Goal: Task Accomplishment & Management: Use online tool/utility

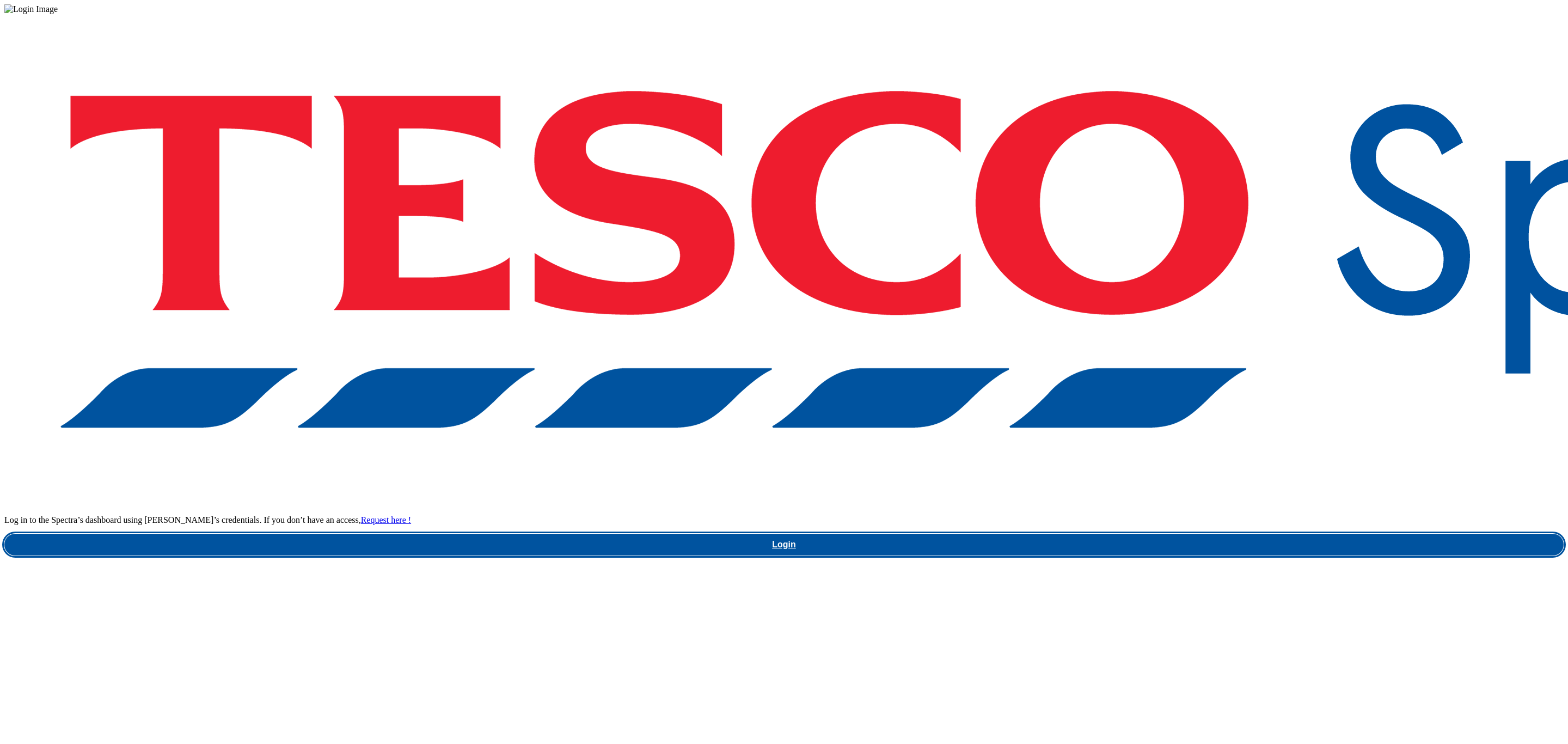
click at [1192, 534] on link "Login" at bounding box center [784, 545] width 1559 height 22
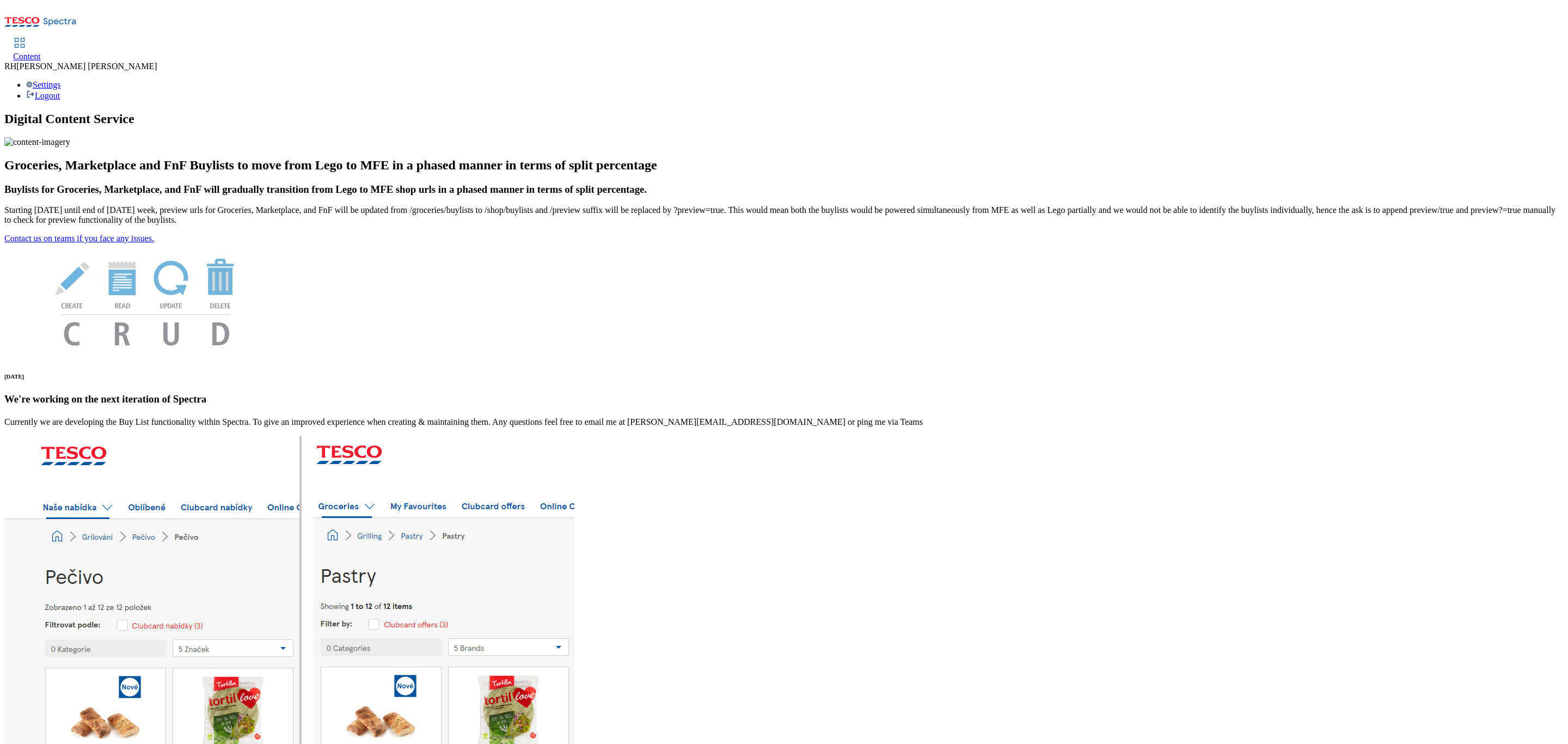
click at [26, 37] on icon at bounding box center [19, 43] width 13 height 13
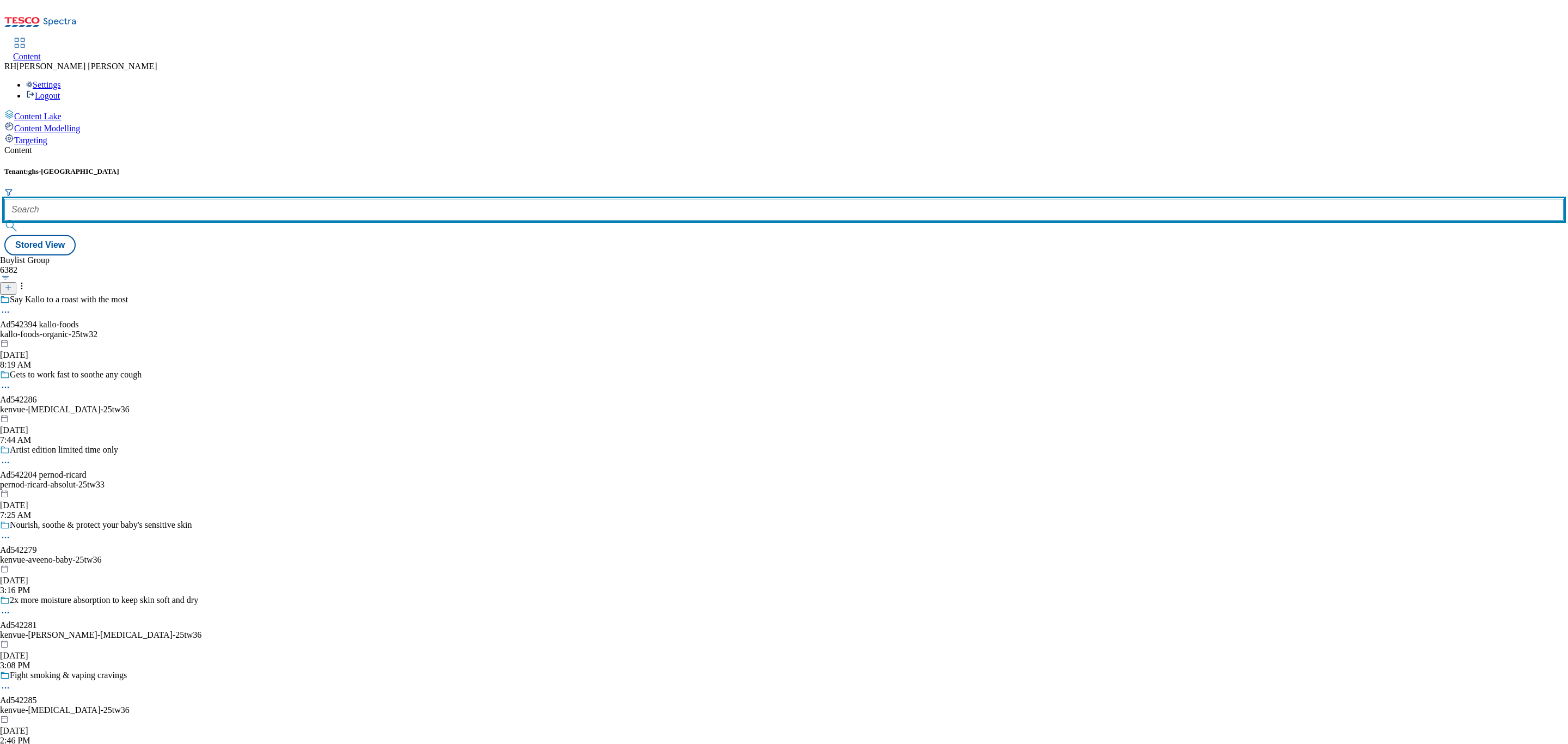
click at [234, 199] on input "text" at bounding box center [784, 210] width 1559 height 22
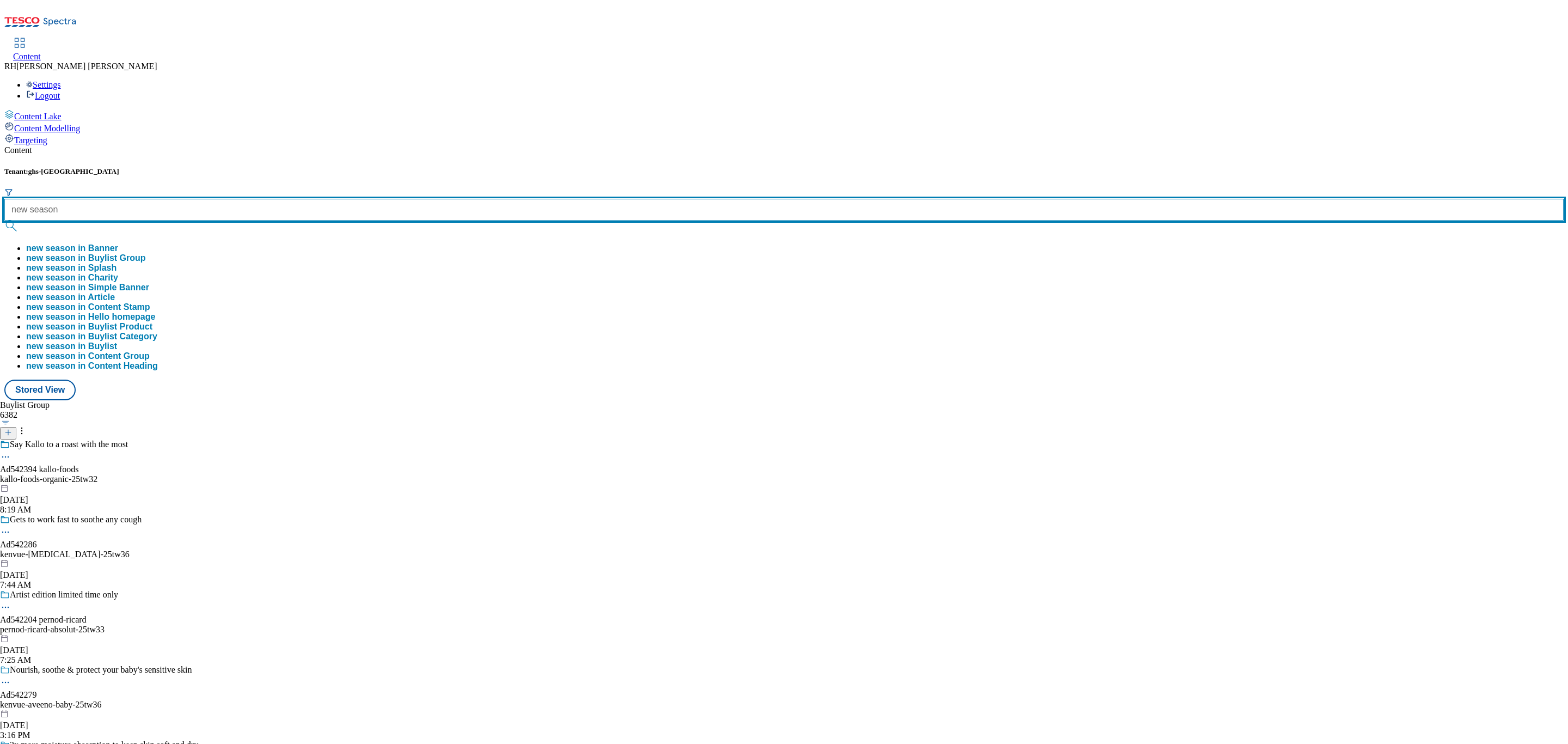
type input "new season"
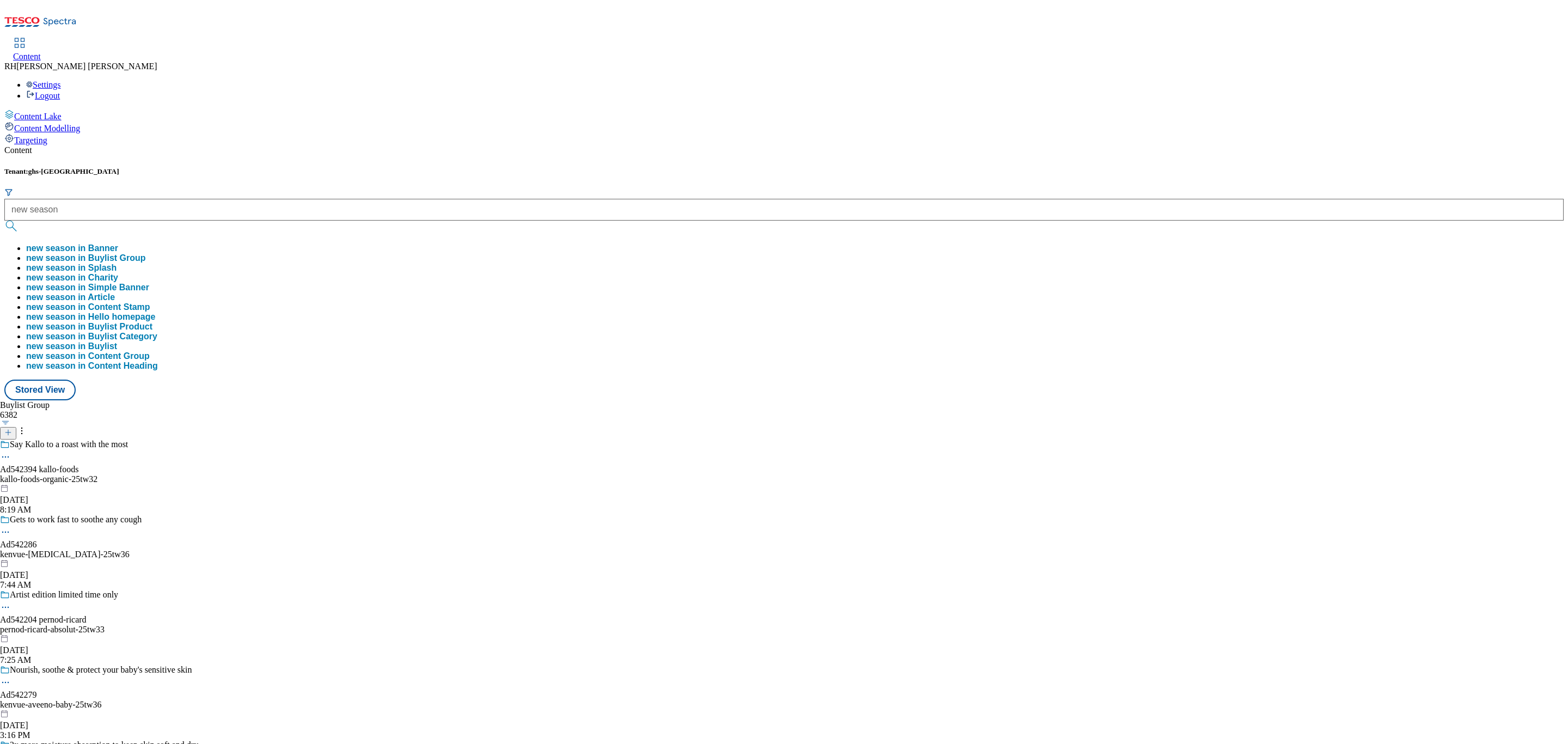
click at [146, 253] on button "new season in Buylist Group" at bounding box center [86, 258] width 120 height 10
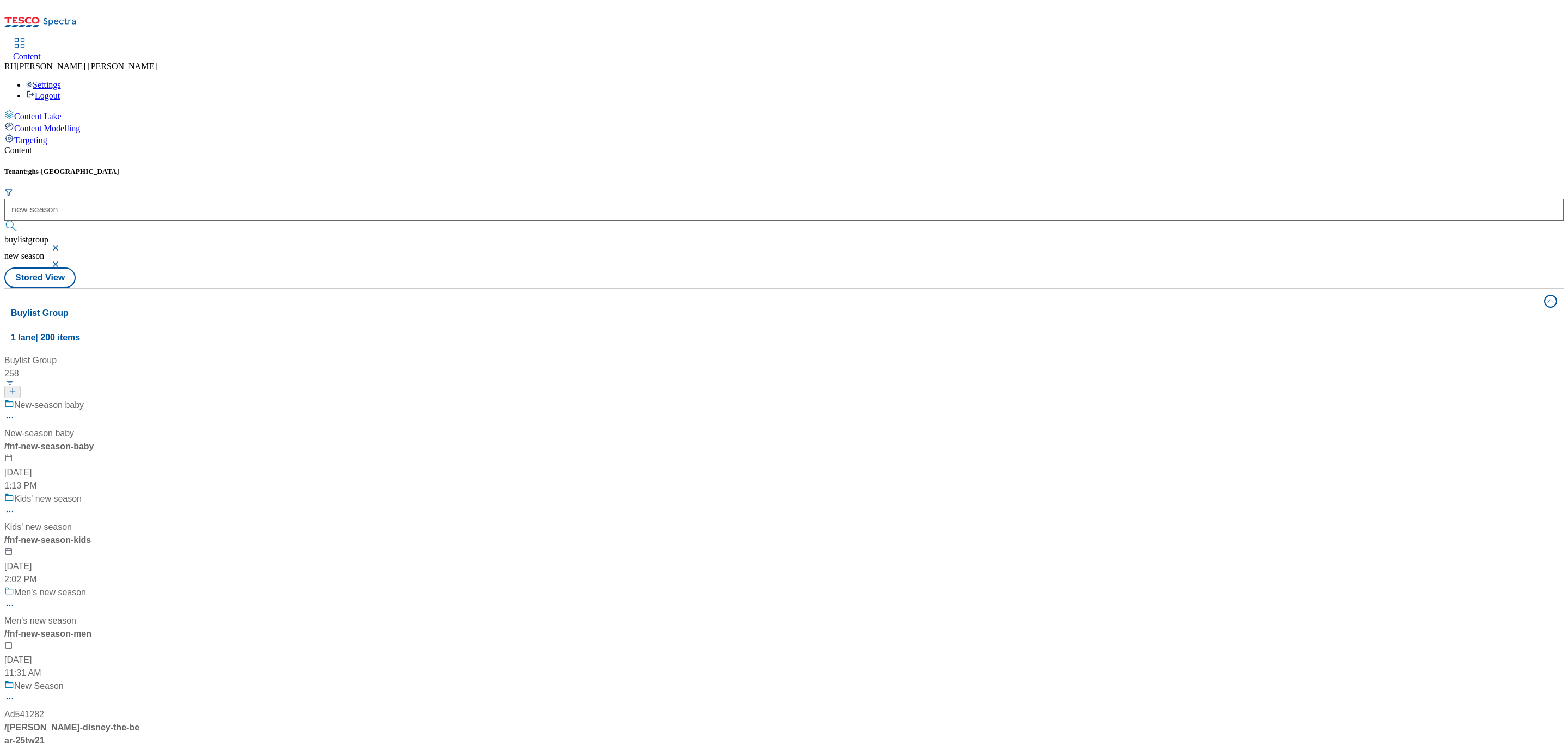
scroll to position [490, 0]
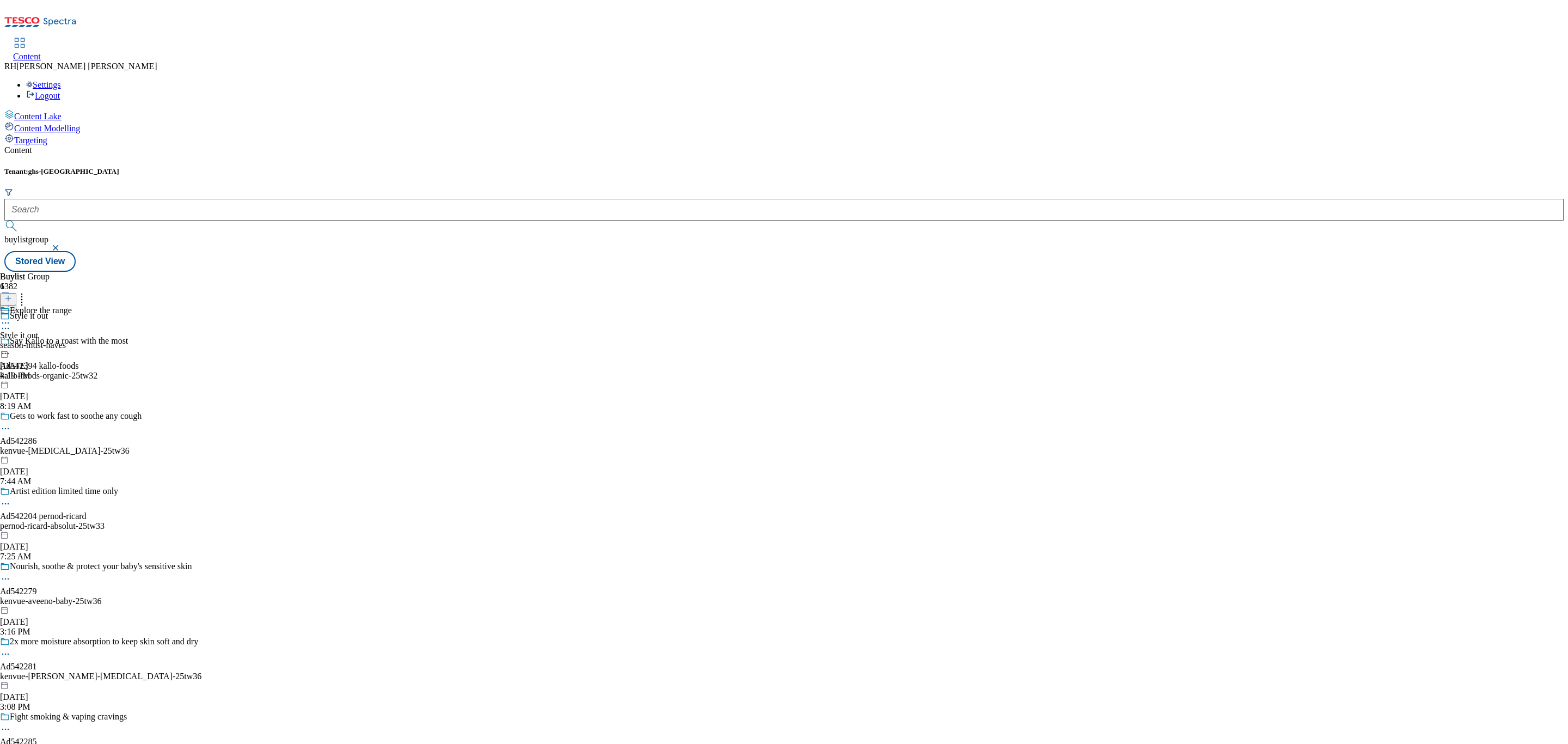
click at [72, 340] on div "season-must-haves" at bounding box center [36, 345] width 72 height 10
click at [42, 331] on div "all-products" at bounding box center [20, 336] width 42 height 10
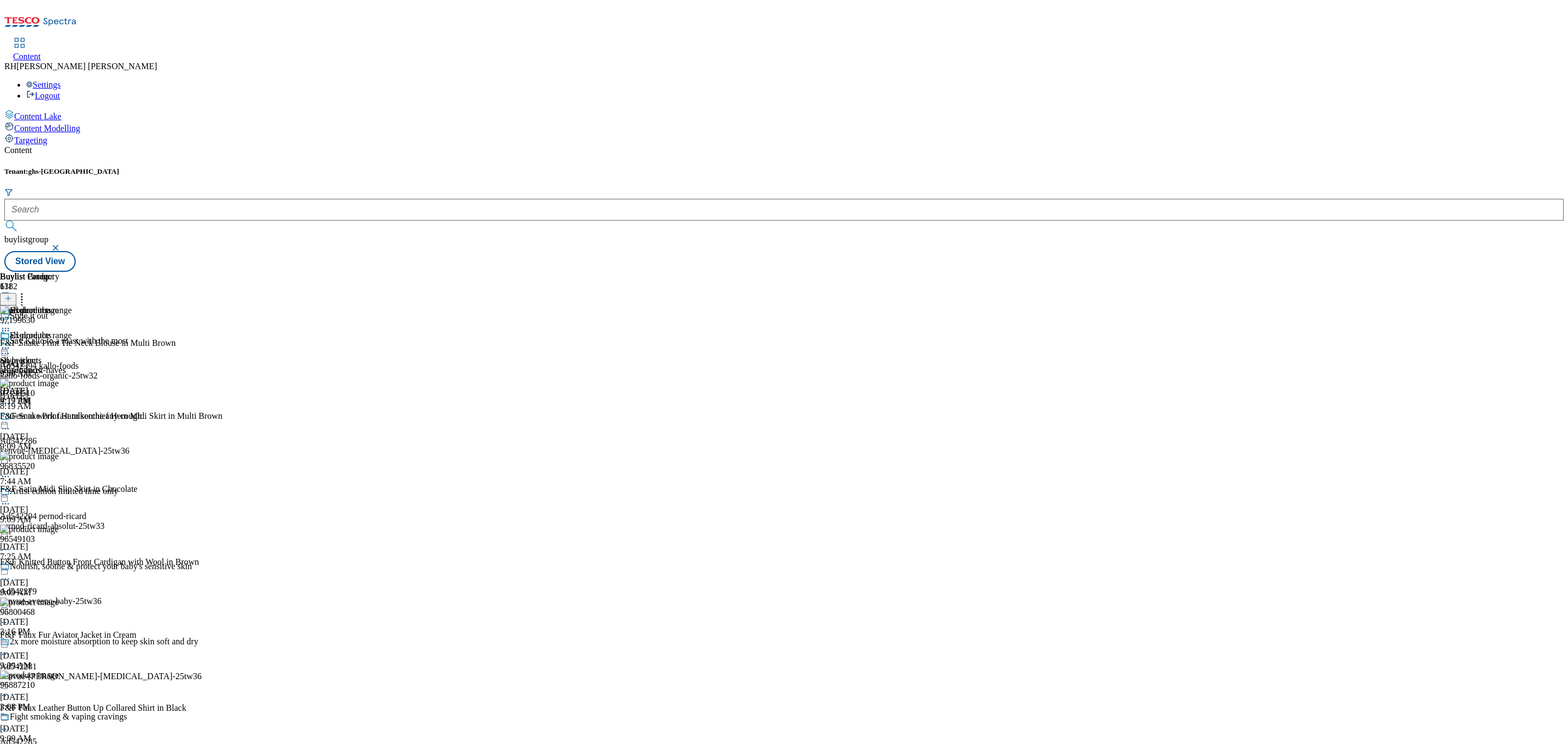
click at [11, 343] on icon at bounding box center [5, 348] width 11 height 11
click at [90, 442] on span "Open Preview Url" at bounding box center [62, 446] width 57 height 9
click at [23, 296] on circle at bounding box center [22, 297] width 2 height 2
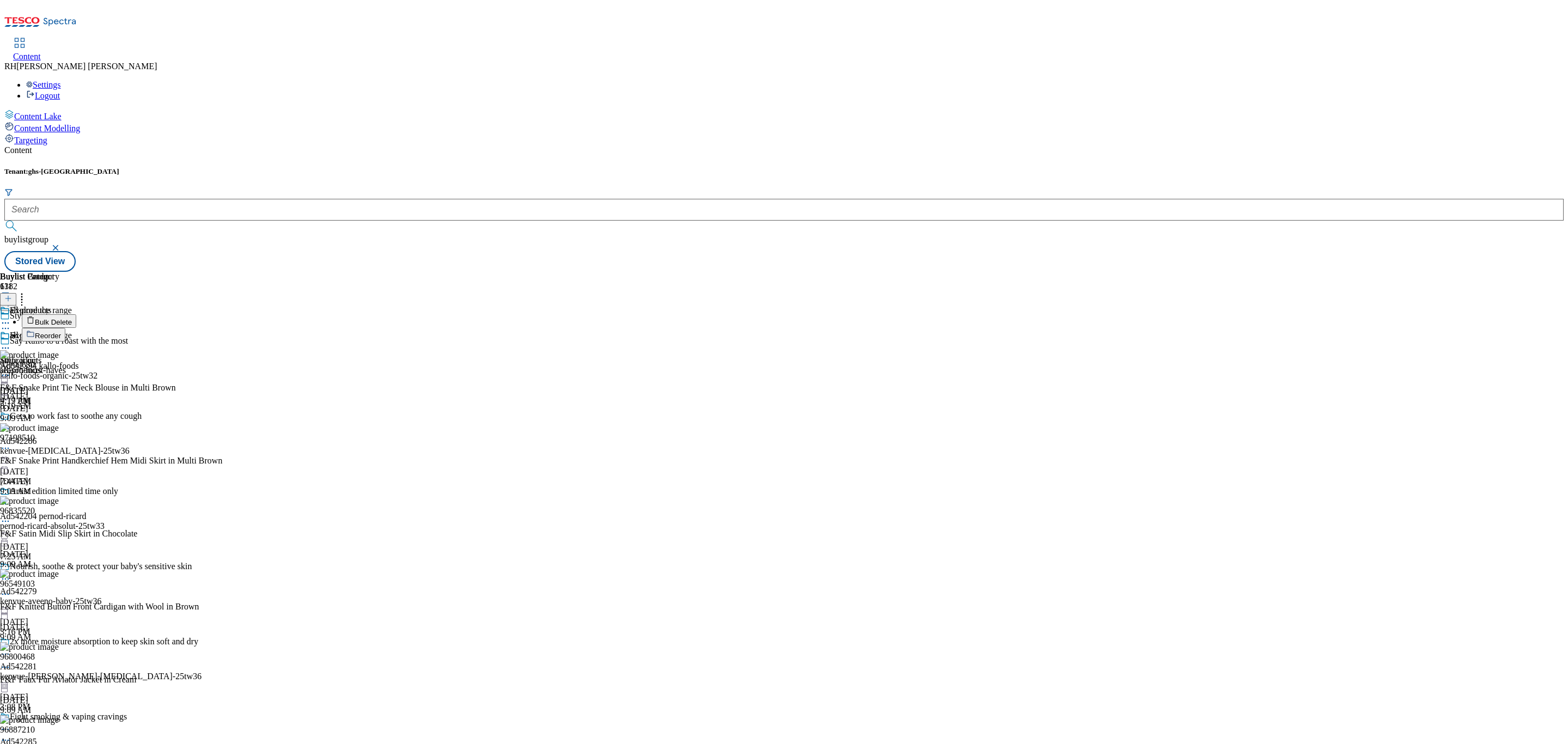
click at [61, 332] on span "Reorder" at bounding box center [48, 336] width 26 height 9
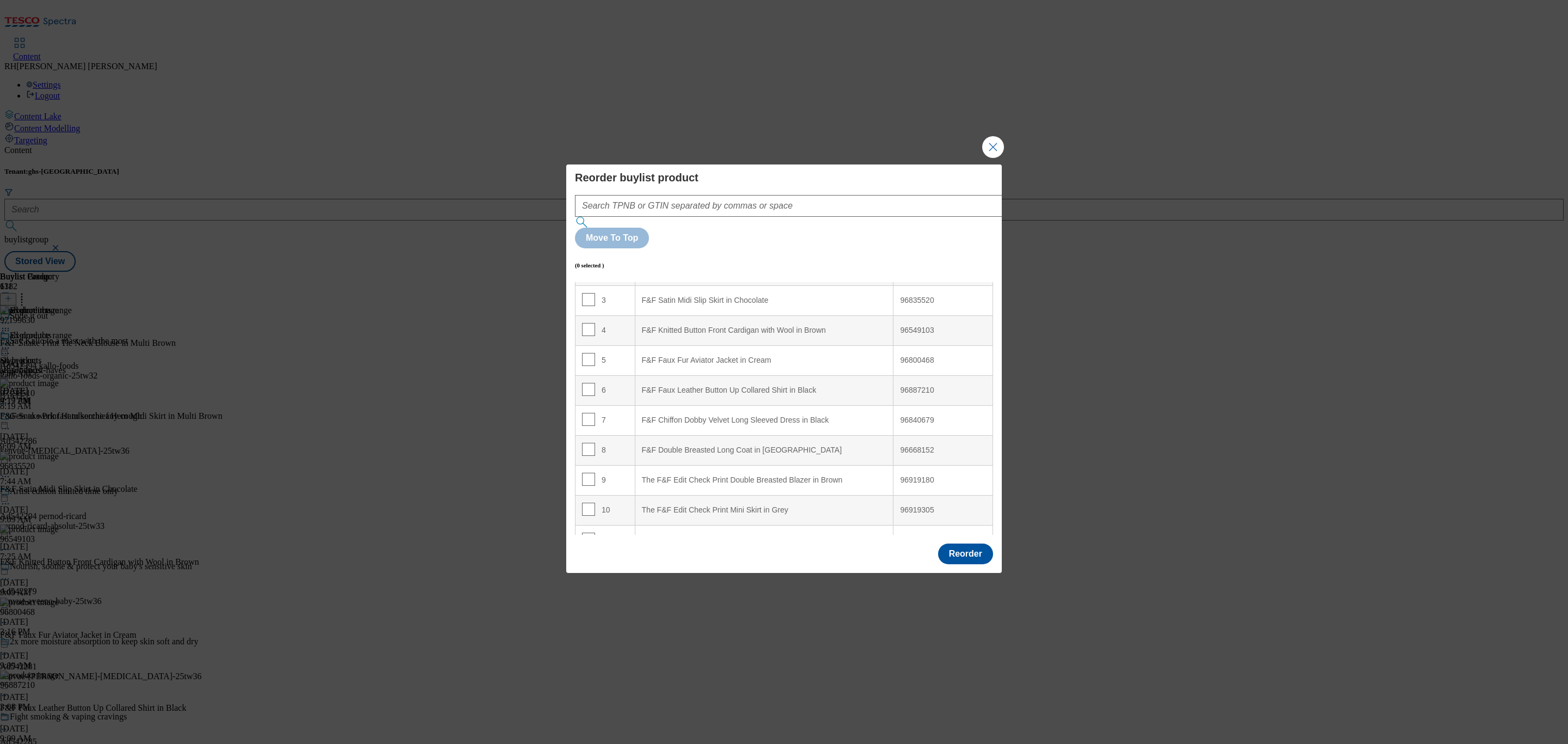
scroll to position [98, 0]
click at [586, 431] on input "Modal" at bounding box center [588, 437] width 13 height 13
checkbox input "true"
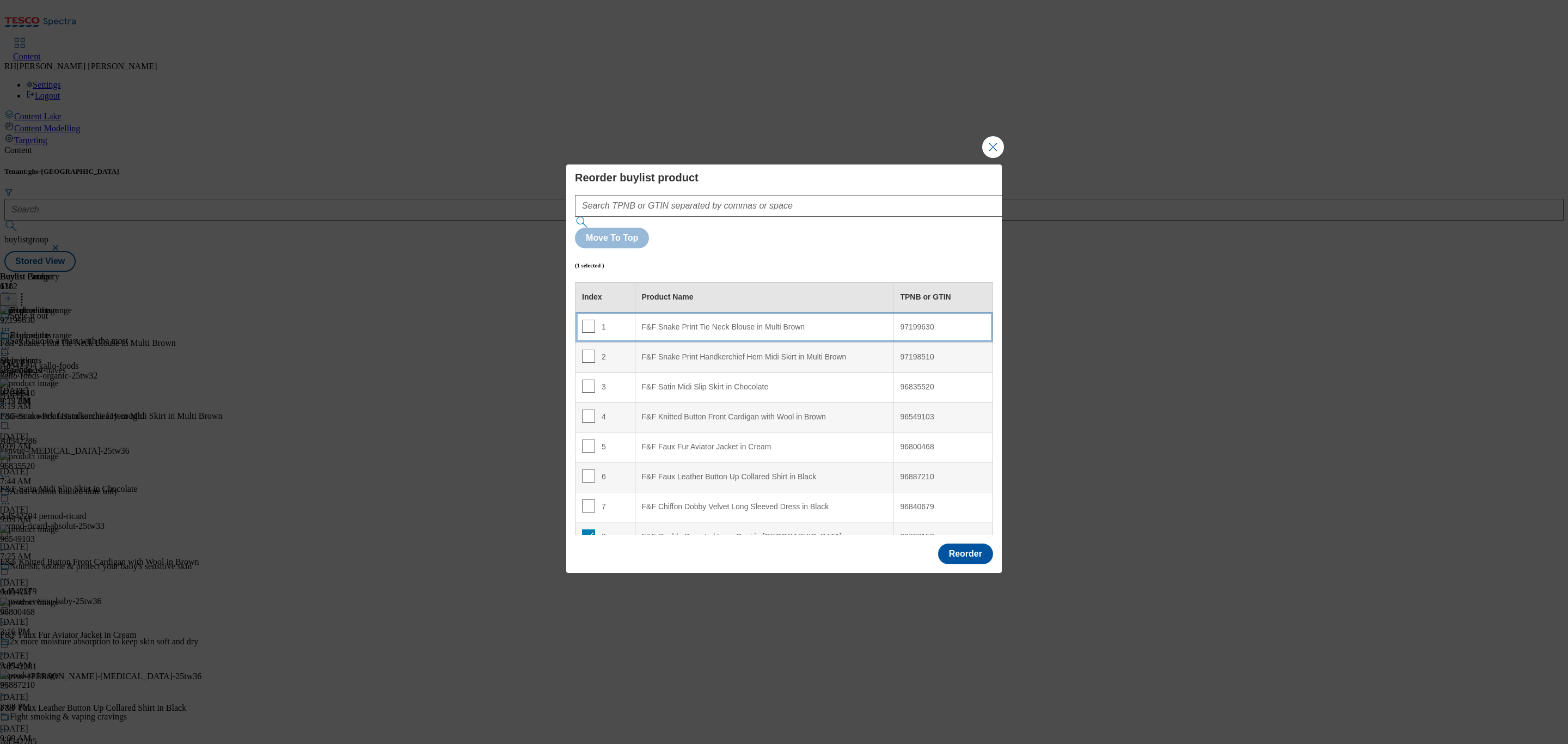
click at [743, 322] on div "F&F Snake Print Tie Neck Blouse in Multi Brown" at bounding box center [764, 327] width 245 height 10
click at [592, 320] on input "Modal" at bounding box center [588, 326] width 13 height 13
checkbox input "false"
click at [966, 543] on button "Reorder" at bounding box center [965, 554] width 55 height 20
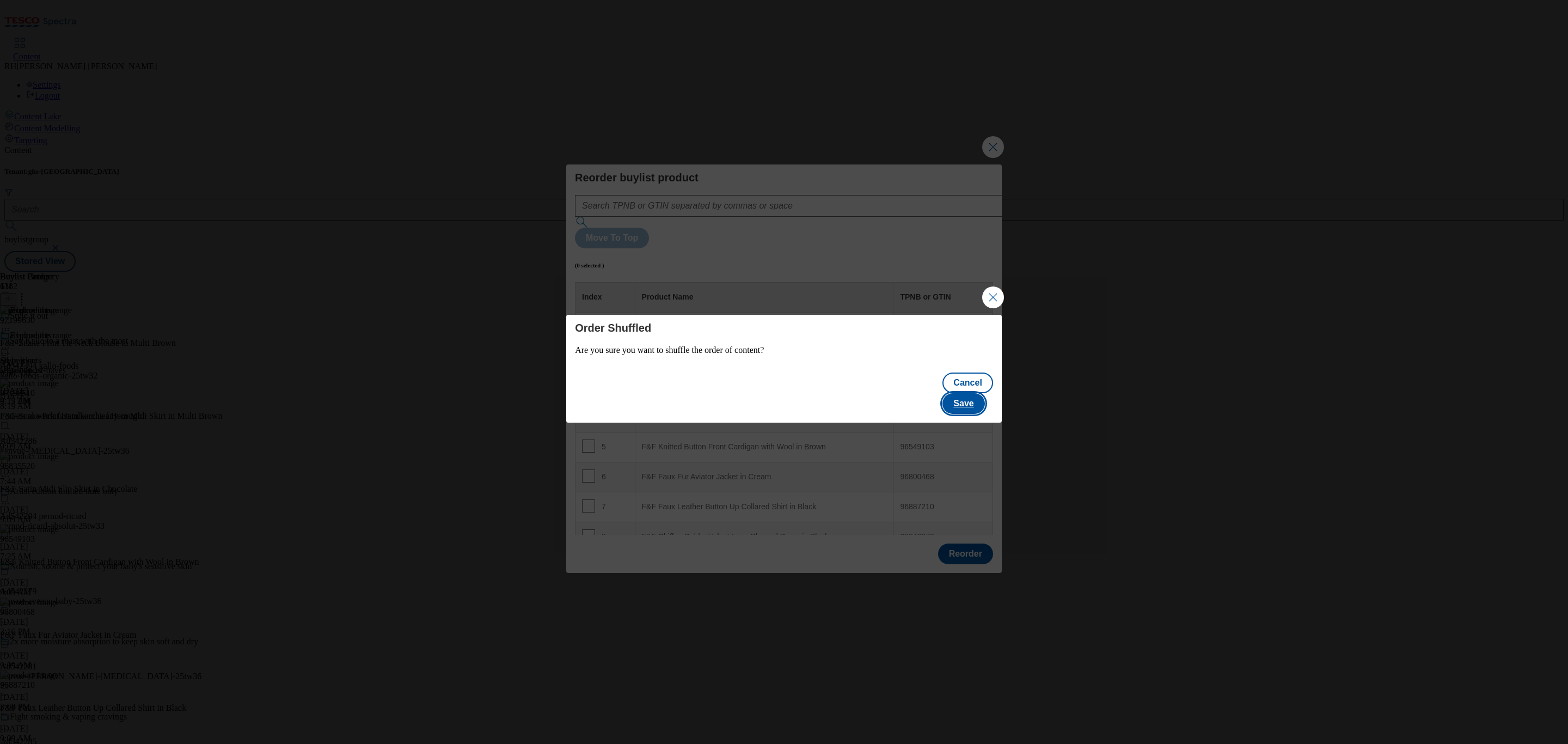
click at [983, 394] on button "Save" at bounding box center [963, 403] width 42 height 20
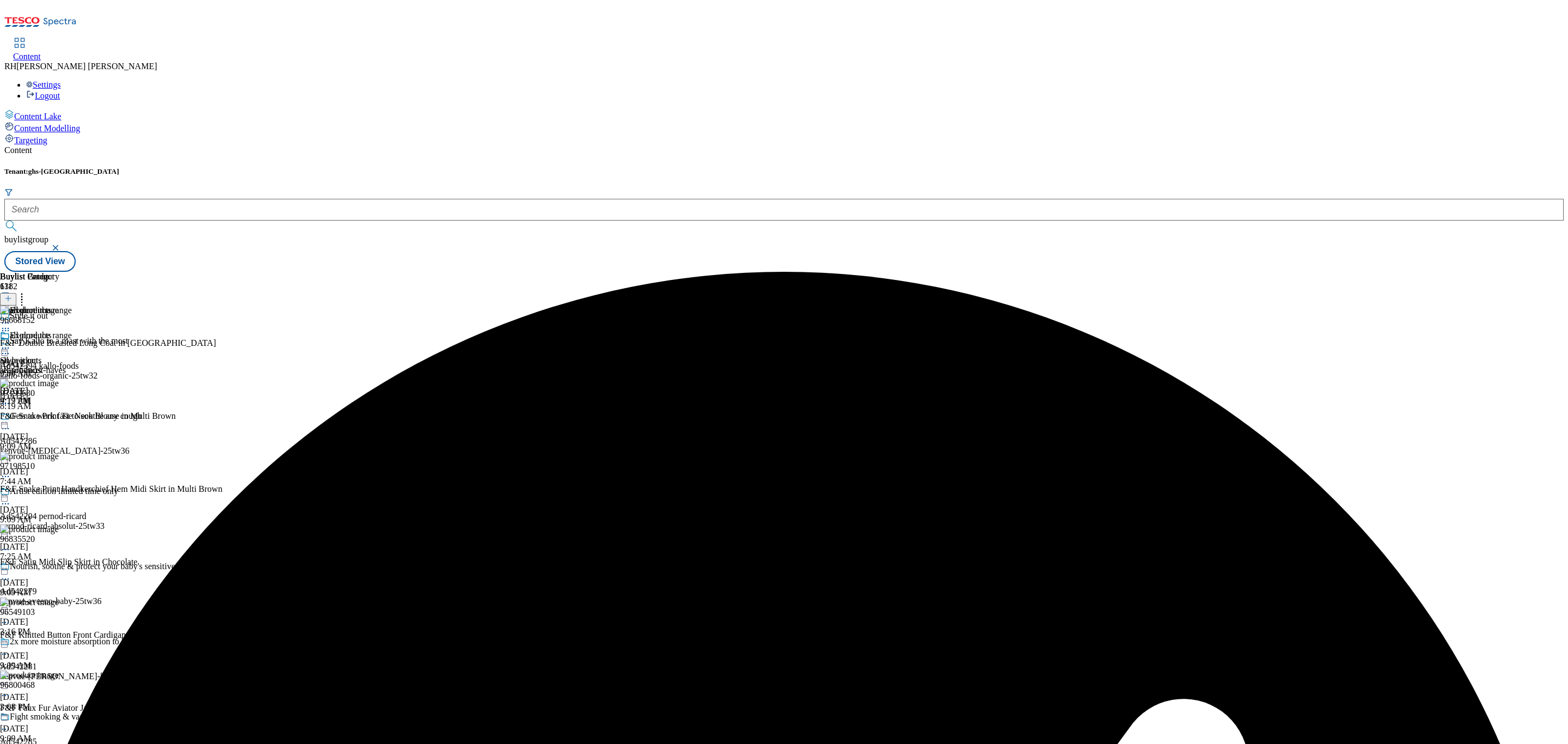
click at [11, 343] on icon at bounding box center [5, 348] width 11 height 11
click at [46, 367] on span "Edit" at bounding box center [40, 372] width 13 height 9
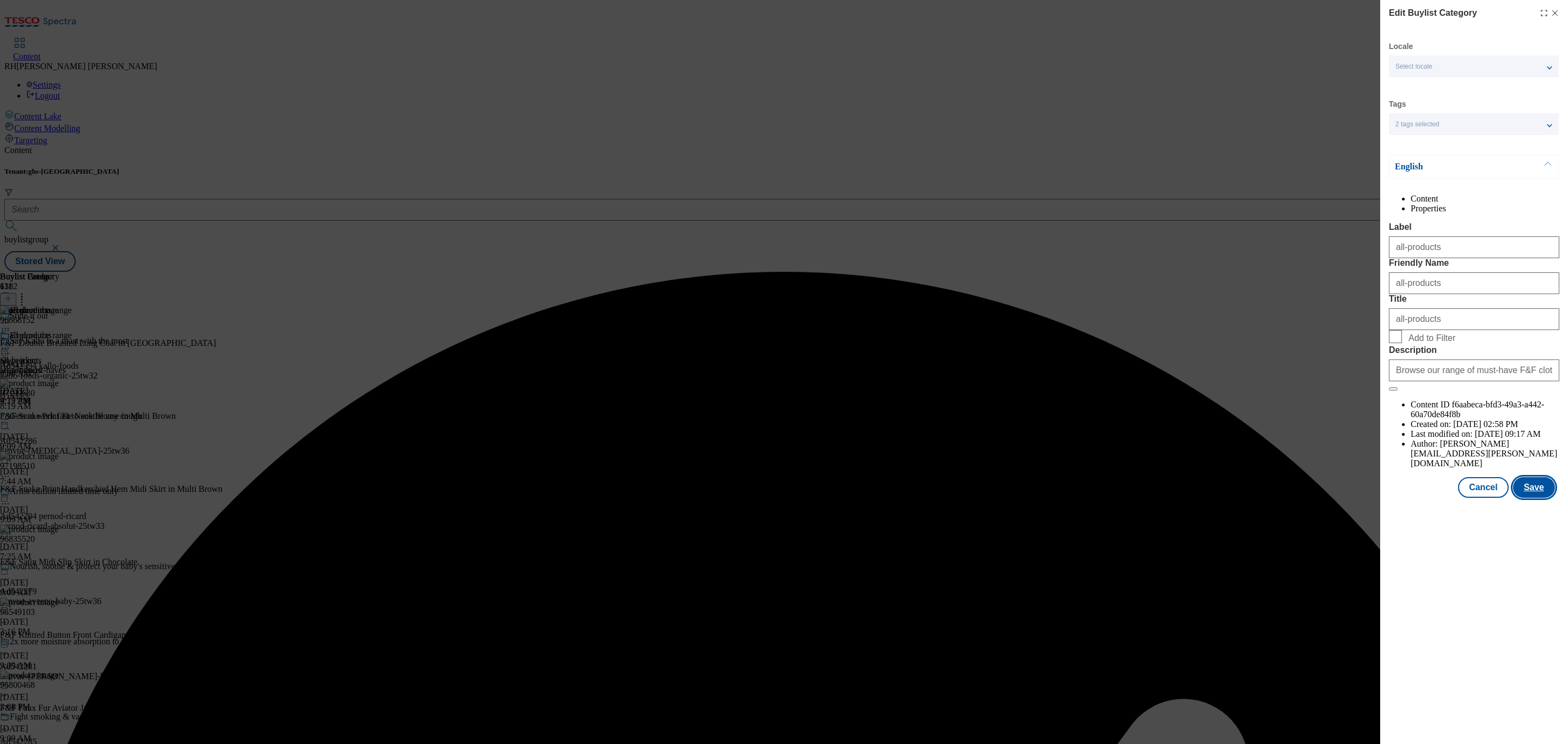
click at [1531, 497] on button "Save" at bounding box center [1533, 487] width 42 height 20
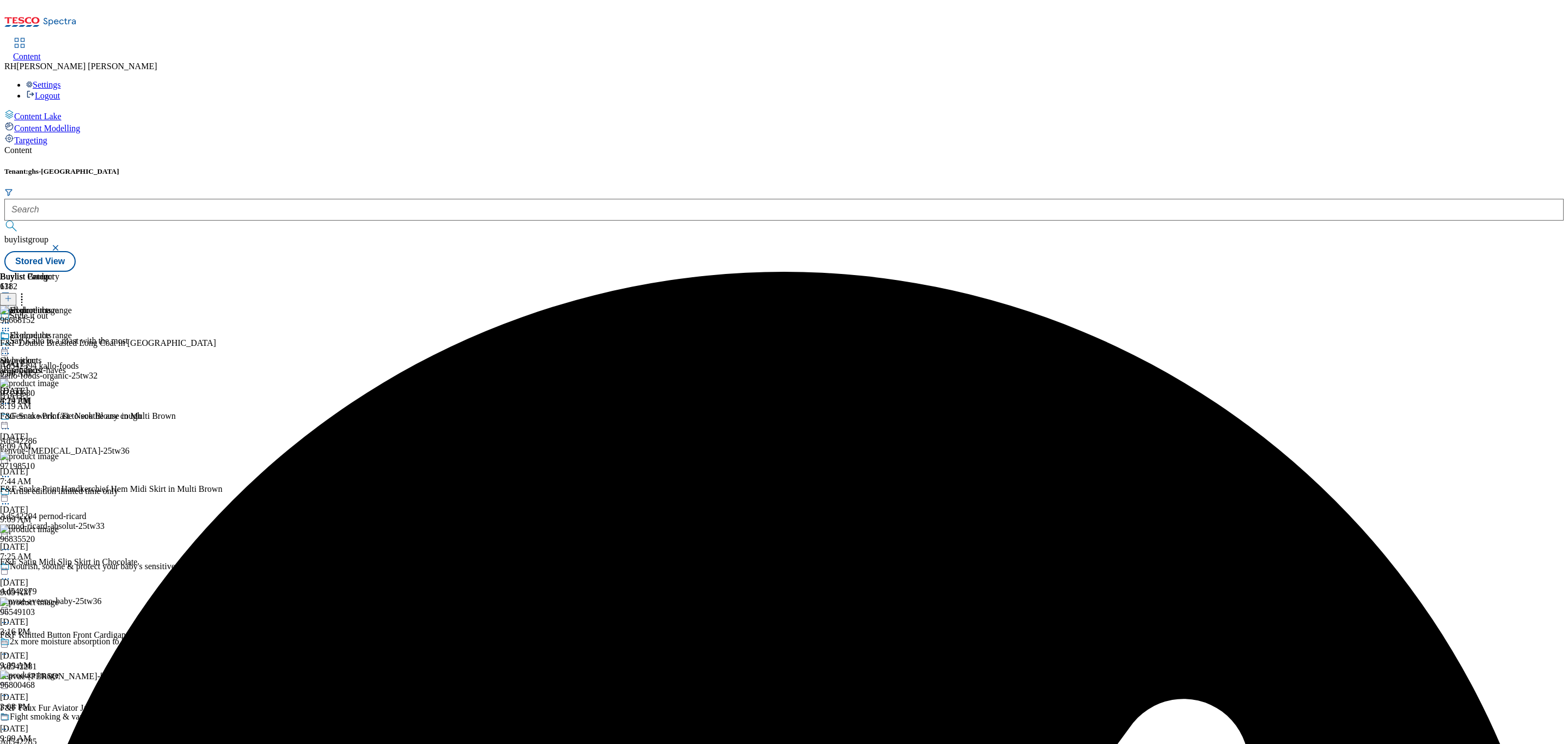
click at [3, 348] on circle at bounding box center [3, 349] width 2 height 2
click at [59, 417] on span "Preview" at bounding box center [47, 422] width 25 height 9
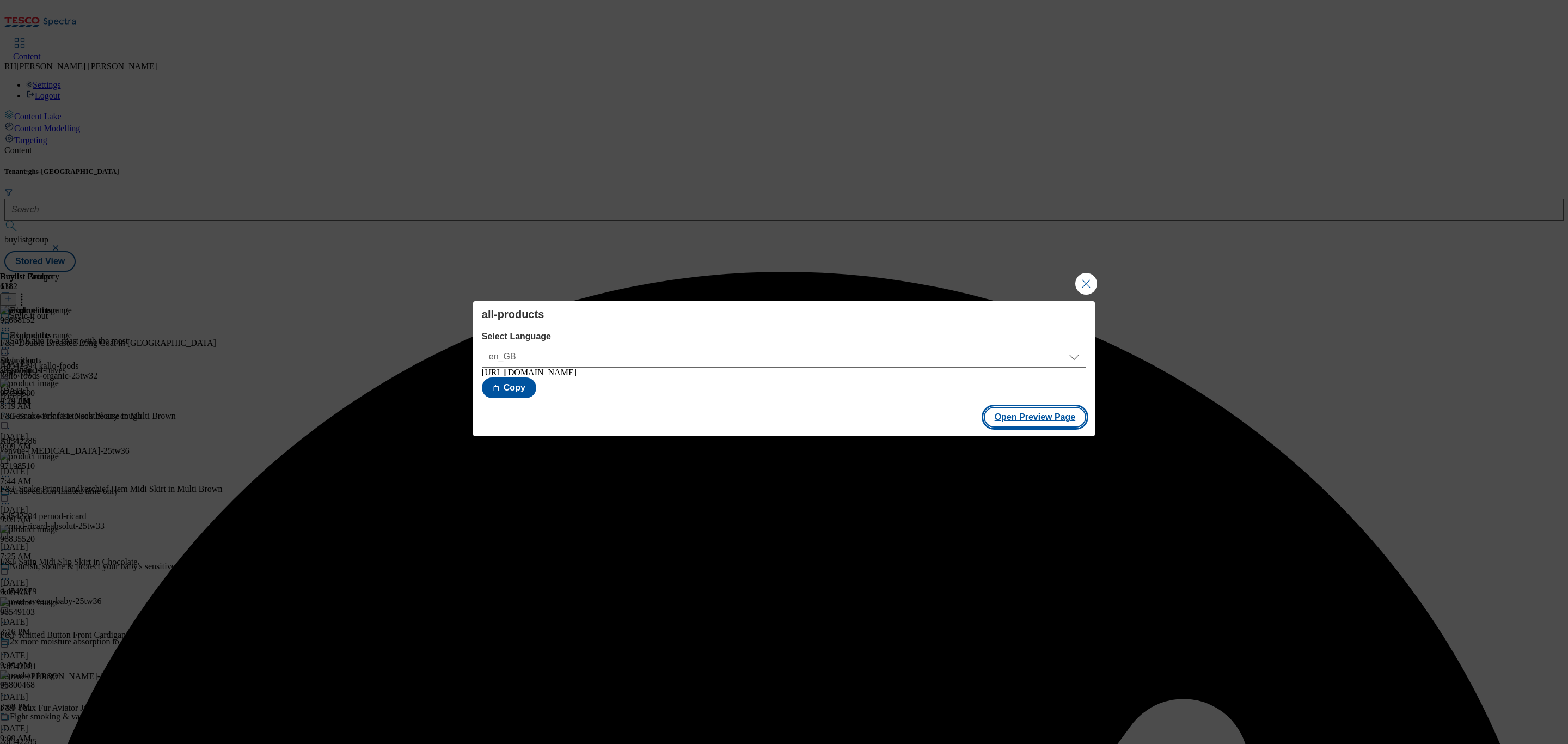
click at [1049, 425] on button "Open Preview Page" at bounding box center [1034, 417] width 103 height 20
click at [1078, 274] on button "Close Modal" at bounding box center [1086, 284] width 22 height 22
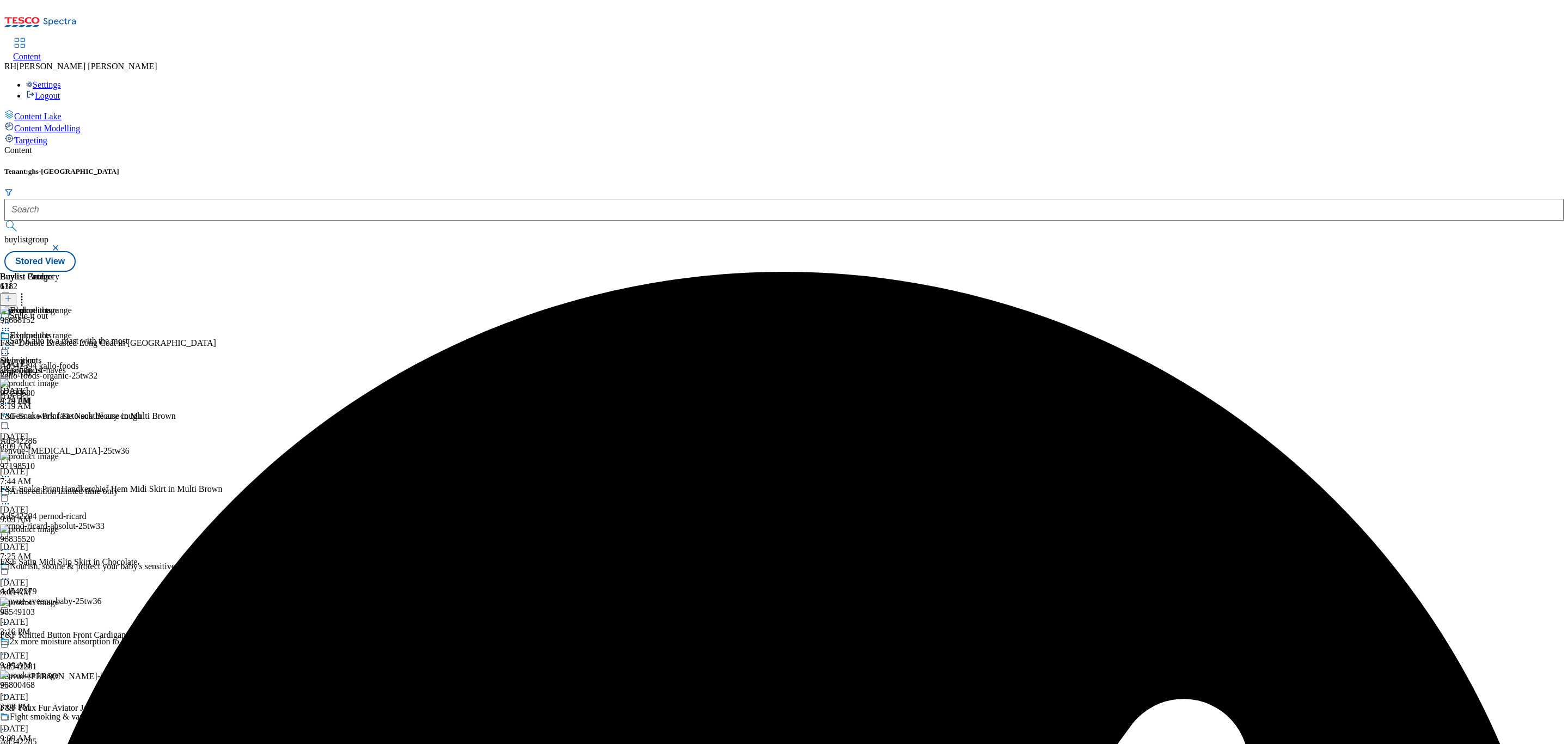
click at [11, 343] on icon at bounding box center [5, 348] width 11 height 11
click at [58, 455] on span "Publish" at bounding box center [46, 459] width 24 height 9
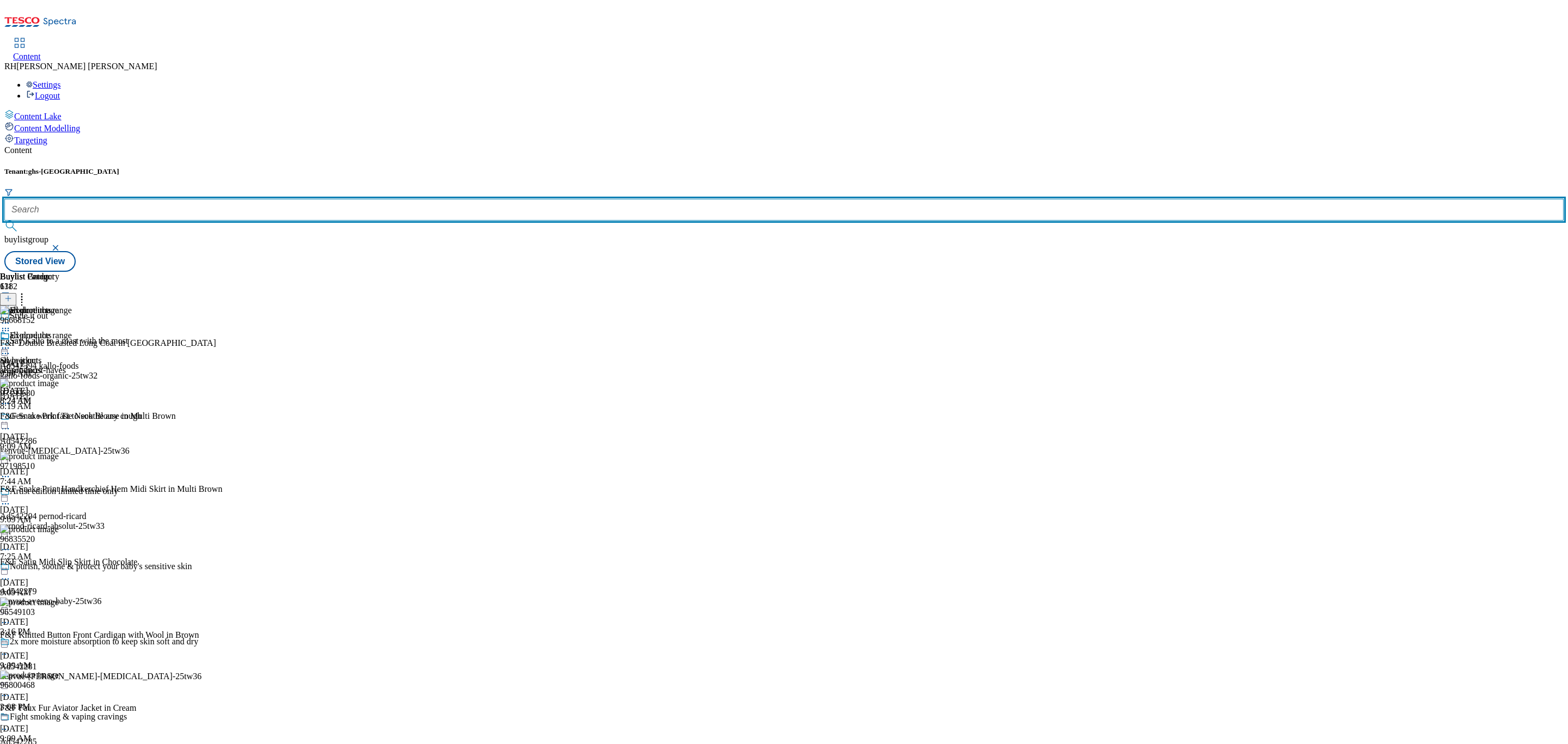
click at [243, 199] on input "text" at bounding box center [784, 210] width 1559 height 22
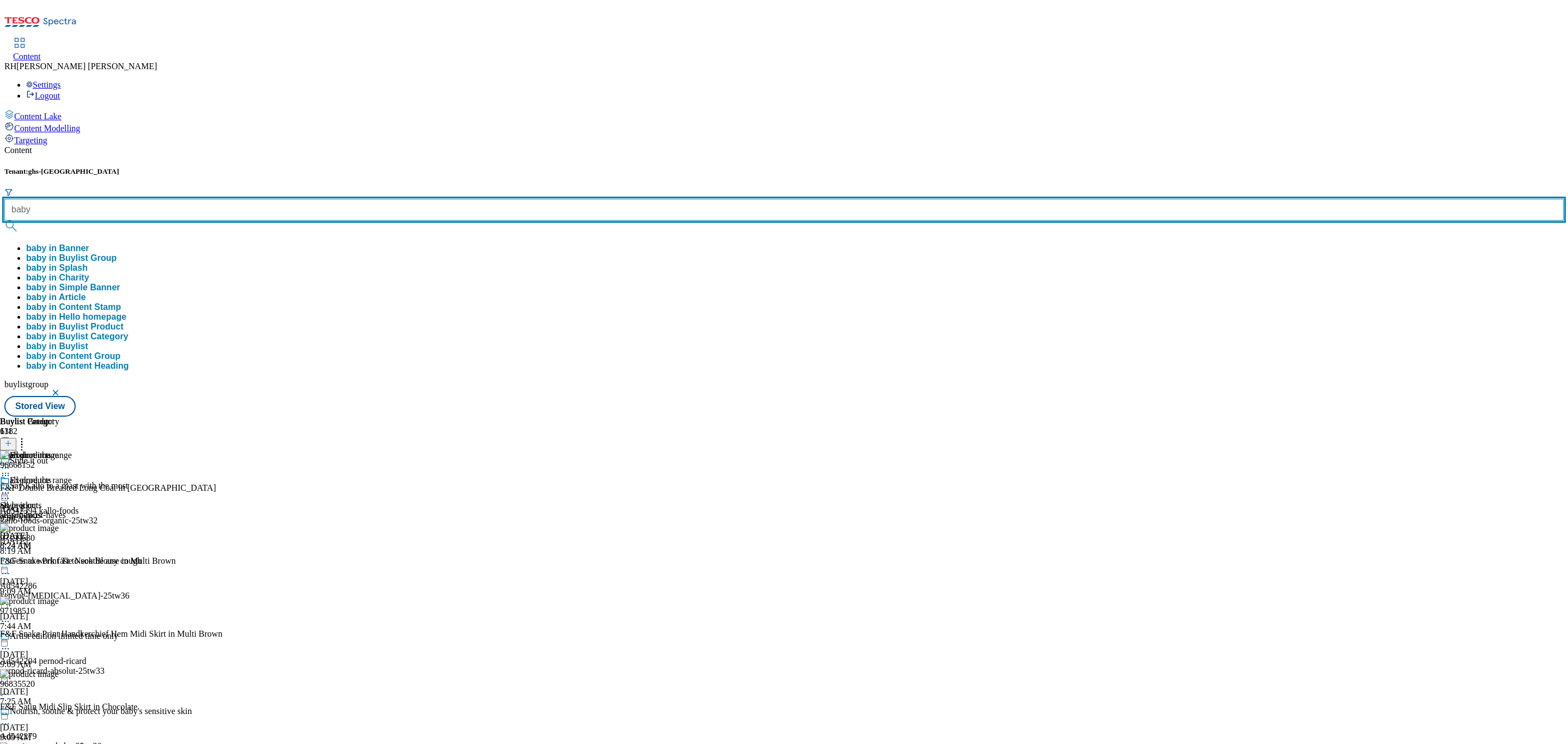
type input "baby"
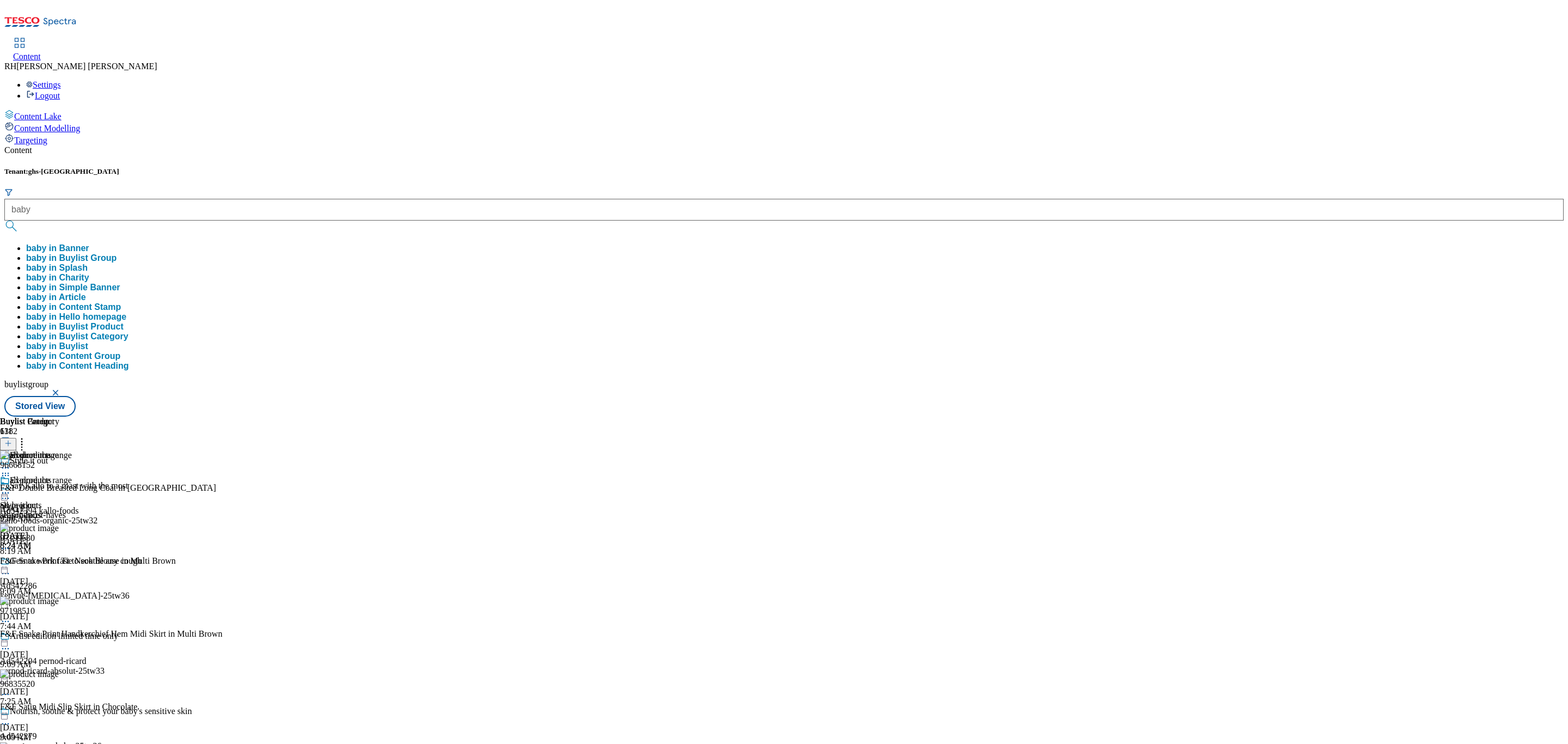
click at [116, 253] on button "baby in Buylist Group" at bounding box center [71, 258] width 90 height 10
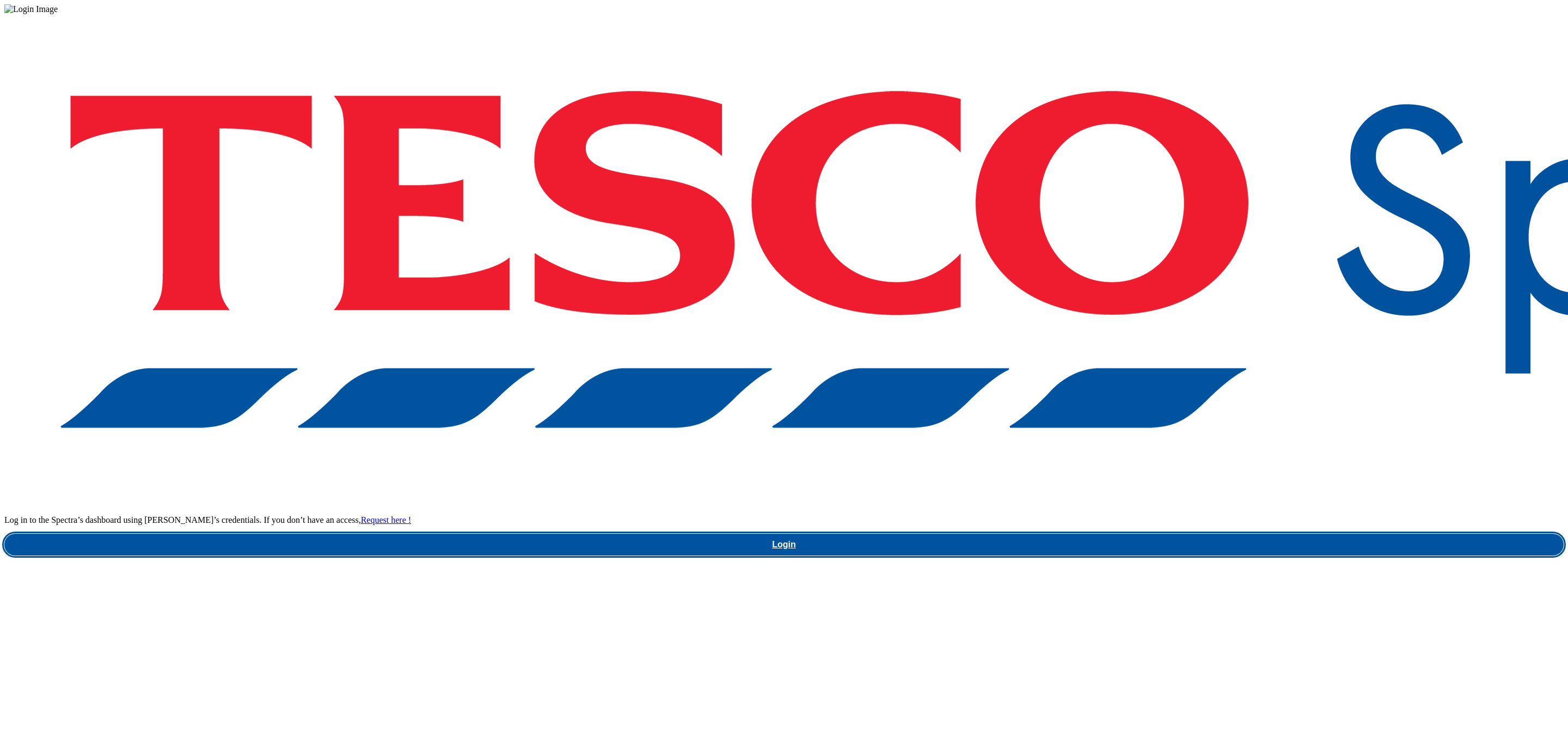
click at [1179, 534] on link "Login" at bounding box center [784, 545] width 1559 height 22
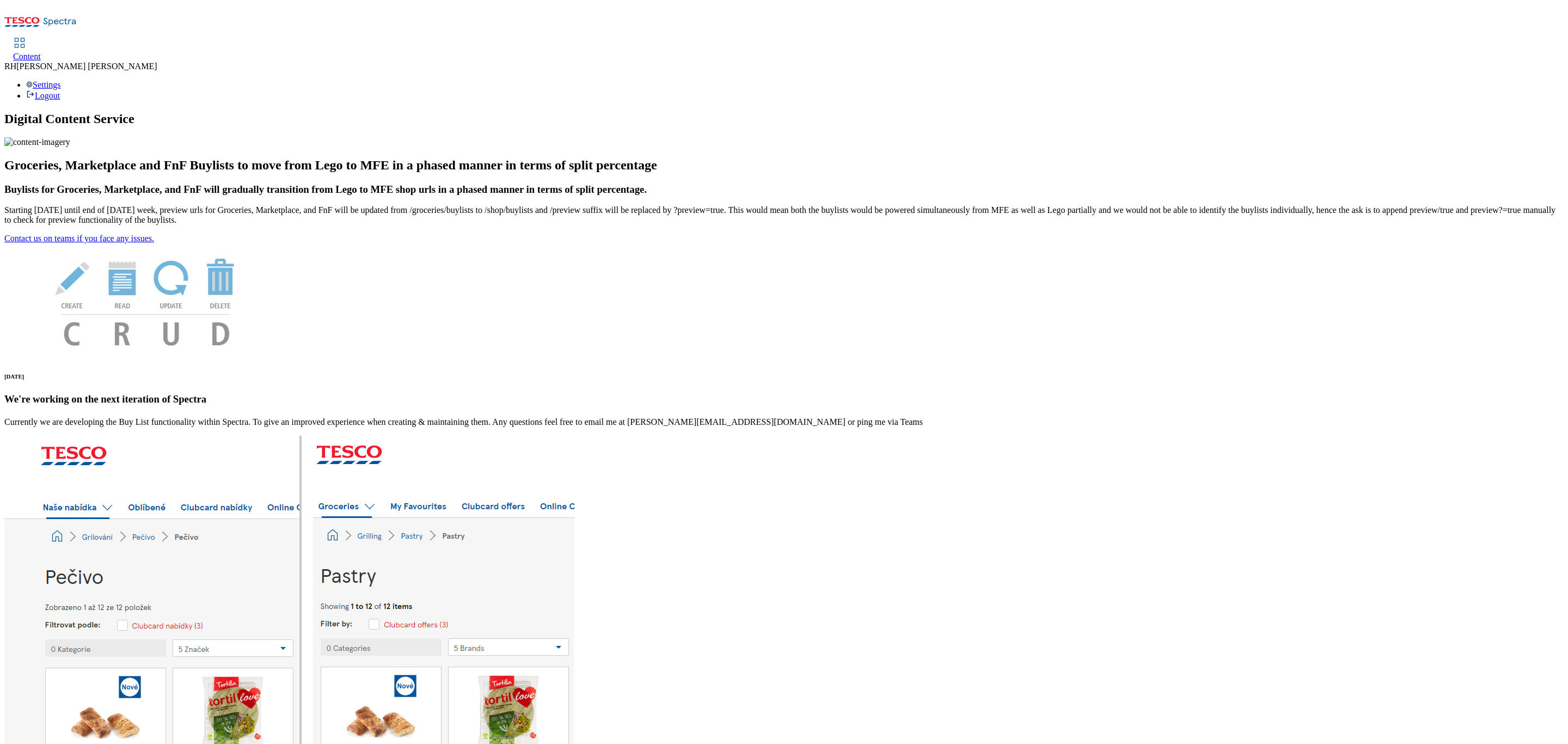
click at [41, 52] on span "Content" at bounding box center [26, 56] width 28 height 9
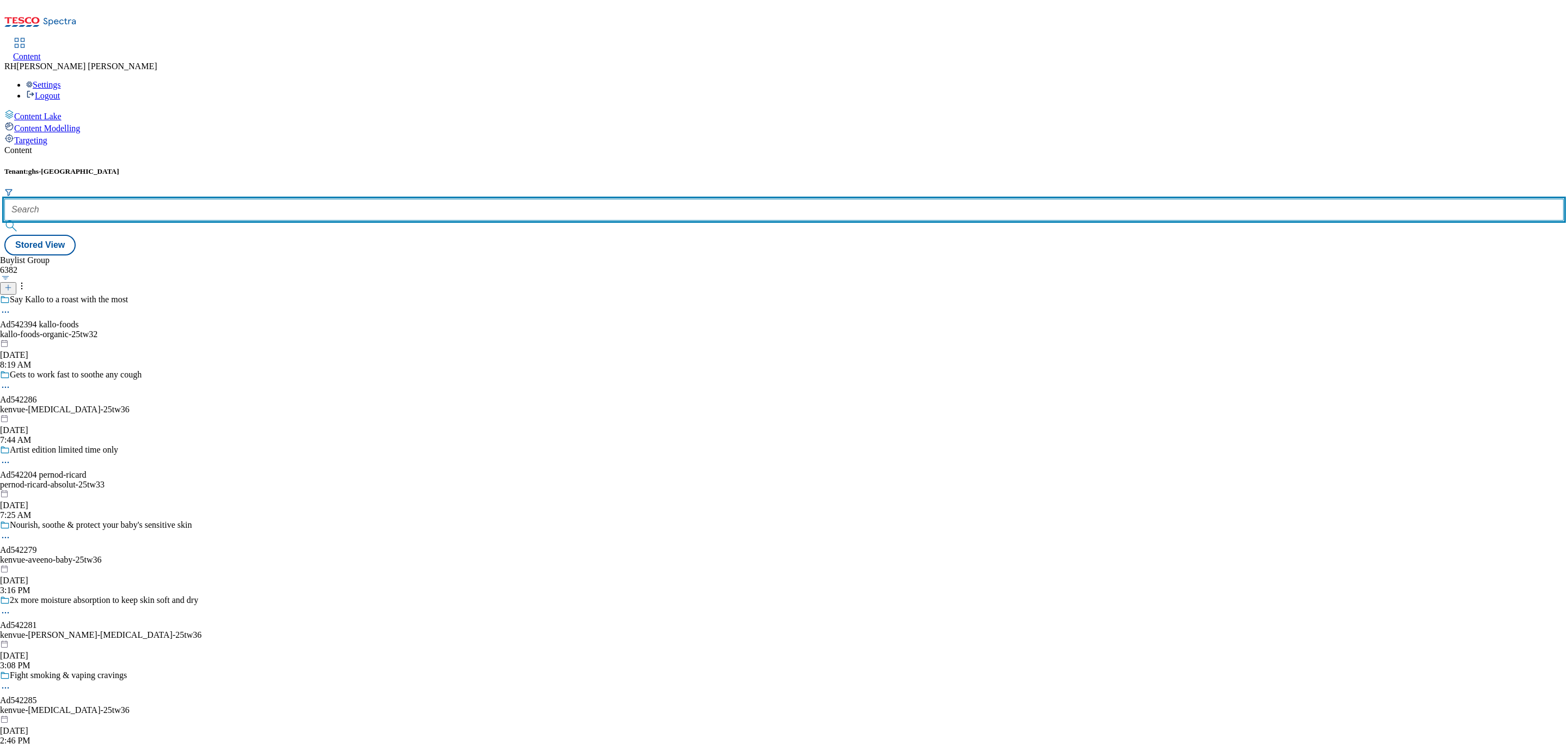
click at [240, 199] on input "text" at bounding box center [784, 210] width 1559 height 22
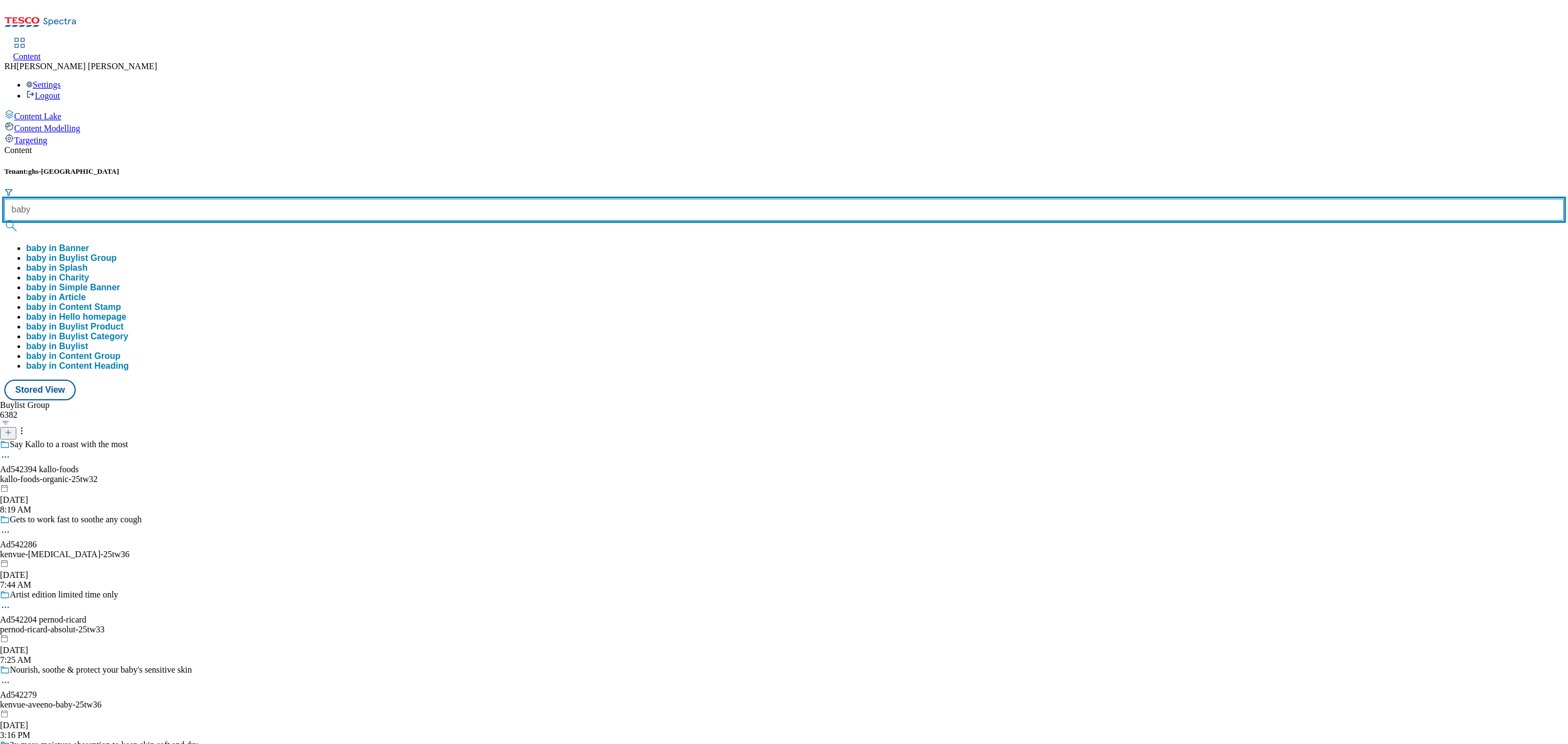
type input "baby"
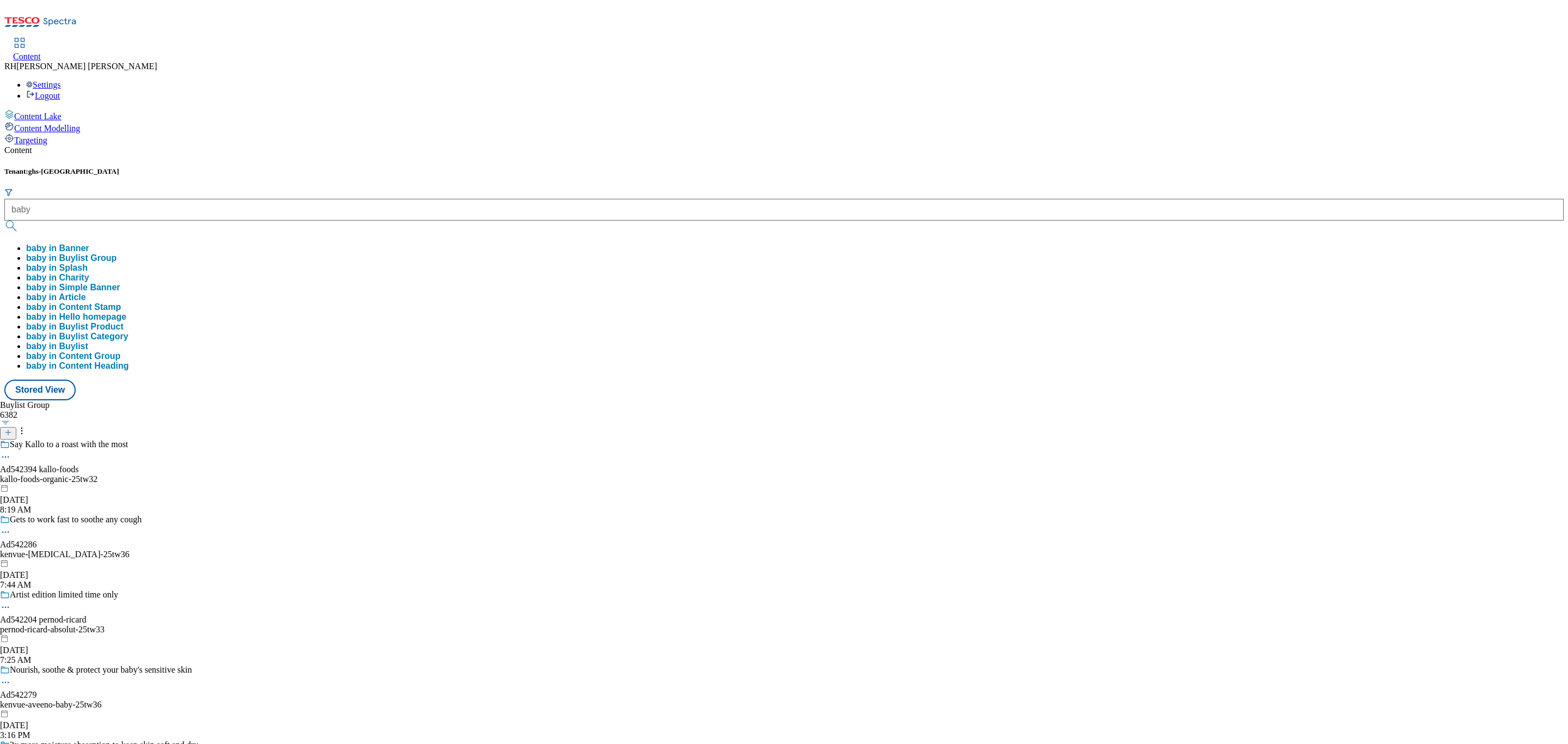
click at [116, 253] on button "baby in Buylist Group" at bounding box center [71, 258] width 90 height 10
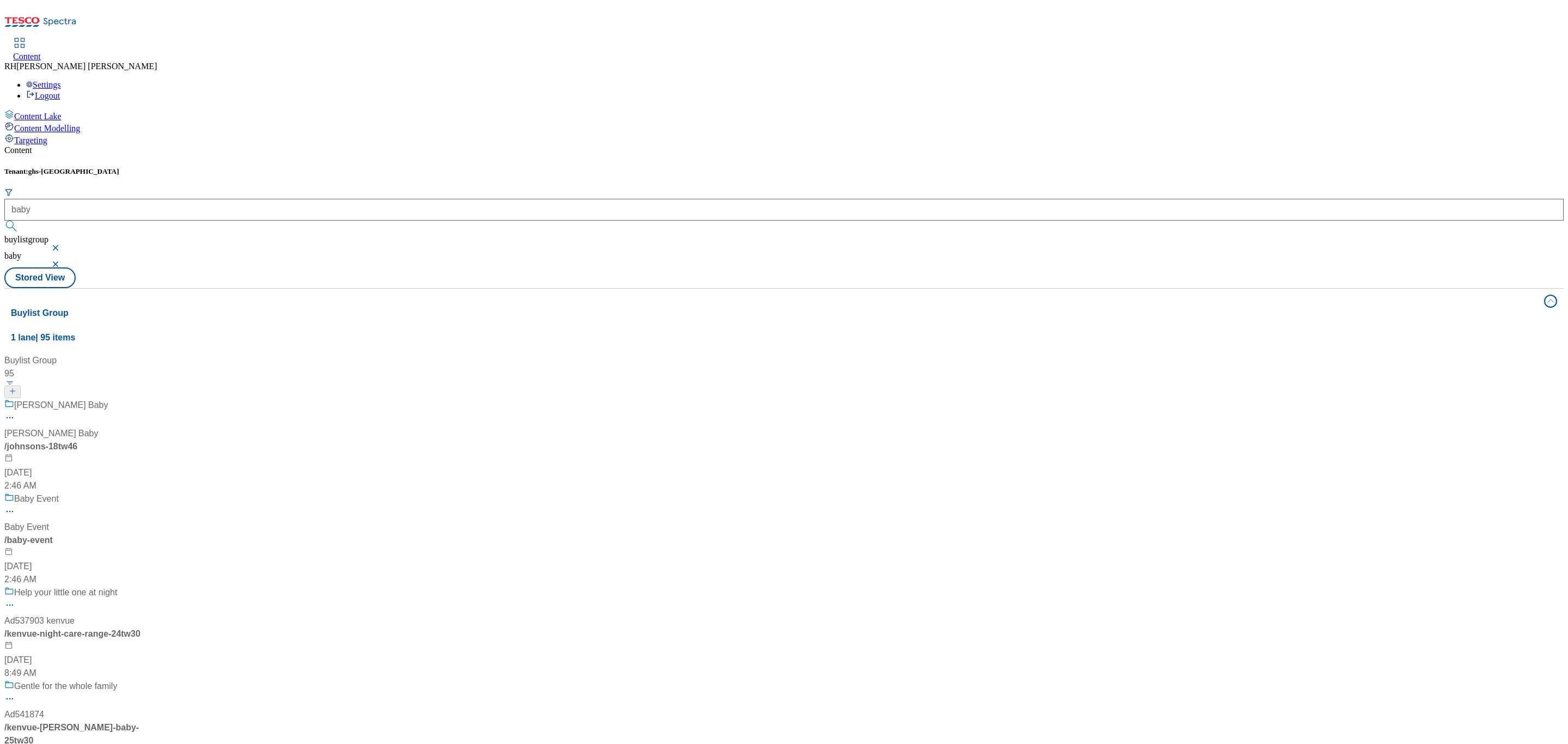
scroll to position [980, 0]
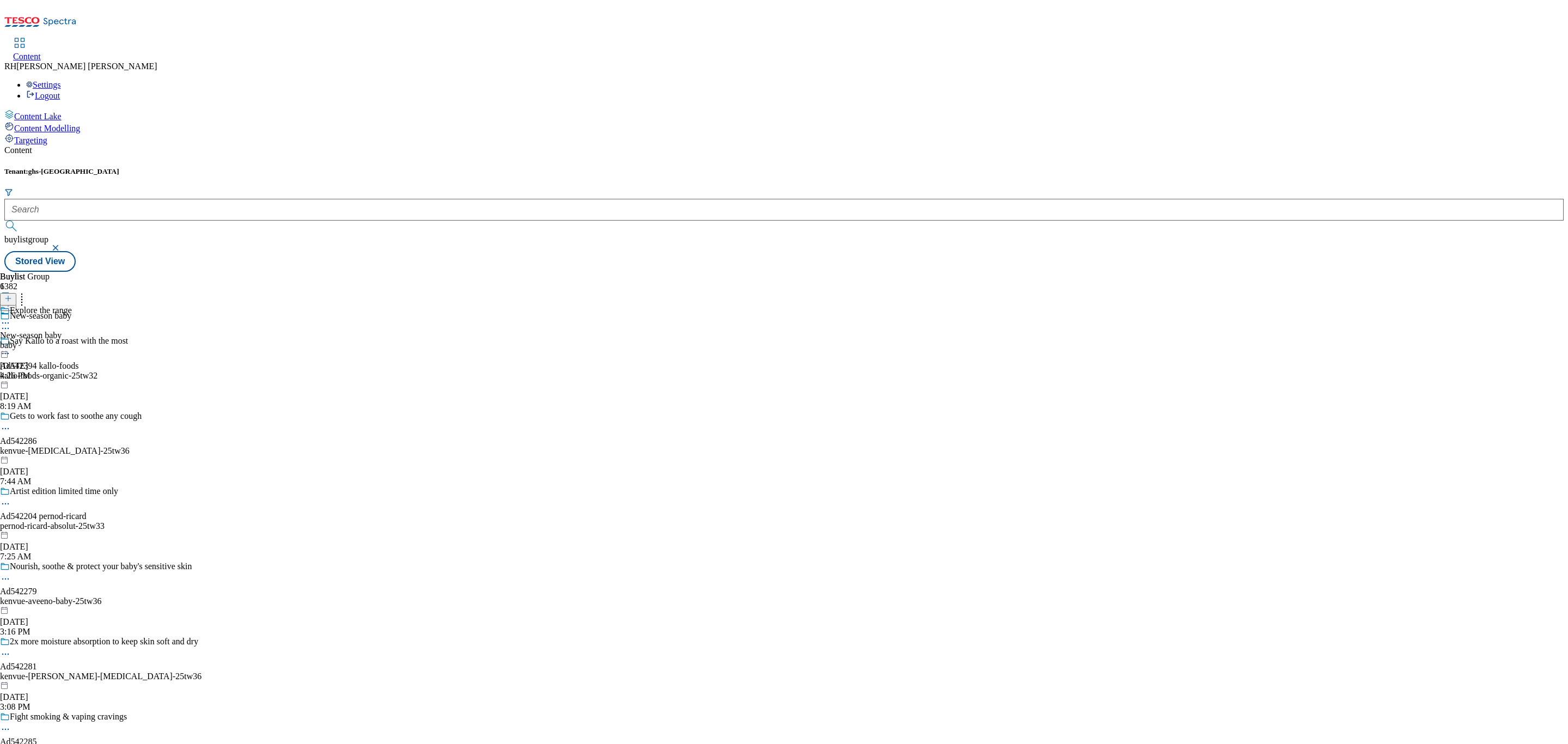
click at [72, 305] on div "Explore the range New-season baby baby Sep 26, 2025 4:26 PM" at bounding box center [36, 343] width 72 height 75
click at [59, 340] on div "shop-all" at bounding box center [30, 345] width 59 height 10
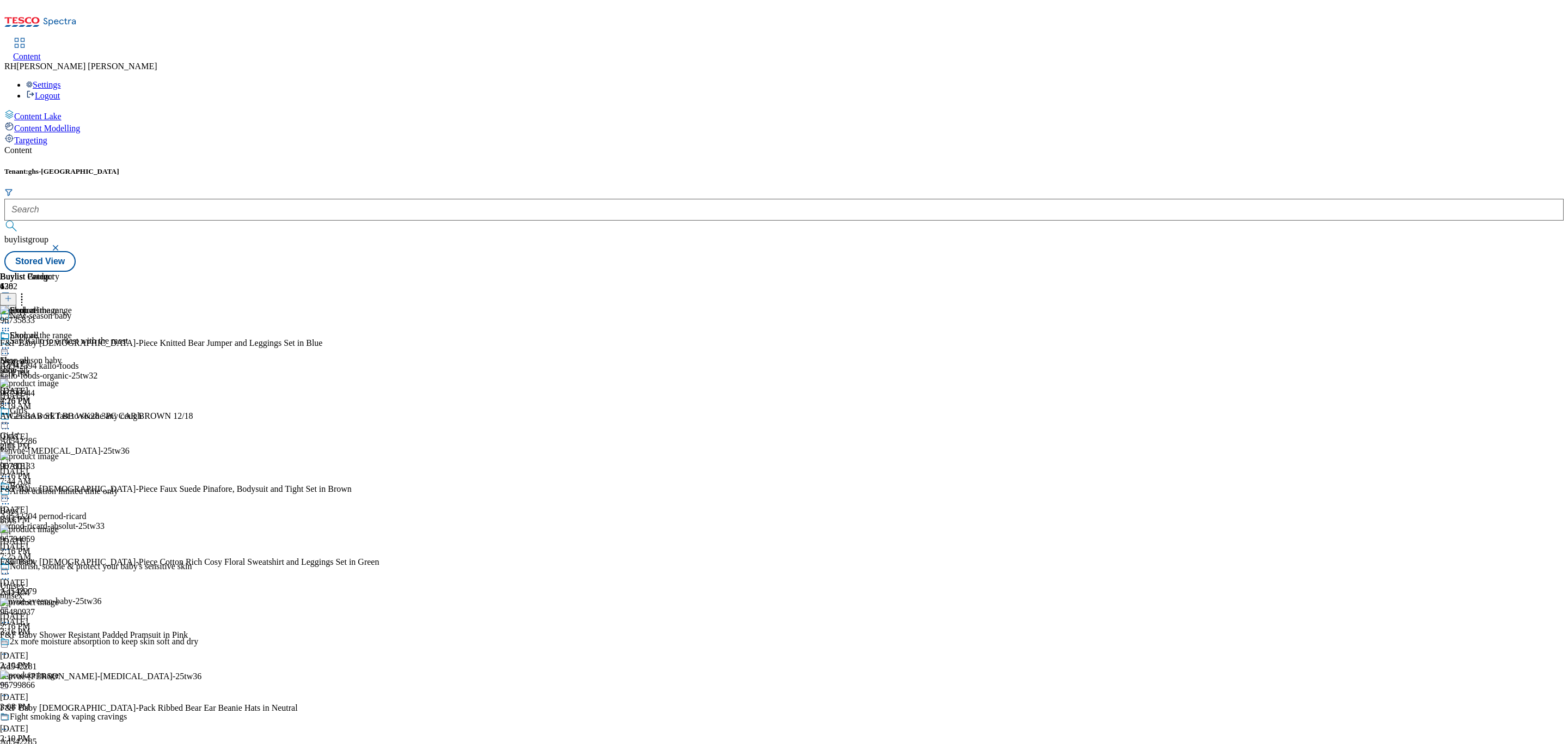
click at [11, 343] on icon at bounding box center [5, 348] width 11 height 11
click at [69, 468] on span "Un-publish" at bounding box center [51, 472] width 35 height 9
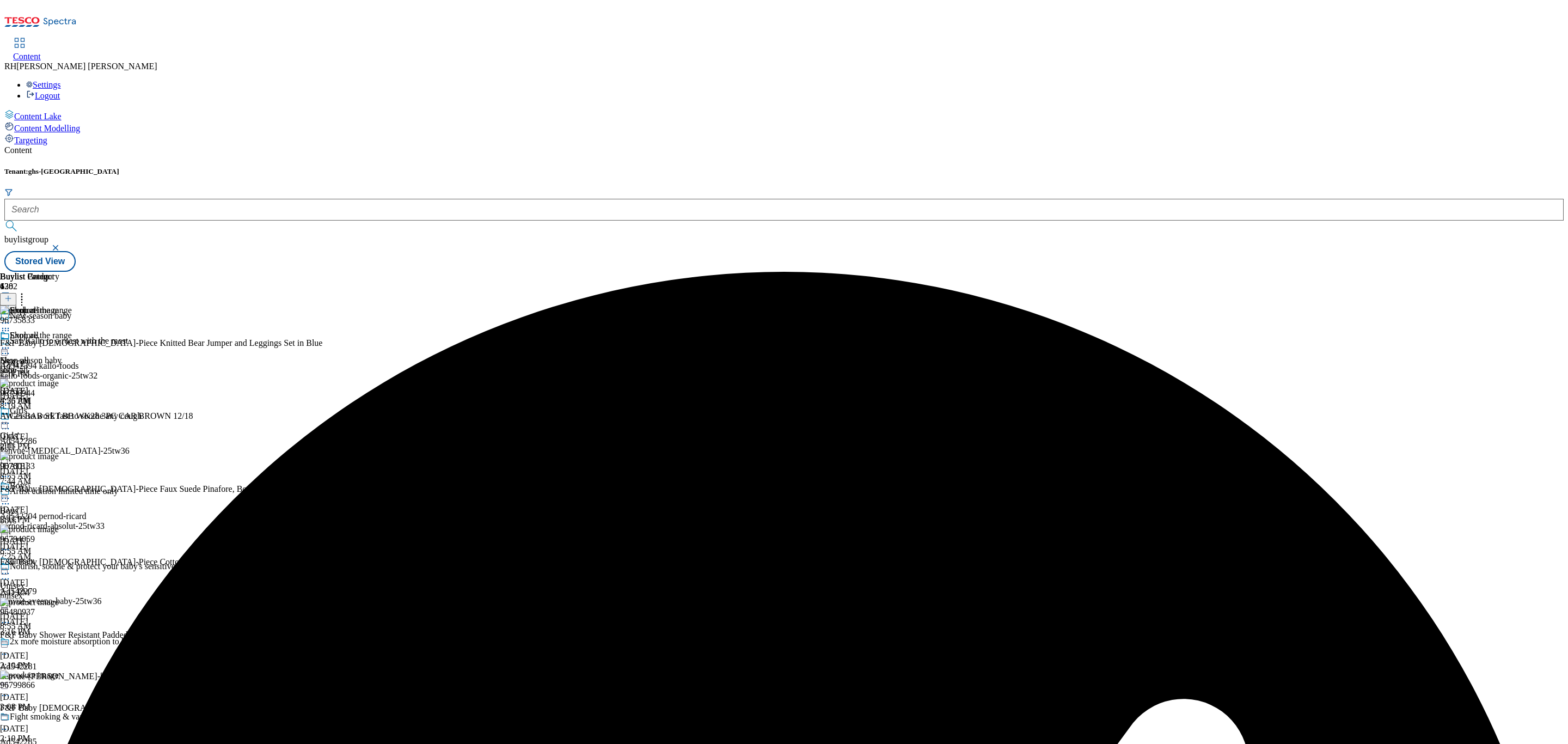
click at [9, 348] on circle at bounding box center [8, 349] width 2 height 2
click at [71, 429] on span "Un-preview" at bounding box center [52, 434] width 37 height 9
click at [27, 292] on icon at bounding box center [21, 297] width 11 height 11
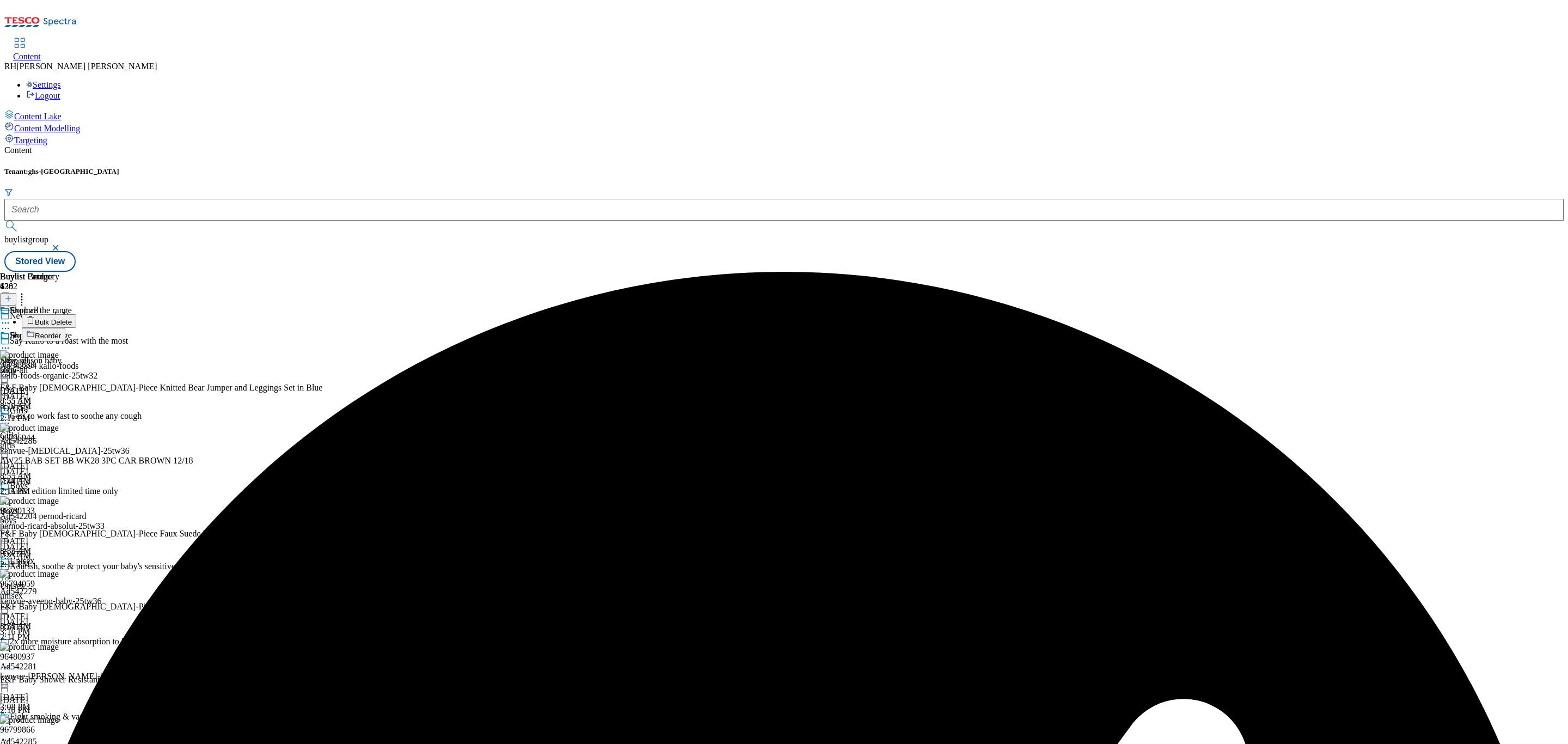
click at [72, 318] on span "Bulk Delete" at bounding box center [54, 322] width 37 height 9
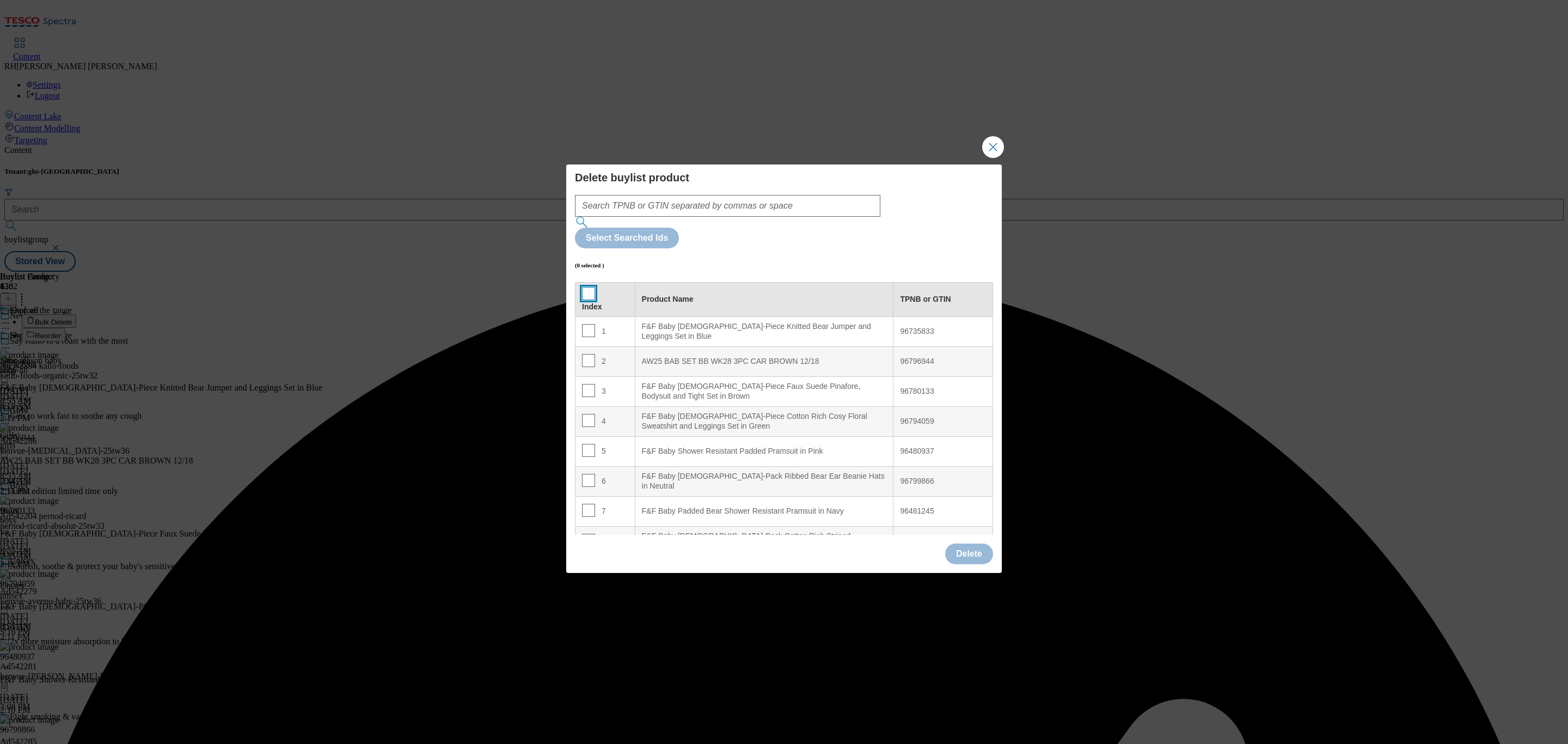
click at [586, 287] on input "Modal" at bounding box center [588, 293] width 13 height 13
checkbox input "true"
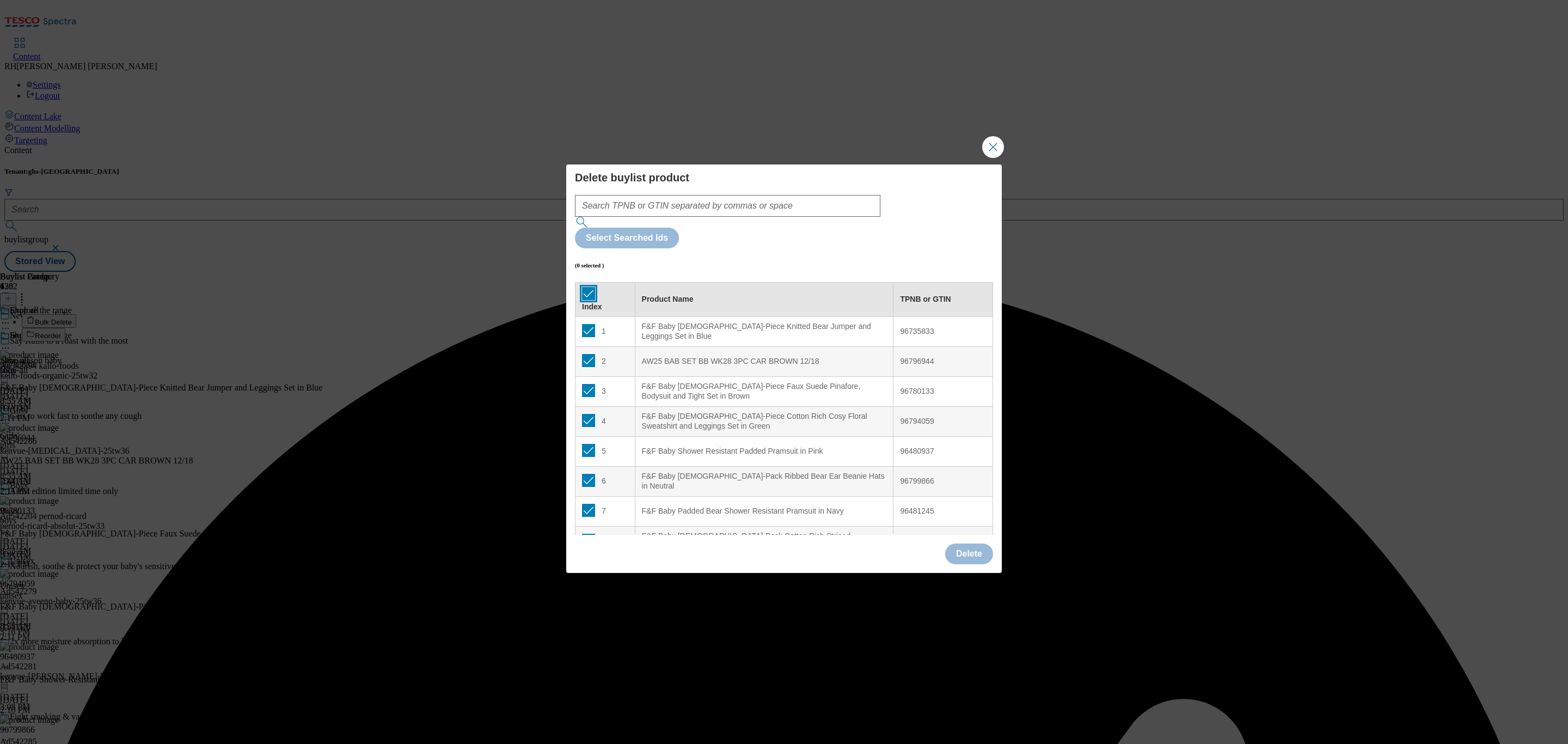
checkbox input "true"
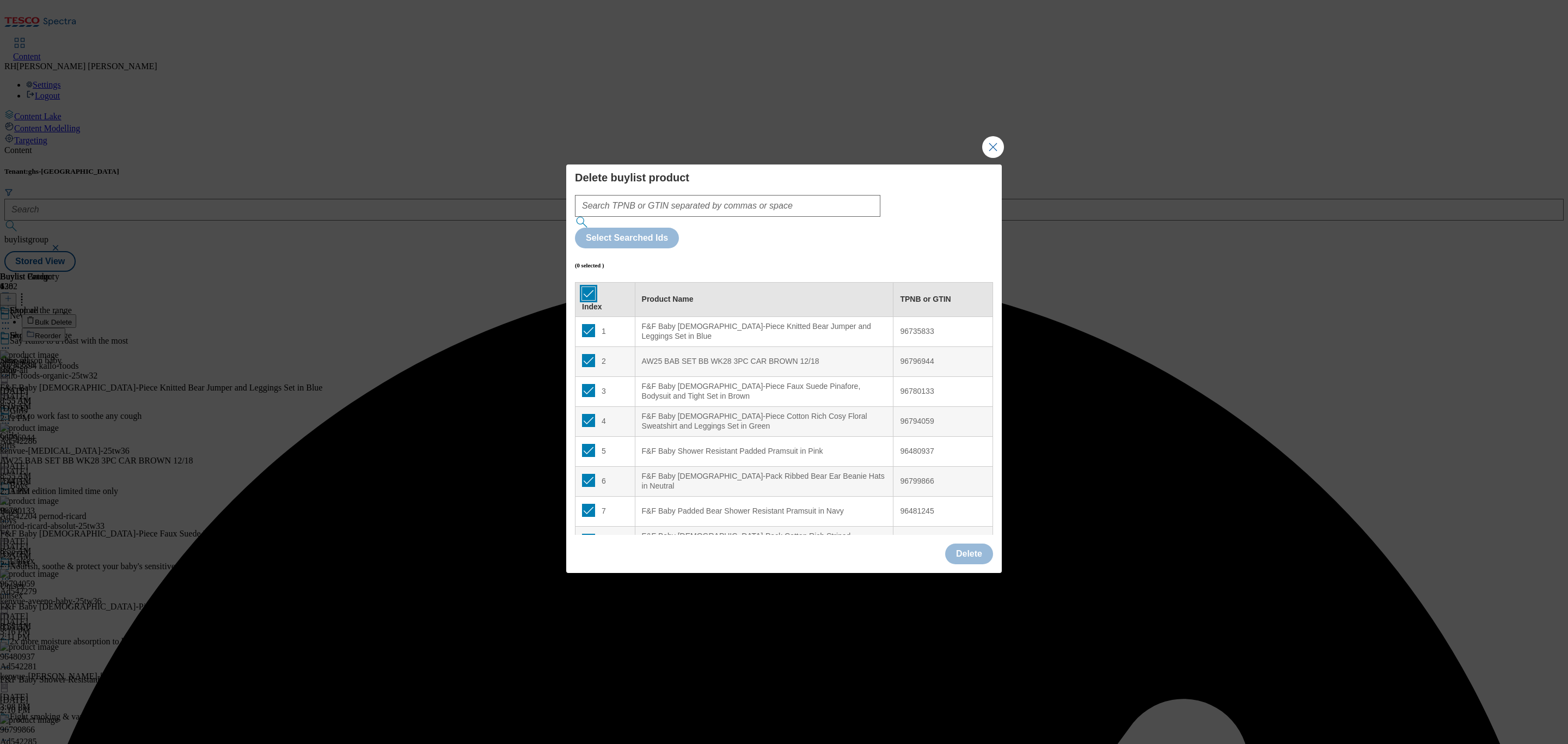
checkbox input "true"
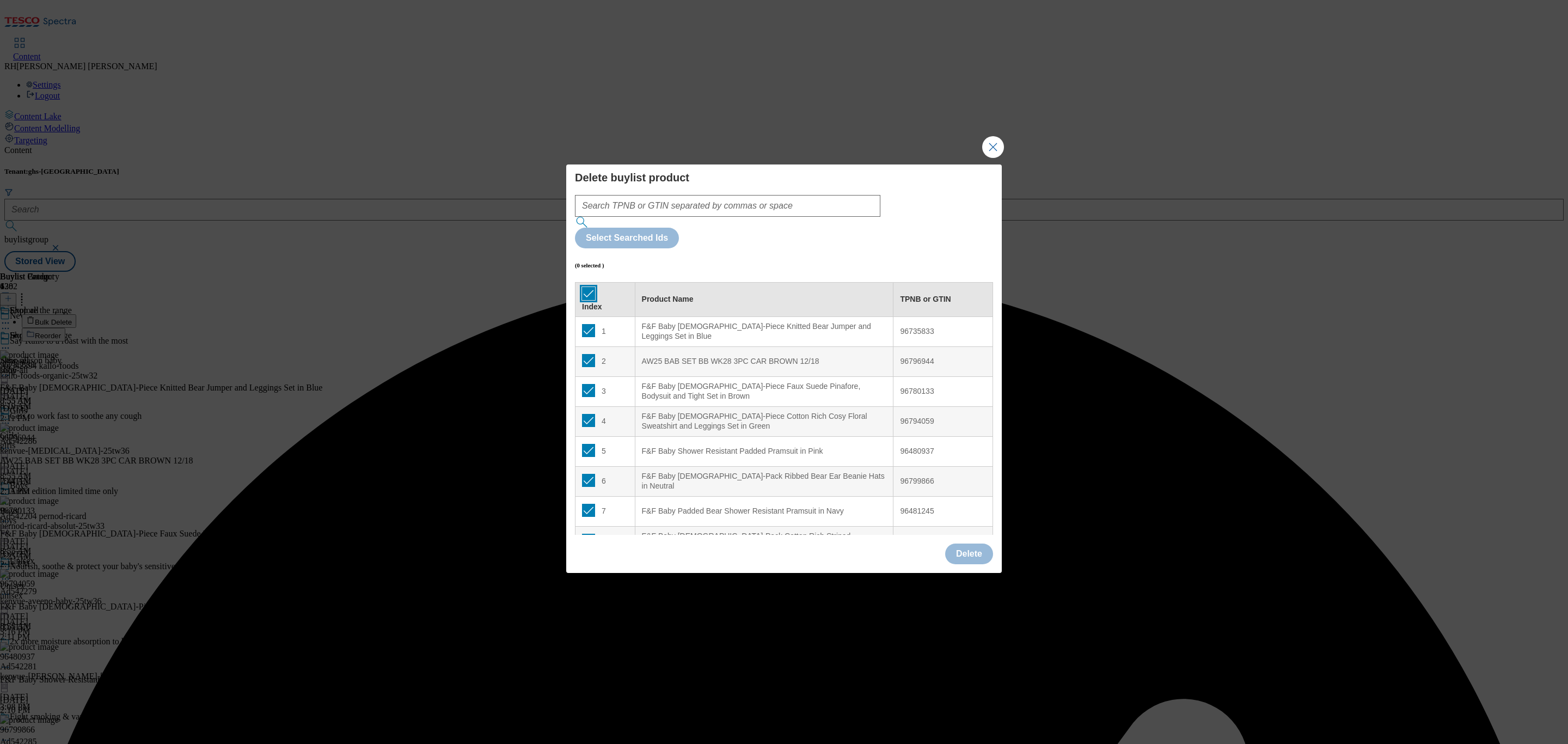
checkbox input "true"
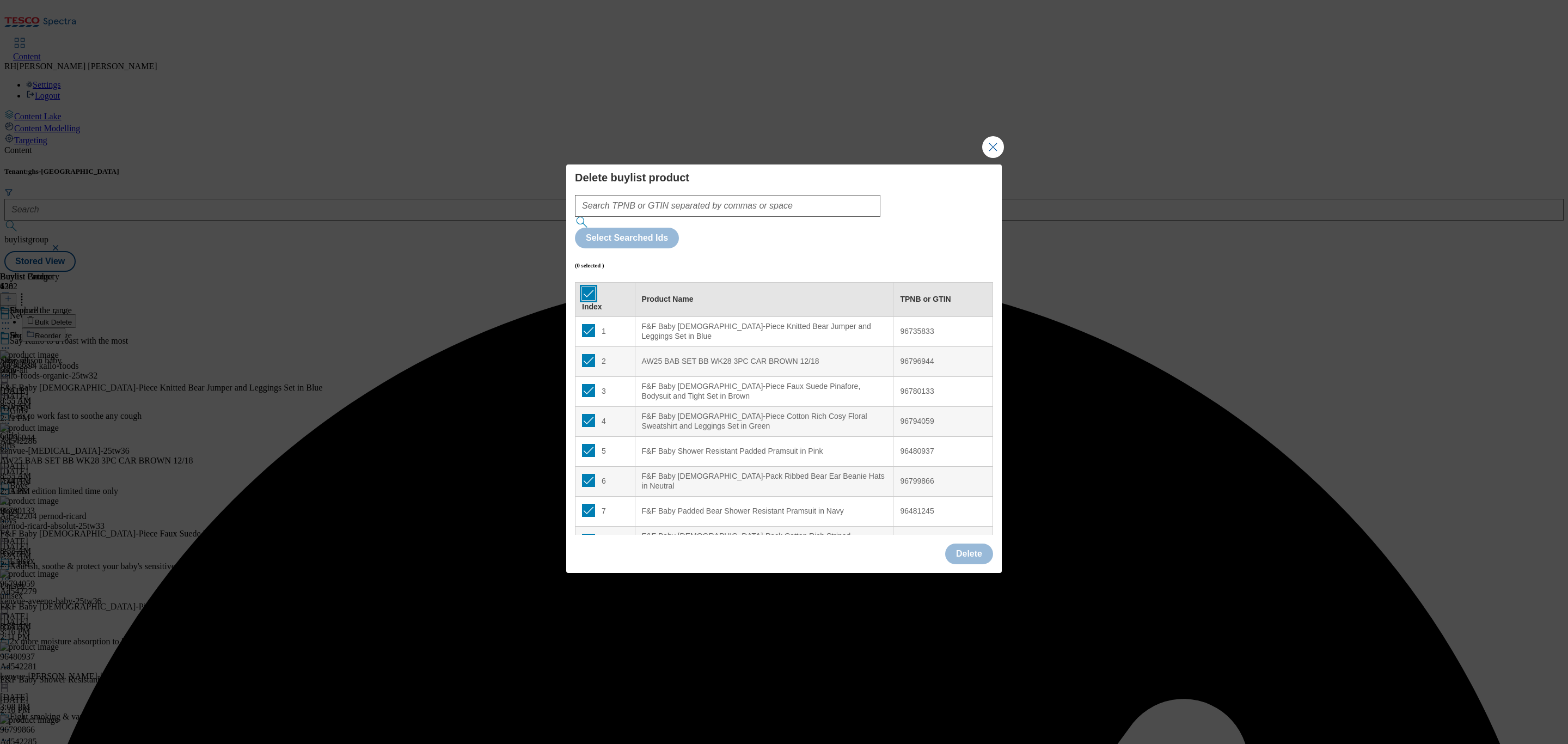
checkbox input "true"
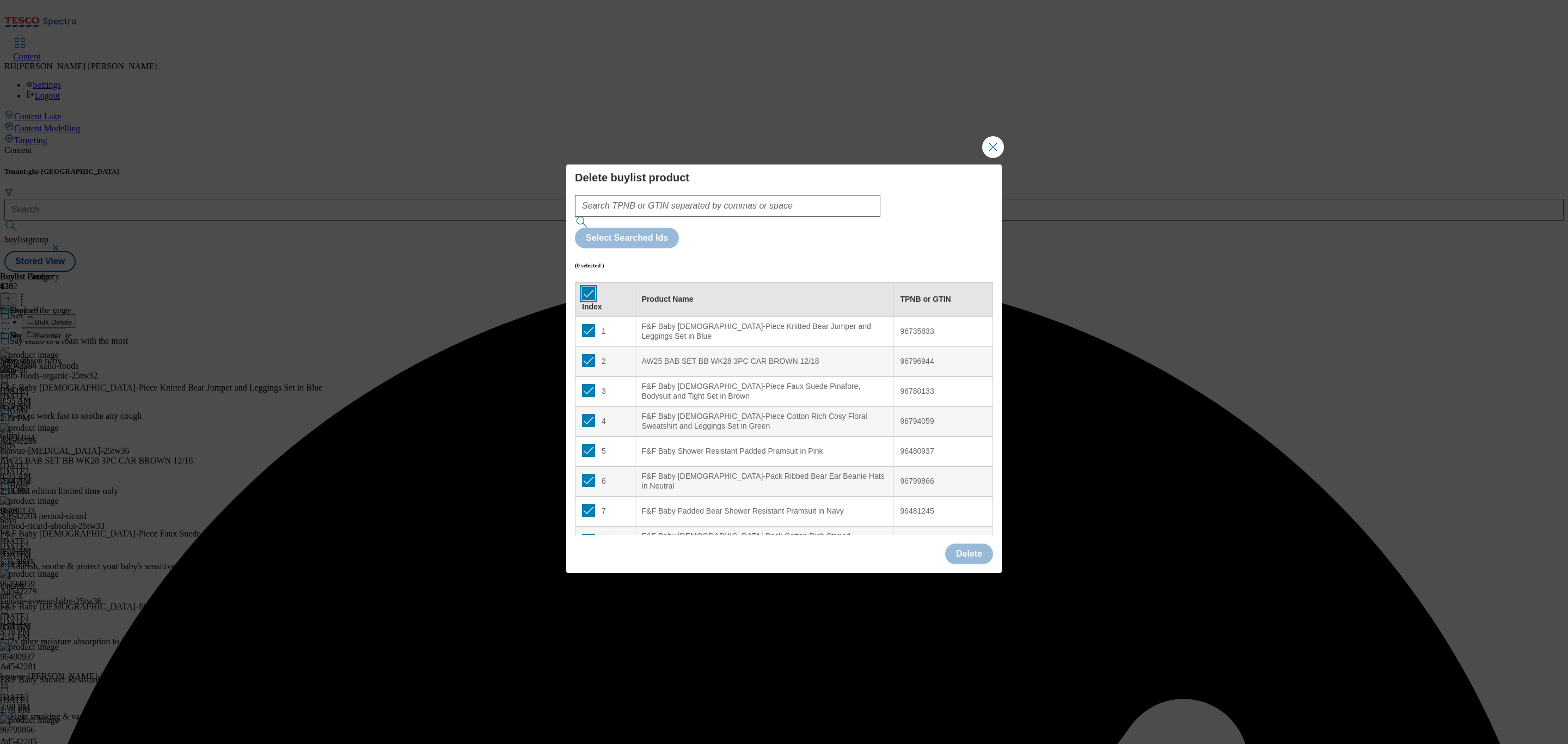
checkbox input "true"
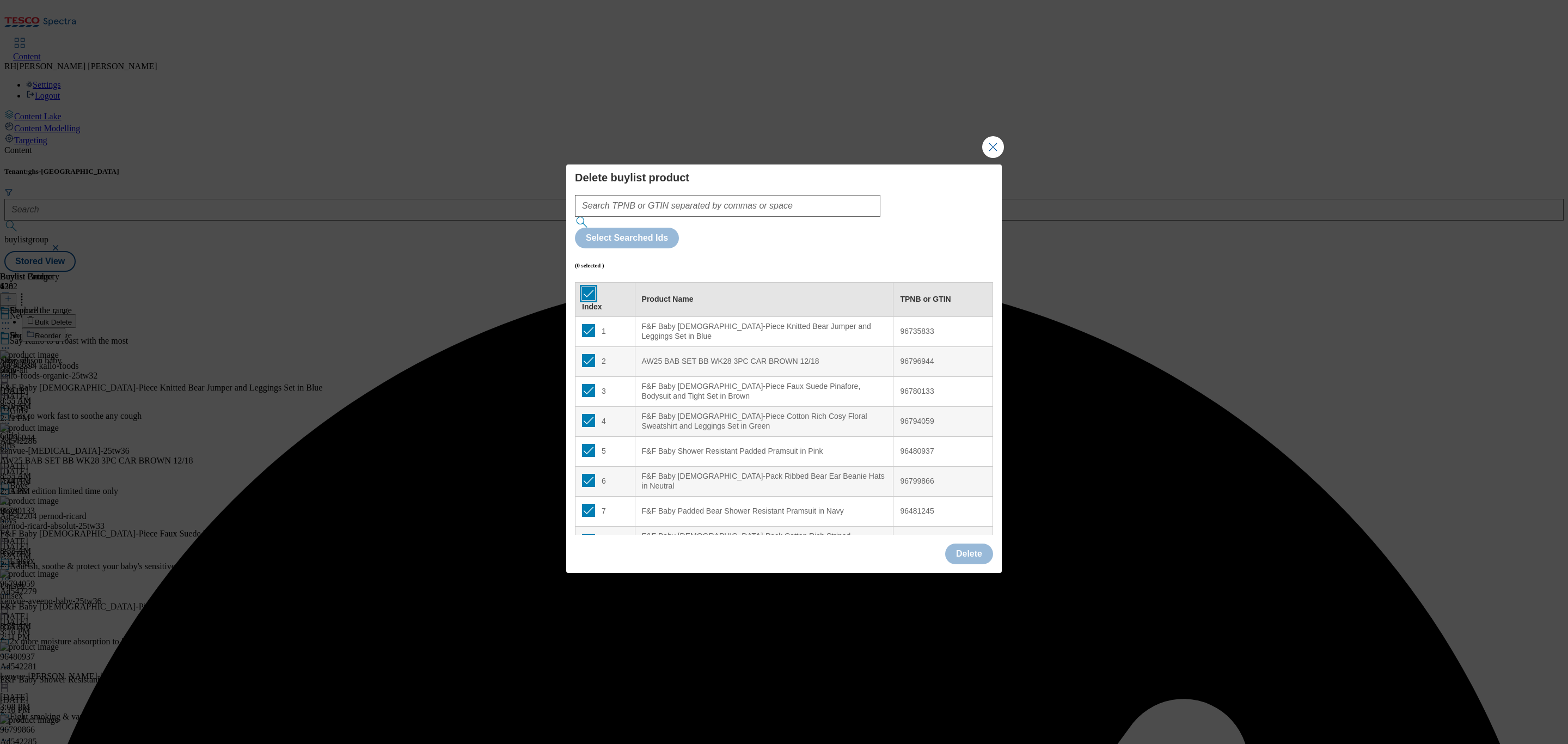
checkbox input "true"
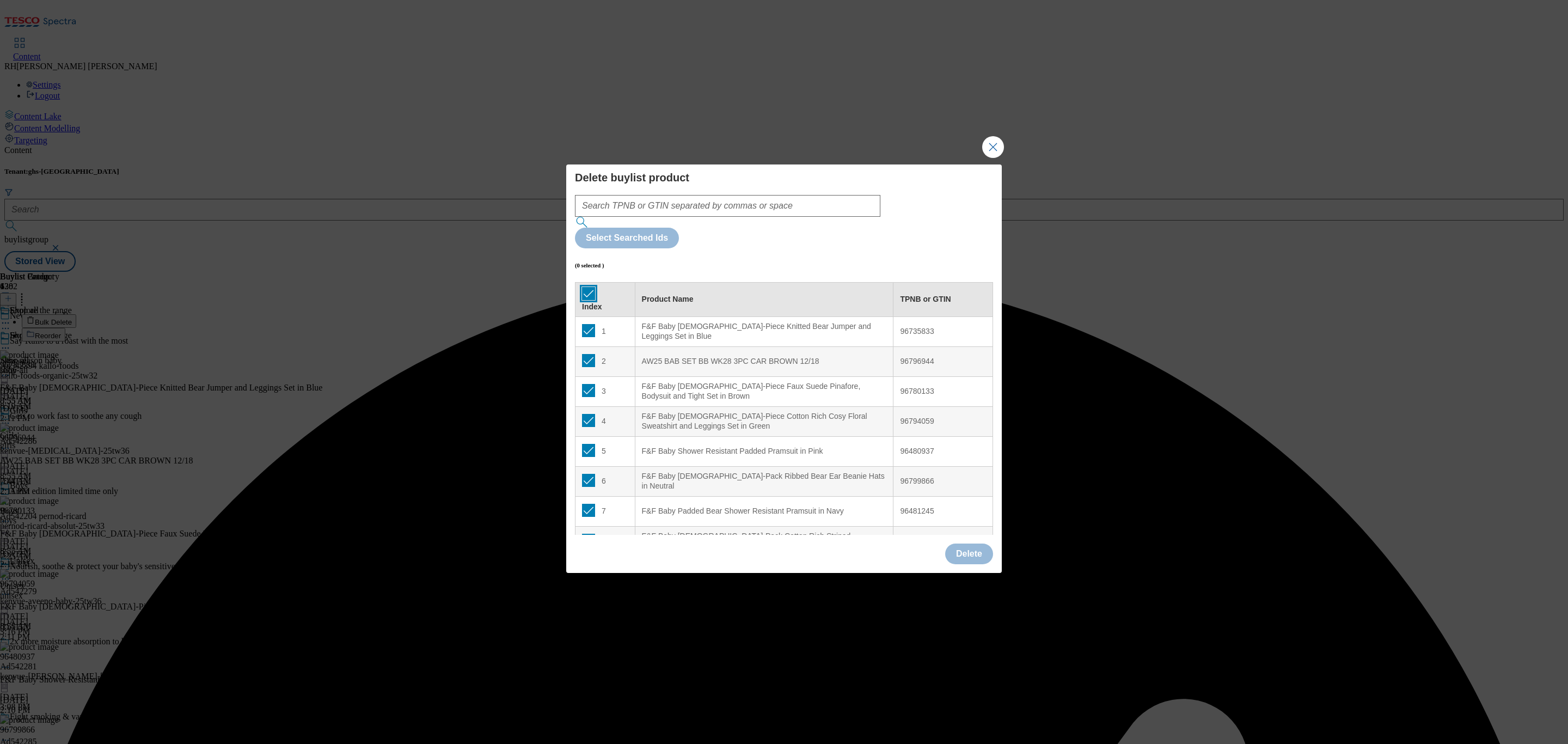
checkbox input "true"
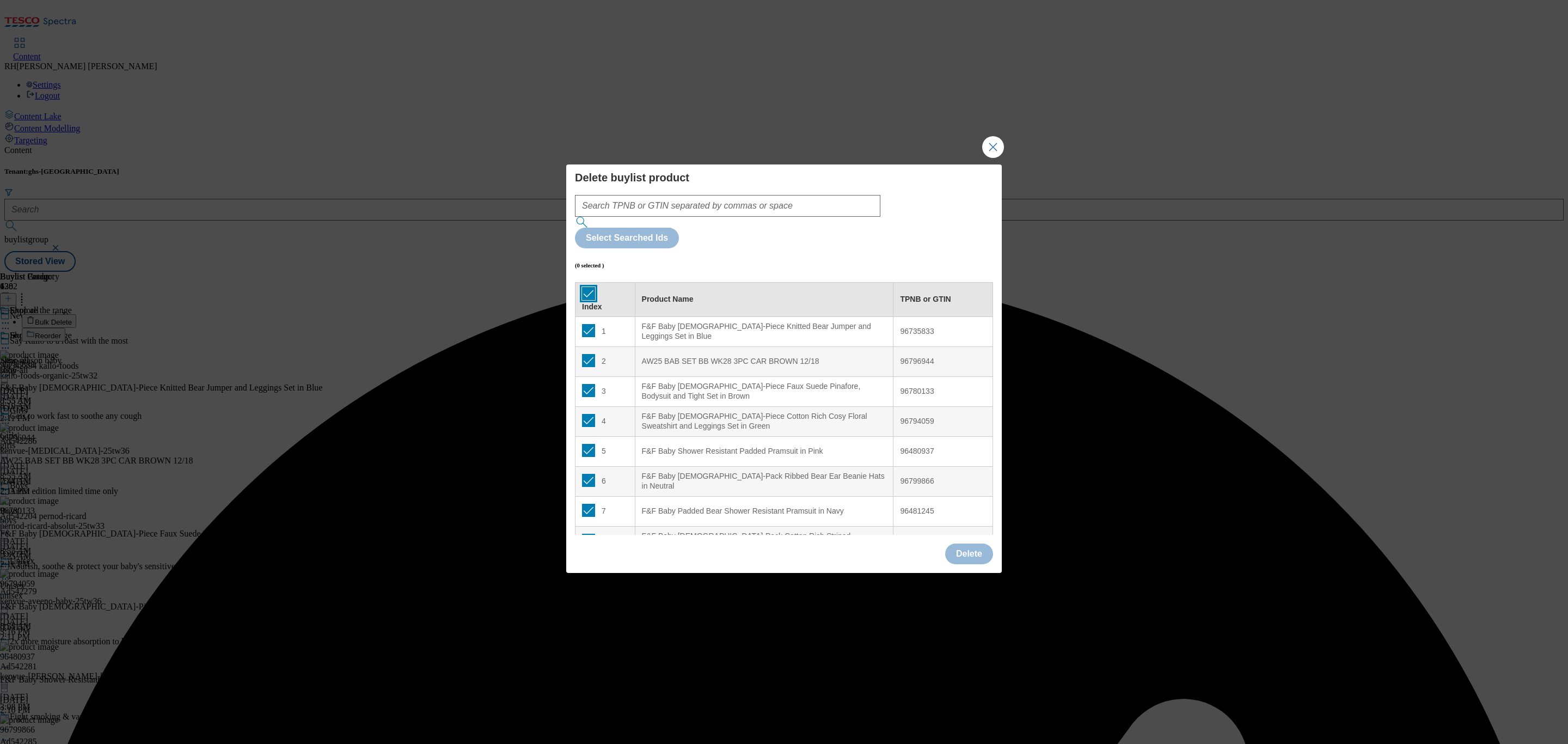
checkbox input "true"
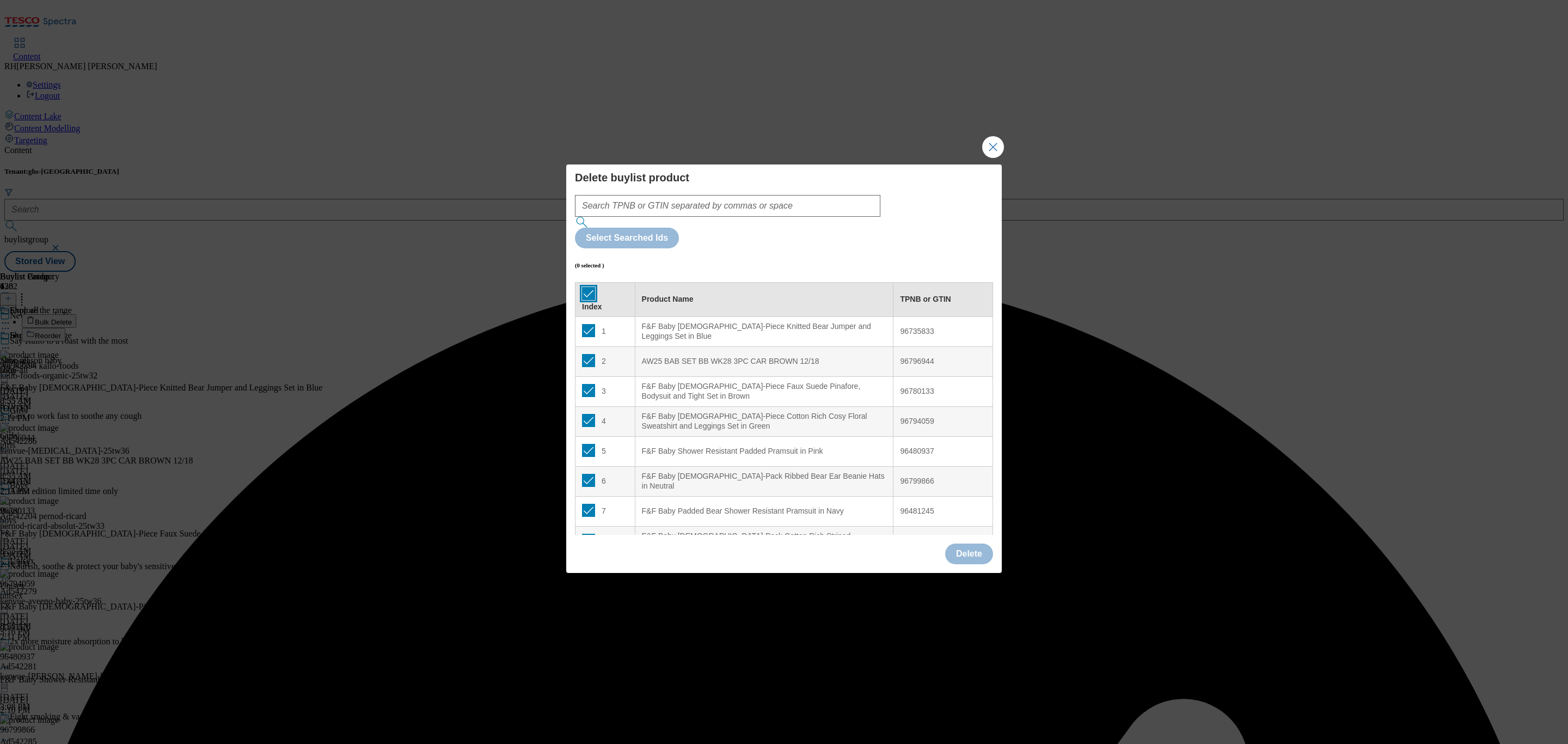
checkbox input "true"
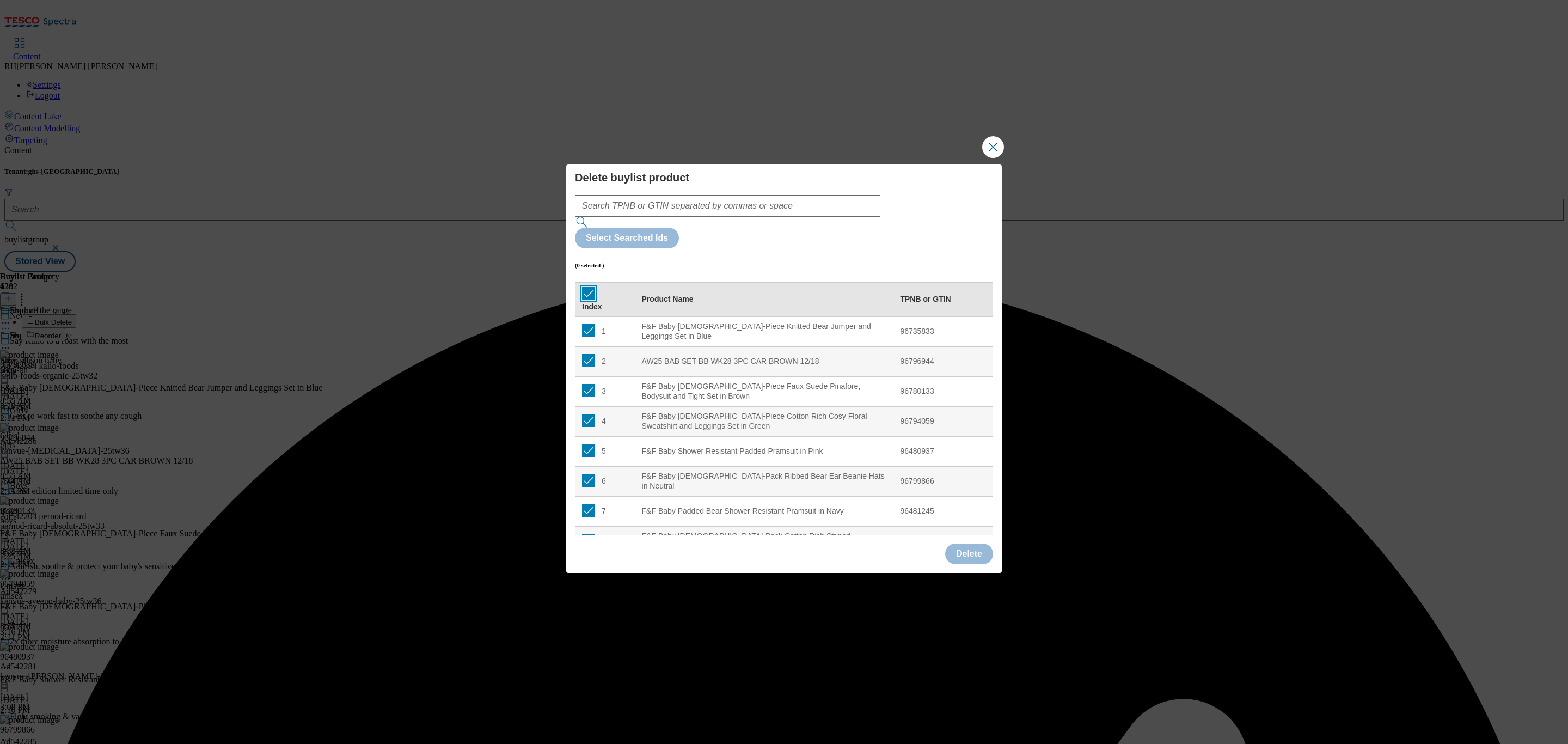
checkbox input "true"
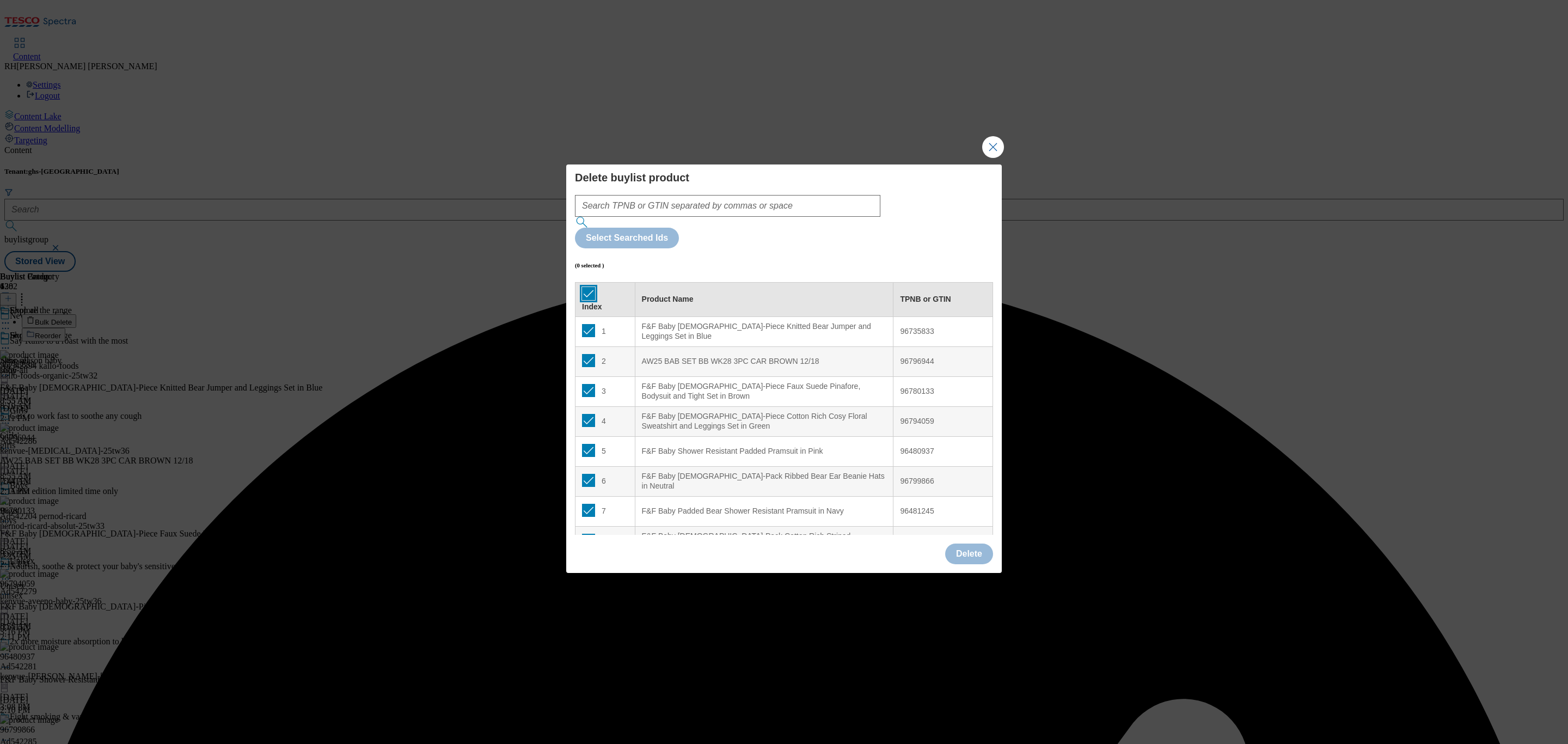
checkbox input "true"
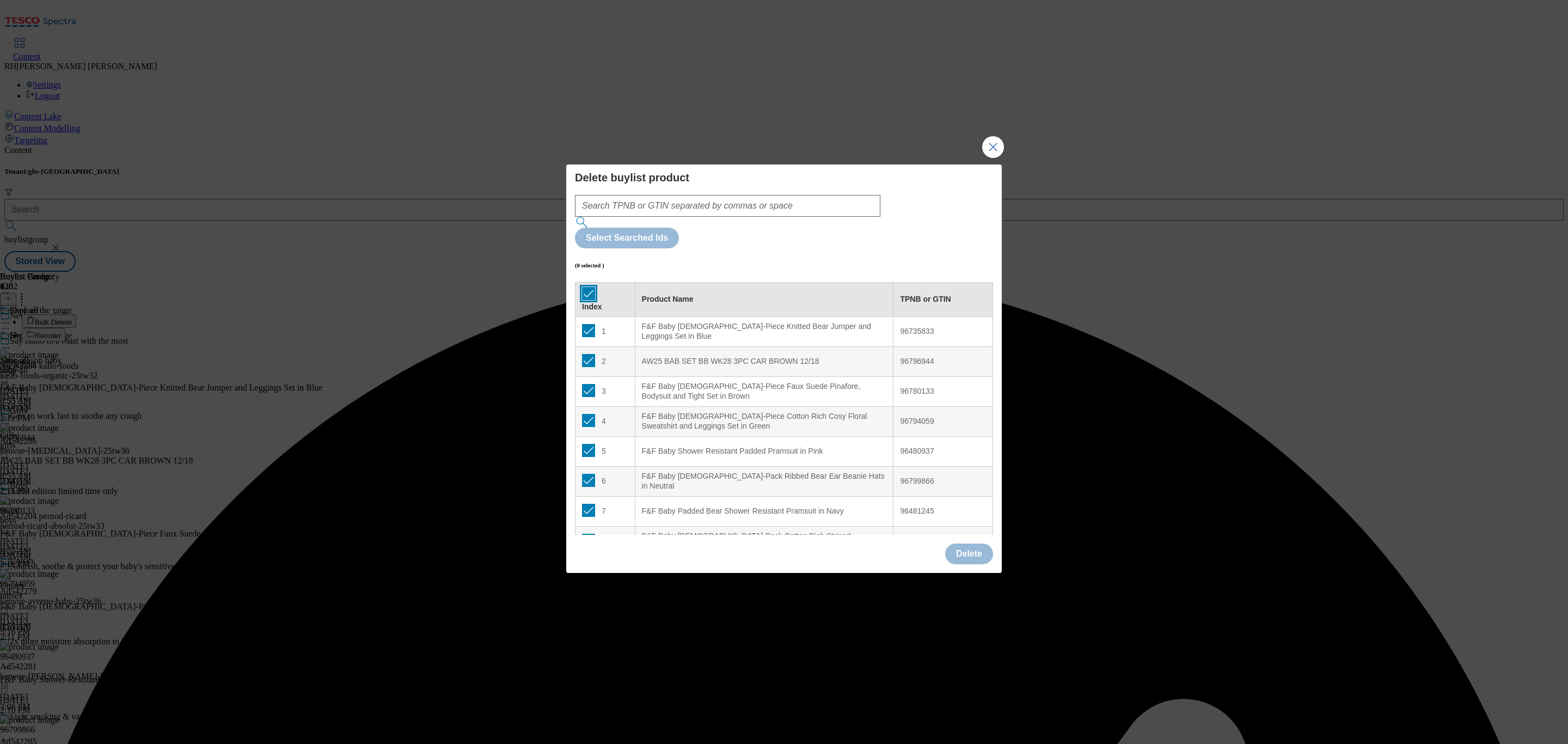
checkbox input "true"
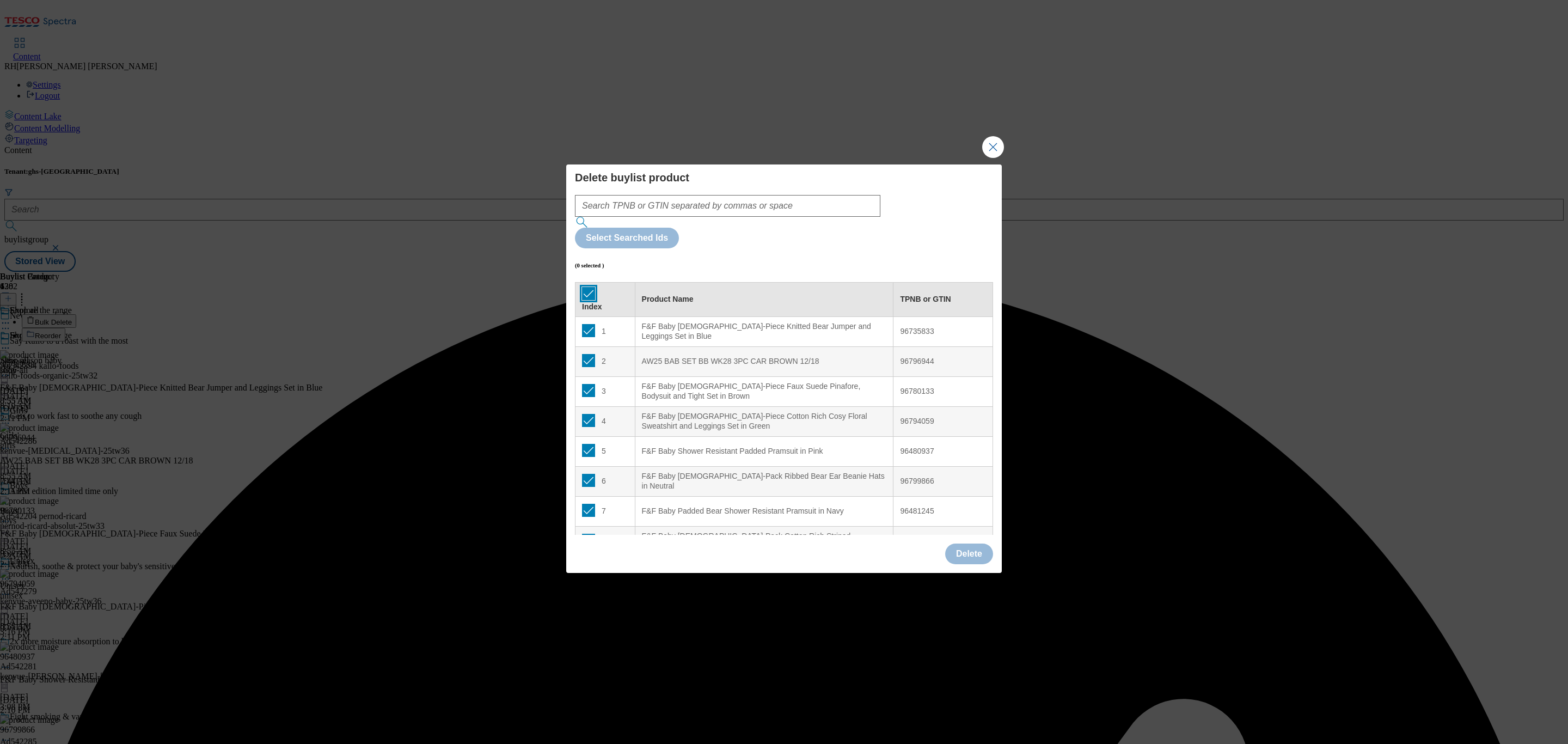
checkbox input "true"
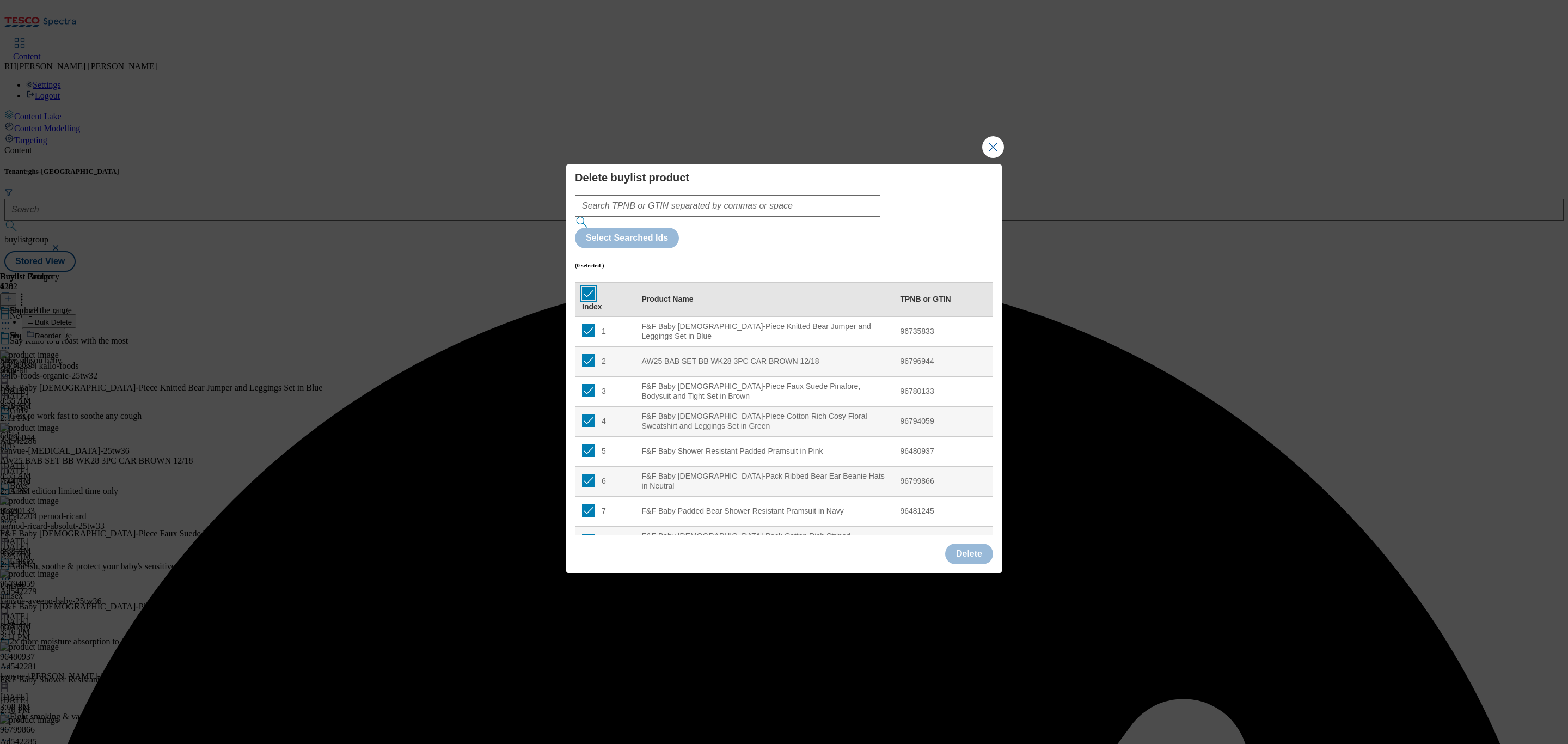
checkbox input "true"
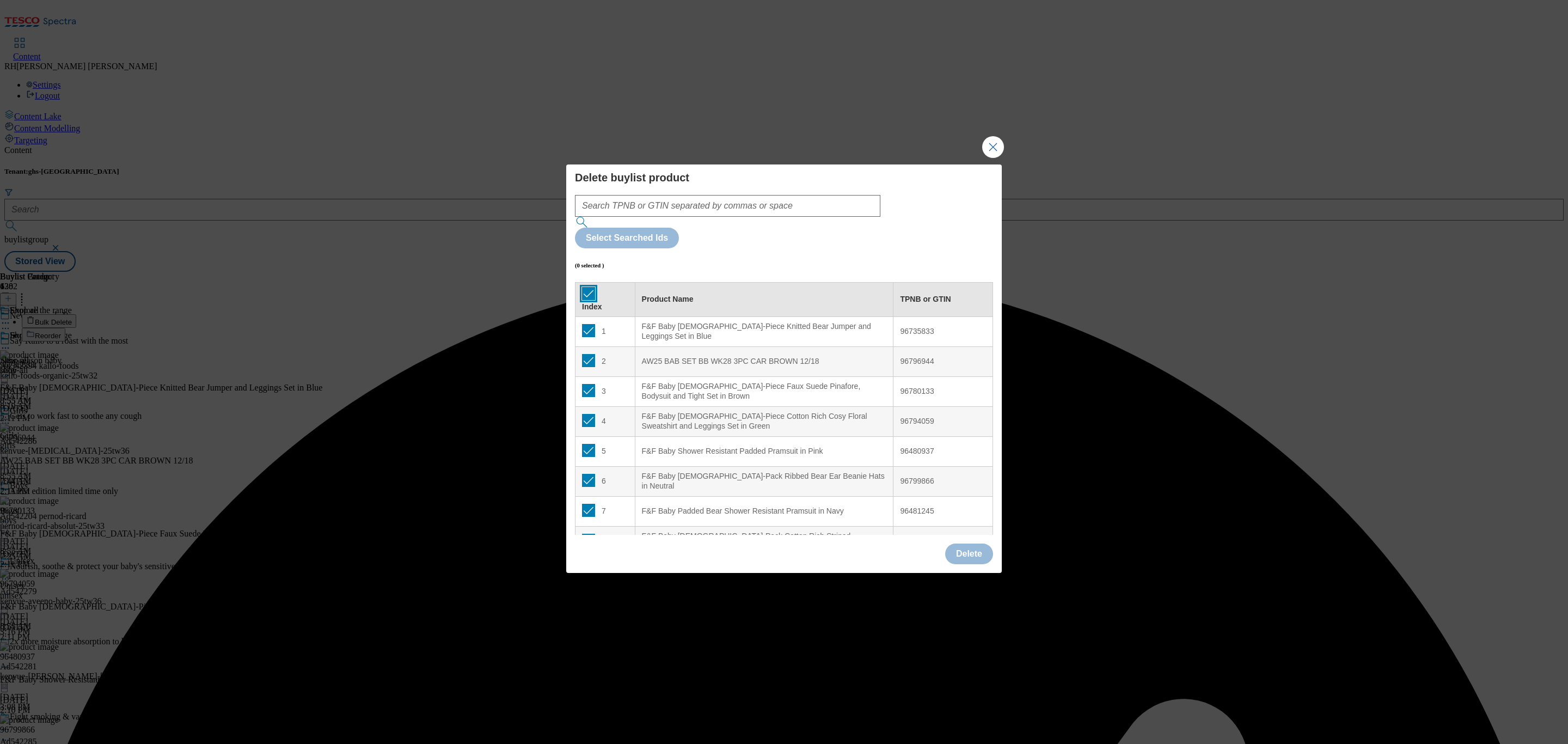
checkbox input "true"
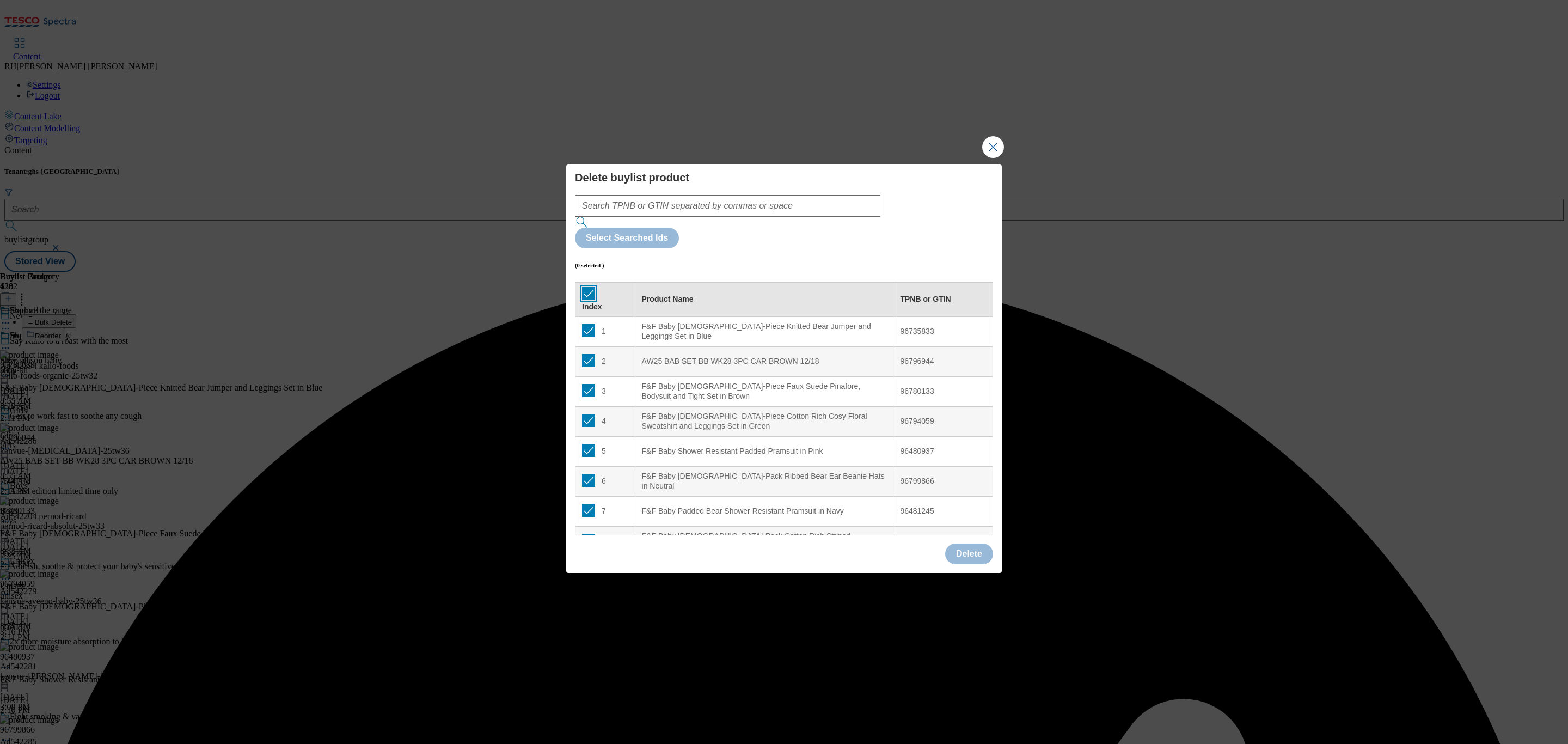
checkbox input "true"
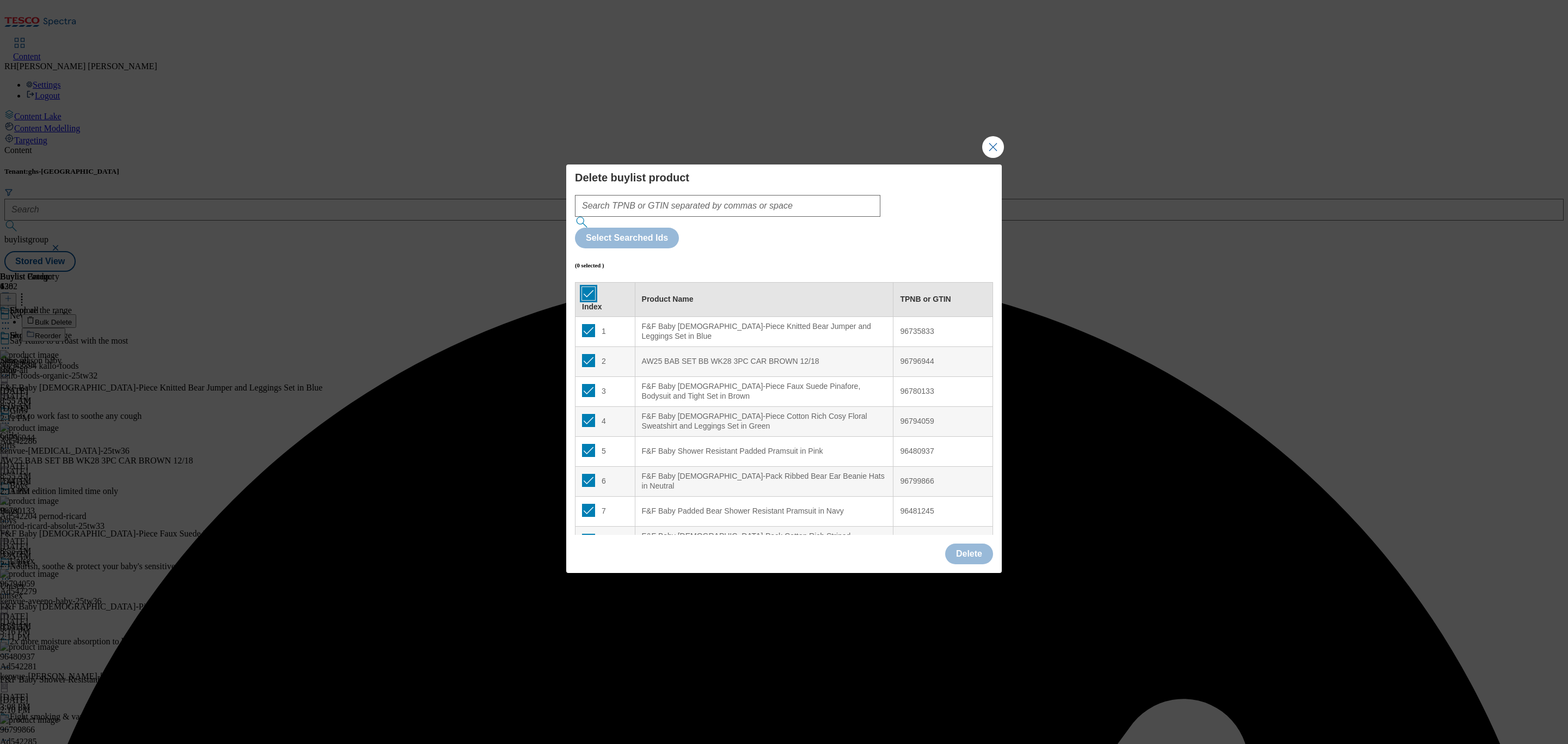
checkbox input "true"
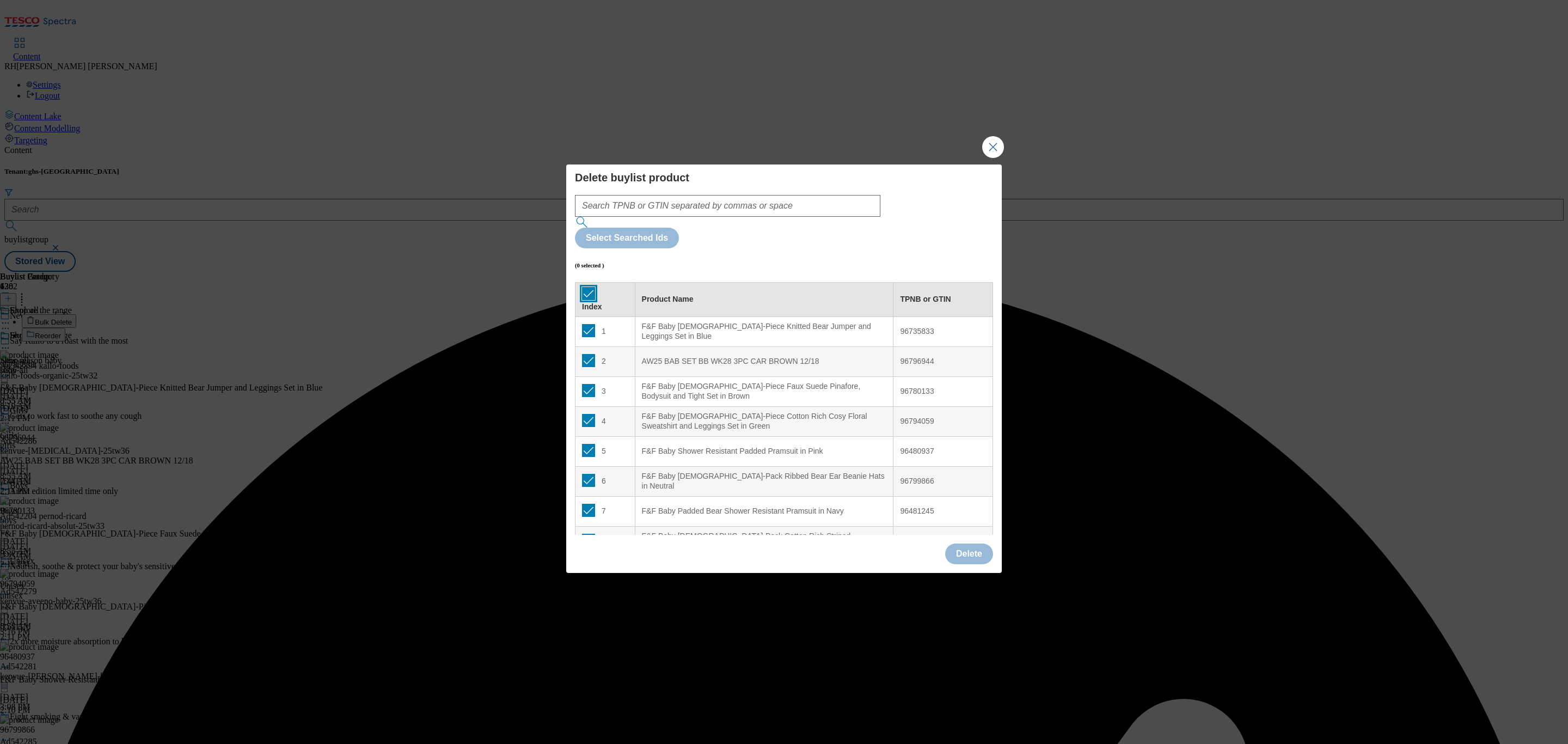
checkbox input "true"
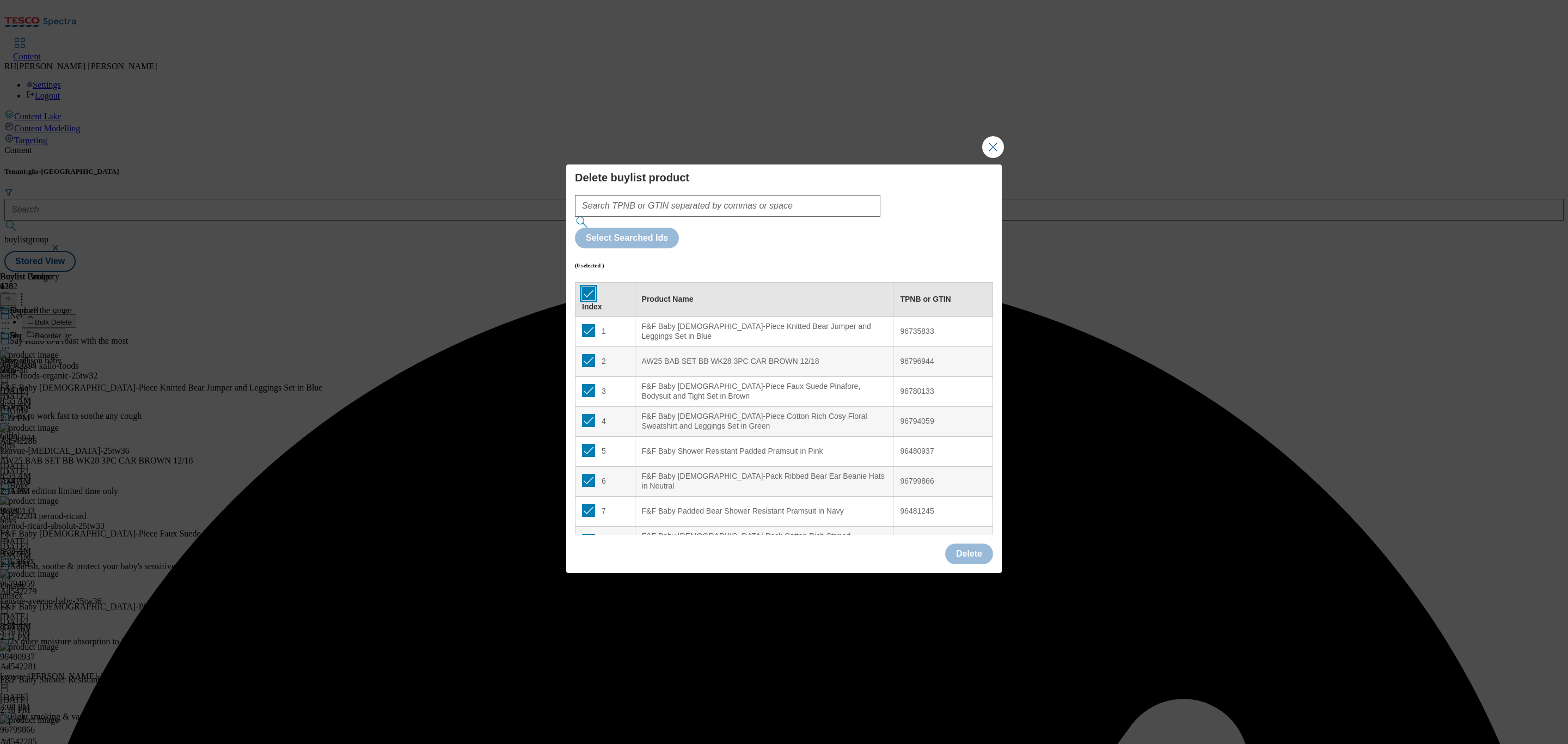
checkbox input "true"
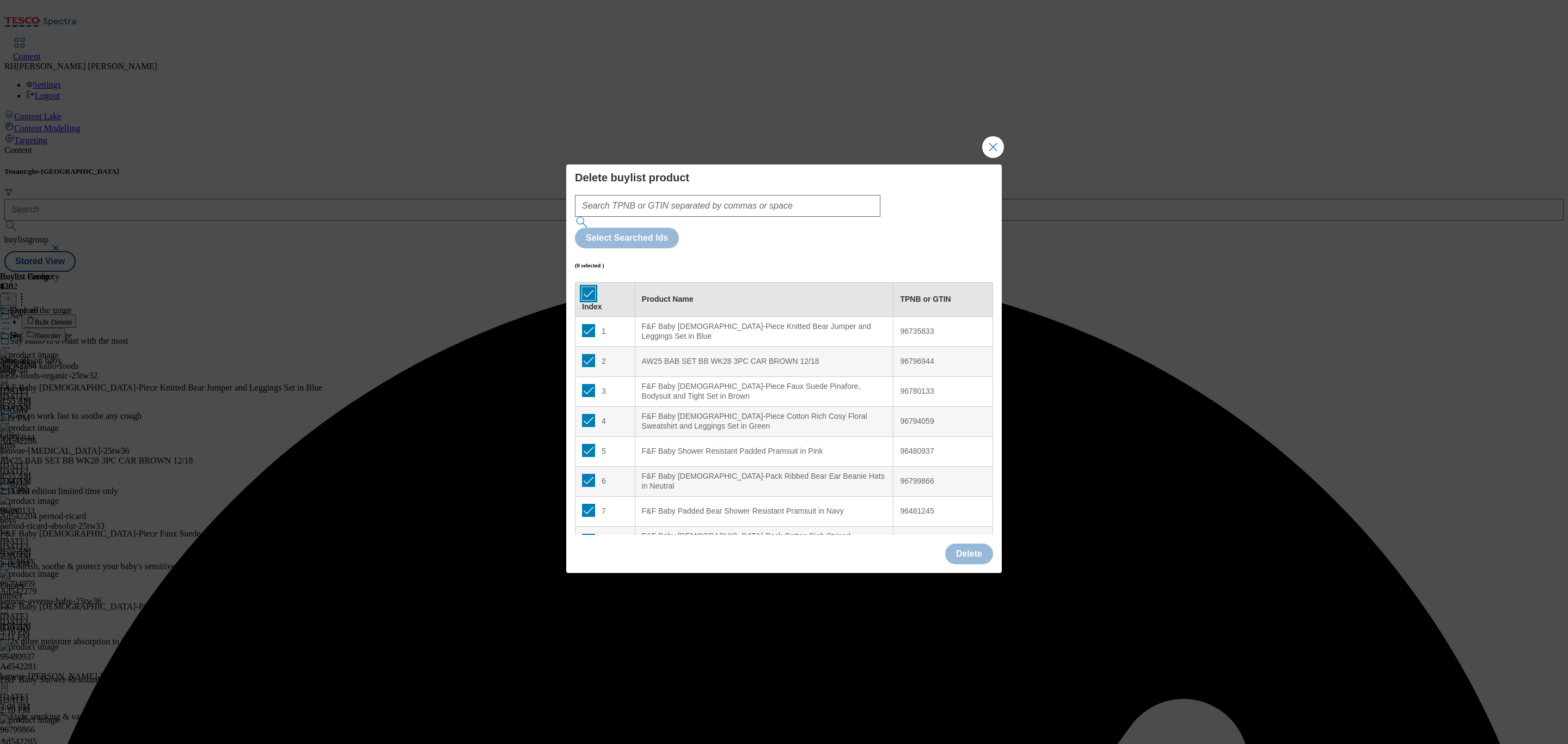
checkbox input "true"
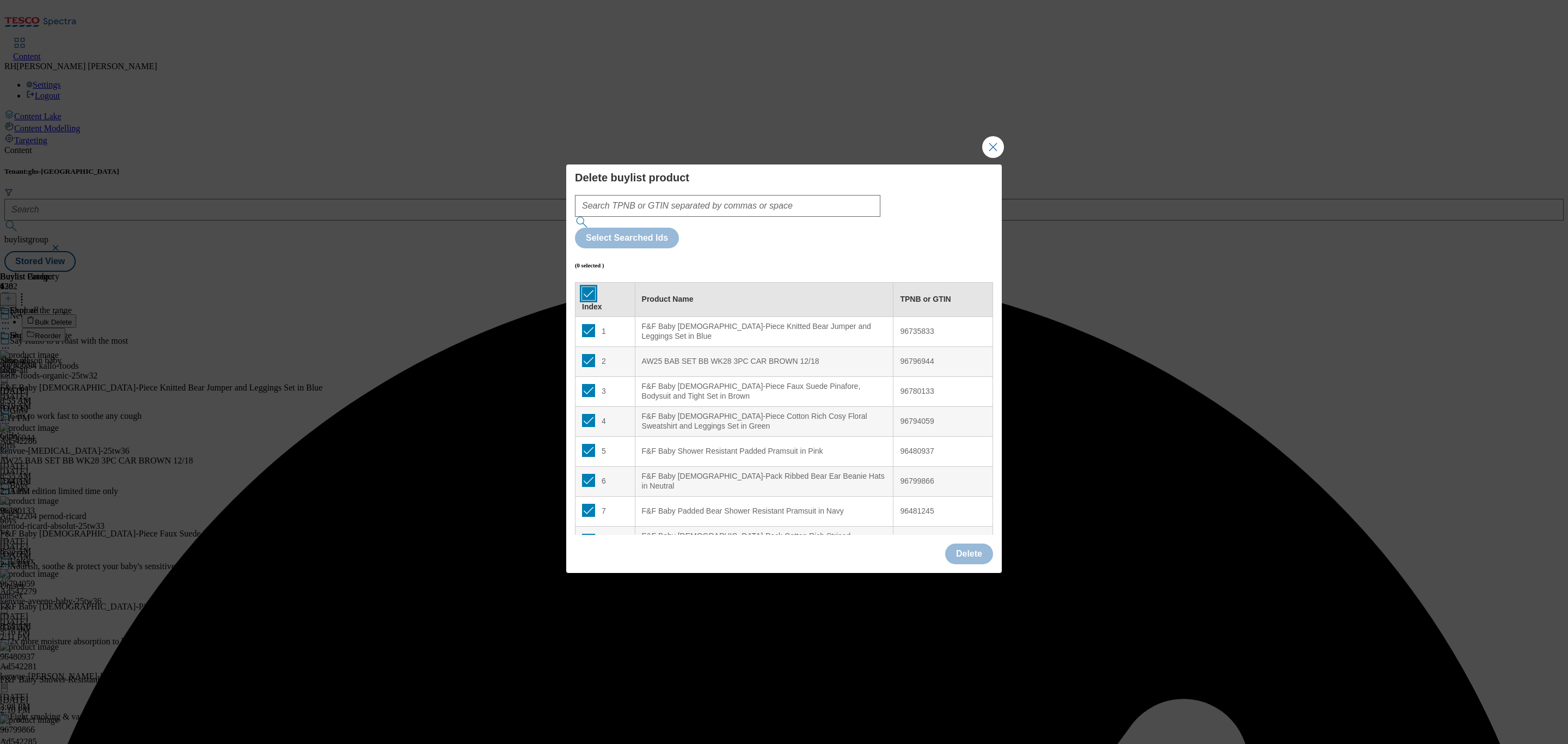
checkbox input "true"
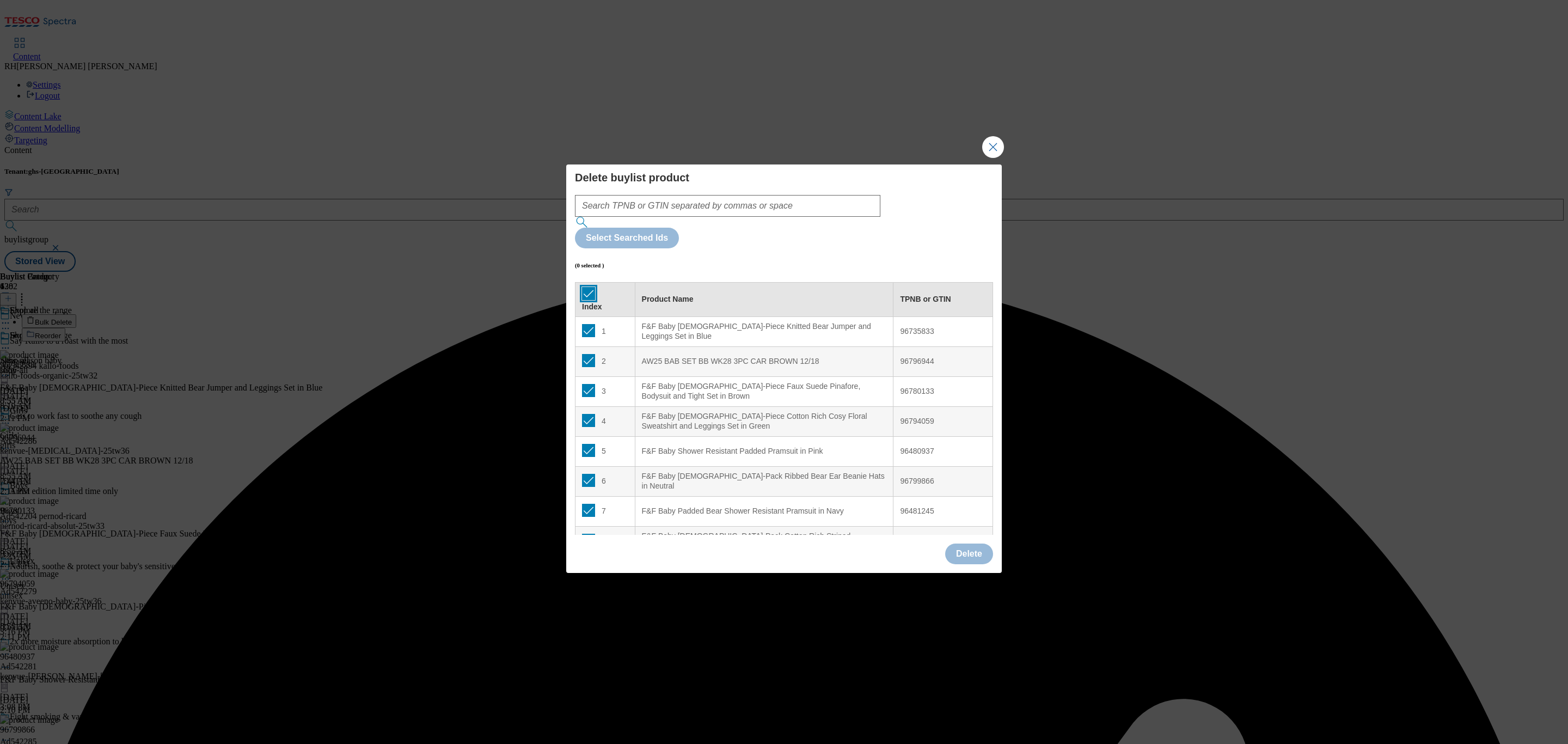
checkbox input "true"
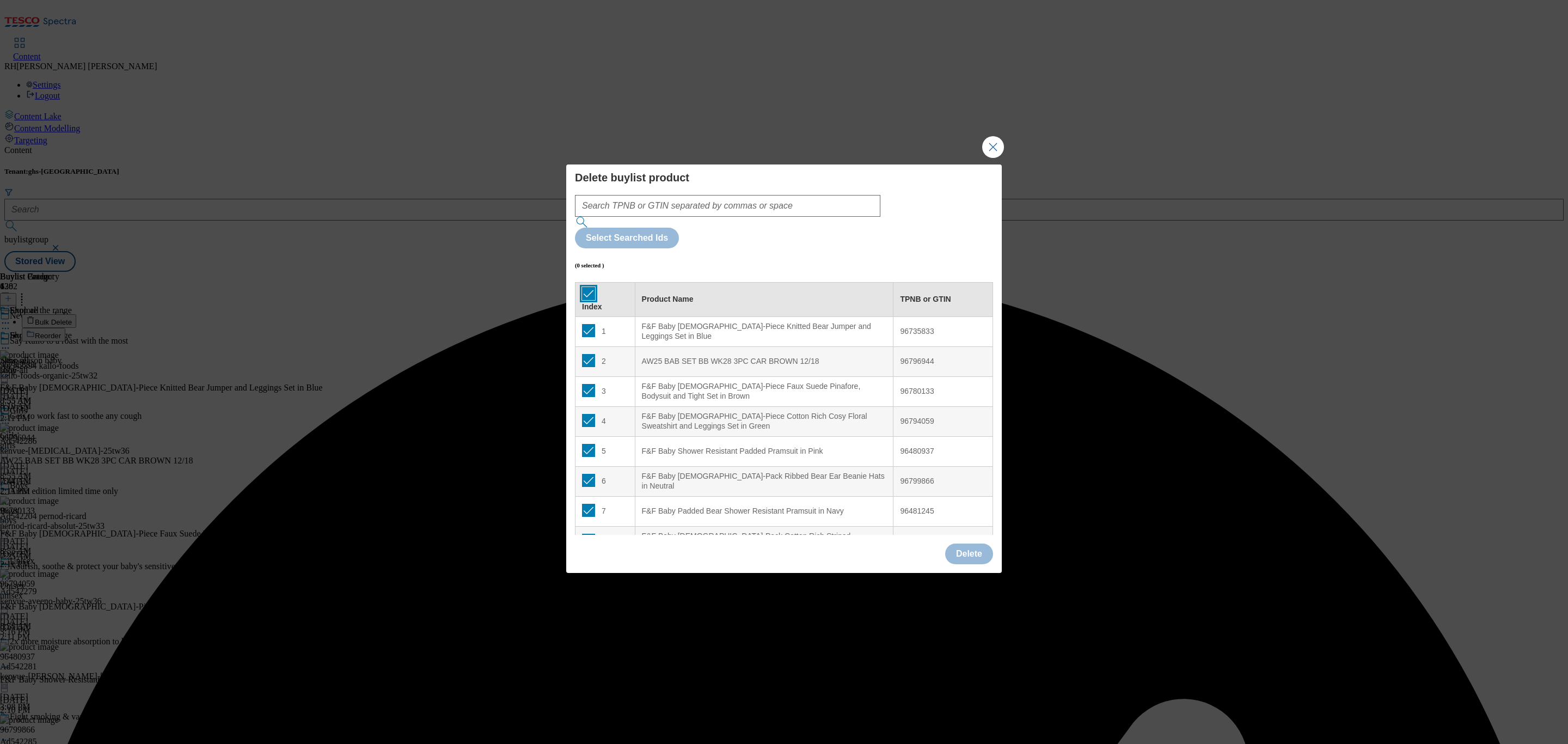
checkbox input "true"
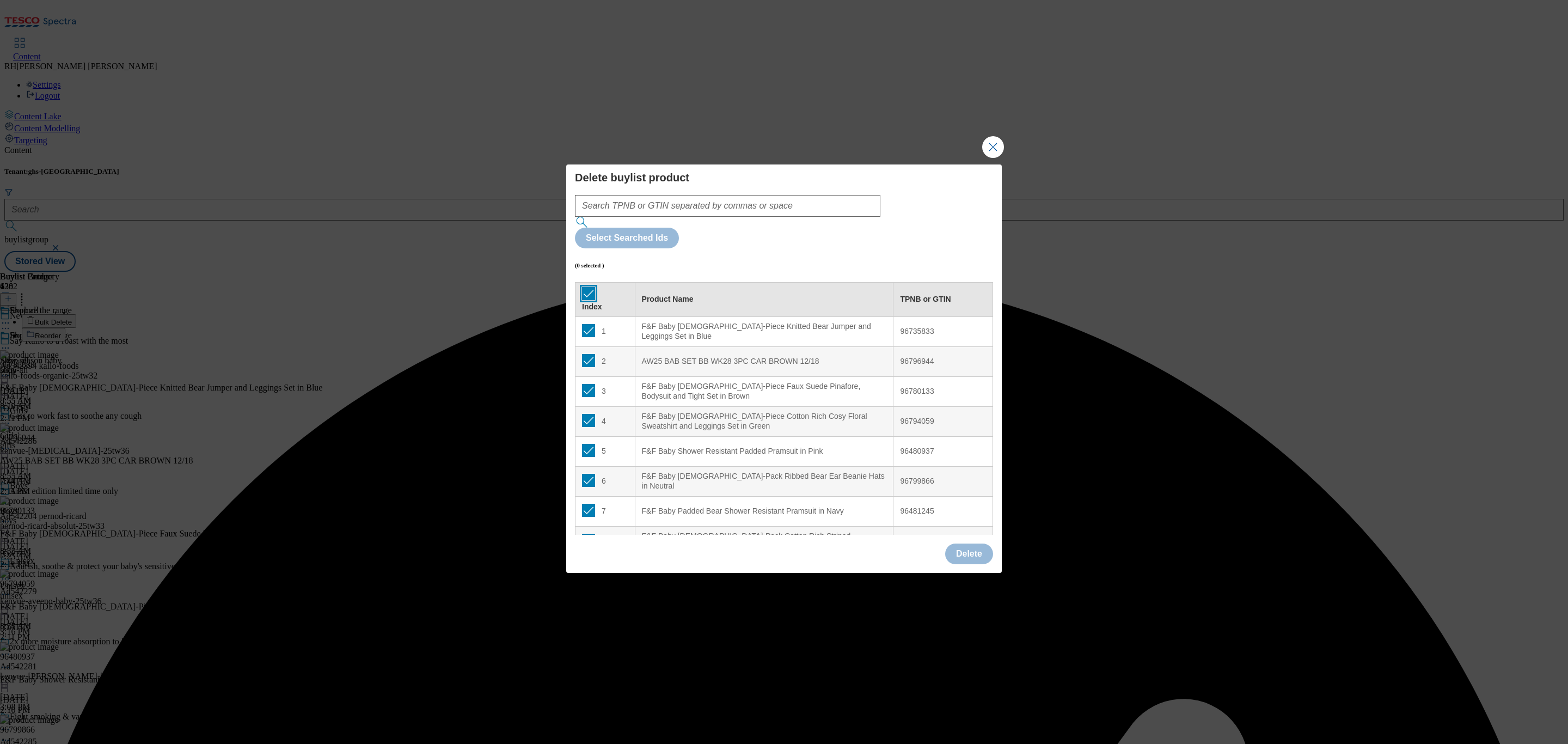
checkbox input "true"
click at [976, 543] on button "Delete" at bounding box center [969, 554] width 48 height 20
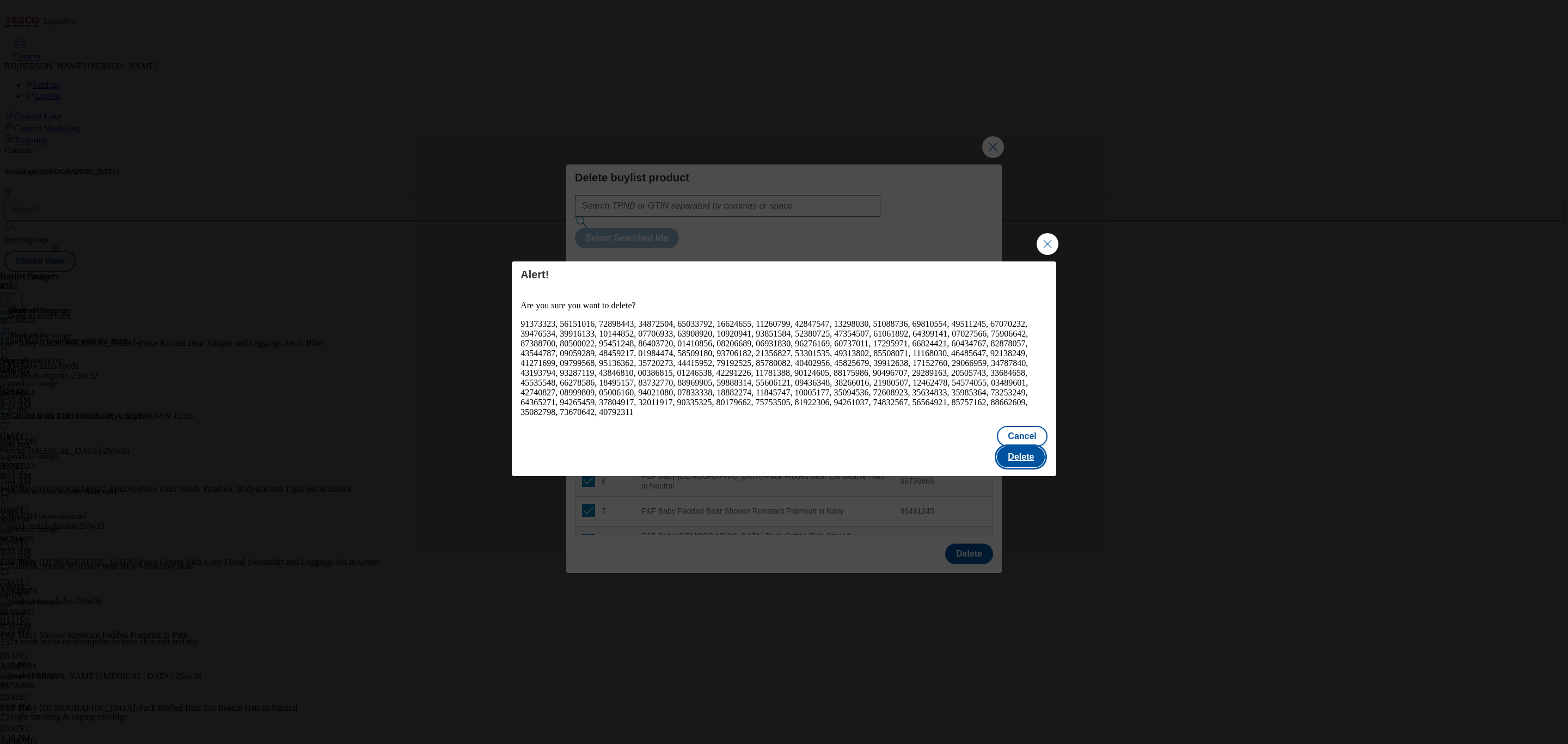
click at [1022, 446] on button "Delete" at bounding box center [1021, 457] width 48 height 20
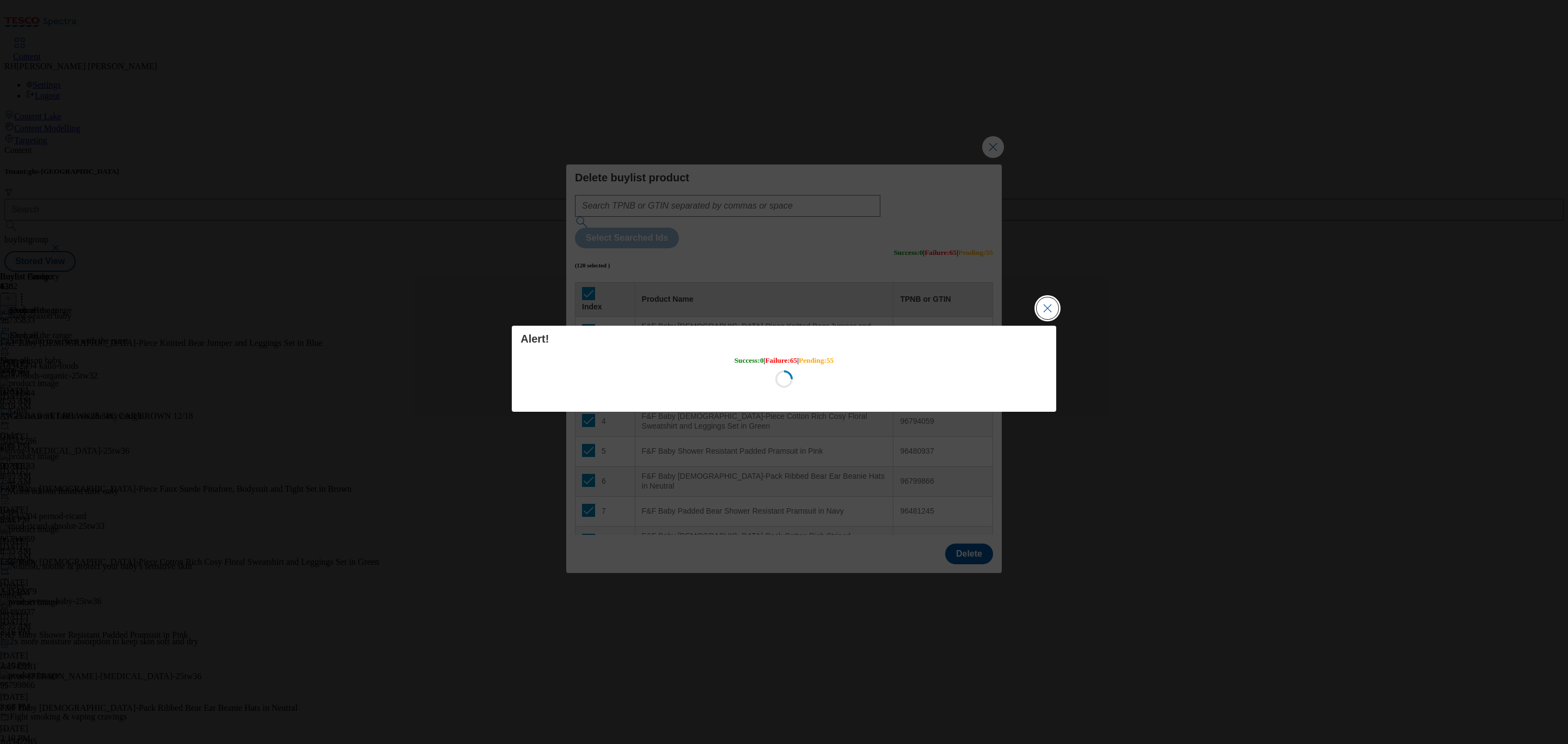
click at [1044, 310] on button "Close Modal" at bounding box center [1047, 309] width 22 height 22
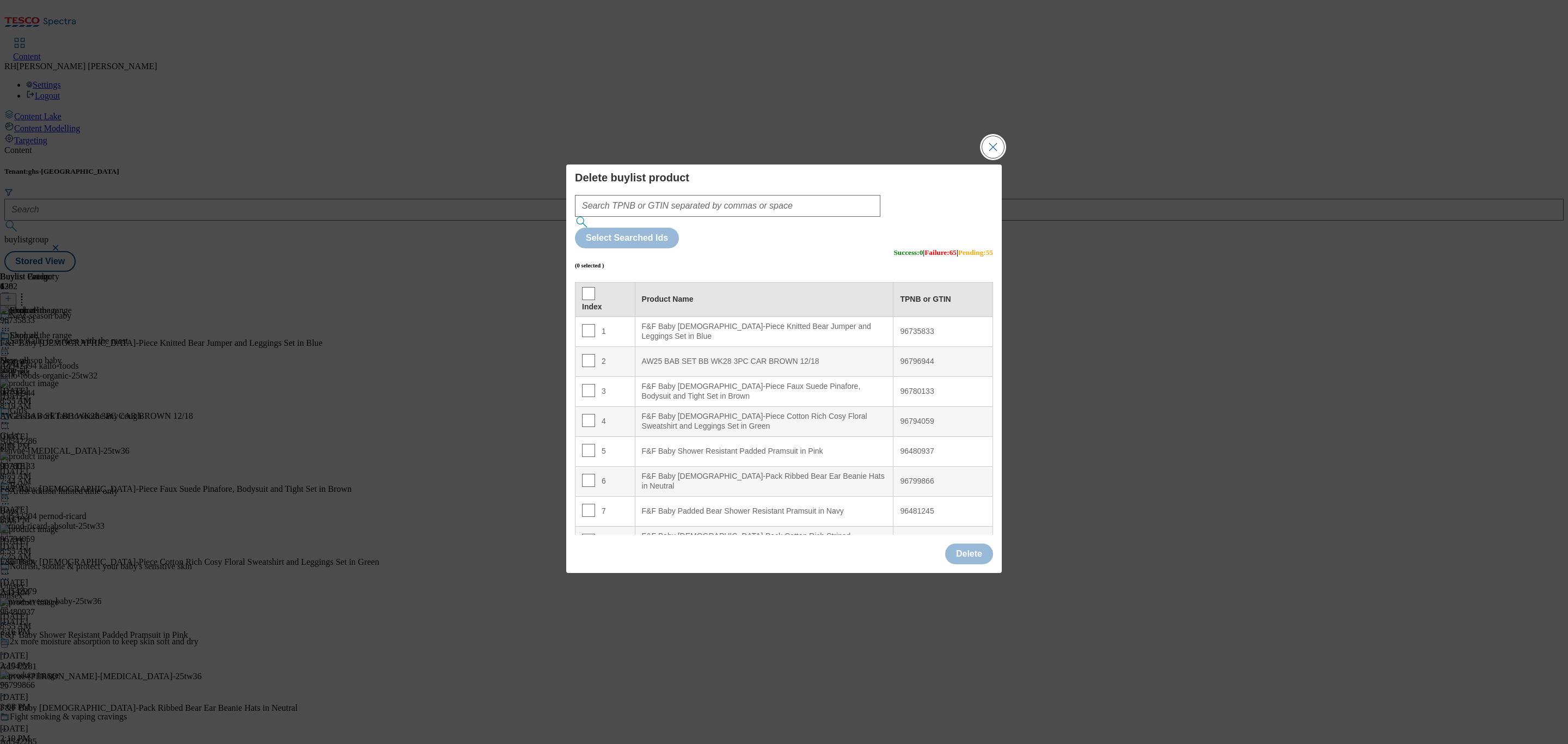
click at [988, 158] on button "Close Modal" at bounding box center [993, 147] width 22 height 22
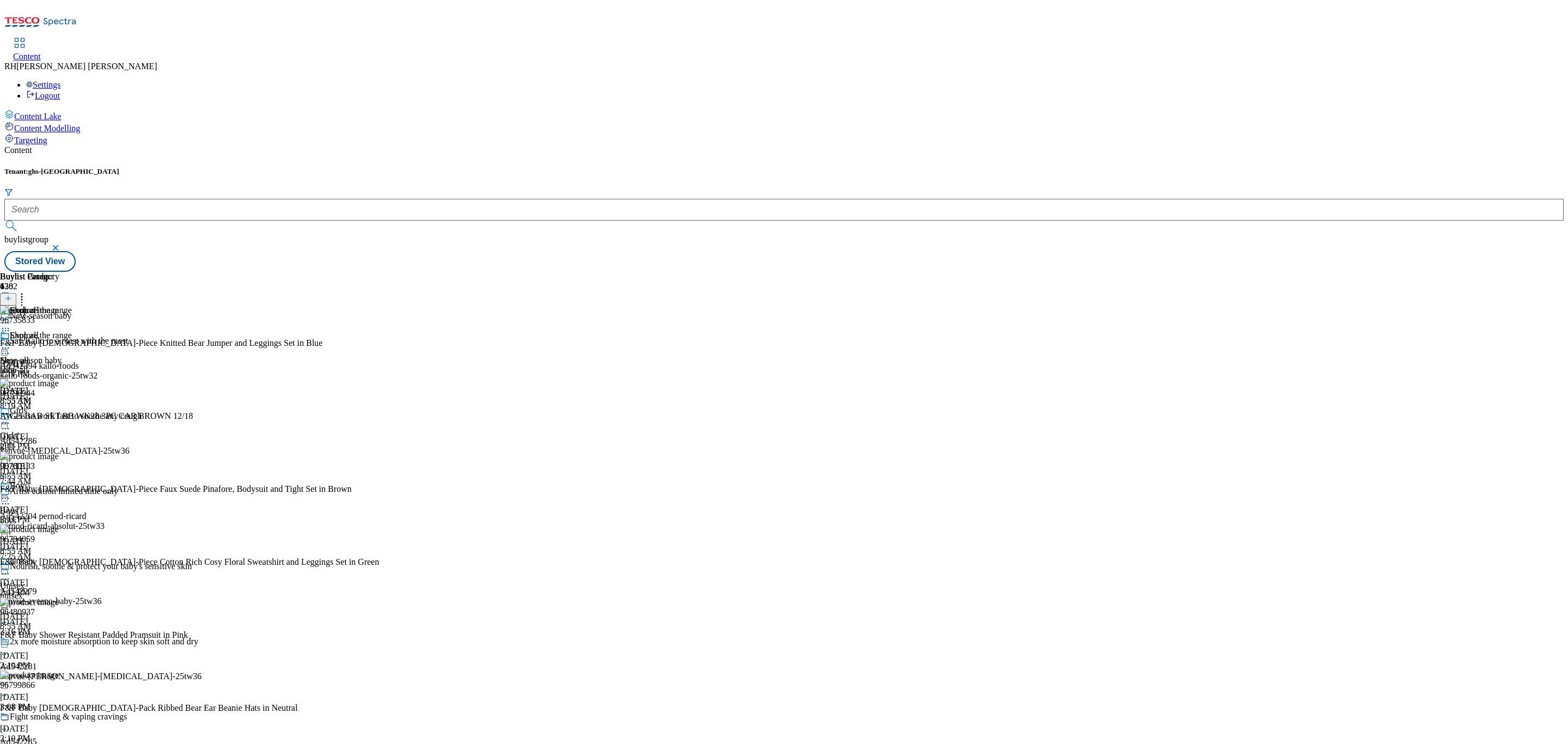
click at [59, 331] on div "Shop all Shop all shop-all Sep 29, 2025 8:55 AM" at bounding box center [30, 368] width 59 height 75
click at [11, 343] on icon at bounding box center [5, 348] width 11 height 11
click at [59, 417] on span "Preview" at bounding box center [47, 422] width 25 height 9
click at [59, 406] on div "Girls' Girls' girls Sep 29, 2025 8:55 AM" at bounding box center [30, 443] width 59 height 75
click at [11, 417] on icon at bounding box center [5, 423] width 11 height 11
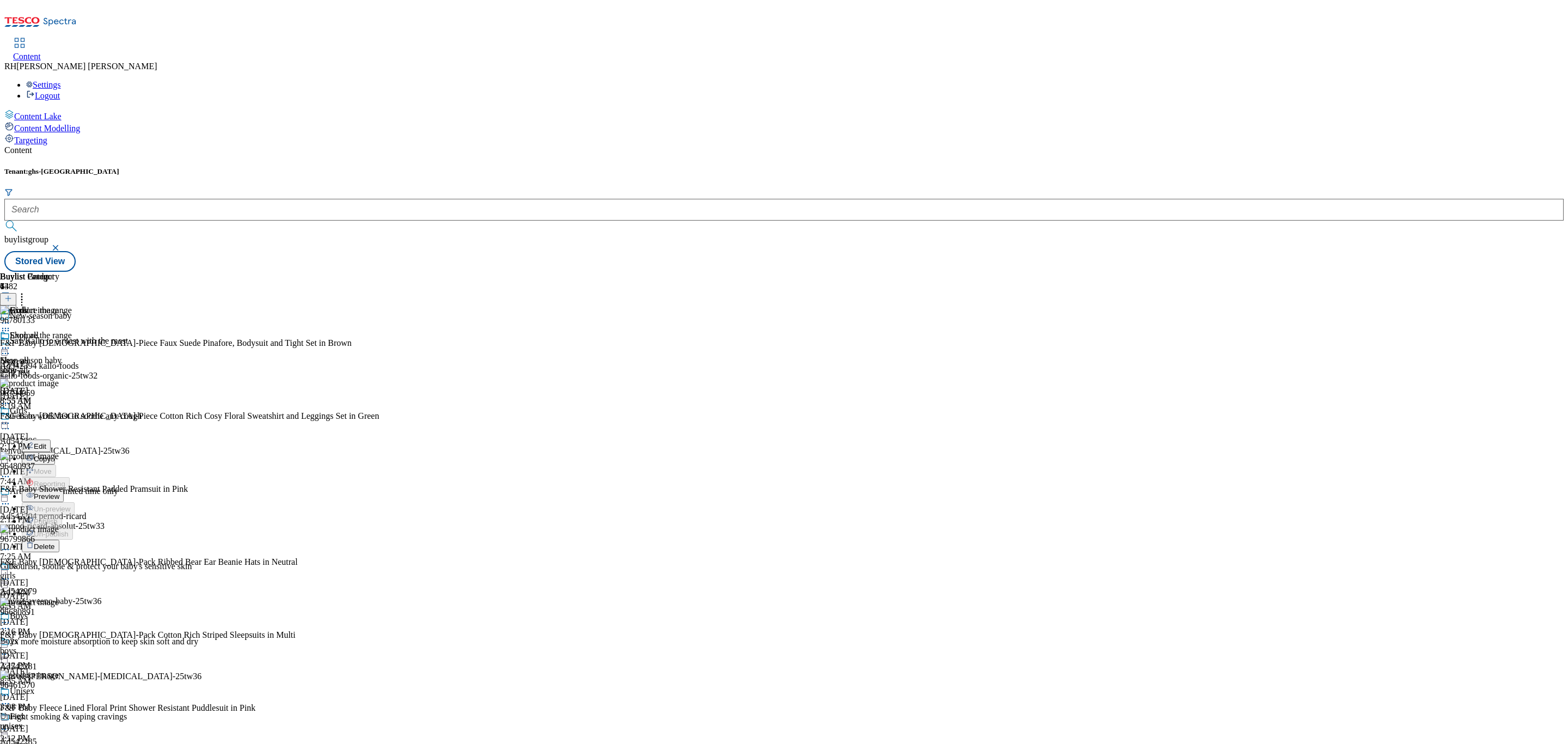
click at [59, 492] on span "Preview" at bounding box center [47, 497] width 25 height 9
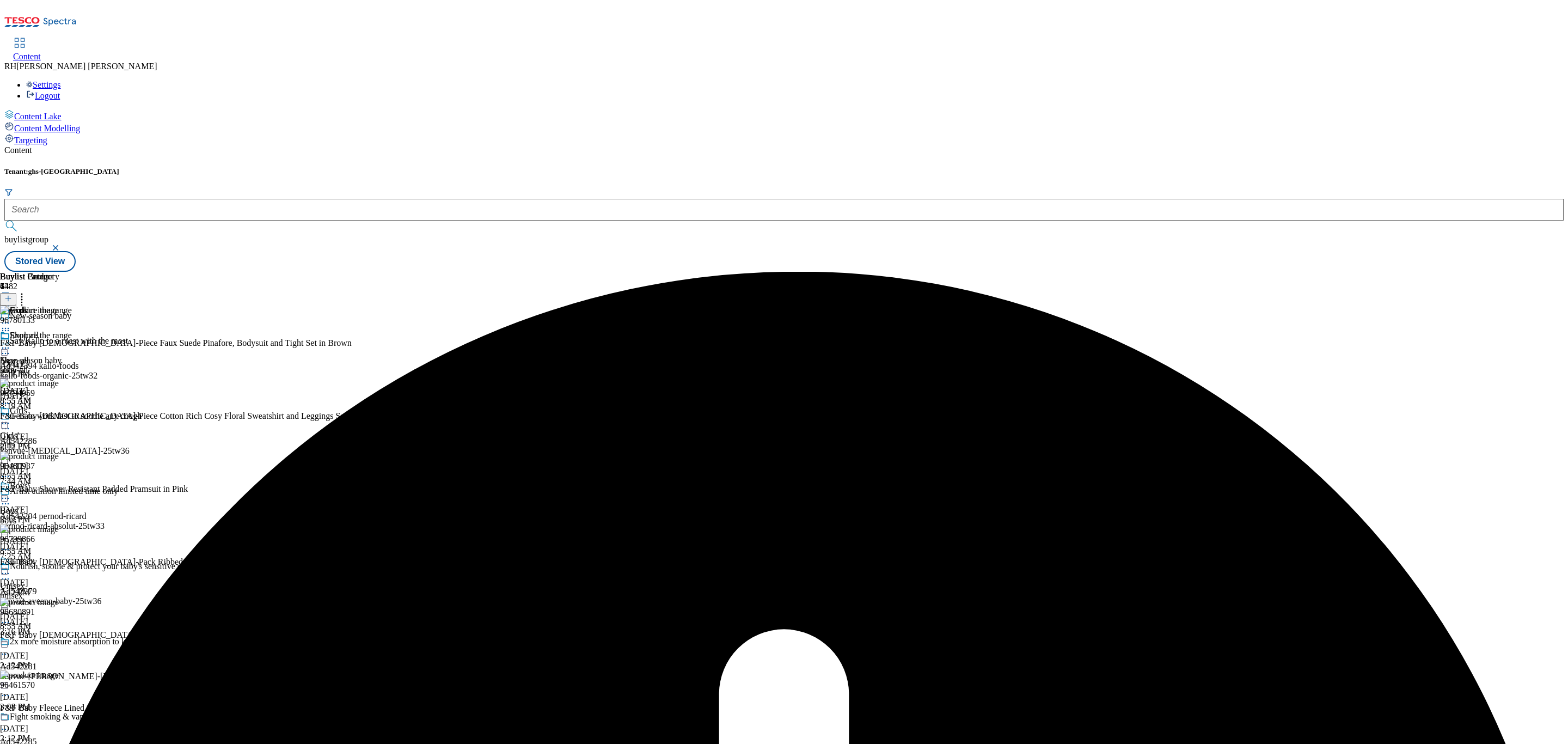
click at [59, 331] on div "Shop all Shop all shop-all Sep 29, 2025 8:55 AM" at bounding box center [30, 368] width 59 height 75
click at [11, 343] on icon at bounding box center [5, 348] width 11 height 11
click at [59, 417] on span "Preview" at bounding box center [47, 422] width 25 height 9
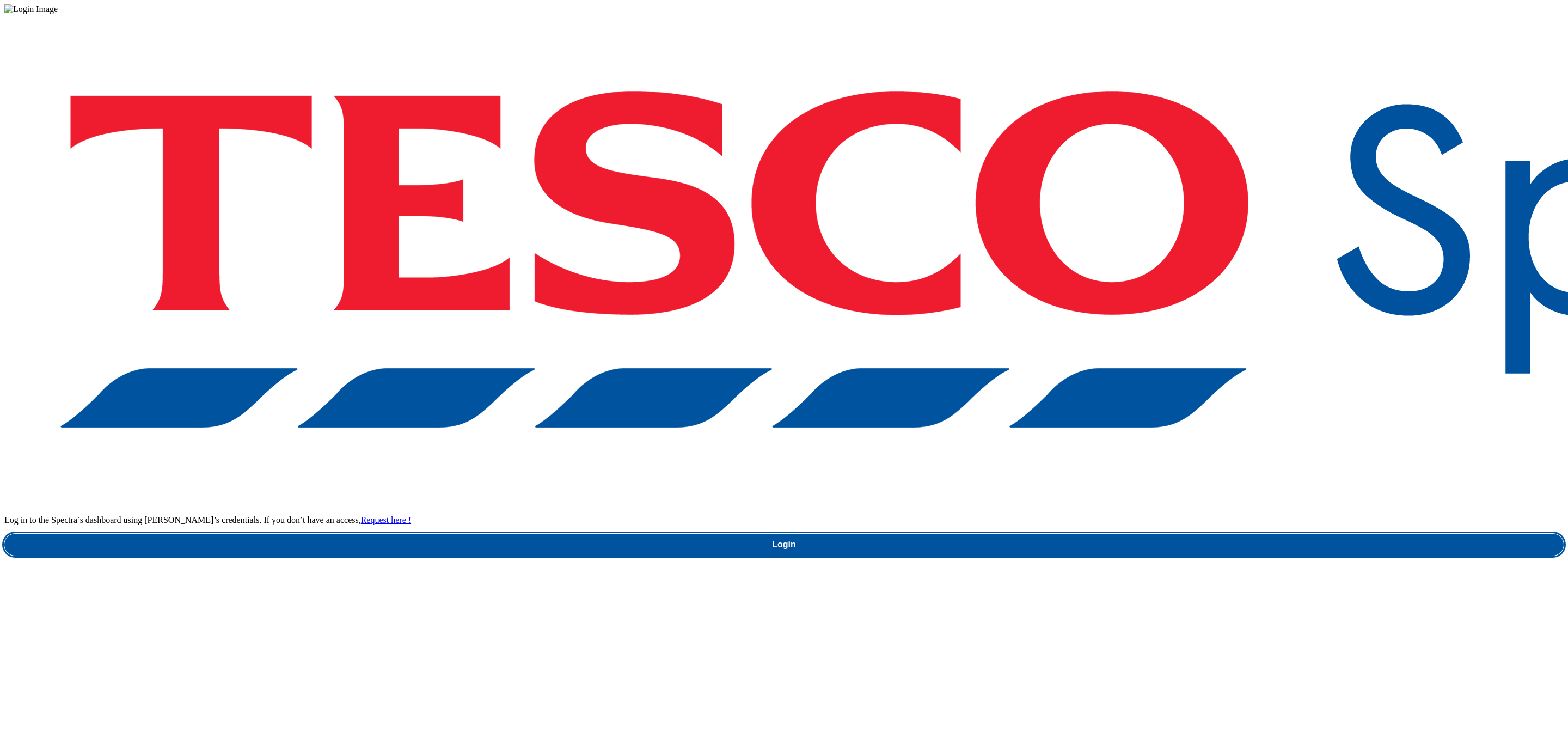
click at [1159, 534] on link "Login" at bounding box center [784, 545] width 1559 height 22
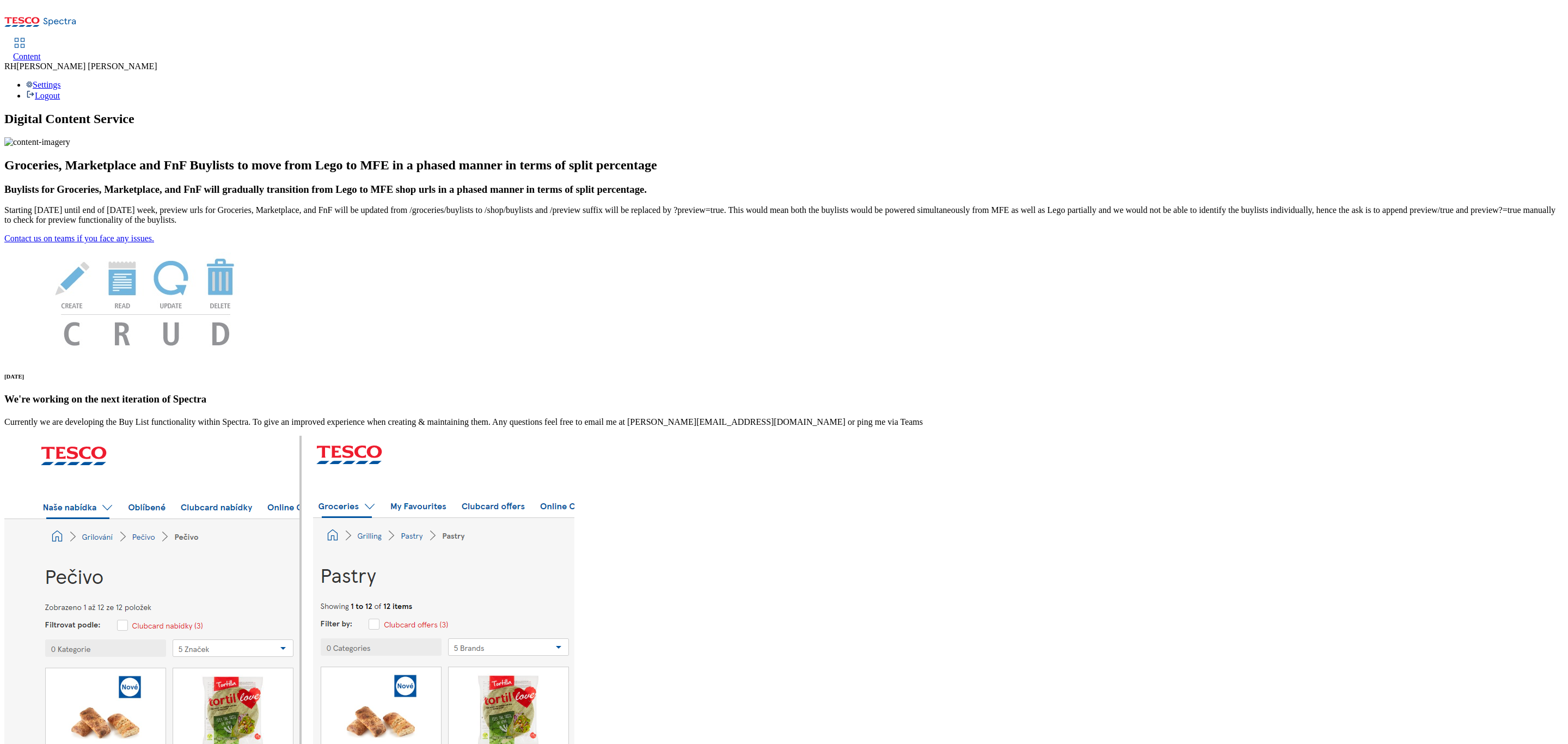
click at [41, 52] on span "Content" at bounding box center [26, 56] width 28 height 9
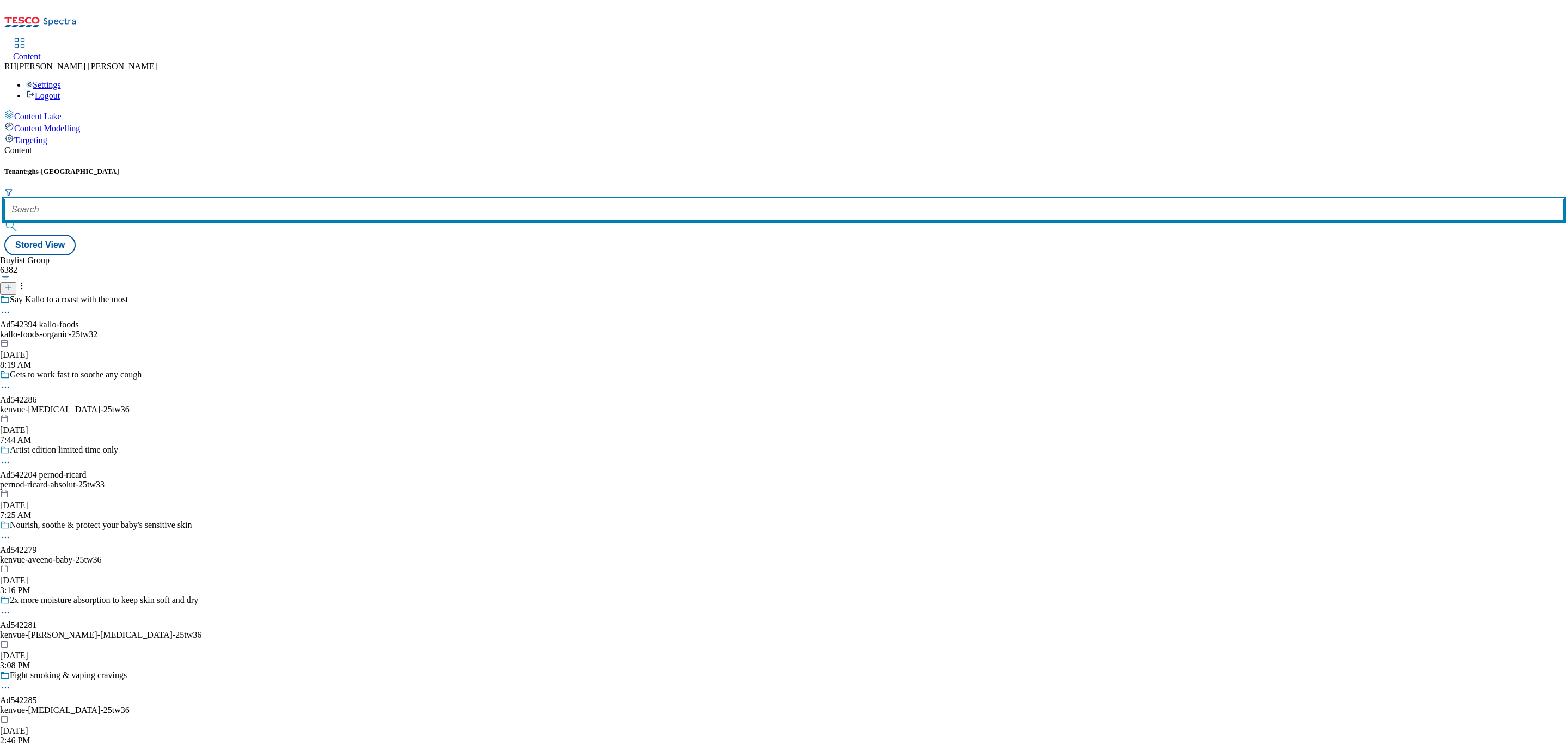
click at [253, 199] on input "text" at bounding box center [784, 210] width 1559 height 22
type input "b"
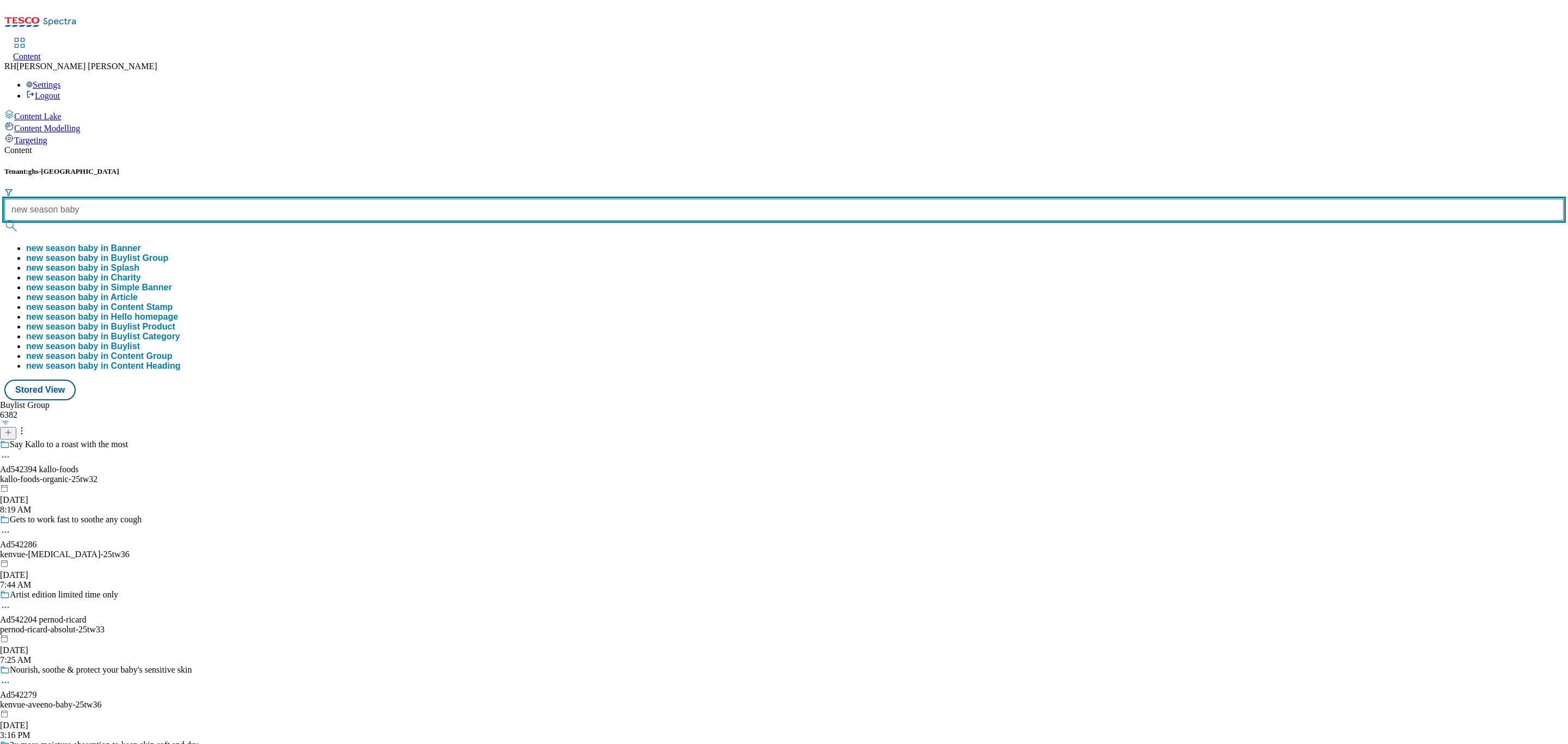
type input "new season baby"
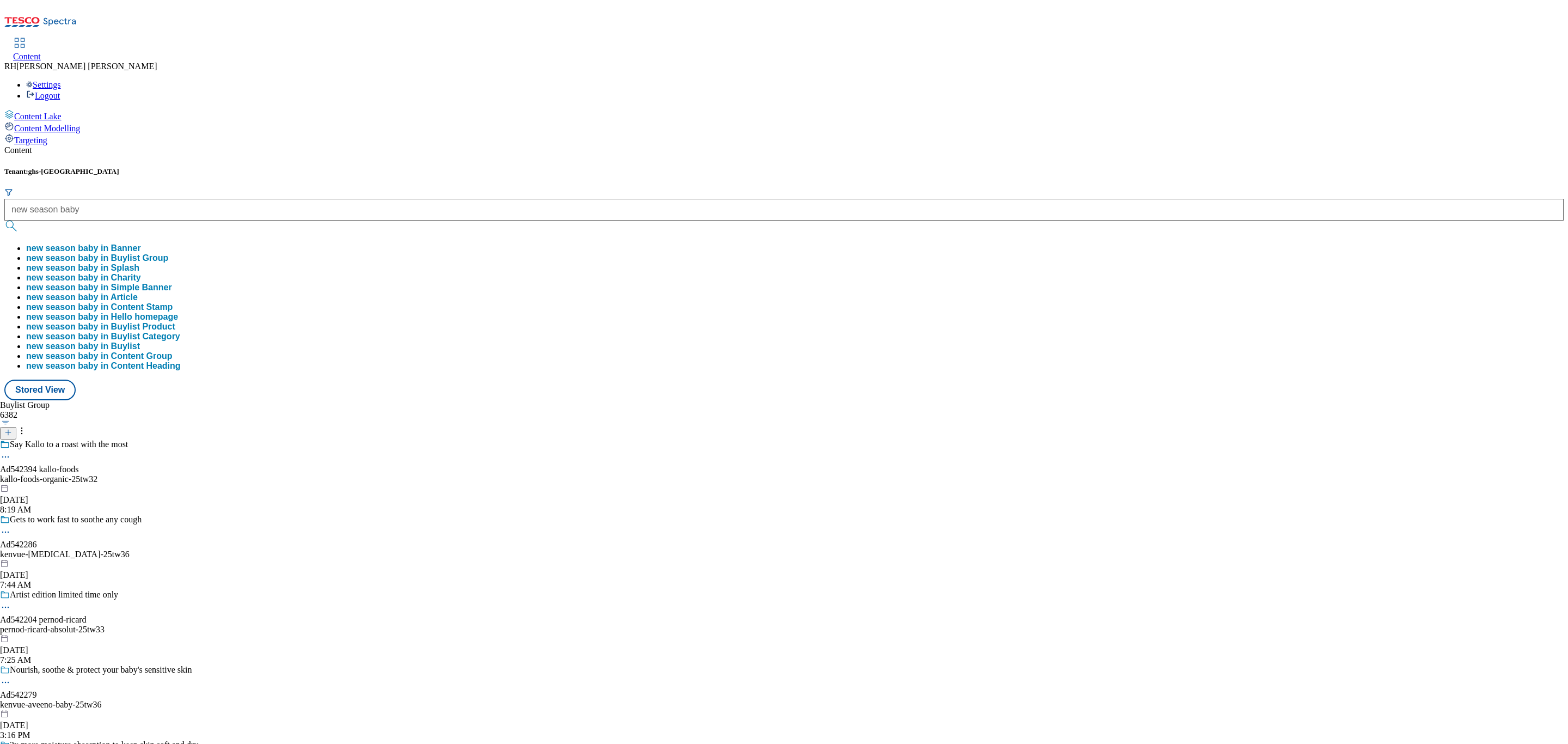
click at [168, 253] on button "new season baby in Buylist Group" at bounding box center [97, 258] width 142 height 10
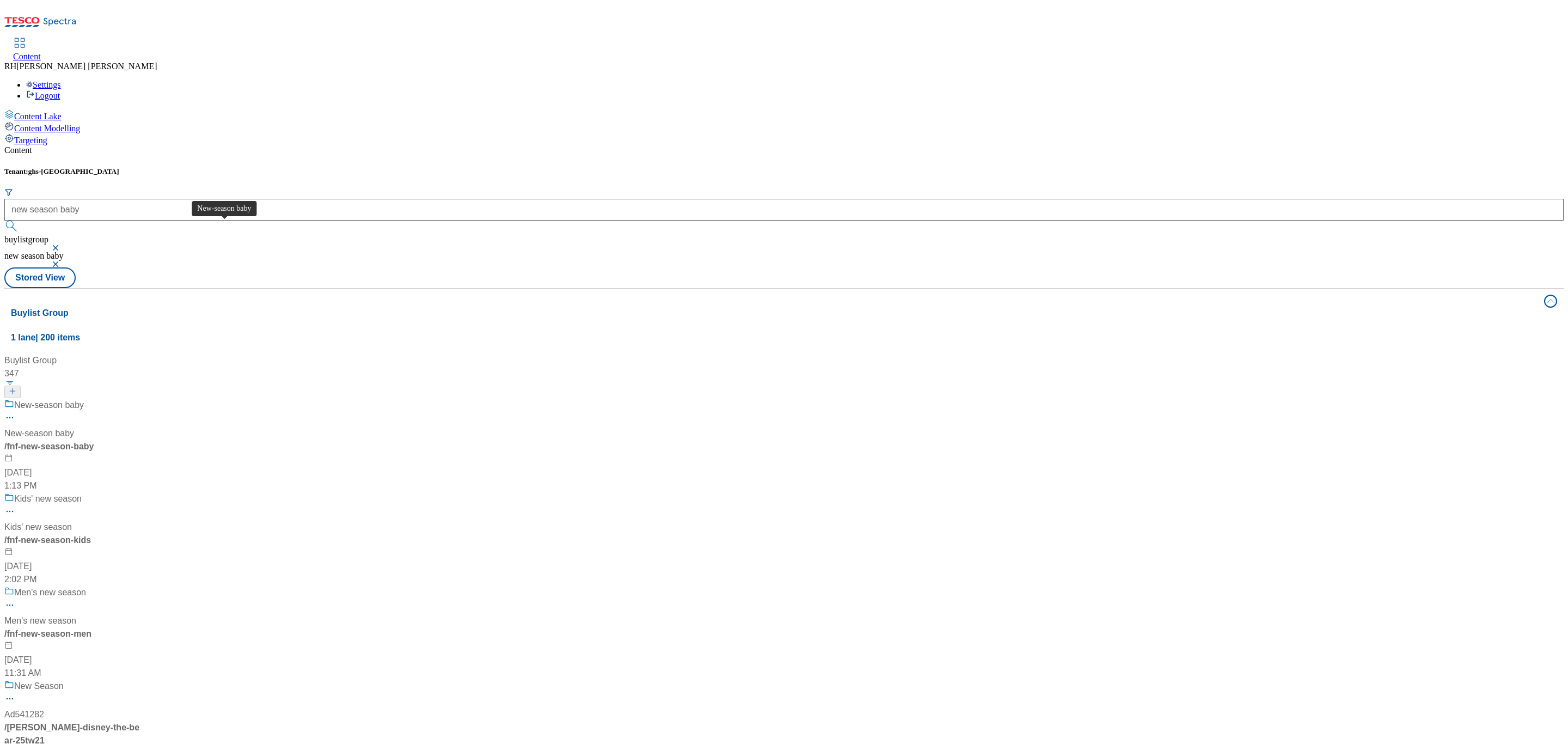
click at [140, 399] on div "New-season baby New-season baby / fnf-new-season-baby [DATE] 1:13 PM" at bounding box center [72, 446] width 136 height 94
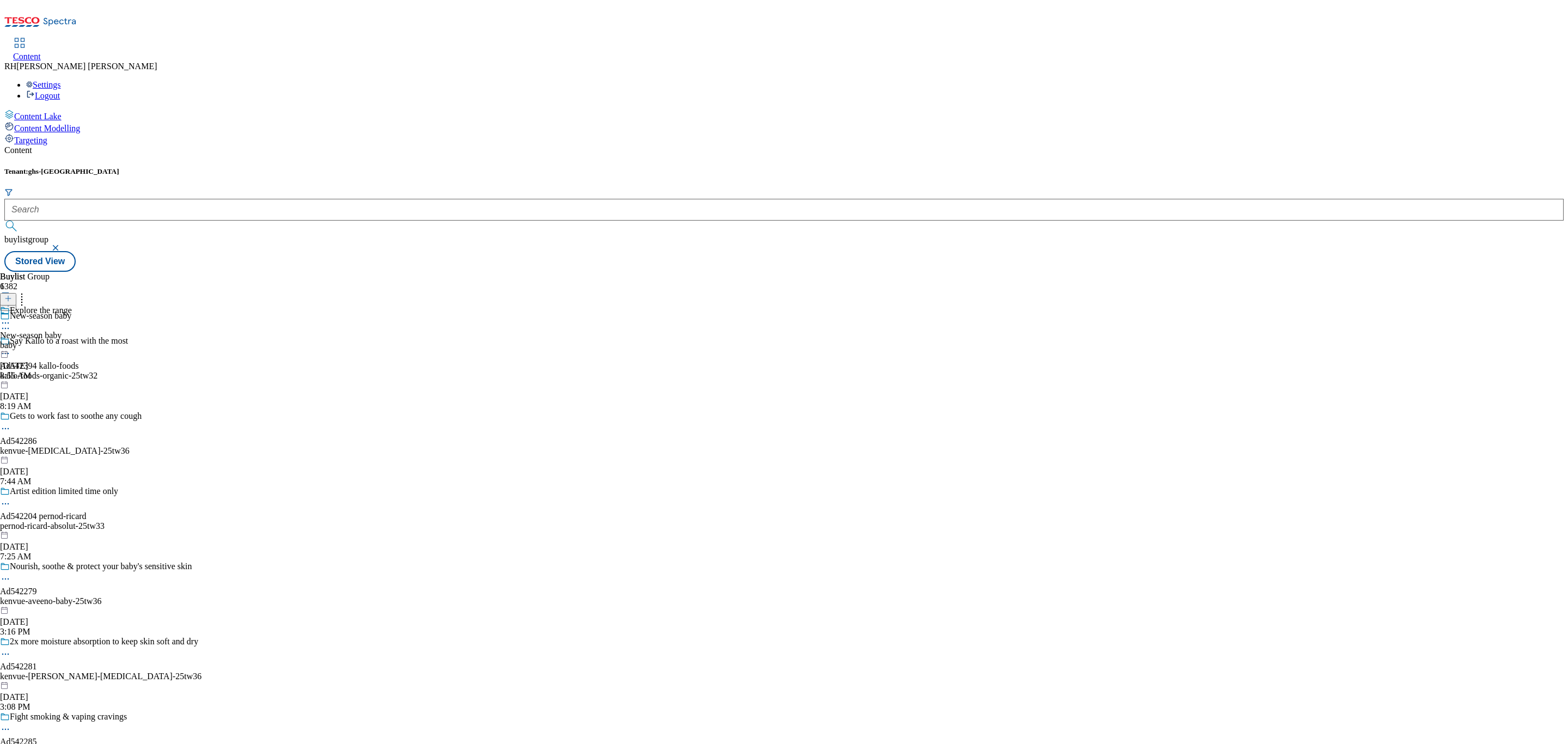
click at [72, 340] on div "baby" at bounding box center [36, 345] width 72 height 10
click at [29, 331] on div "Shop all" at bounding box center [14, 336] width 29 height 10
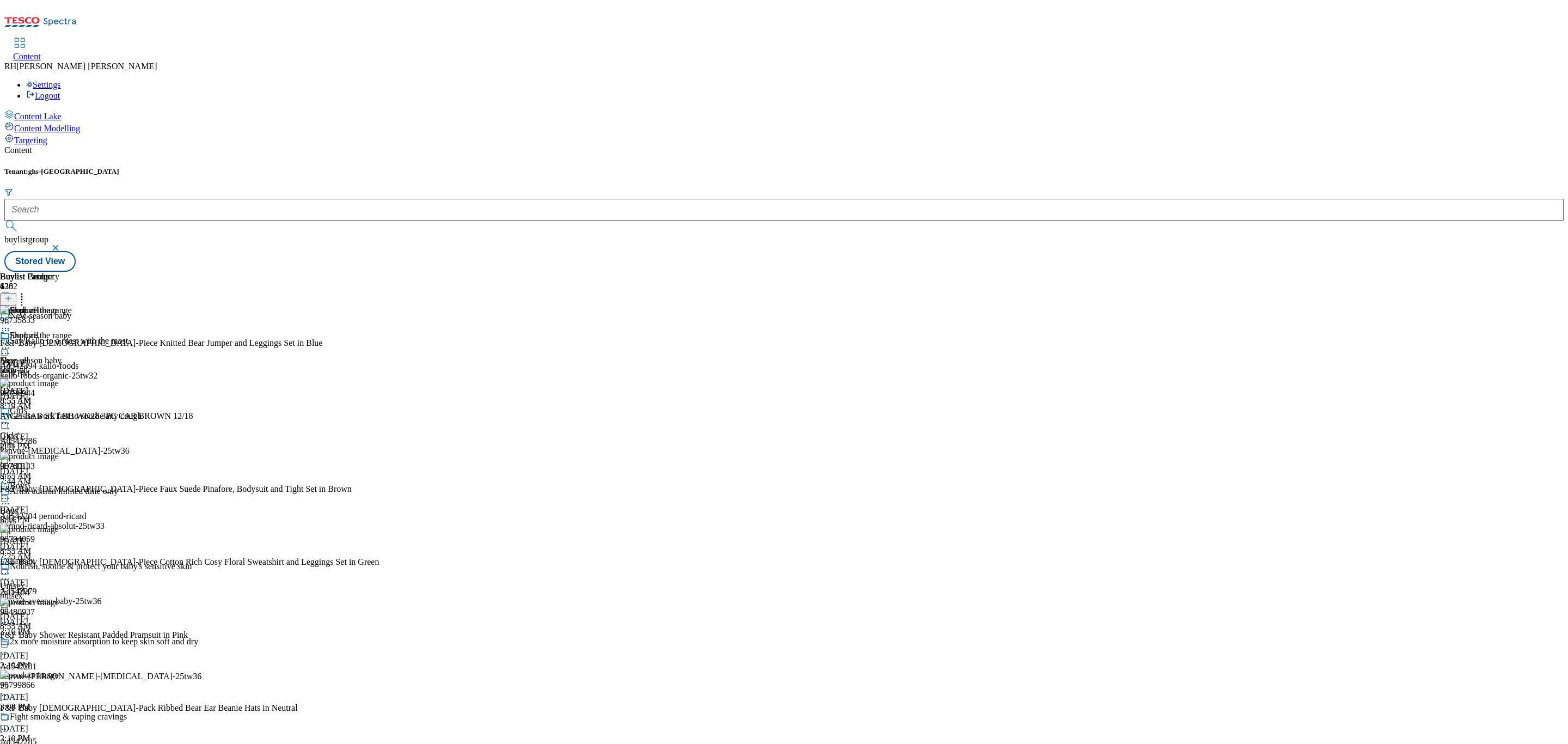
click at [11, 343] on icon at bounding box center [5, 348] width 11 height 11
click at [59, 417] on span "Preview" at bounding box center [47, 422] width 25 height 9
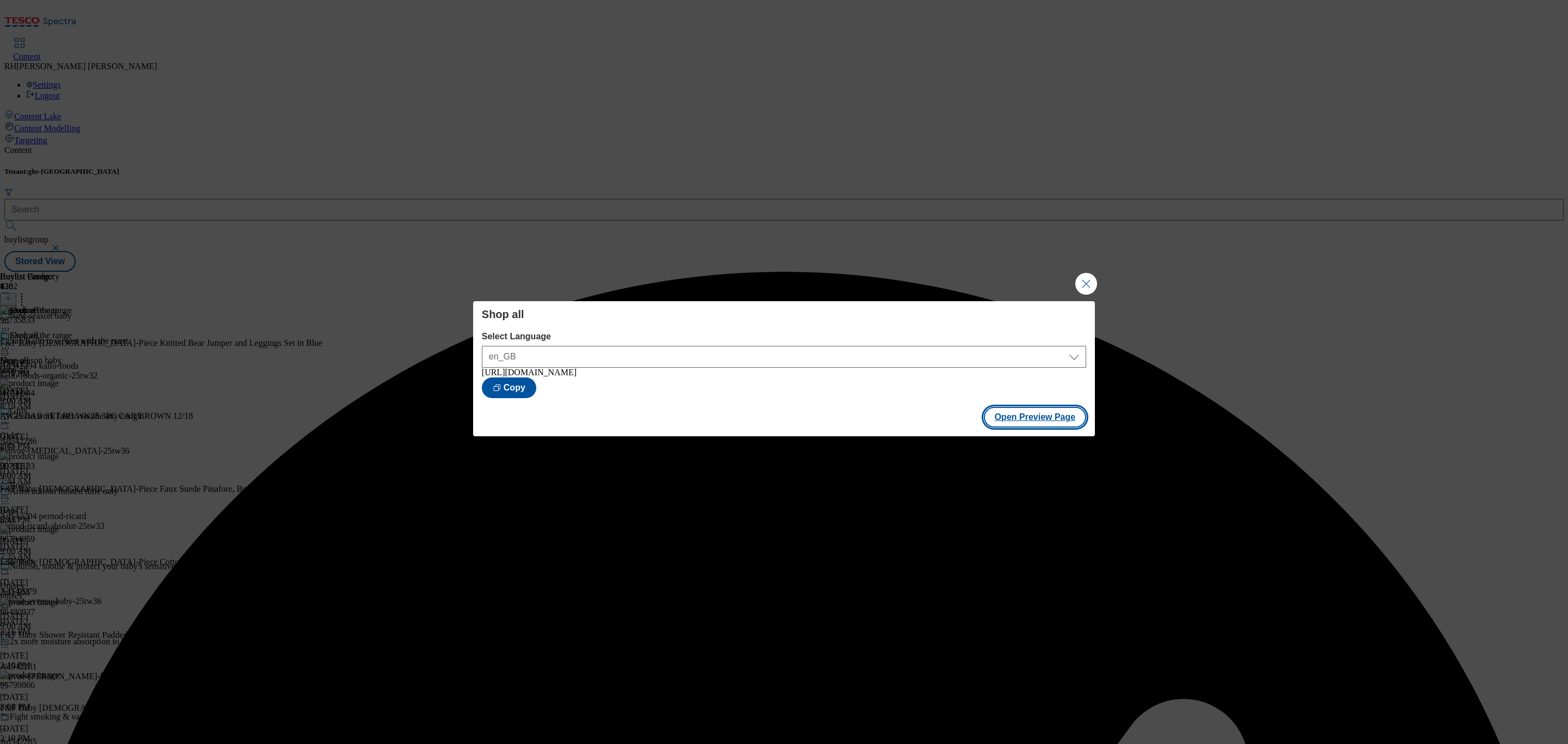
click at [1067, 420] on button "Open Preview Page" at bounding box center [1034, 417] width 103 height 20
click at [1075, 280] on button "Close Modal" at bounding box center [1086, 284] width 22 height 22
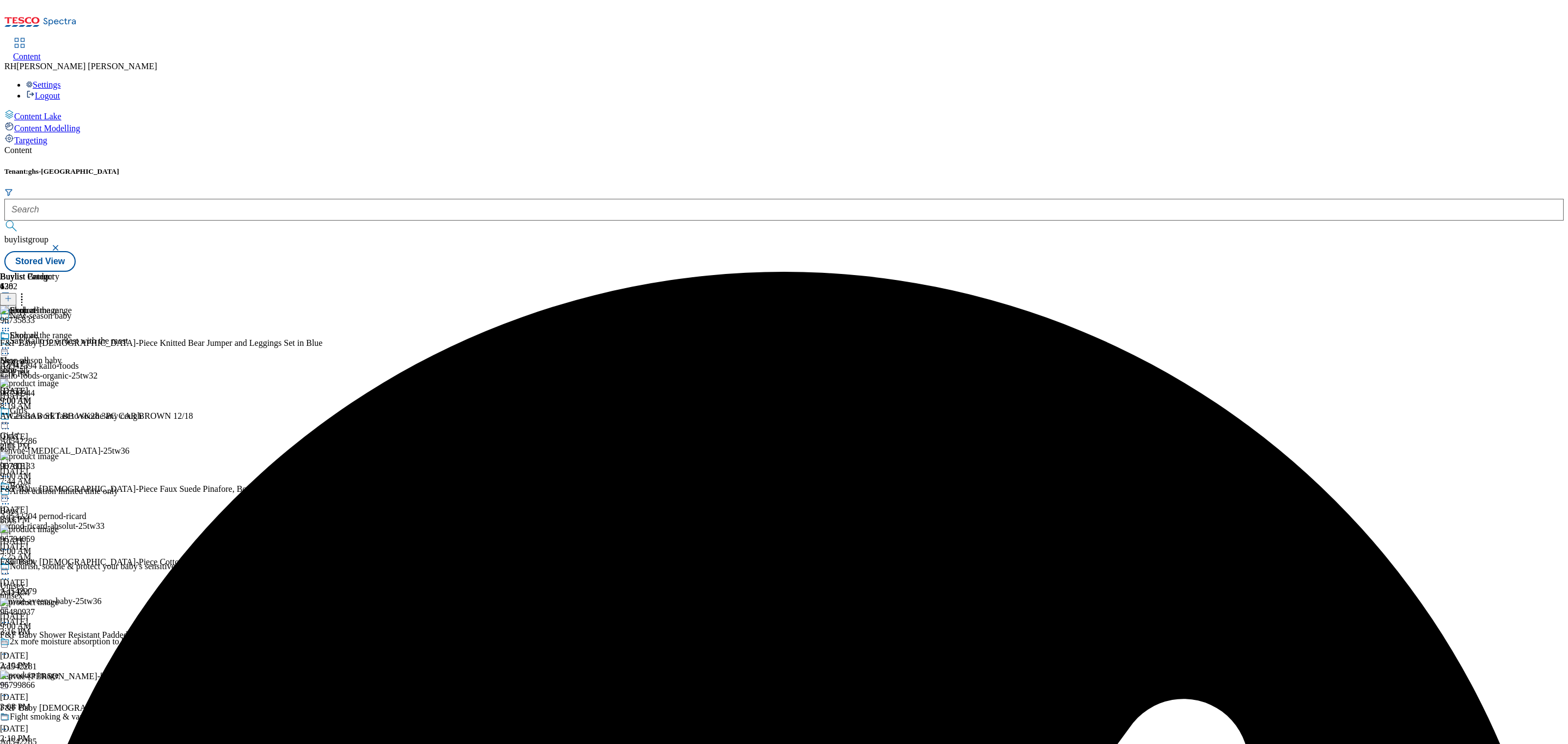
click at [59, 331] on div "Shop all" at bounding box center [30, 343] width 59 height 25
click at [11, 343] on icon at bounding box center [5, 348] width 11 height 11
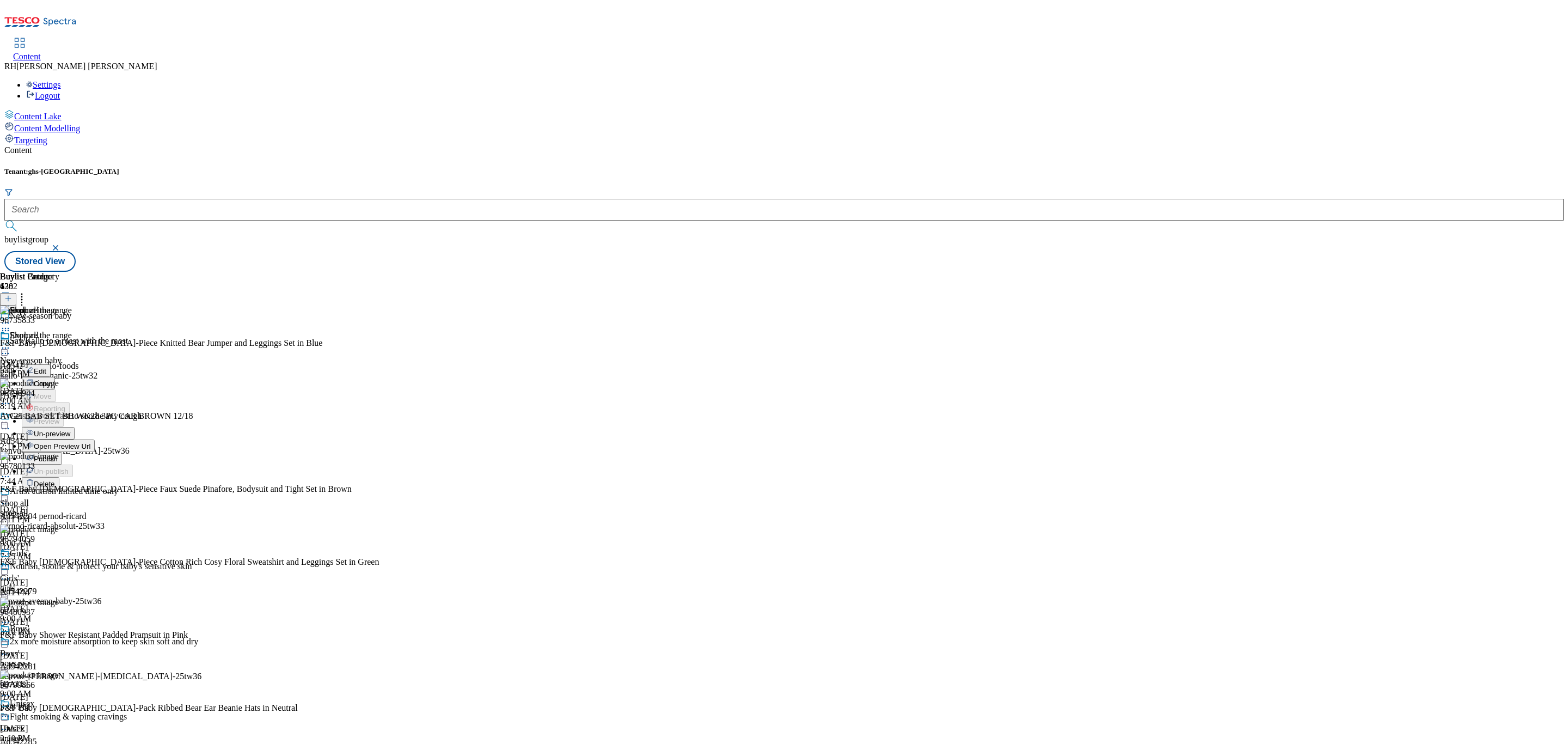
click at [58, 455] on span "Publish" at bounding box center [46, 459] width 24 height 9
click at [59, 366] on div "shop-all" at bounding box center [30, 371] width 59 height 10
click at [11, 343] on icon at bounding box center [5, 348] width 11 height 11
click at [69, 468] on span "Un-publish" at bounding box center [51, 472] width 35 height 9
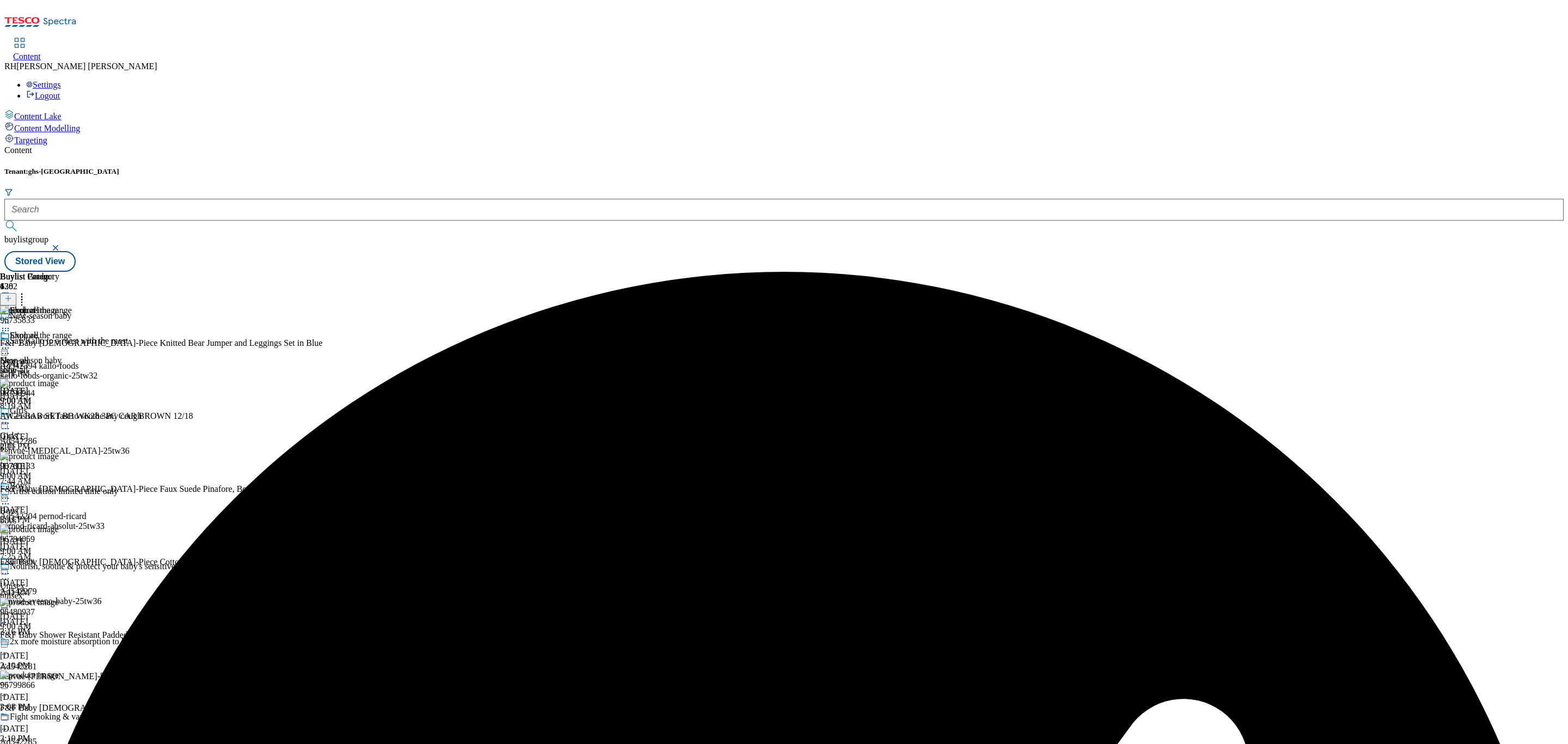
click at [11, 343] on icon at bounding box center [5, 348] width 11 height 11
click at [71, 429] on span "Un-preview" at bounding box center [52, 434] width 37 height 9
click at [27, 292] on icon at bounding box center [21, 297] width 11 height 11
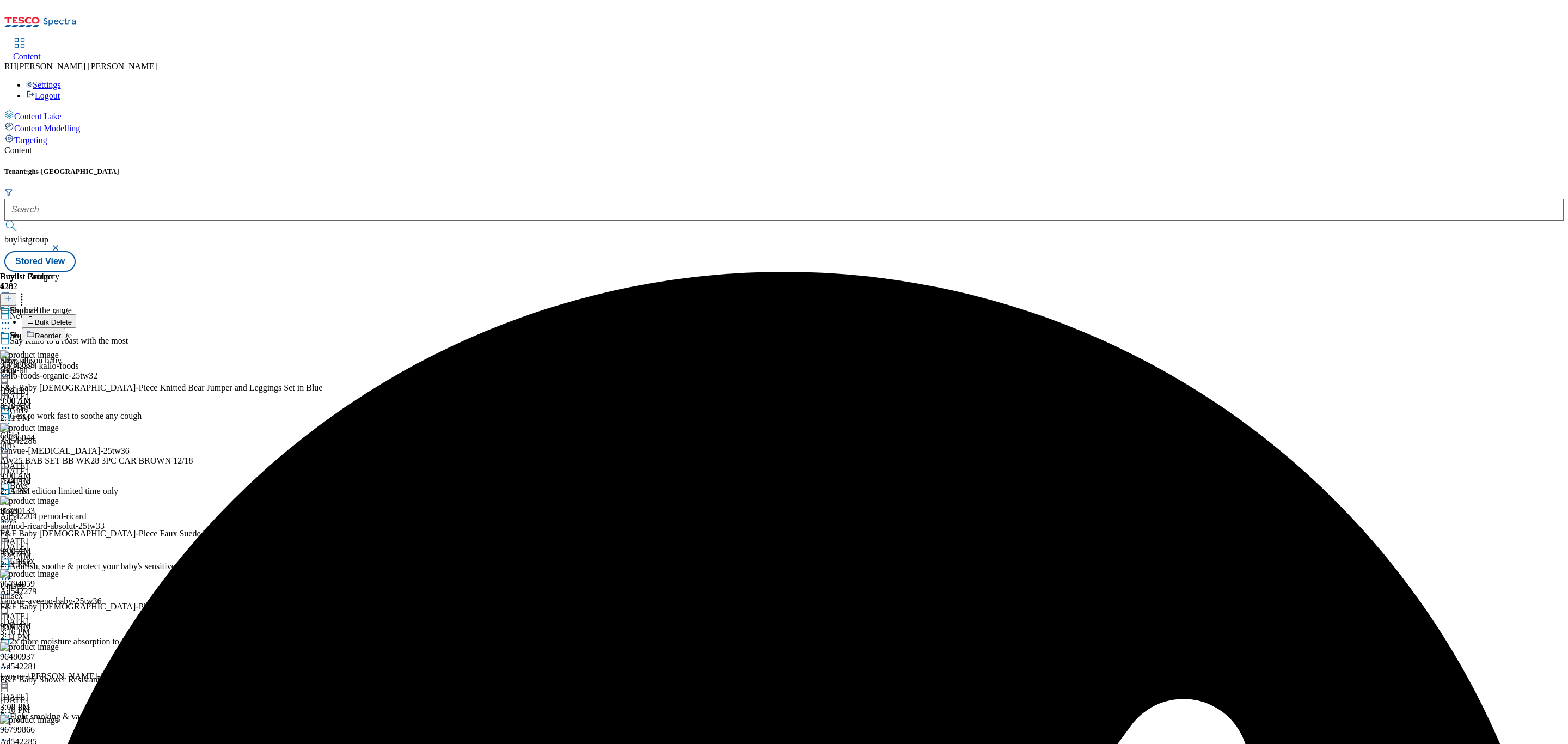
click at [72, 318] on span "Bulk Delete" at bounding box center [54, 322] width 37 height 9
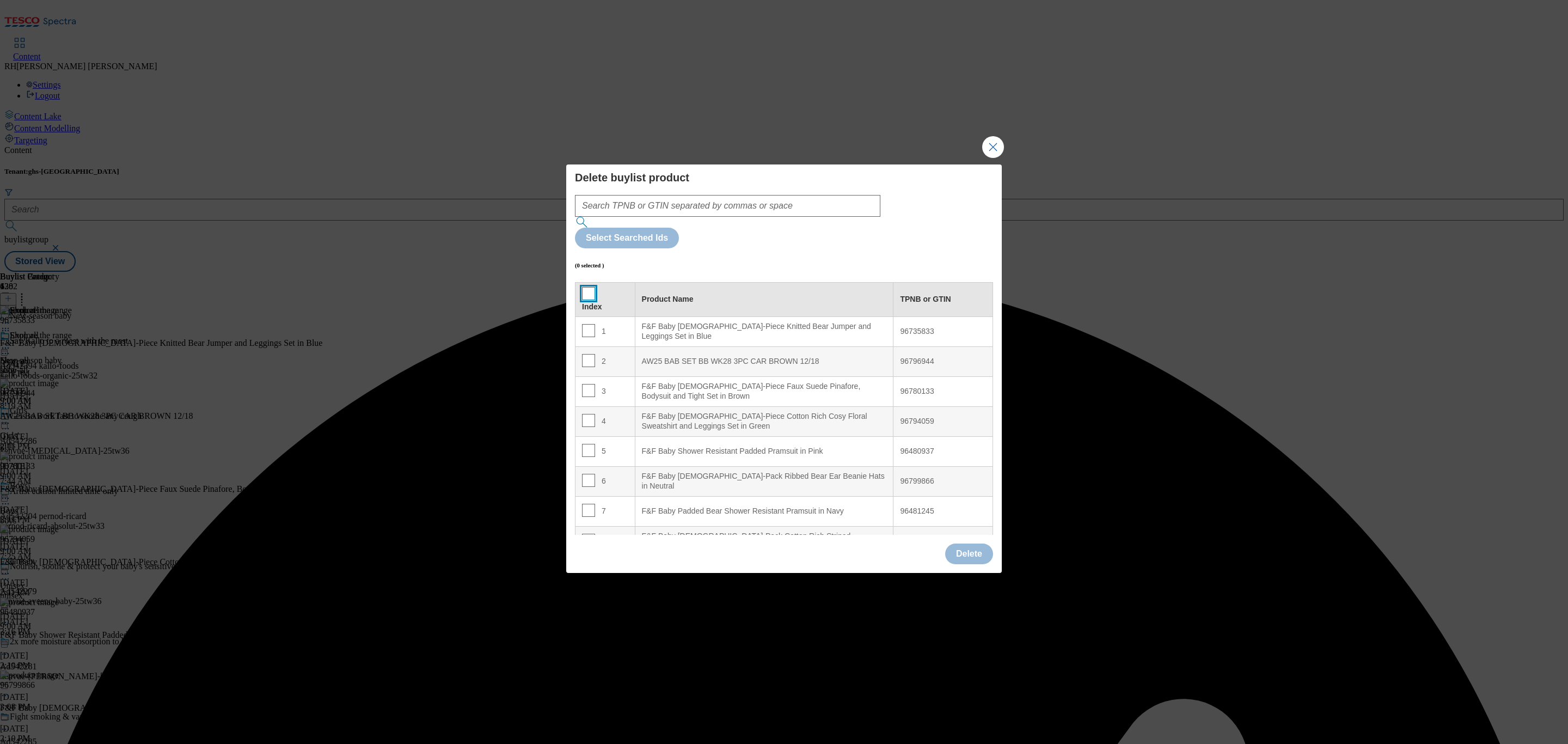
click at [581, 282] on th "Index" at bounding box center [605, 299] width 59 height 34
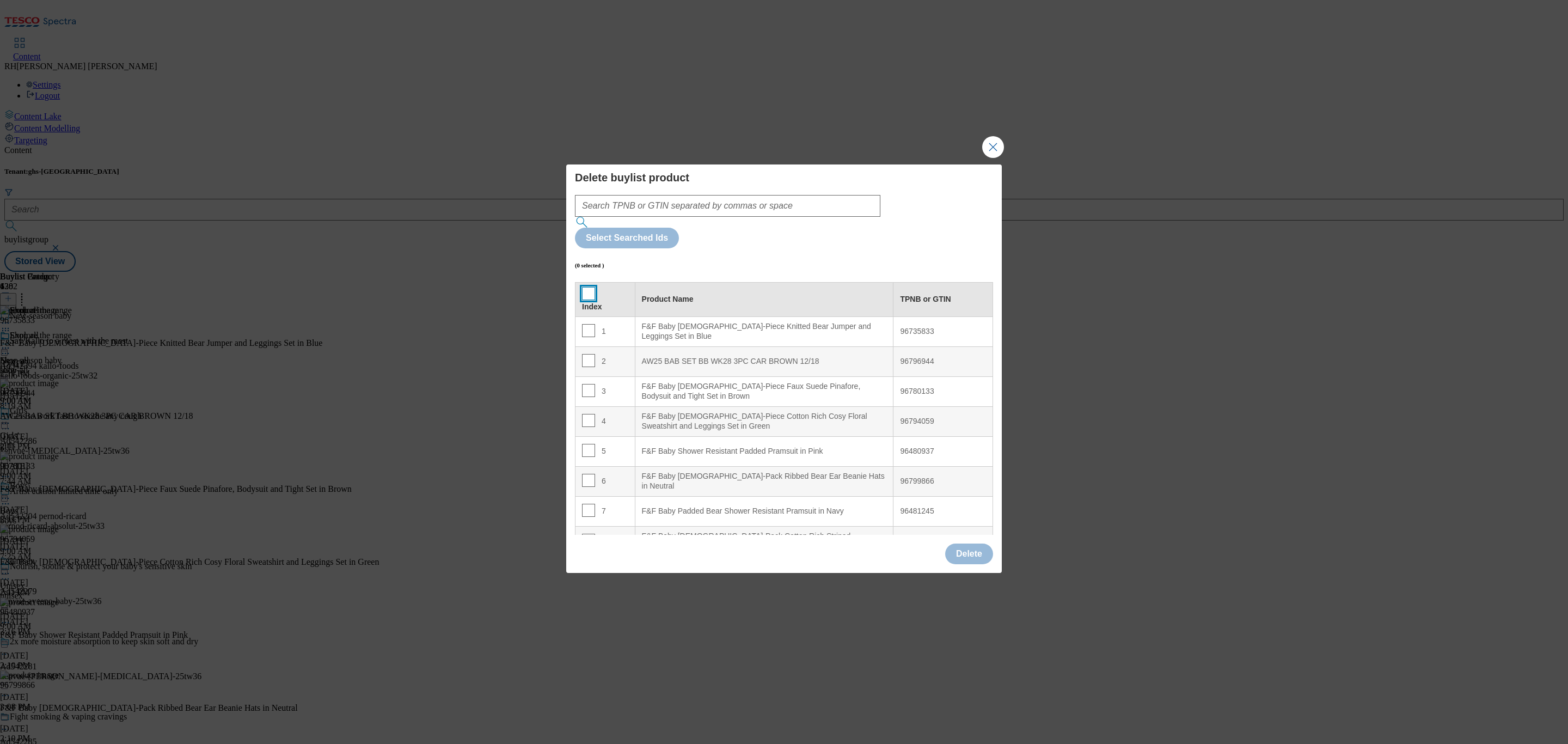
click at [588, 287] on input "Modal" at bounding box center [588, 293] width 13 height 13
checkbox input "true"
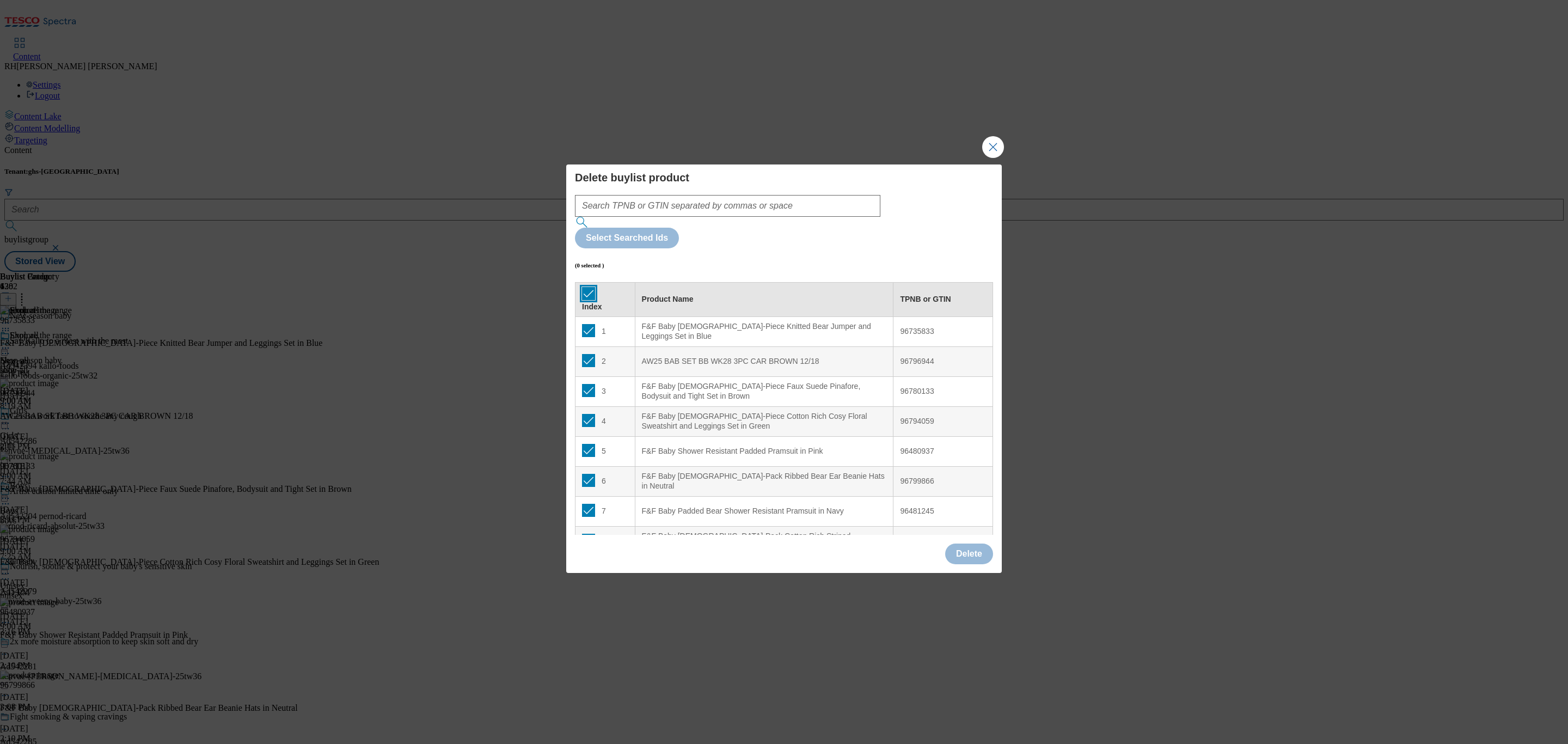
checkbox input "true"
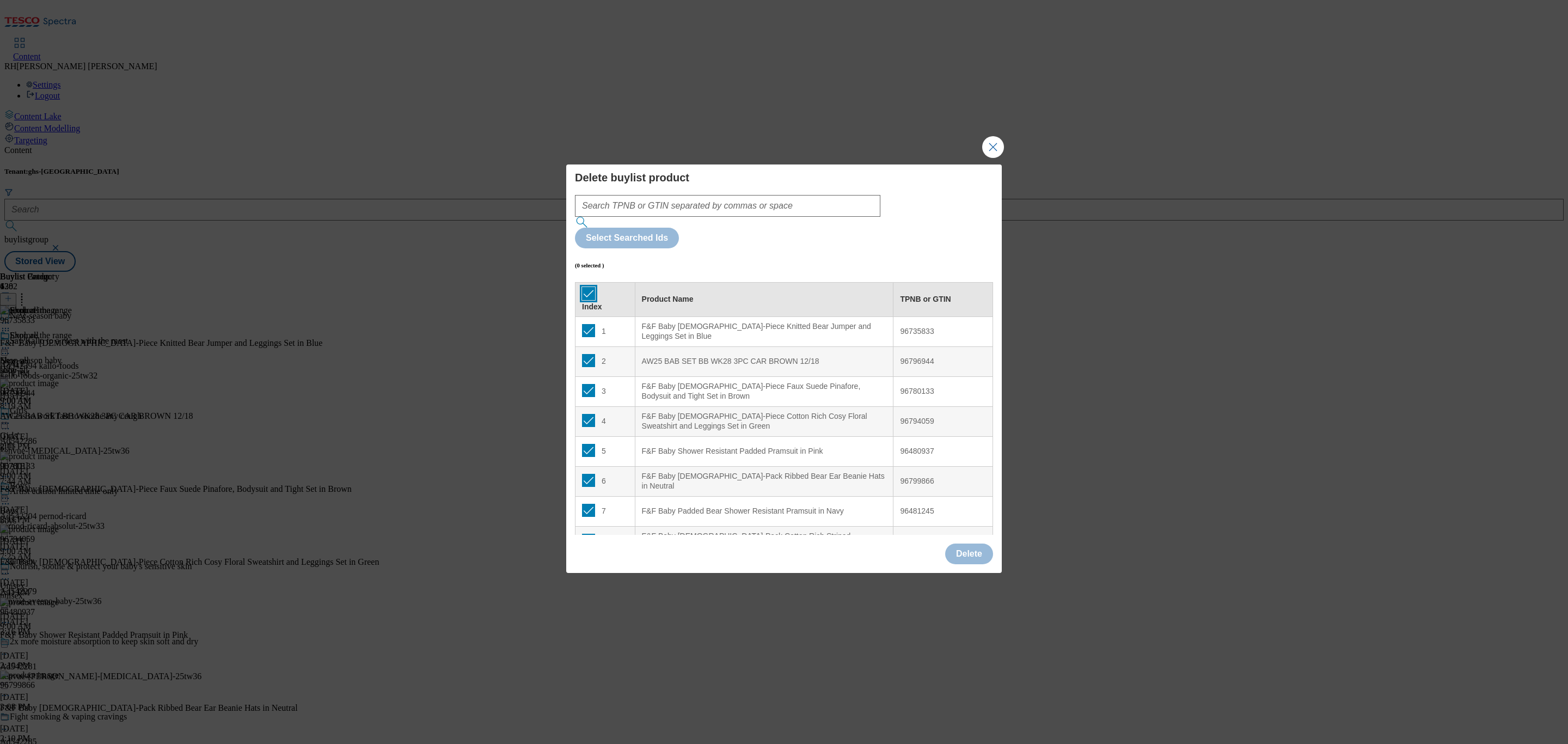
checkbox input "true"
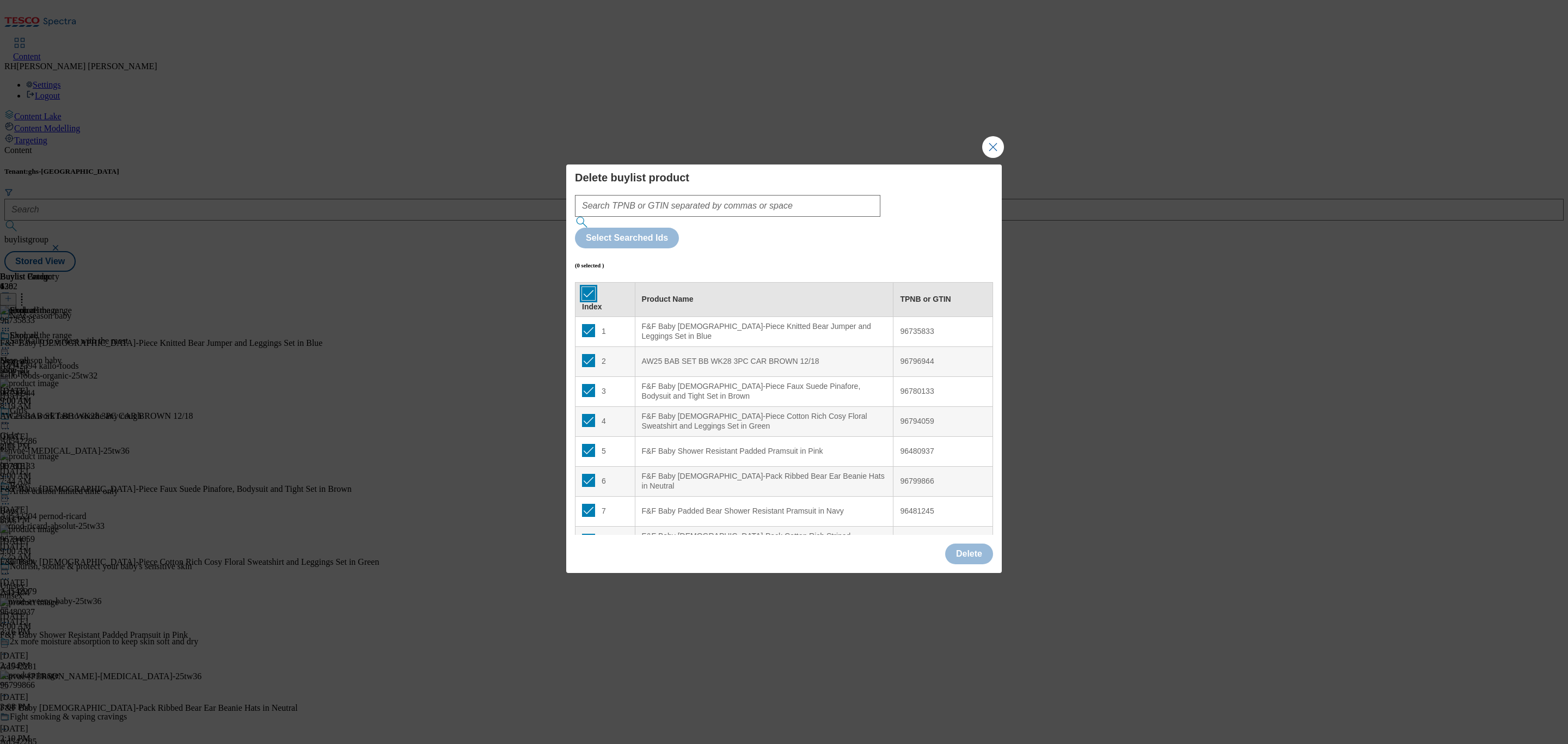
checkbox input "true"
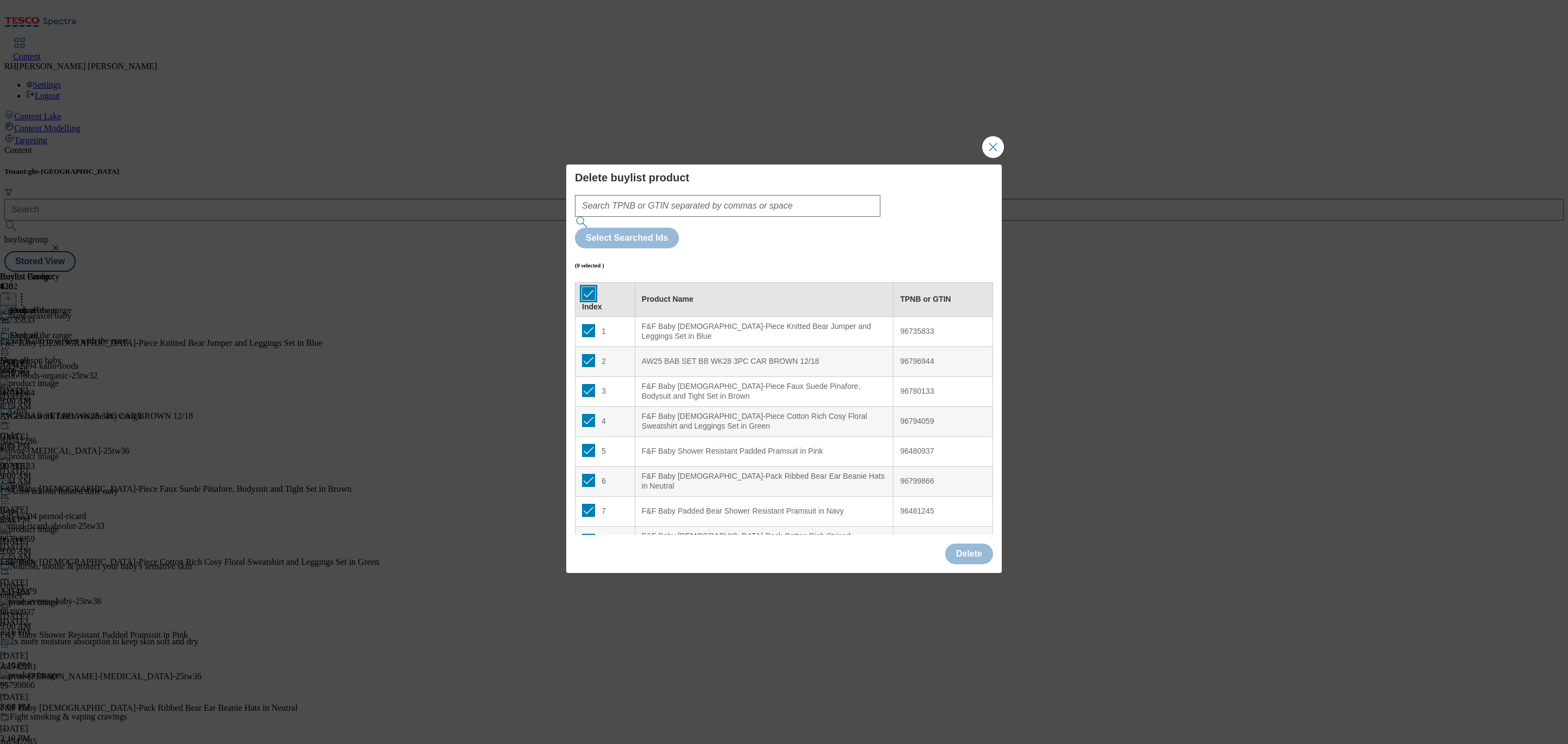
checkbox input "true"
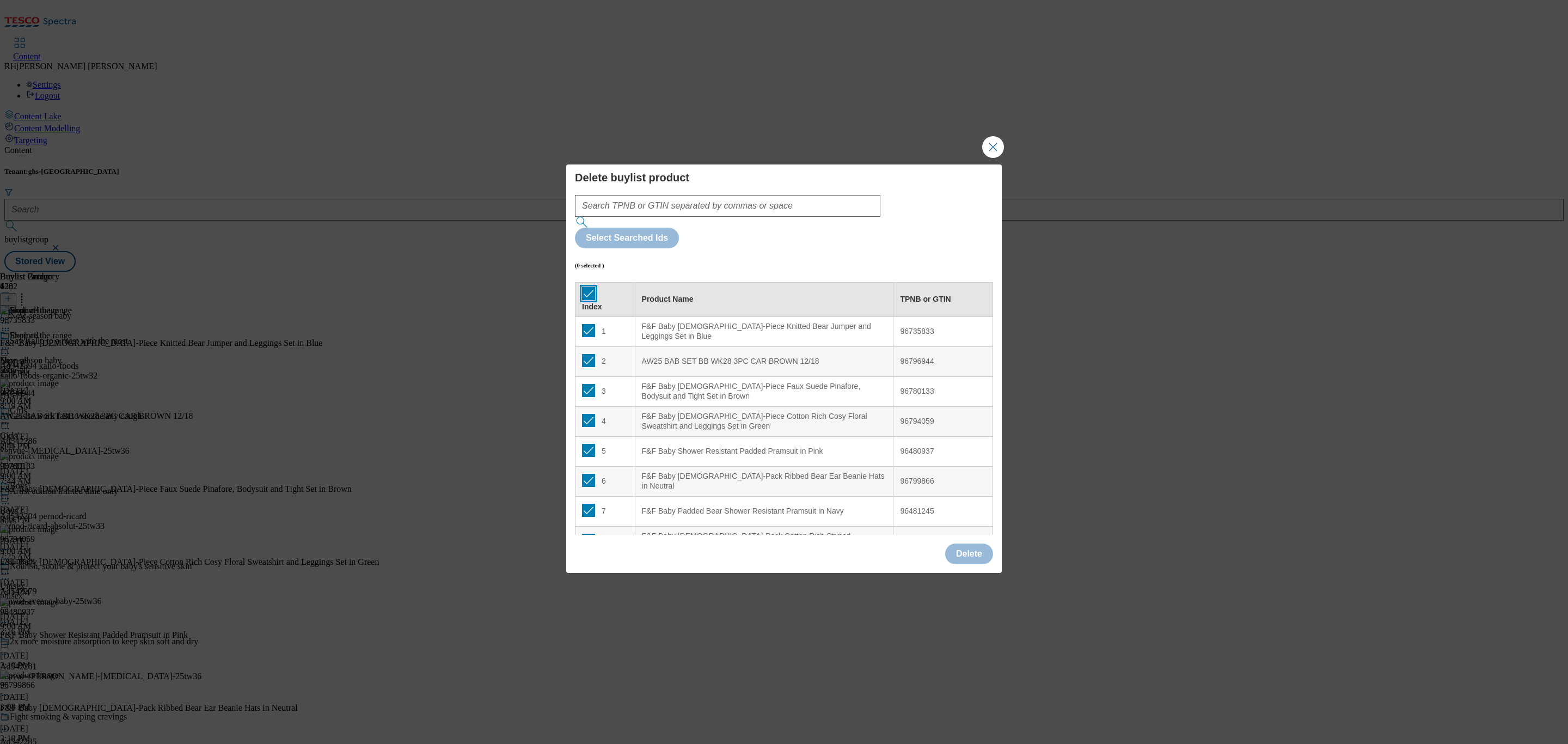
checkbox input "true"
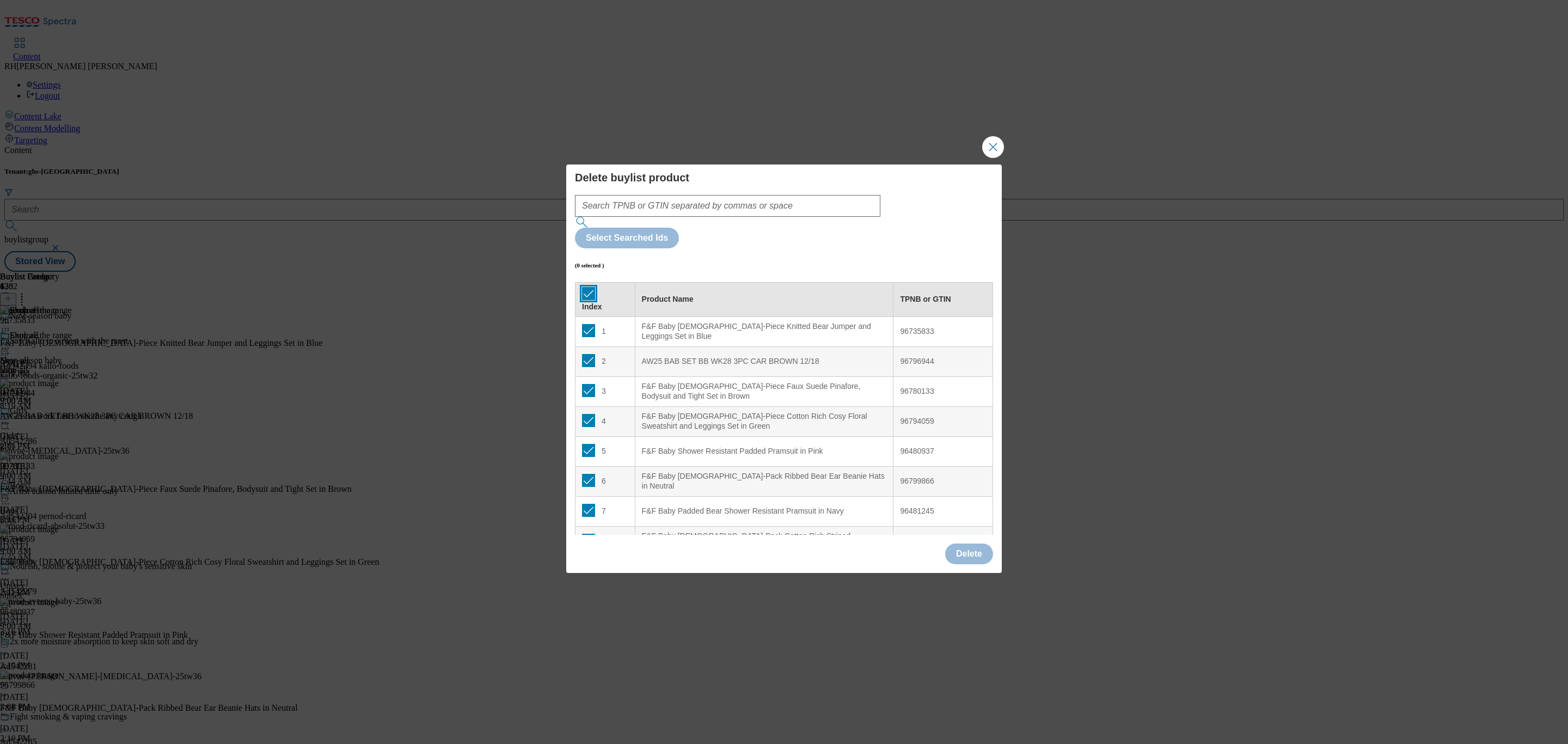
checkbox input "true"
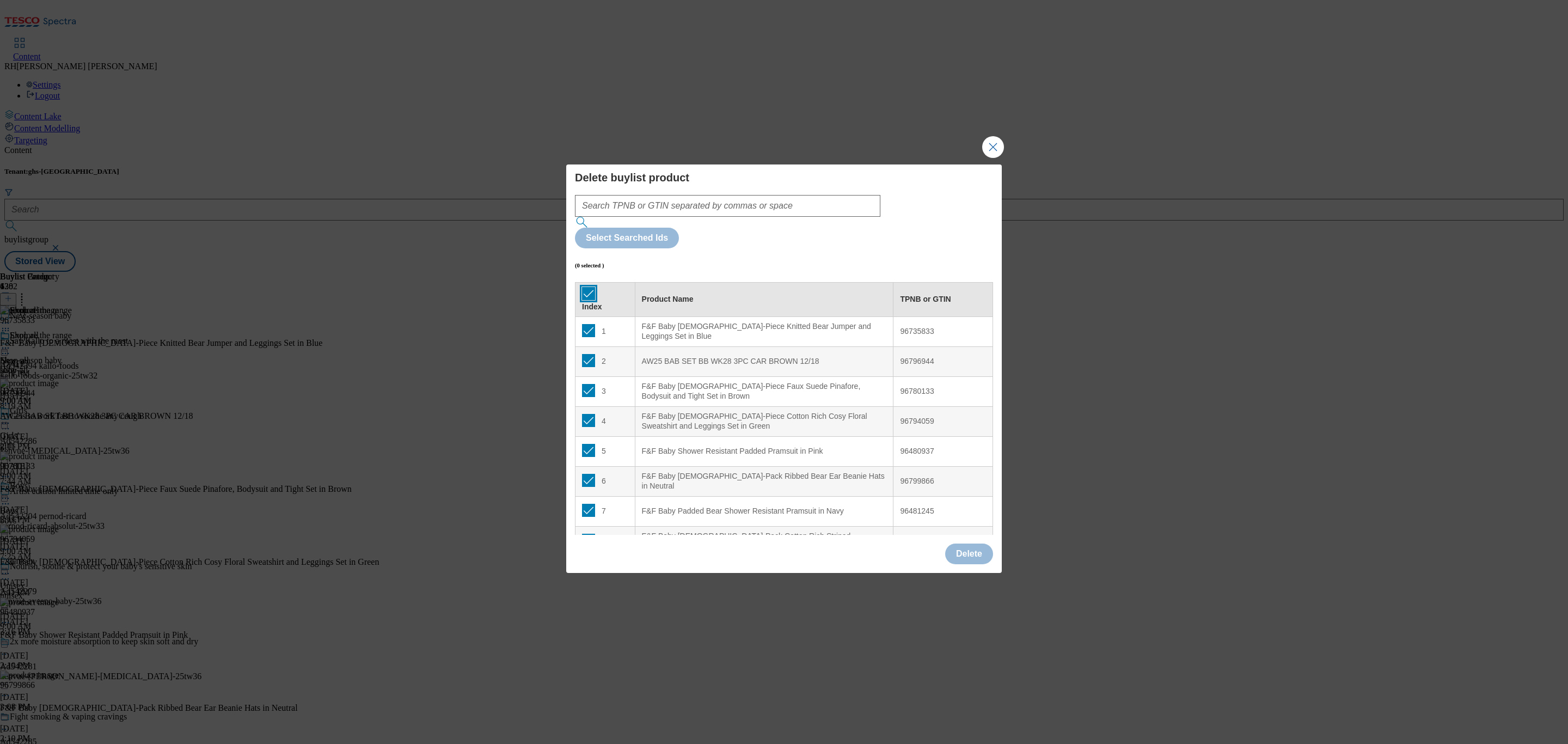
checkbox input "true"
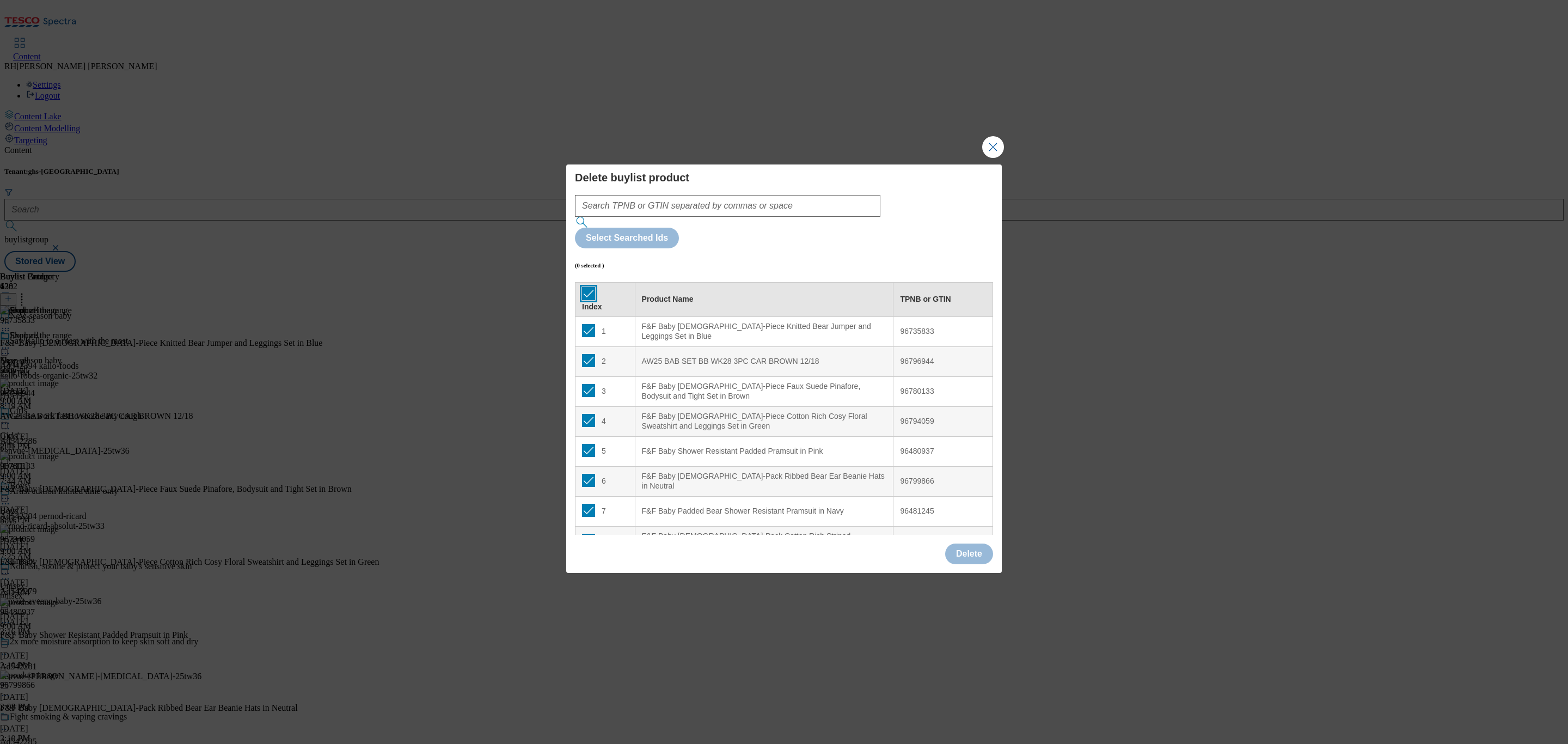
checkbox input "true"
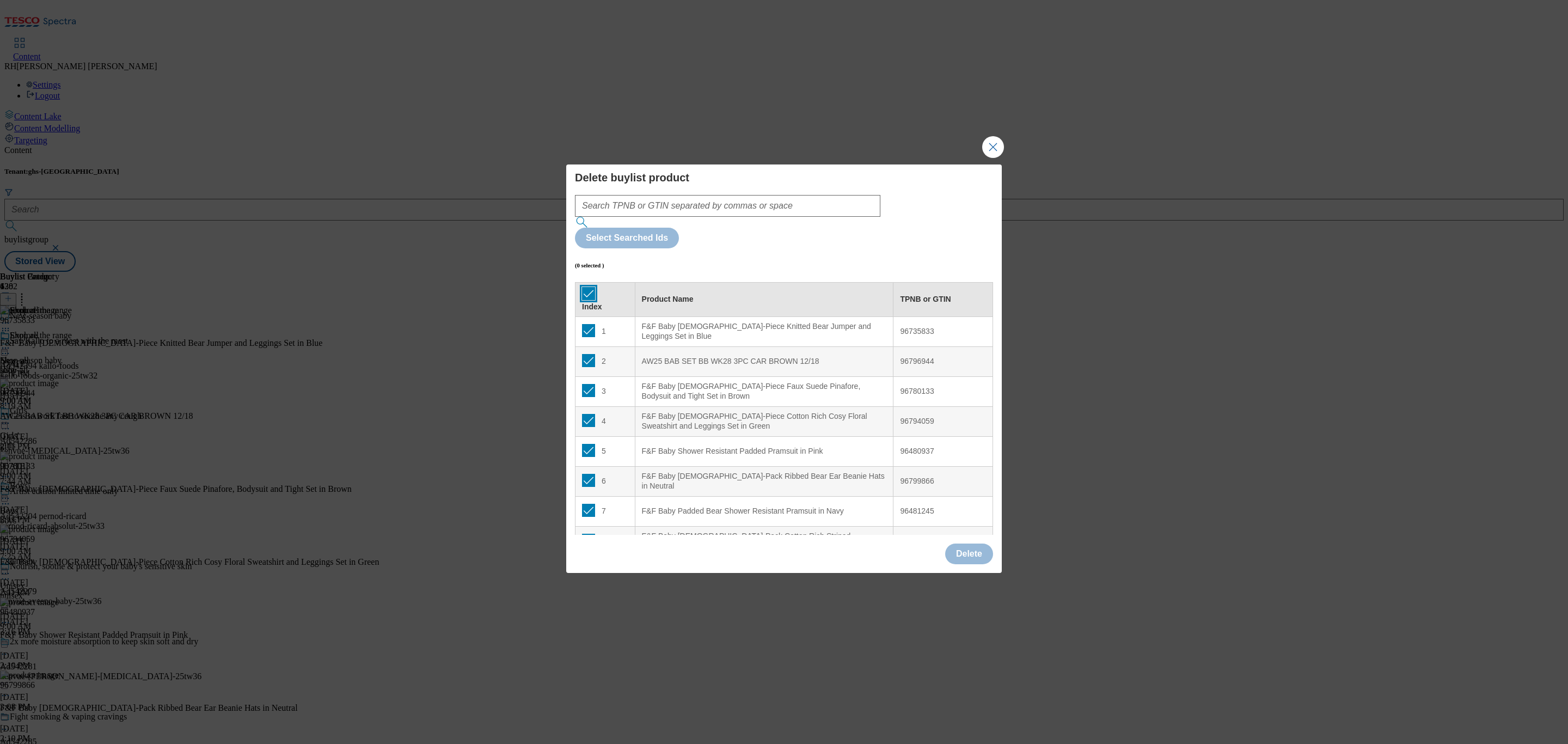
checkbox input "true"
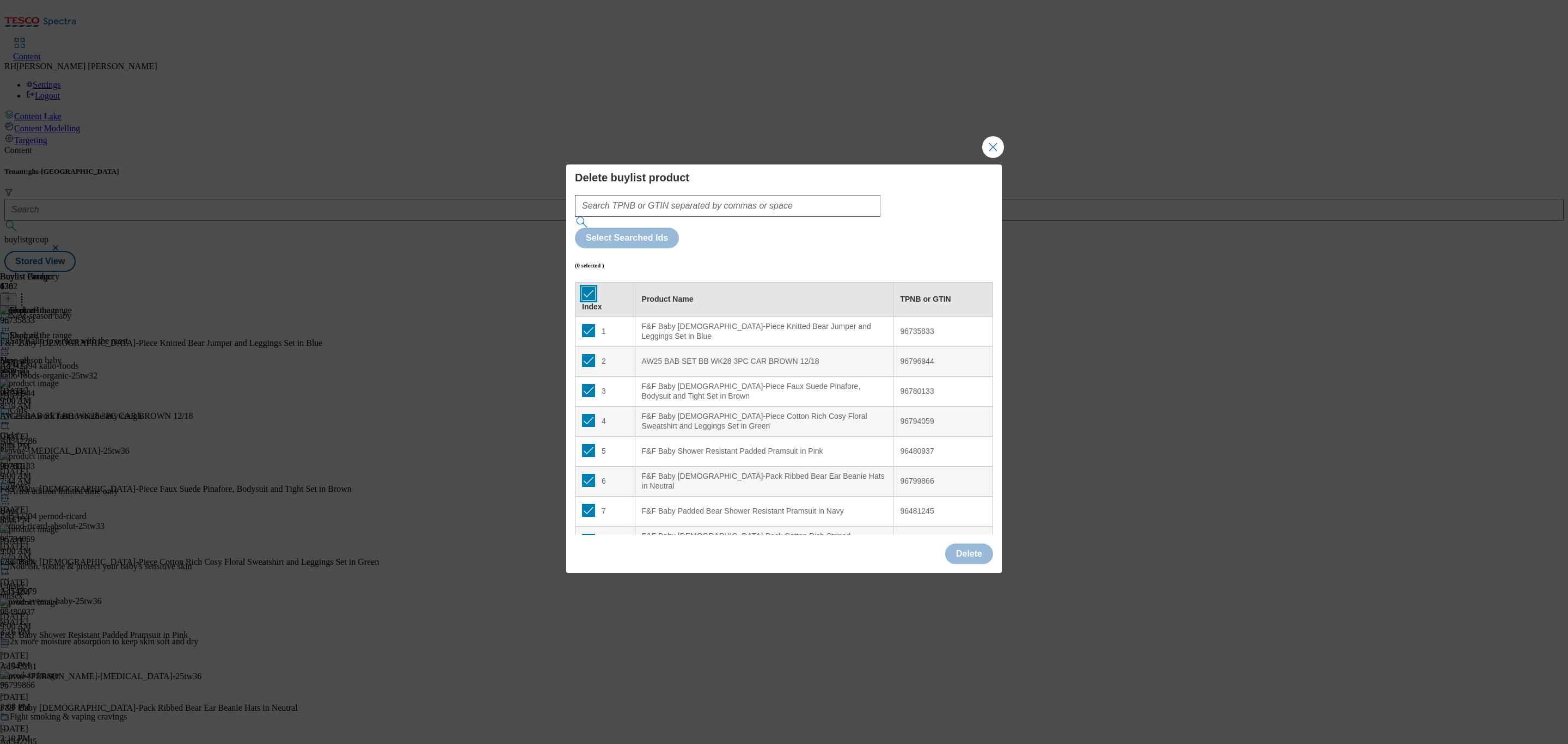
checkbox input "true"
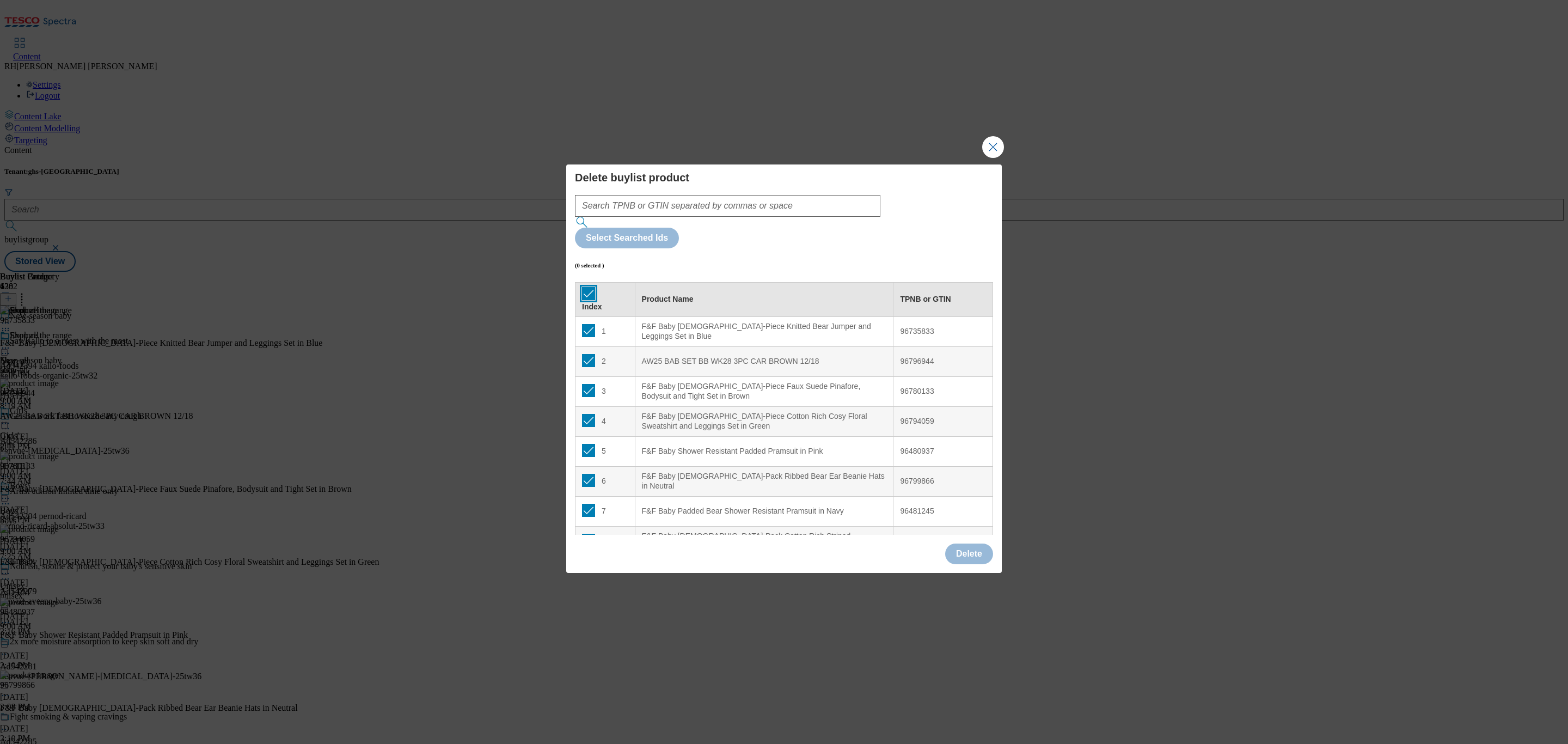
checkbox input "true"
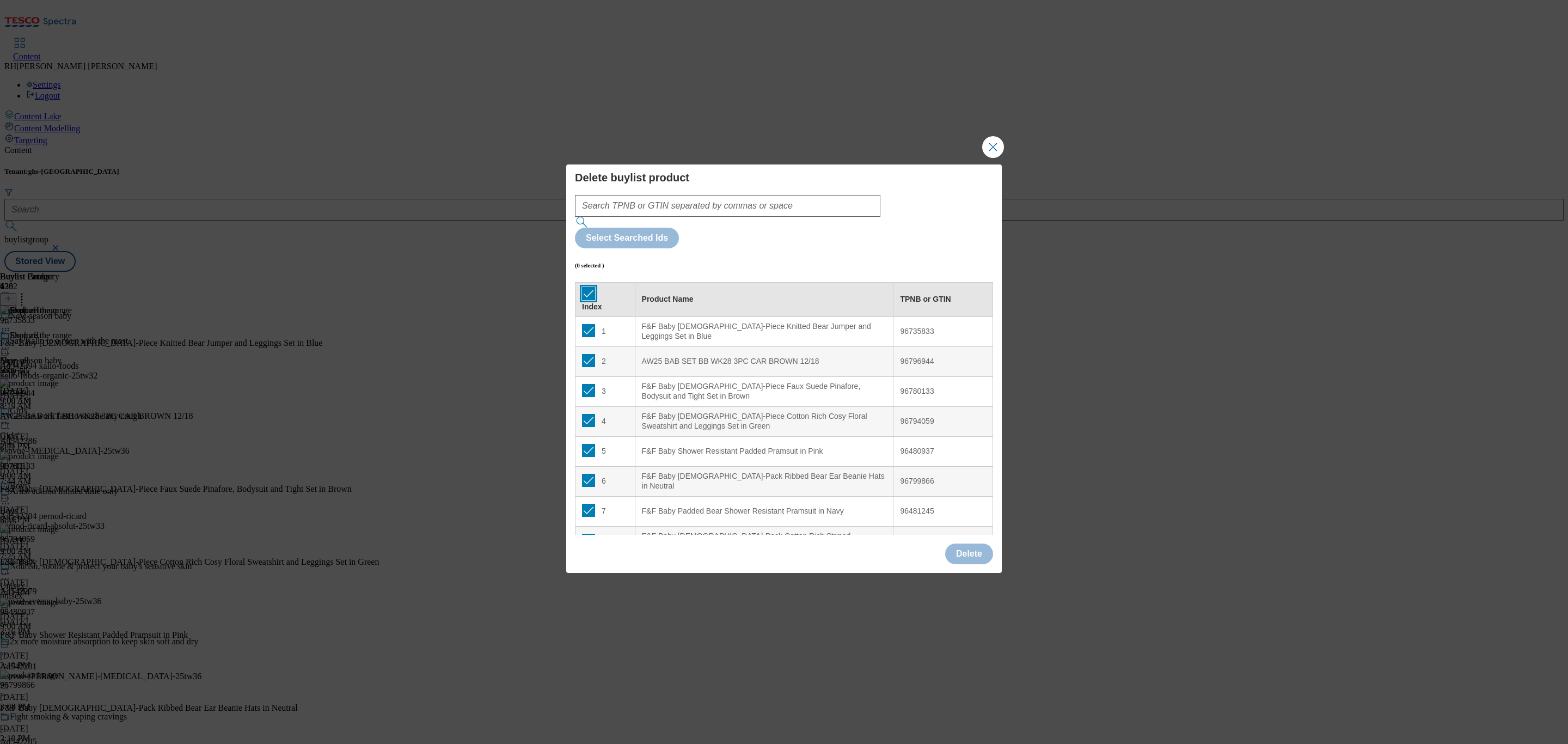
checkbox input "true"
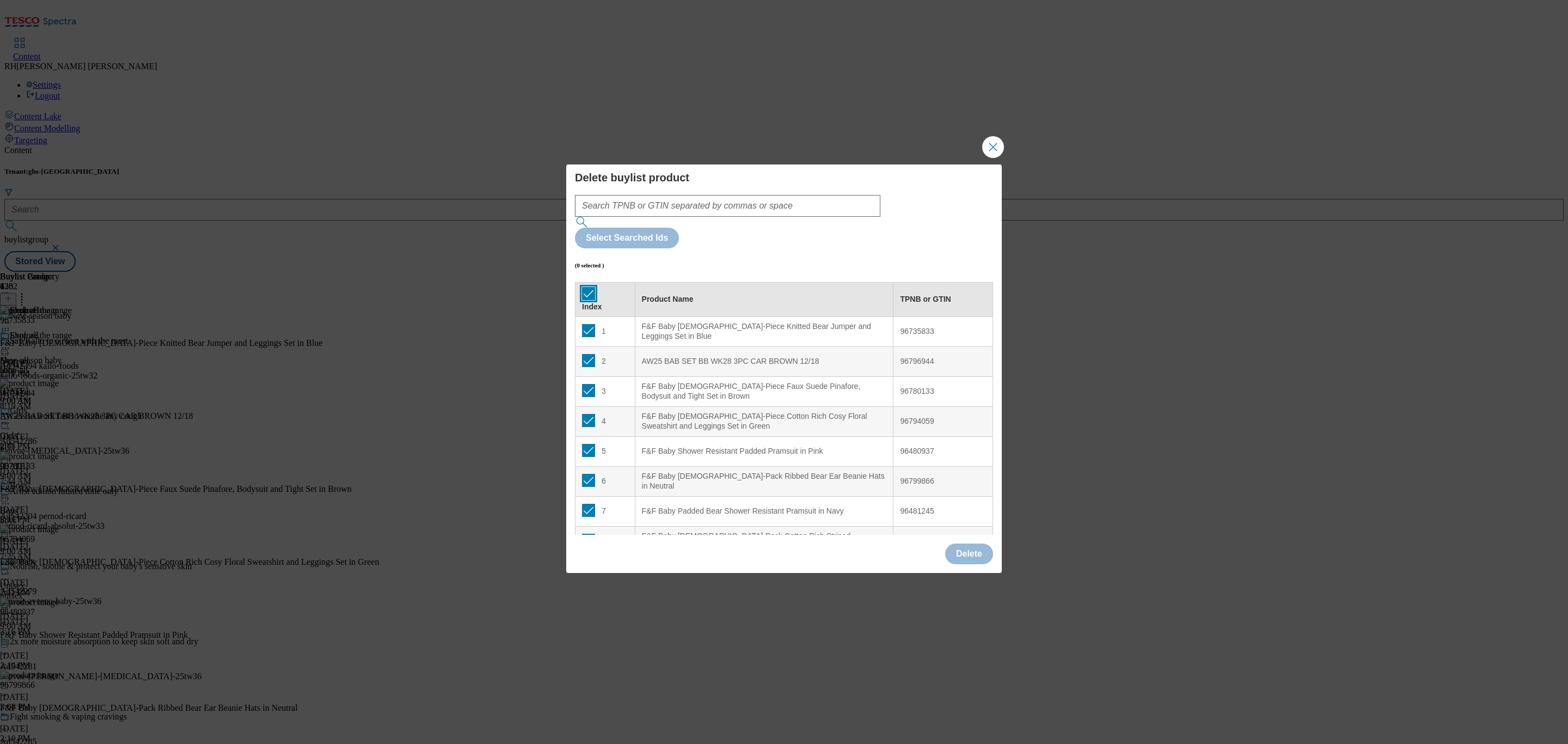
checkbox input "true"
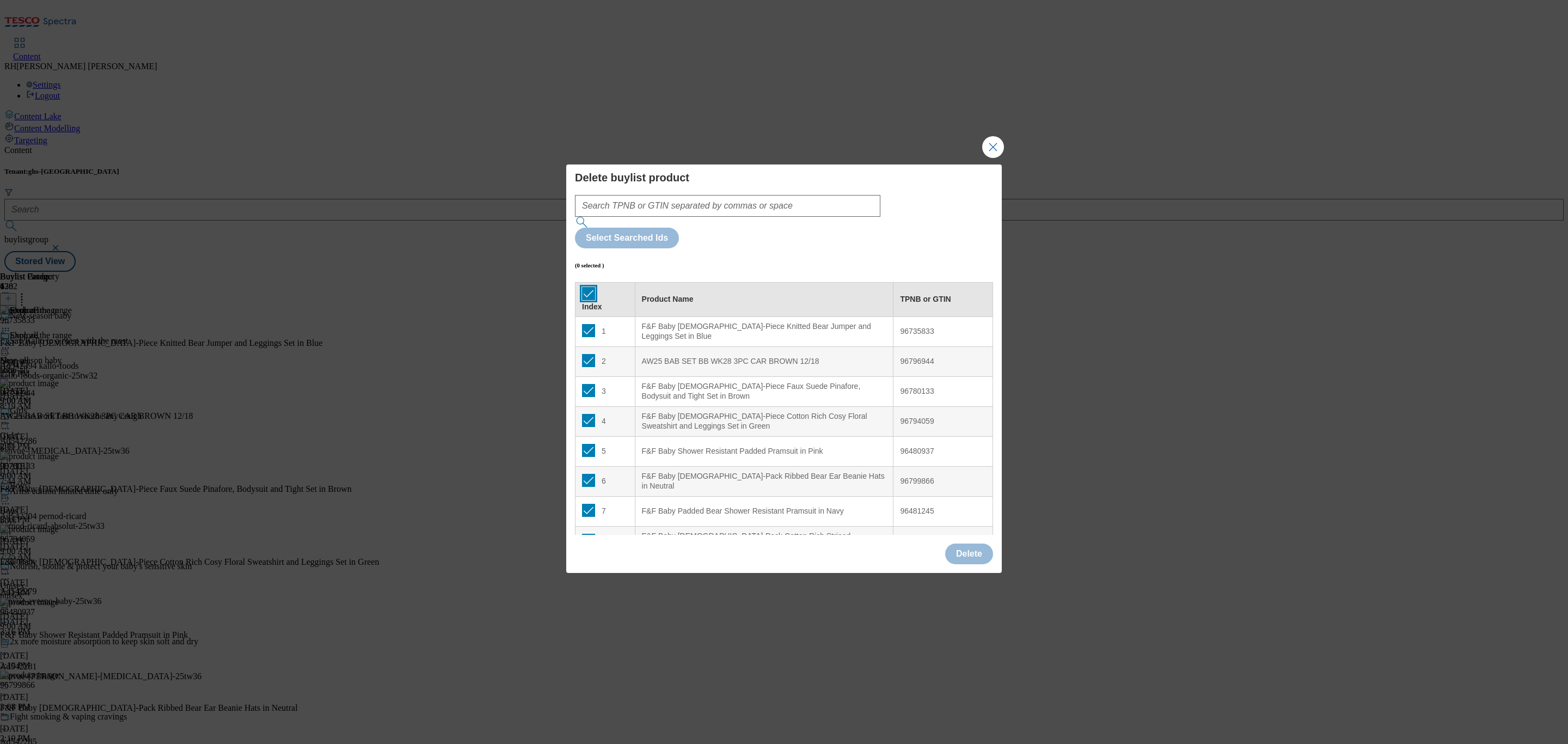
checkbox input "true"
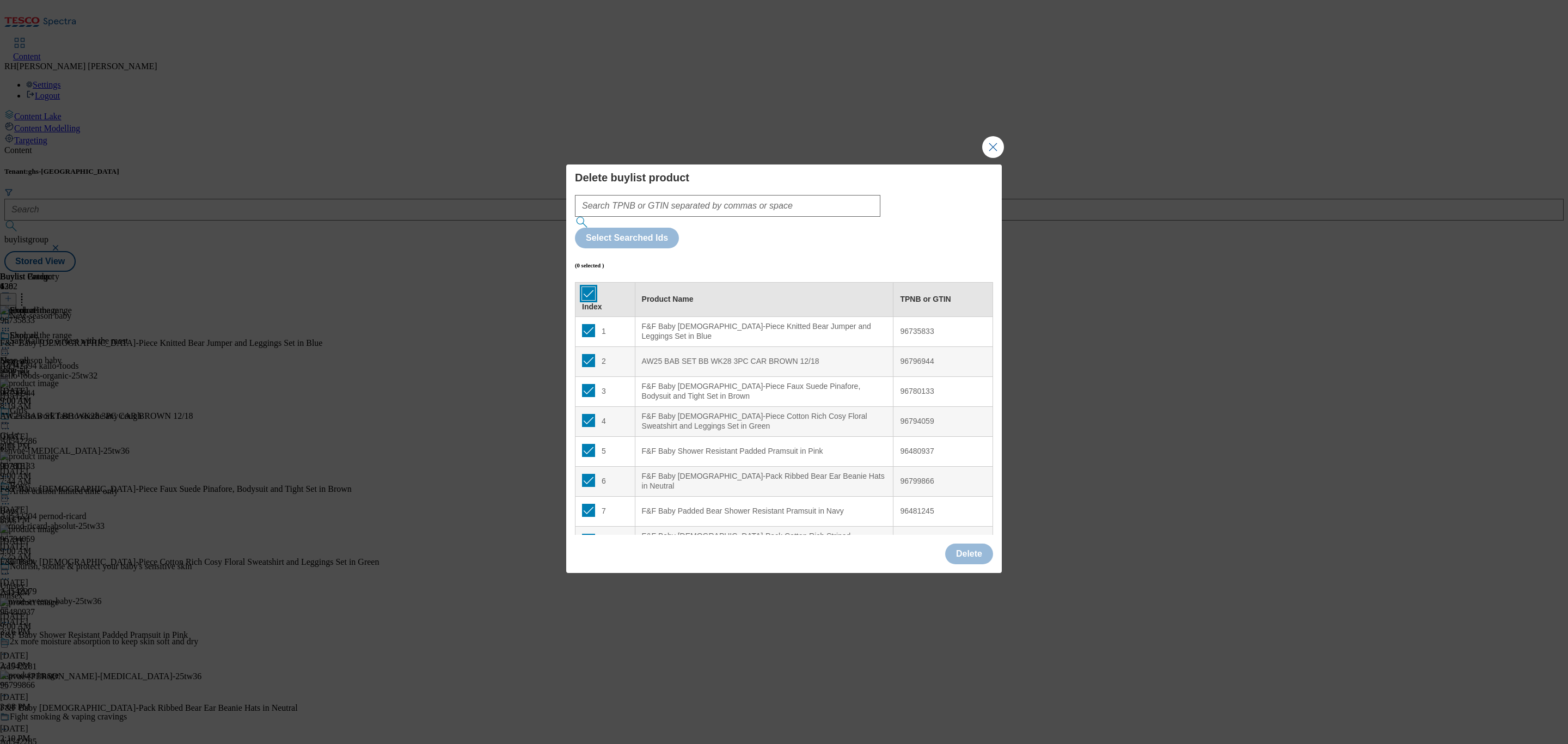
checkbox input "true"
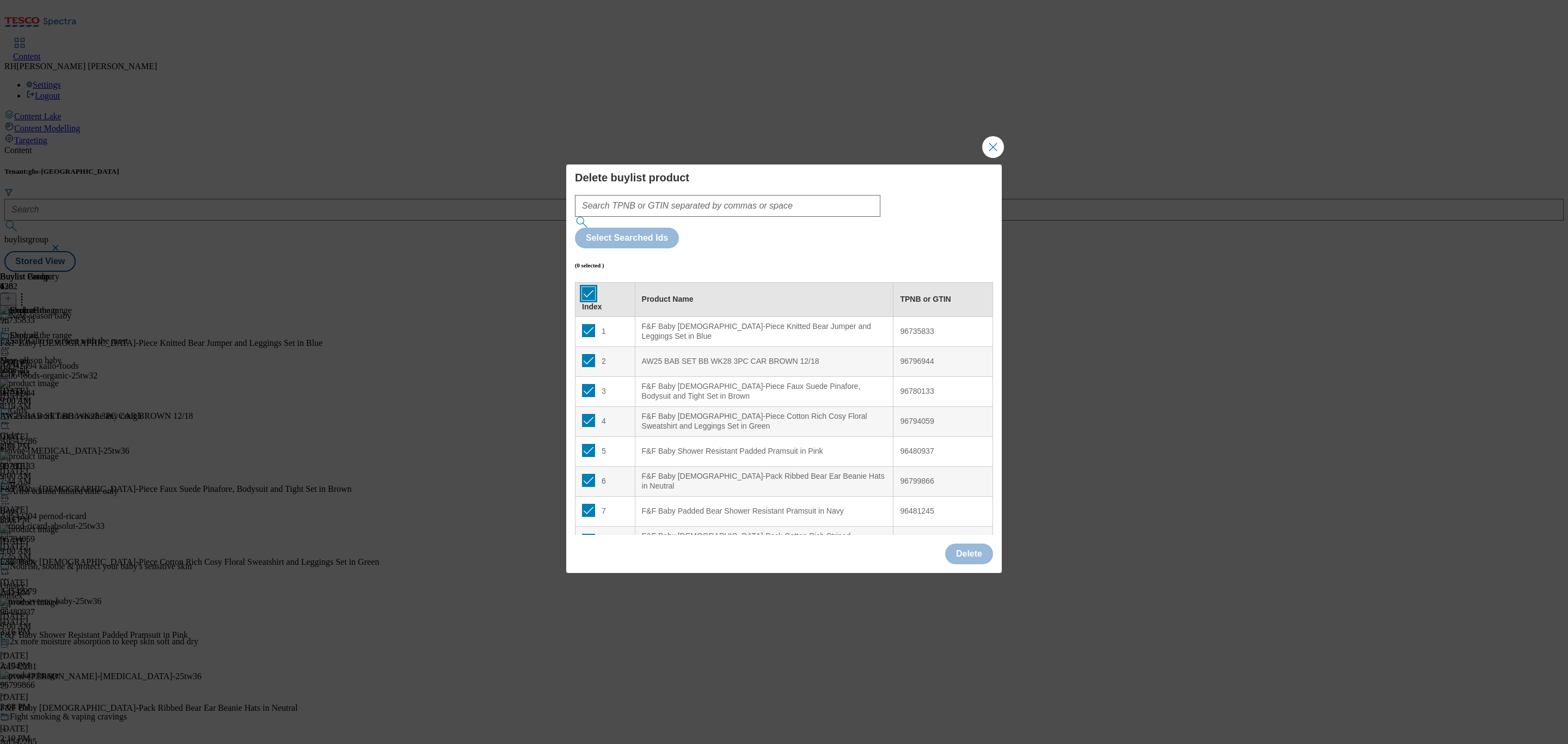
checkbox input "true"
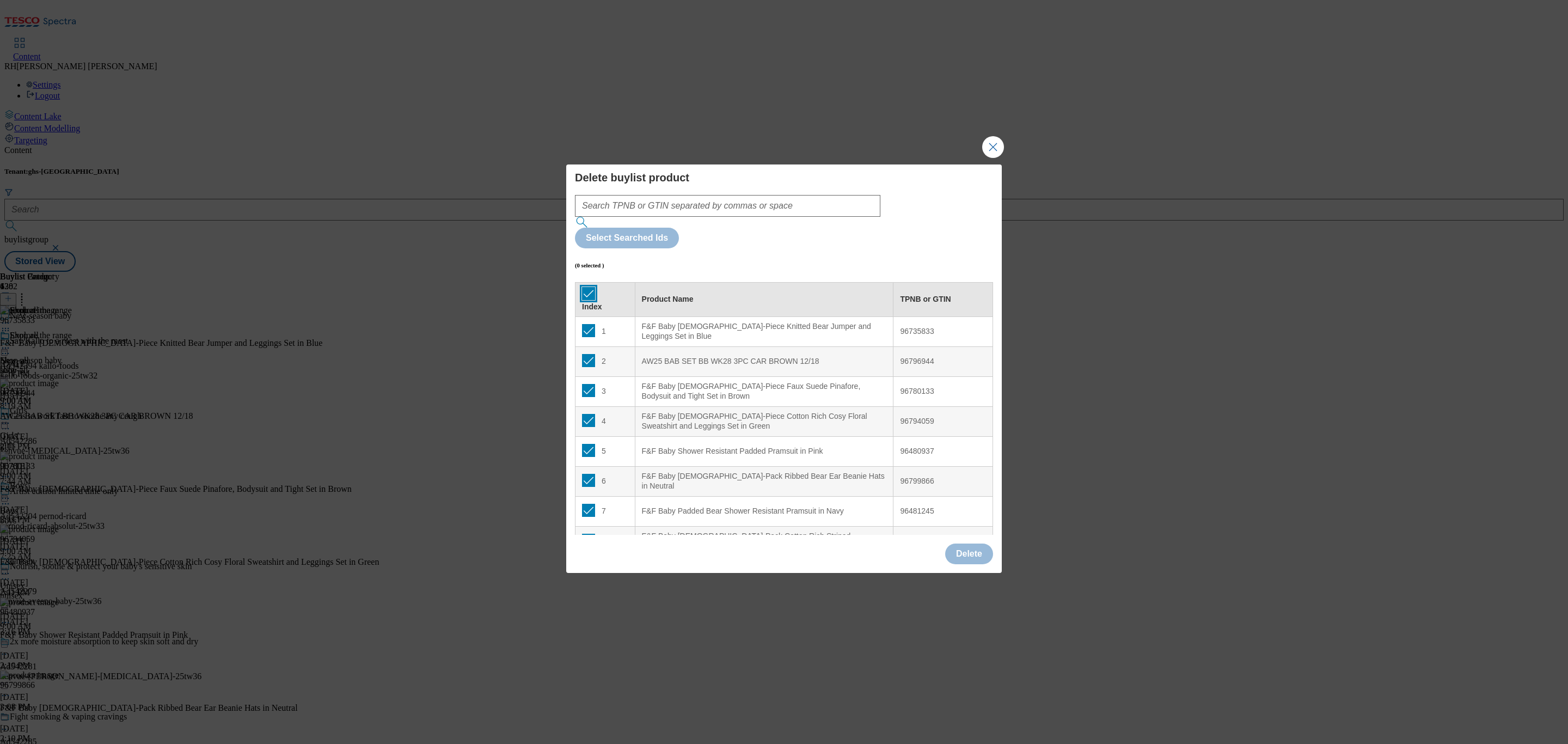
checkbox input "true"
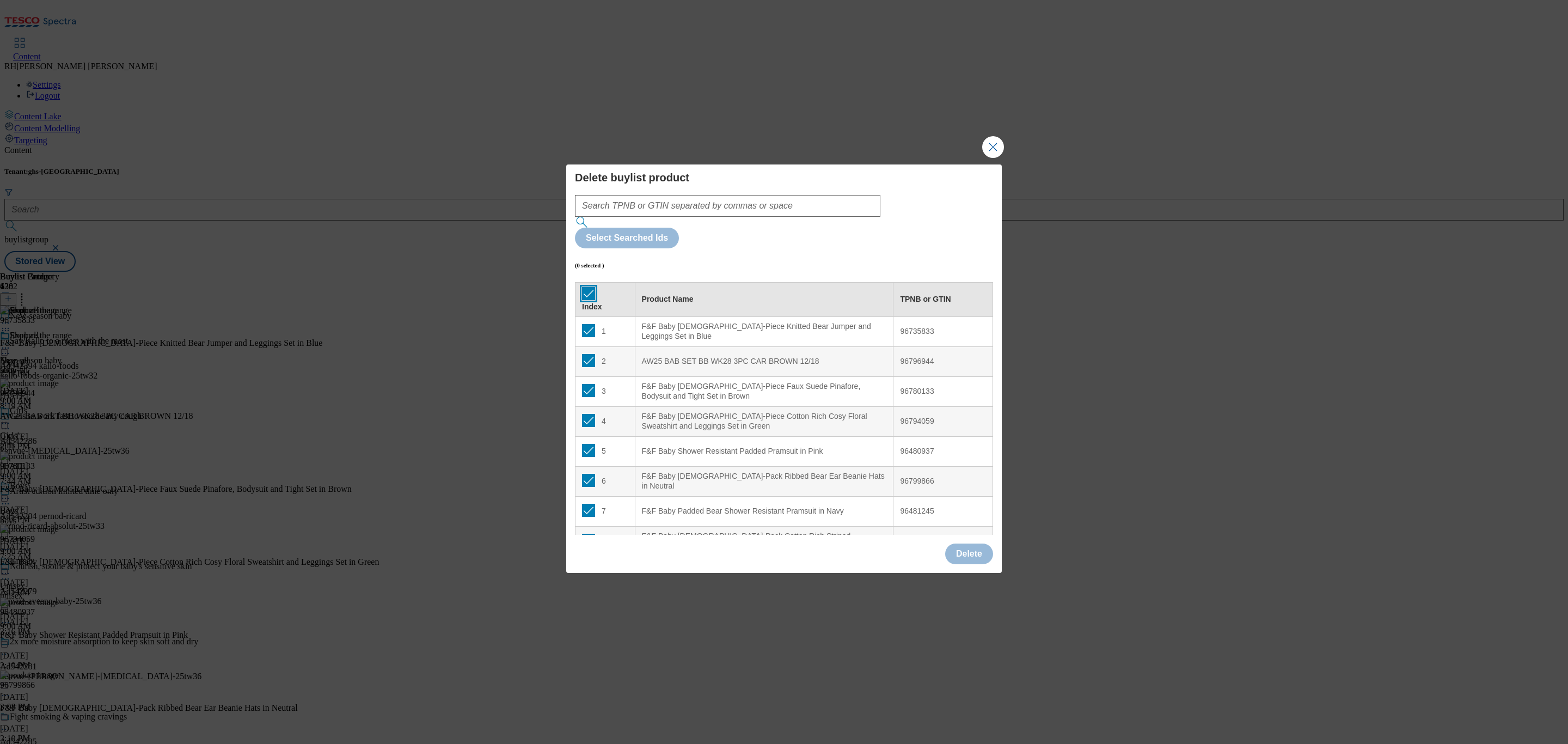
checkbox input "true"
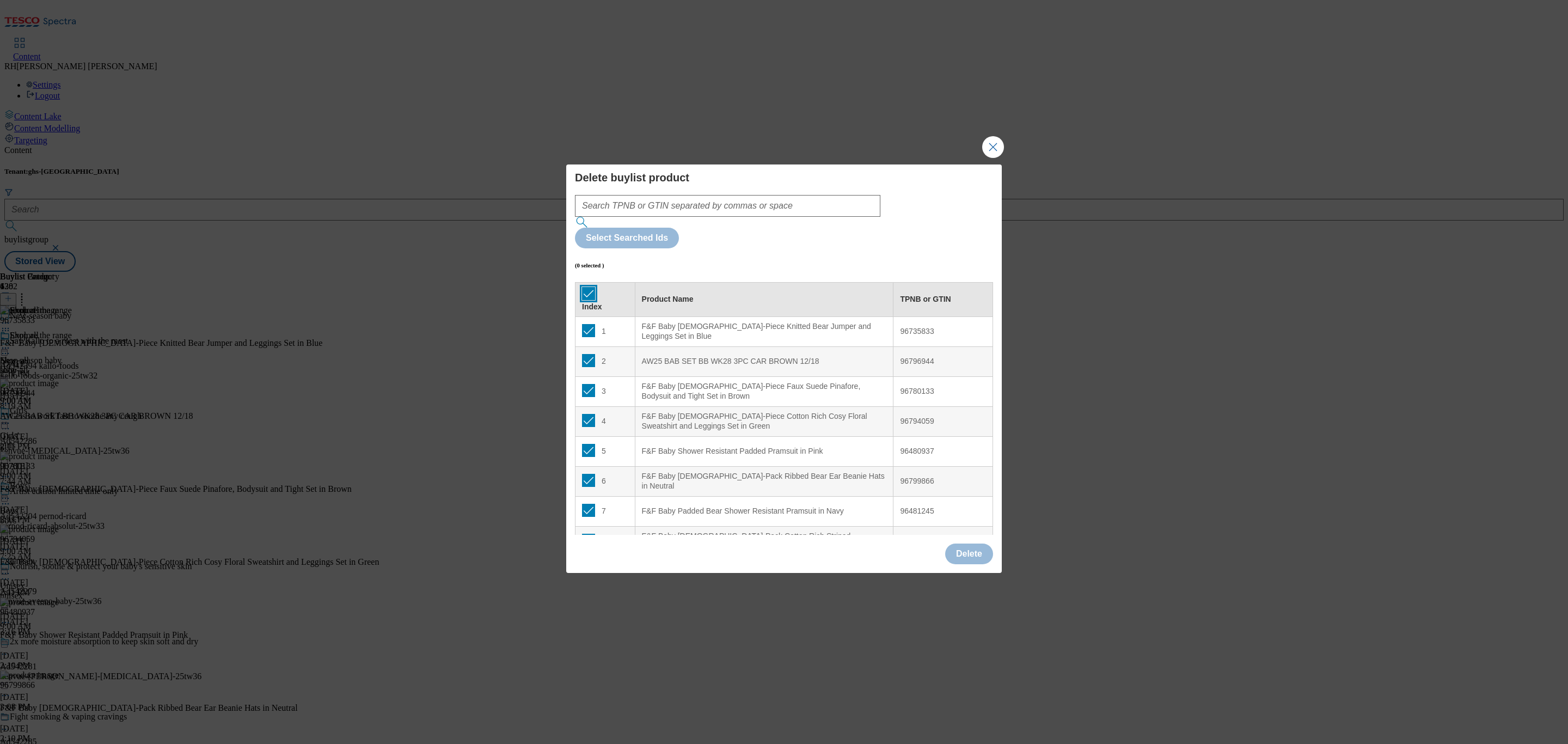
checkbox input "true"
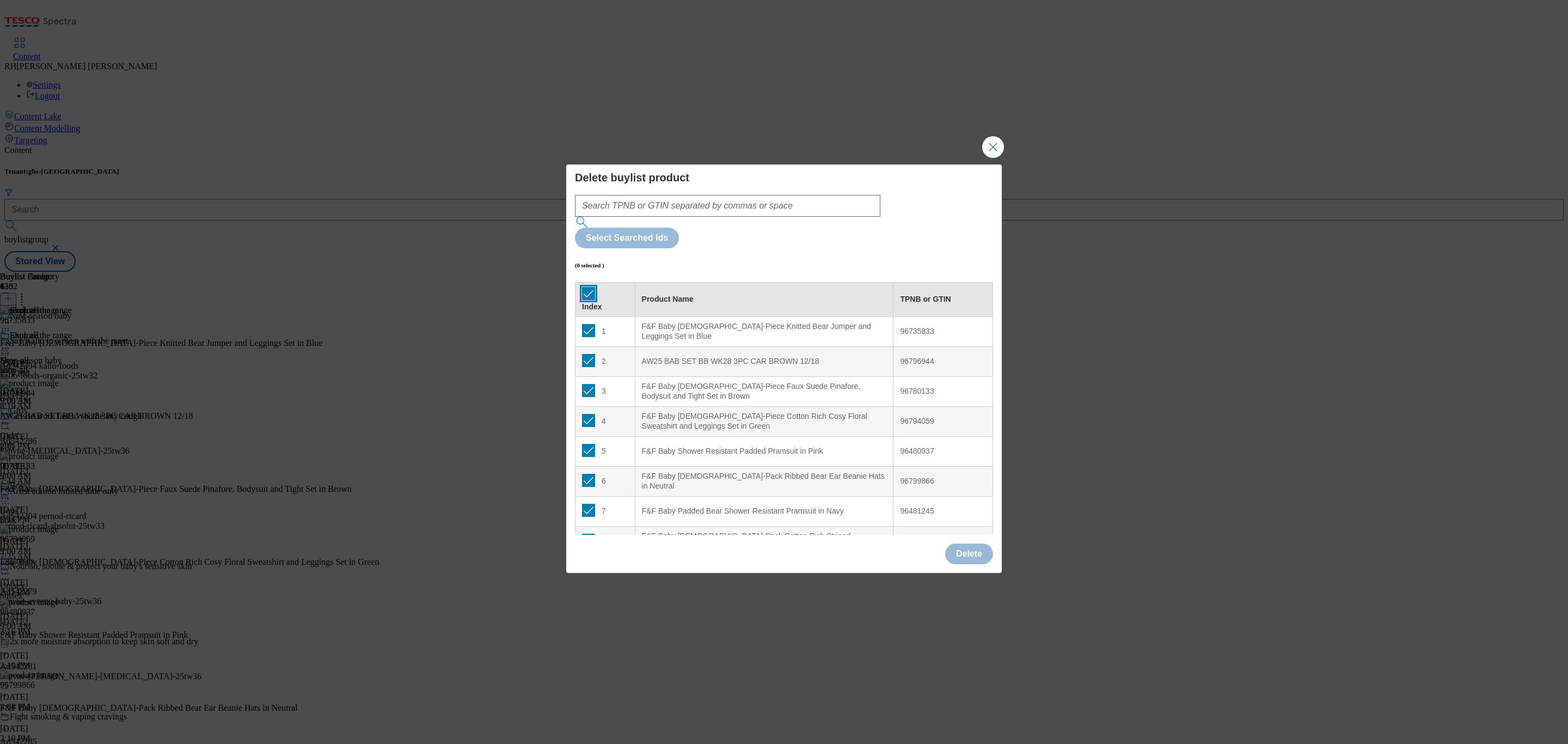
checkbox input "true"
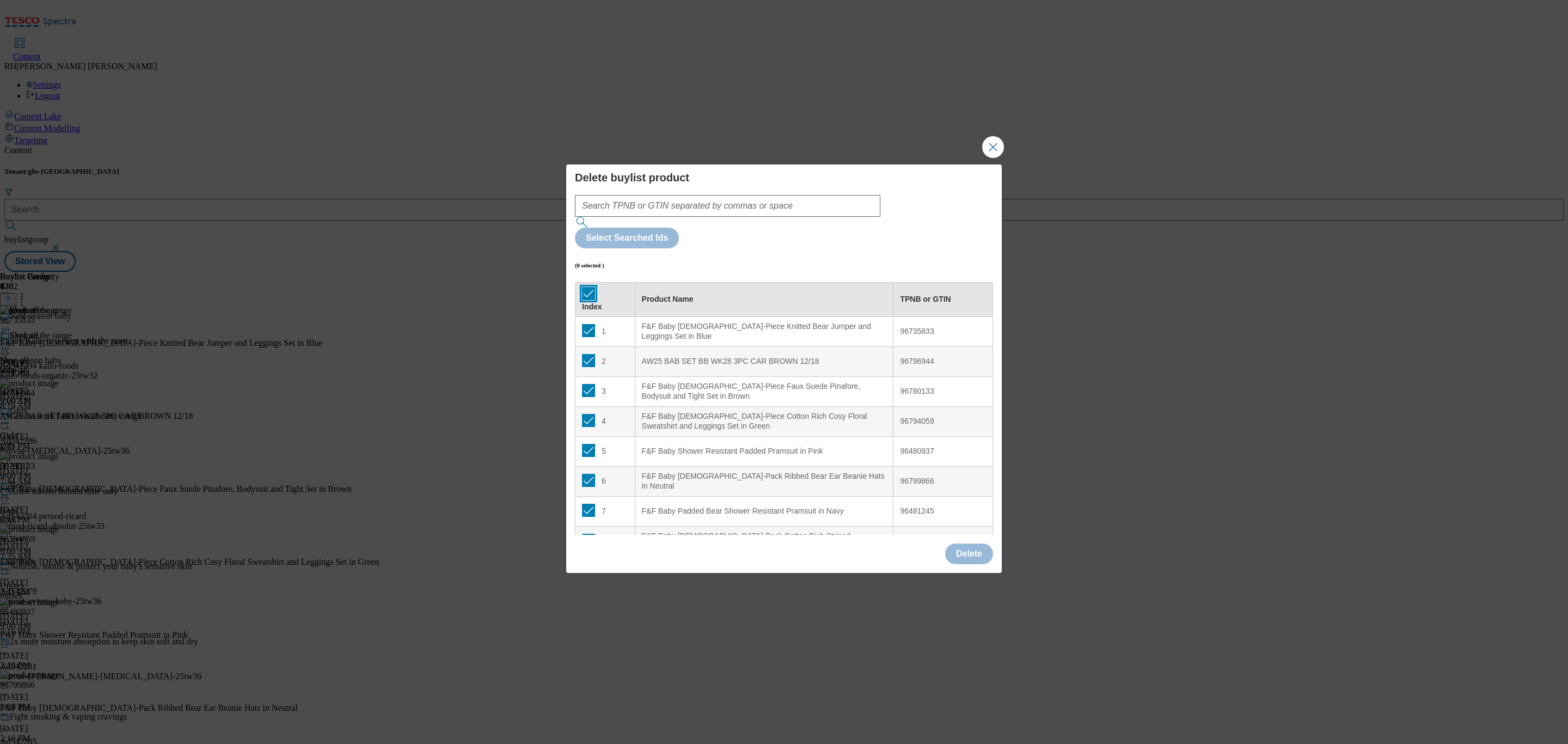
checkbox input "true"
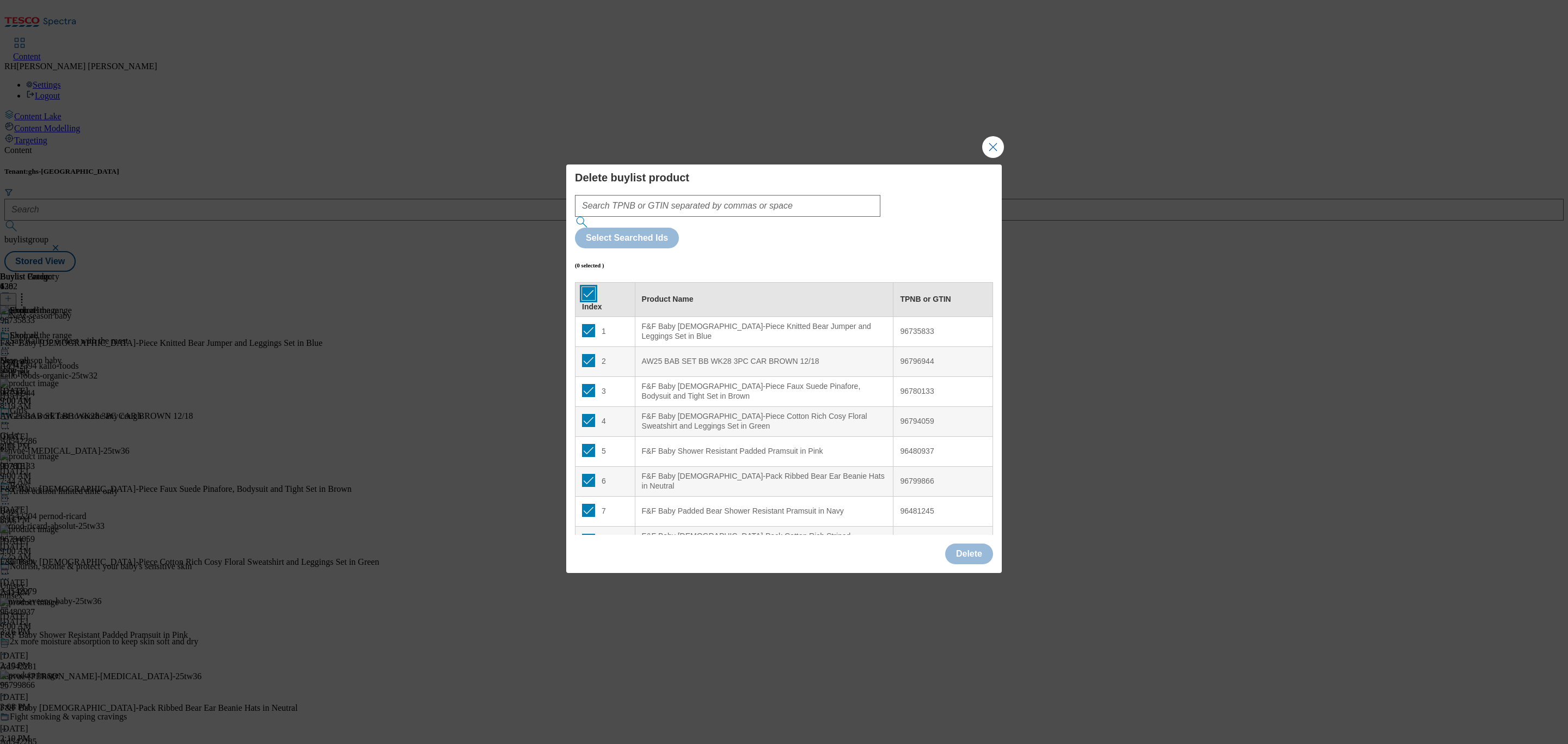
checkbox input "true"
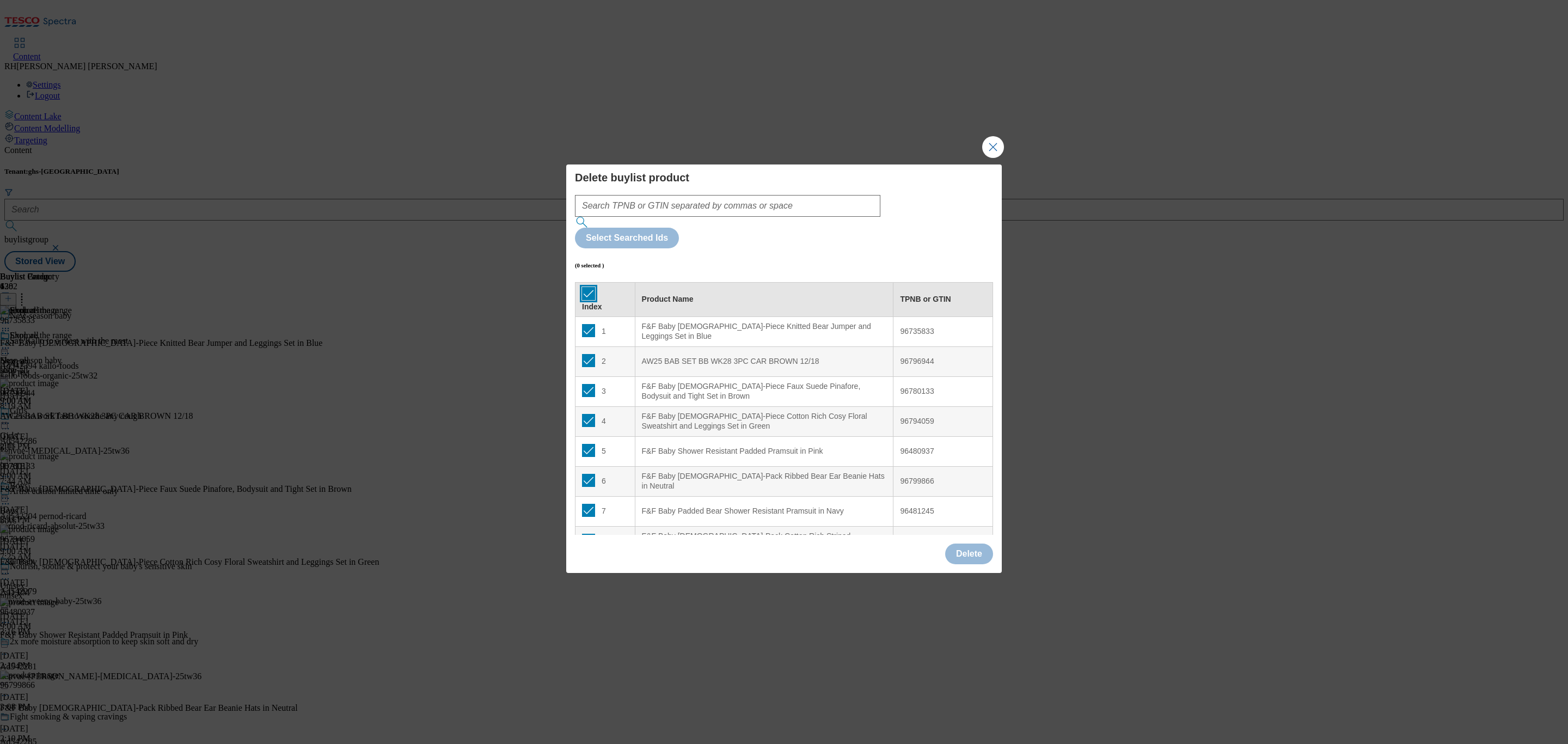
checkbox input "true"
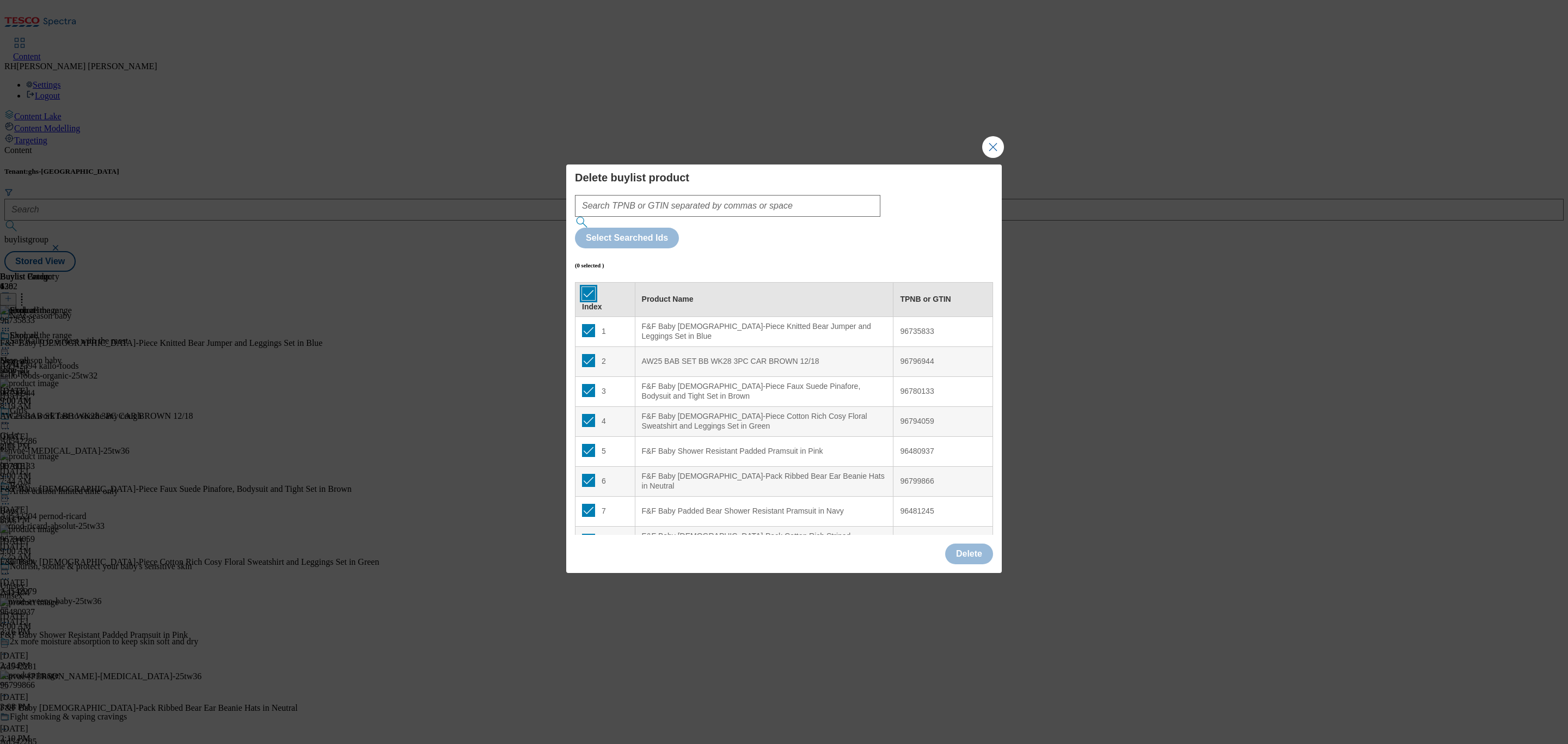
checkbox input "true"
click at [973, 543] on button "Delete" at bounding box center [969, 554] width 48 height 20
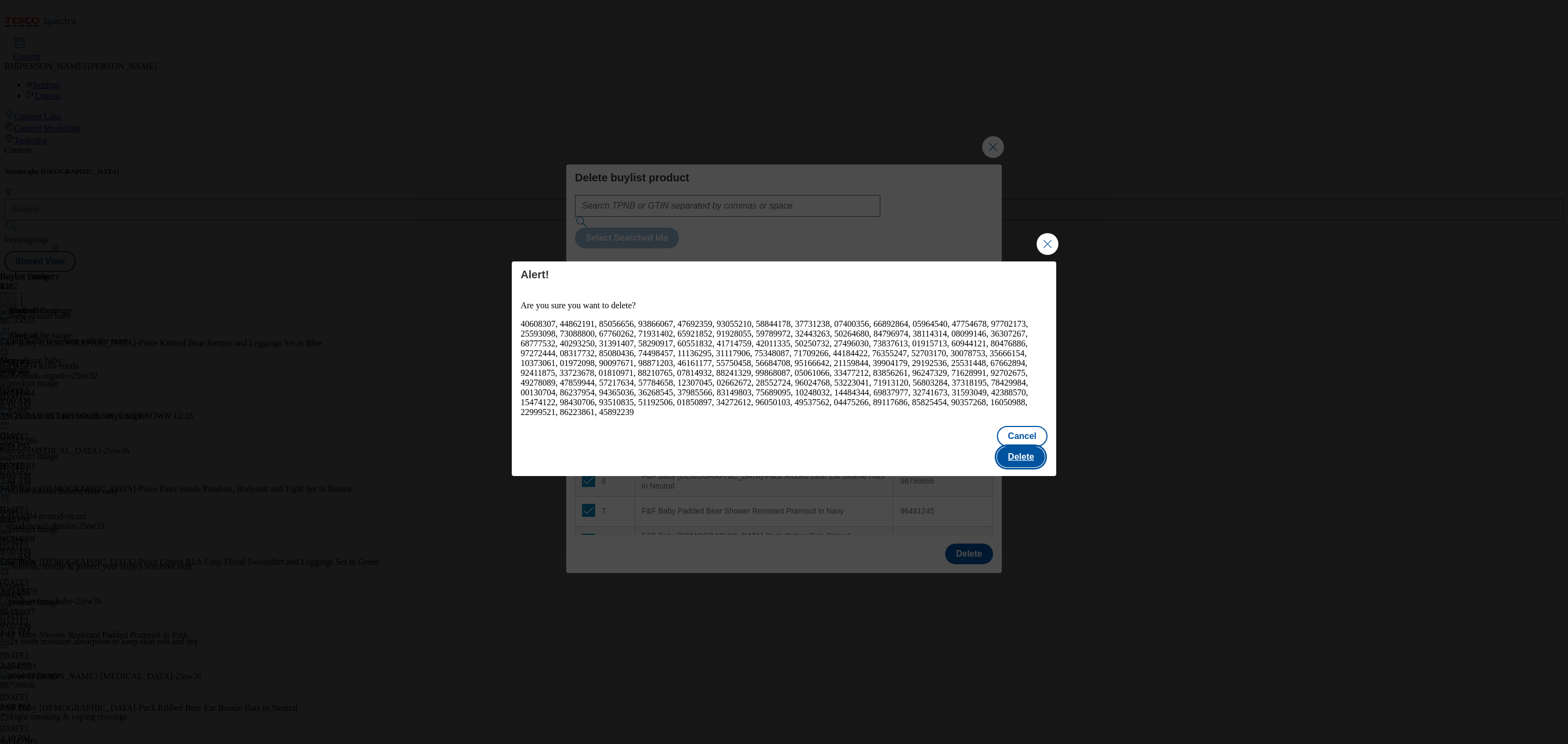
click at [1029, 452] on button "Delete" at bounding box center [1021, 457] width 48 height 20
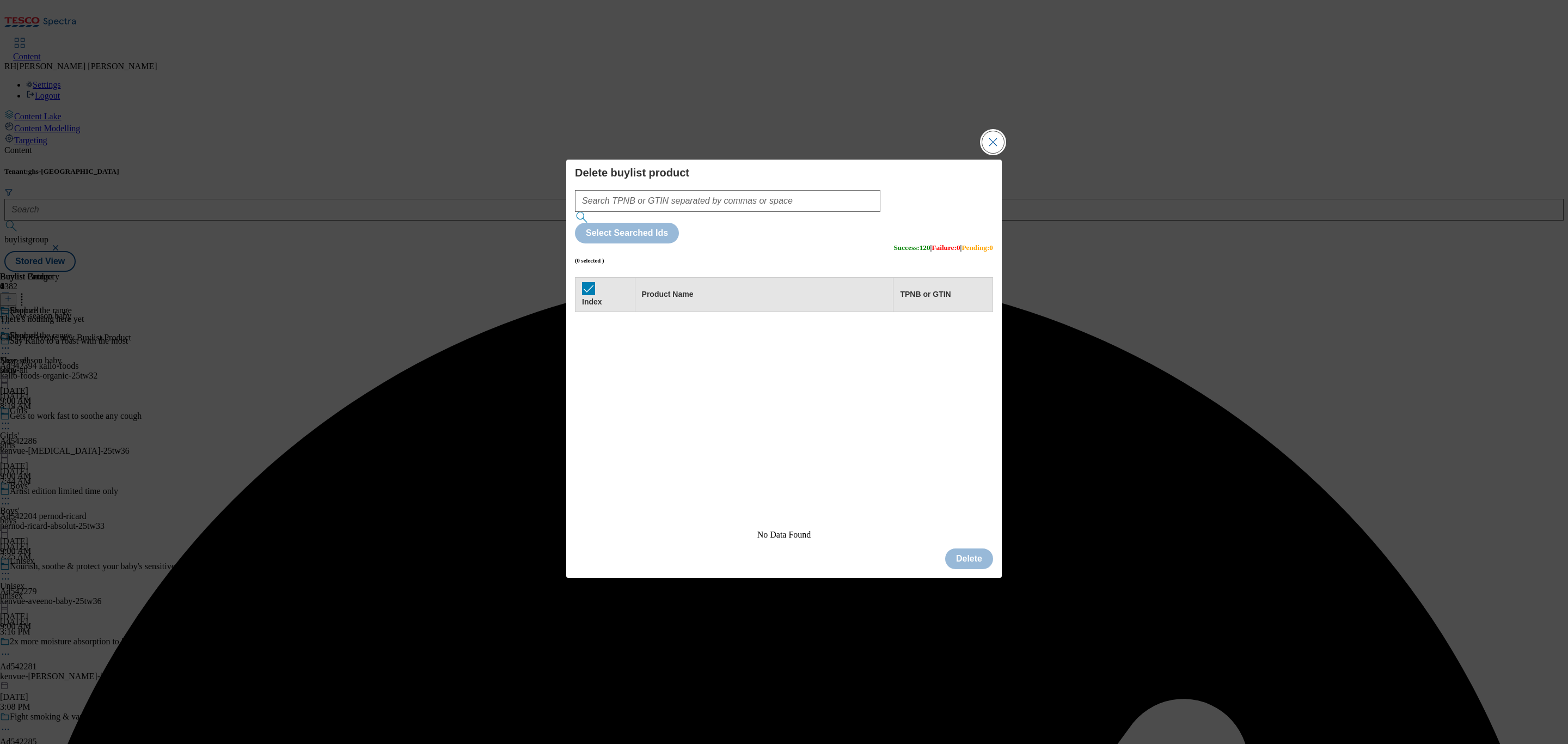
click at [999, 153] on button "Close Modal" at bounding box center [993, 142] width 22 height 22
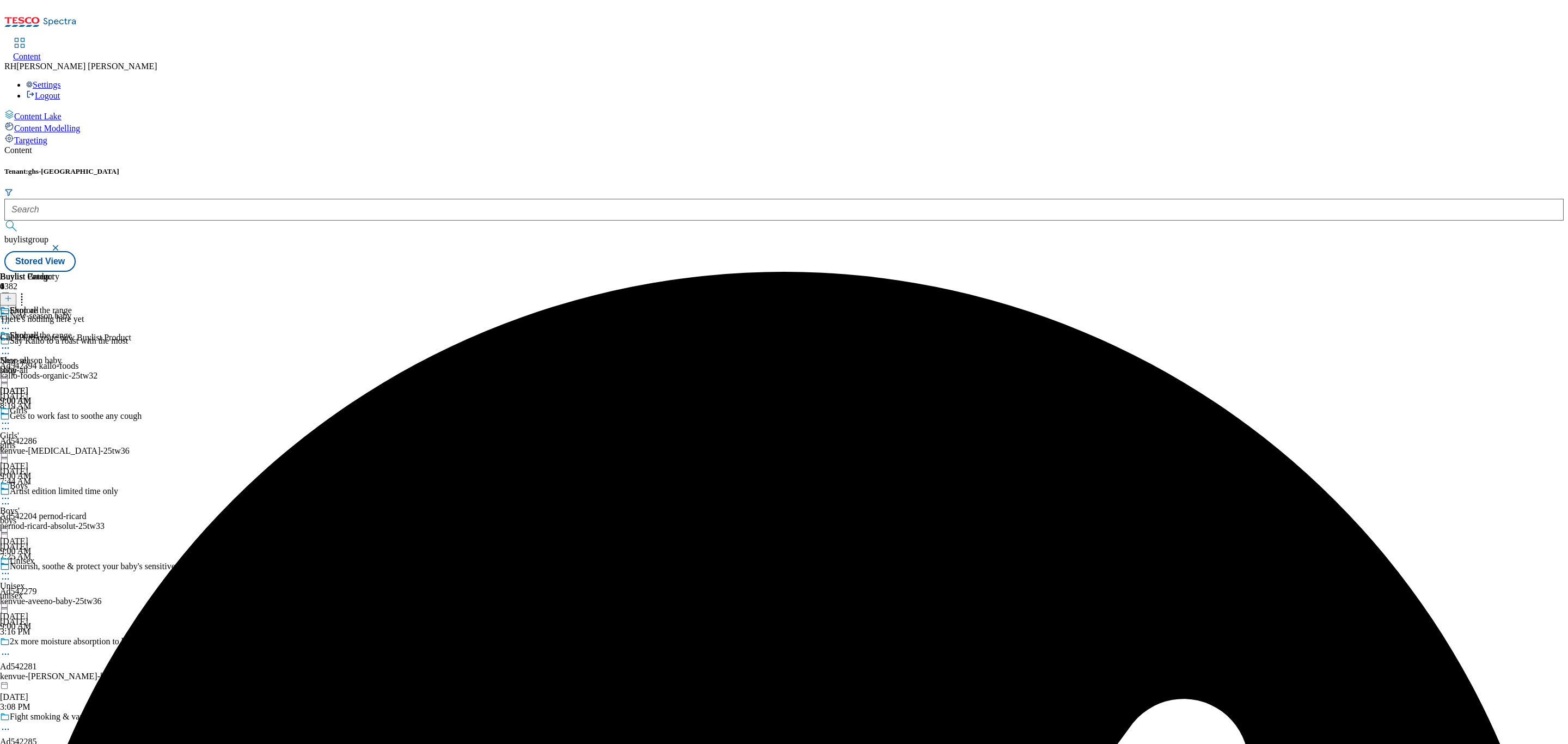
click at [16, 294] on div at bounding box center [8, 298] width 16 height 9
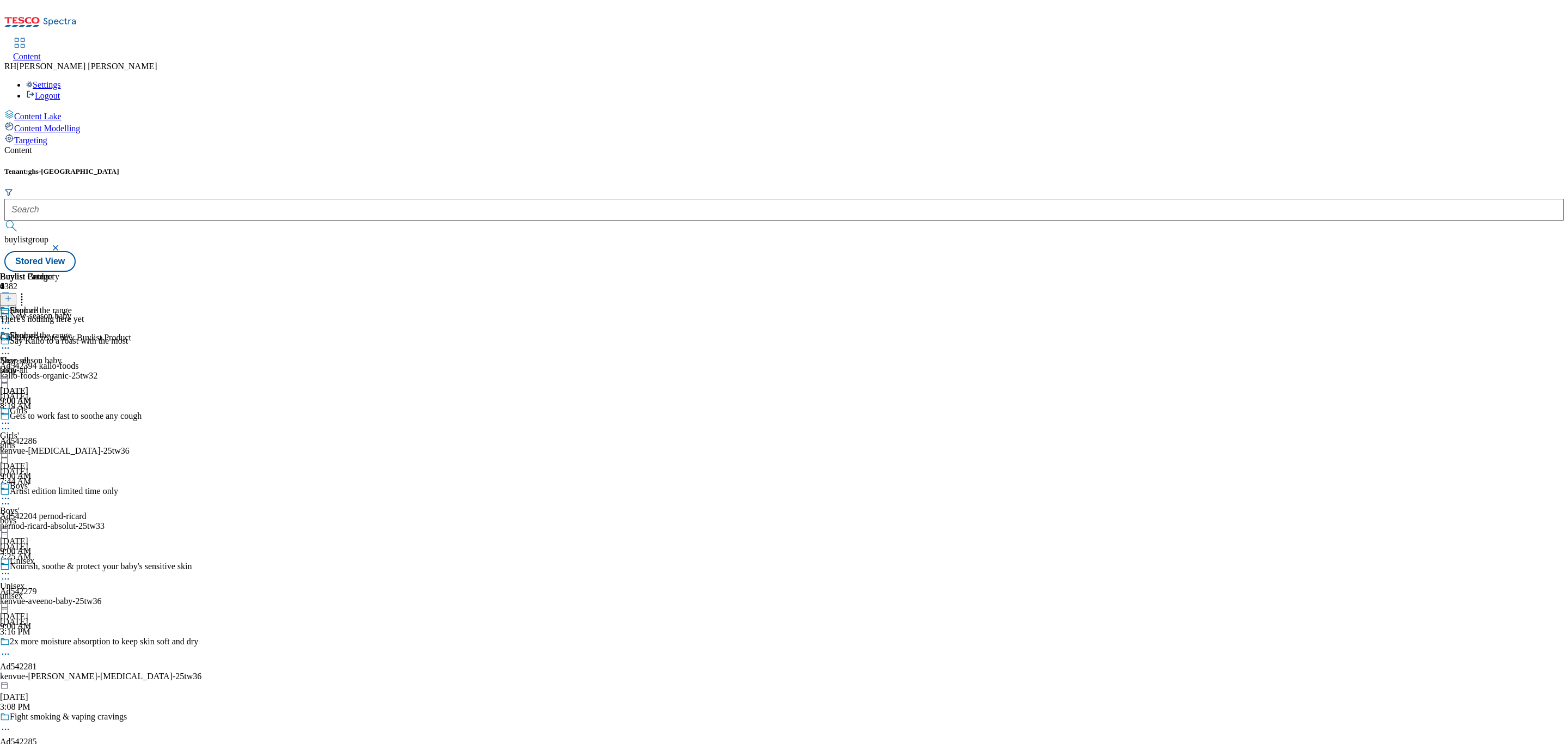
click at [12, 294] on icon at bounding box center [8, 298] width 8 height 8
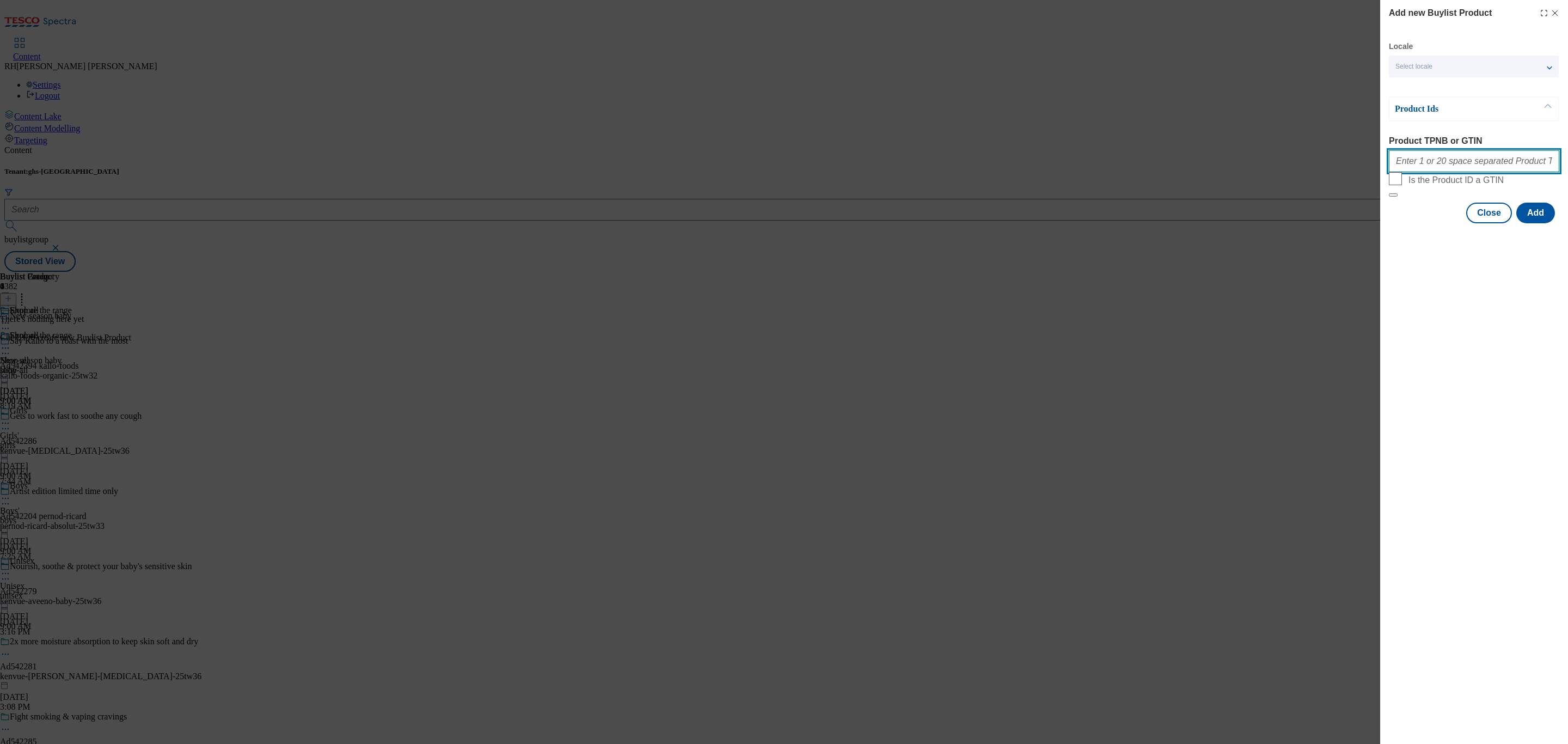
click at [1465, 162] on input "Product TPNB or GTIN" at bounding box center [1474, 162] width 170 height 22
paste input "96735833 96796944 96780133 96456253 96462078 96444716 96446870 96449550 9644569…"
type input "96735833 96796944 96780133 96456253 96462078 96444716 96446870 96449550 9644569…"
click at [1530, 224] on button "Add" at bounding box center [1535, 213] width 38 height 20
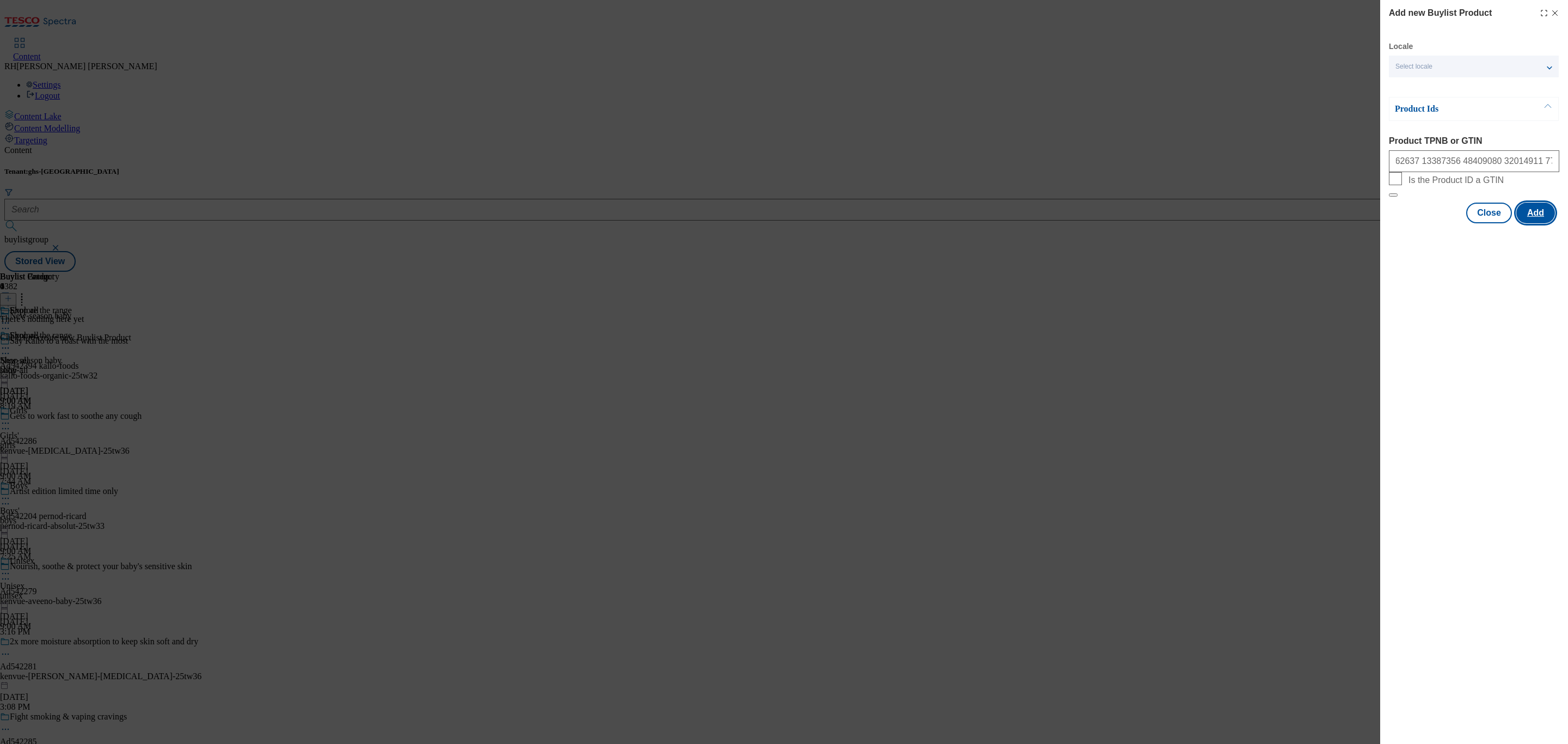
scroll to position [0, 0]
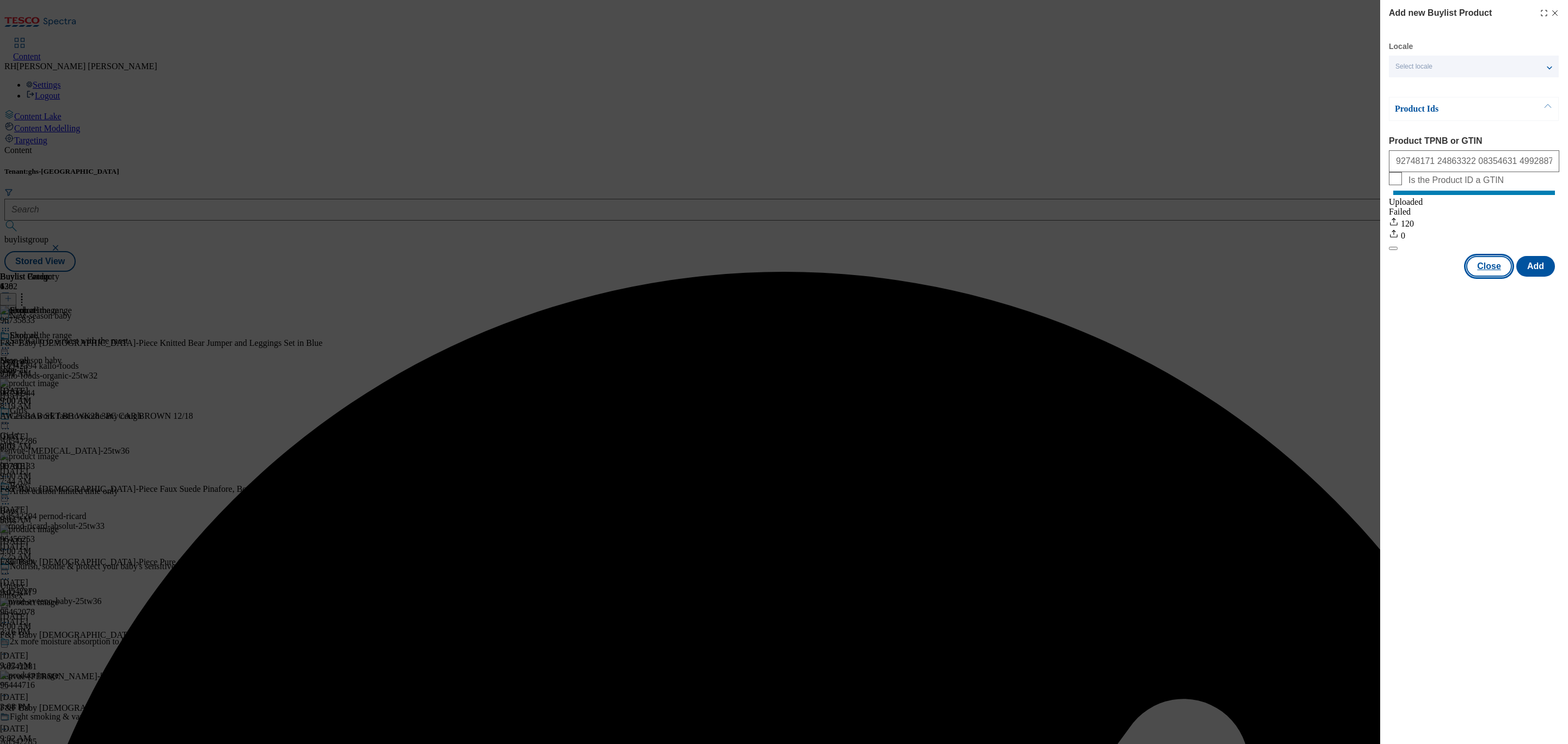
click at [1492, 276] on button "Close" at bounding box center [1489, 266] width 46 height 20
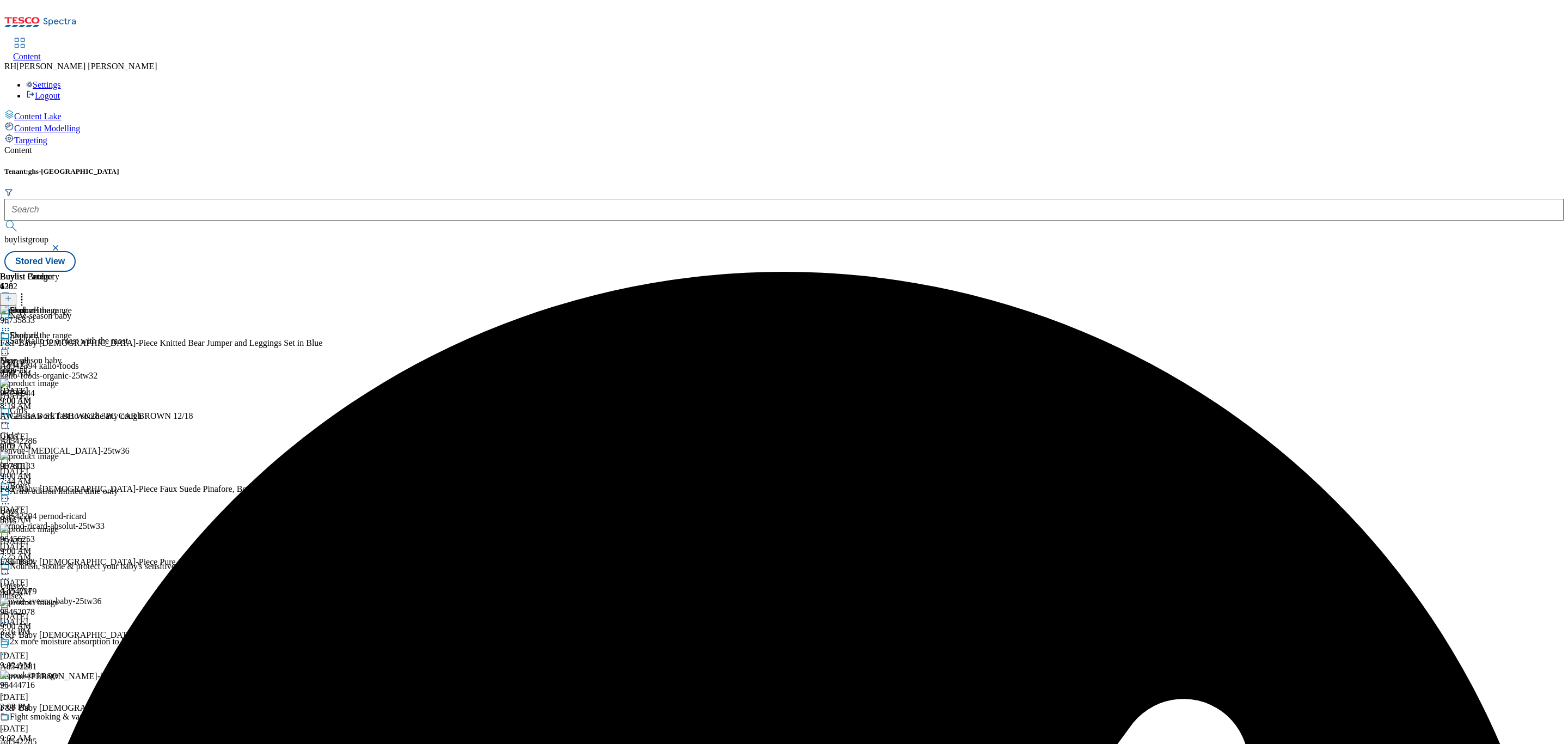
click at [11, 343] on icon at bounding box center [5, 348] width 11 height 11
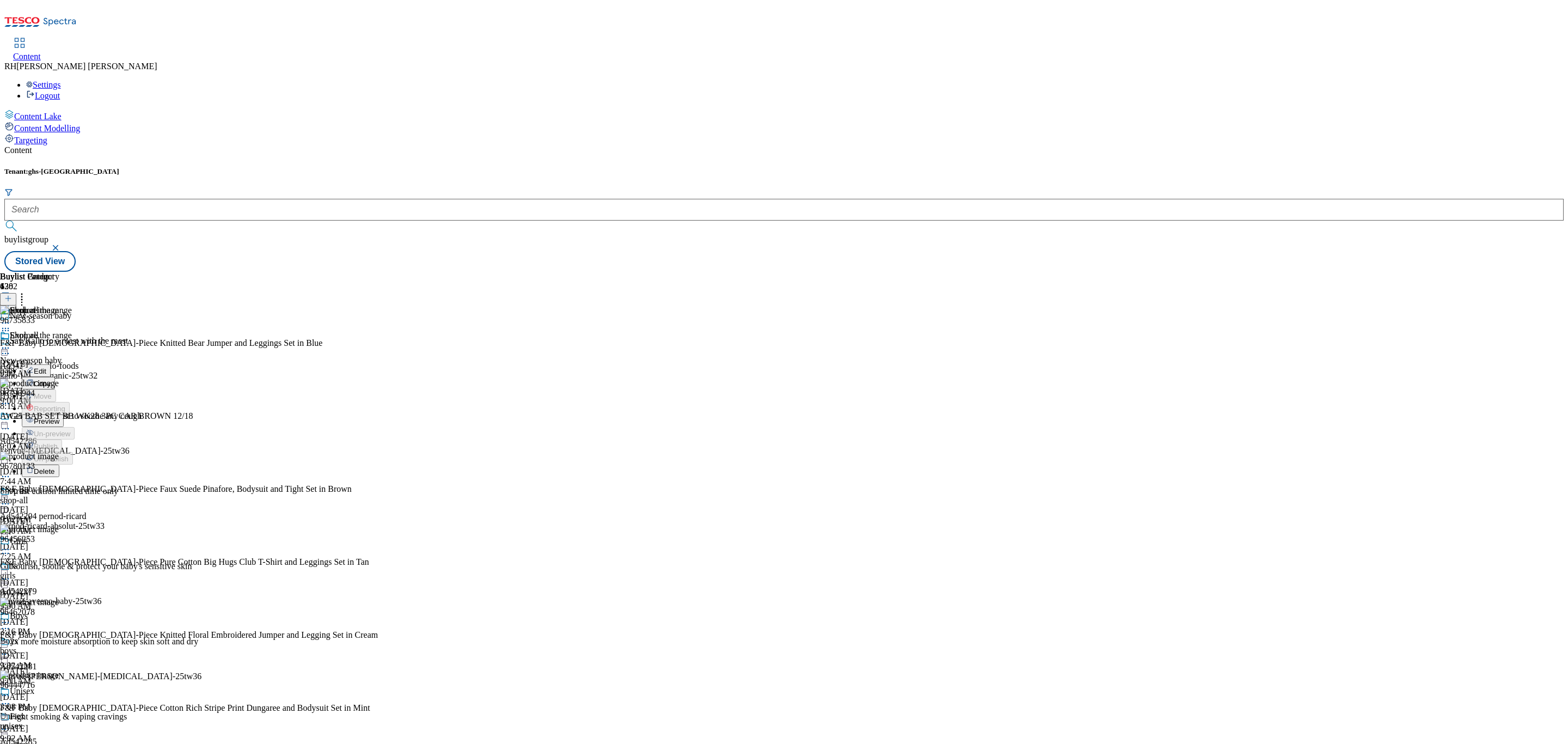
click at [46, 367] on span "Edit" at bounding box center [40, 372] width 13 height 9
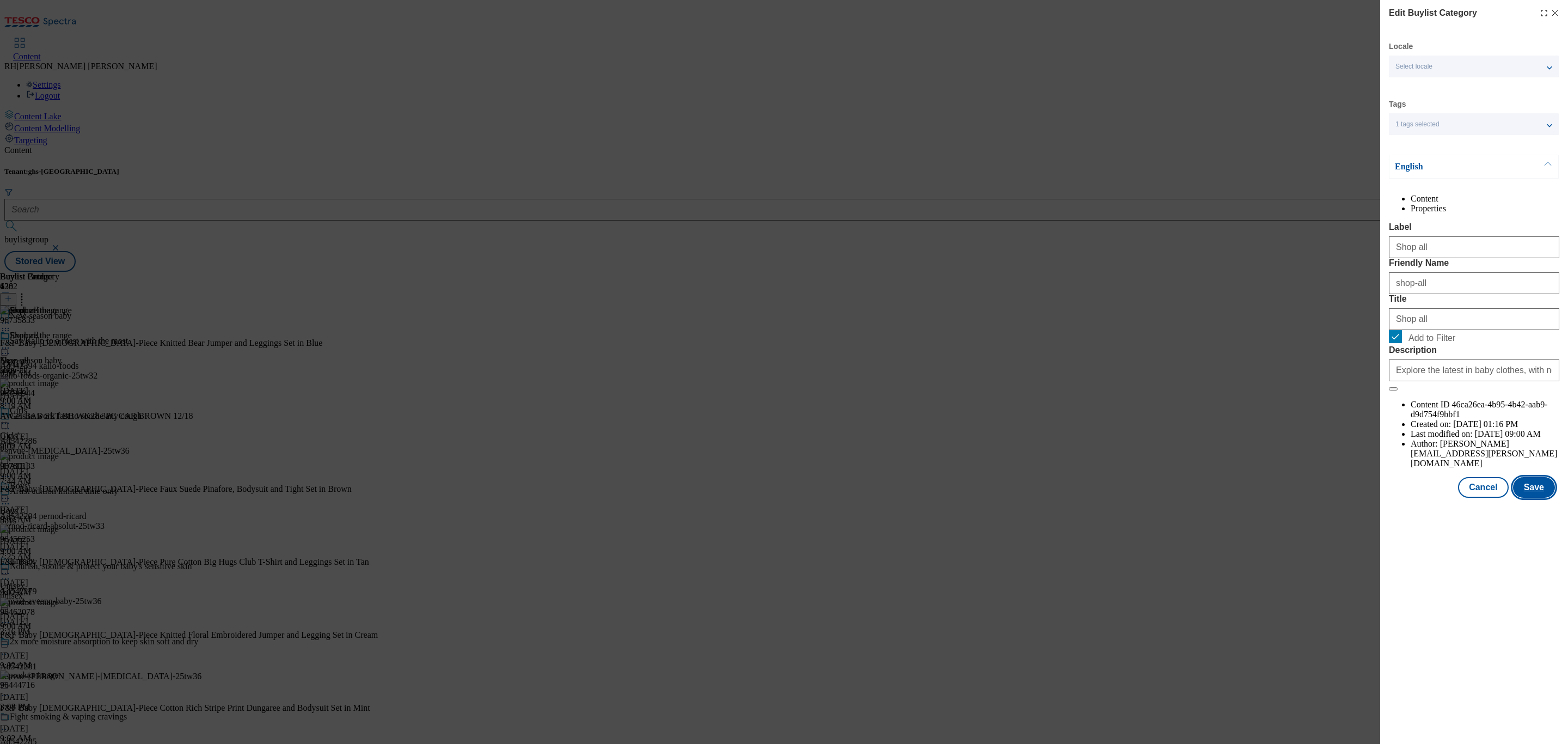
click at [1548, 497] on button "Save" at bounding box center [1533, 487] width 42 height 20
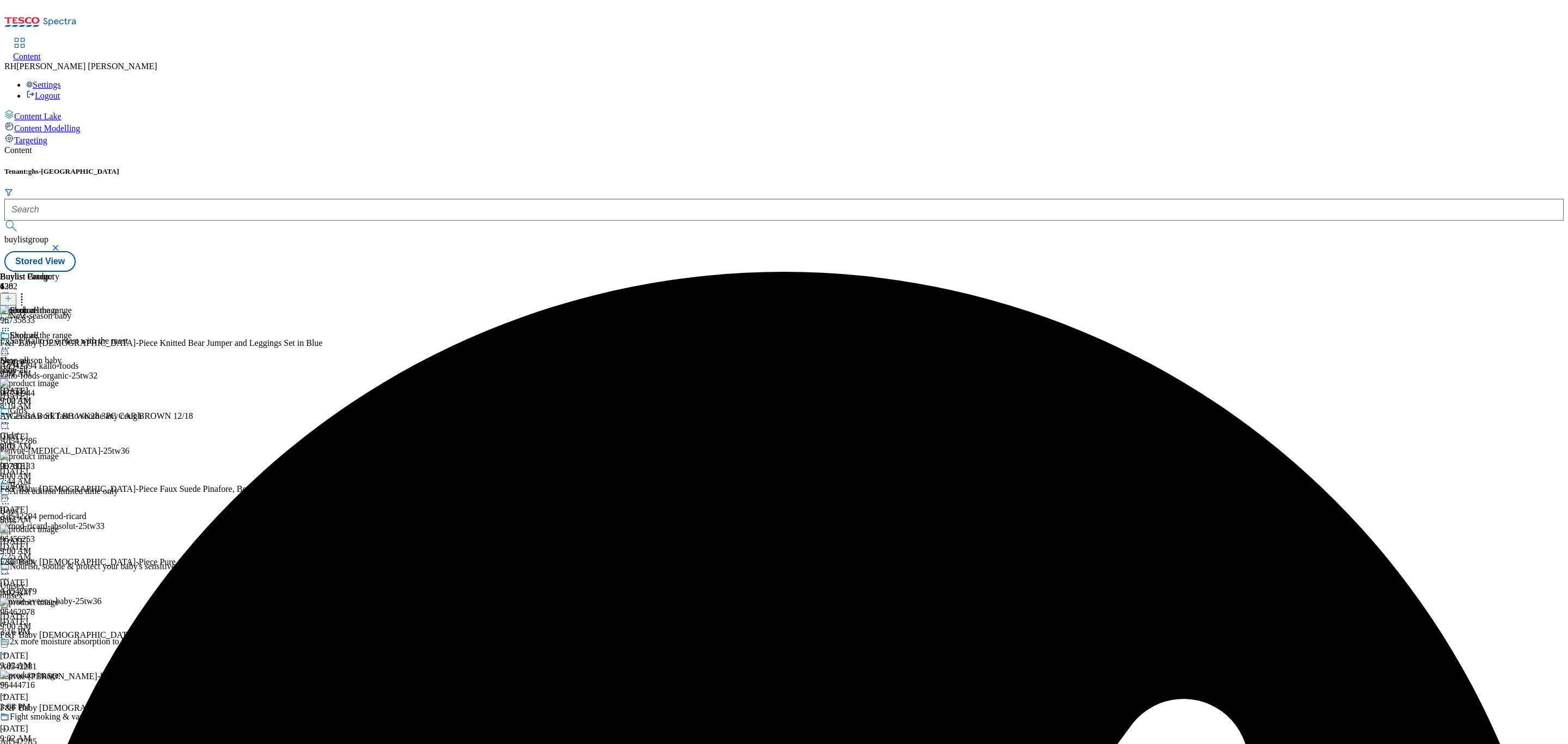
click at [11, 343] on icon at bounding box center [5, 348] width 11 height 11
click at [59, 417] on span "Preview" at bounding box center [47, 422] width 25 height 9
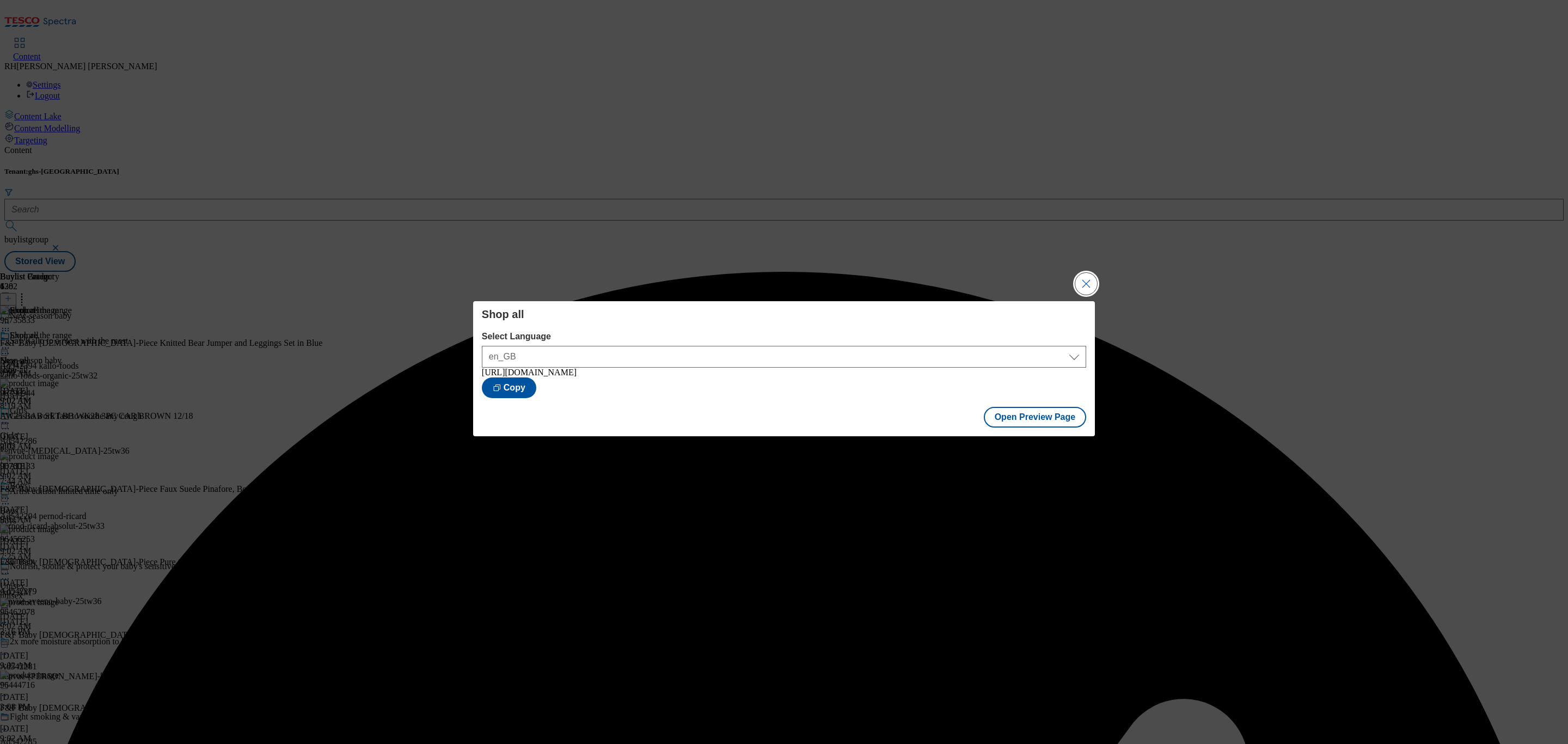
click at [1093, 281] on button "Close Modal" at bounding box center [1086, 284] width 22 height 22
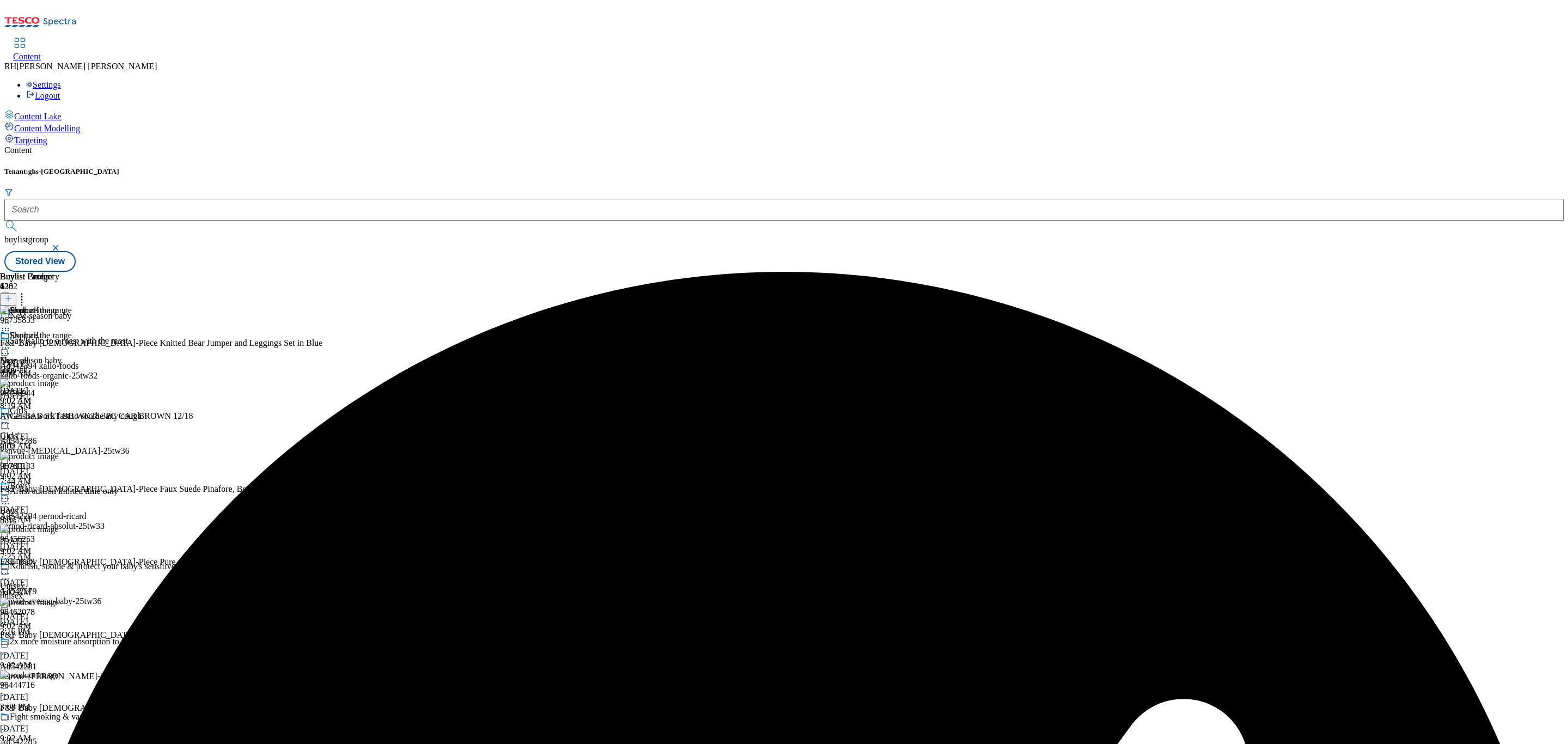
click at [11, 343] on icon at bounding box center [5, 348] width 11 height 11
click at [58, 455] on span "Publish" at bounding box center [46, 459] width 24 height 9
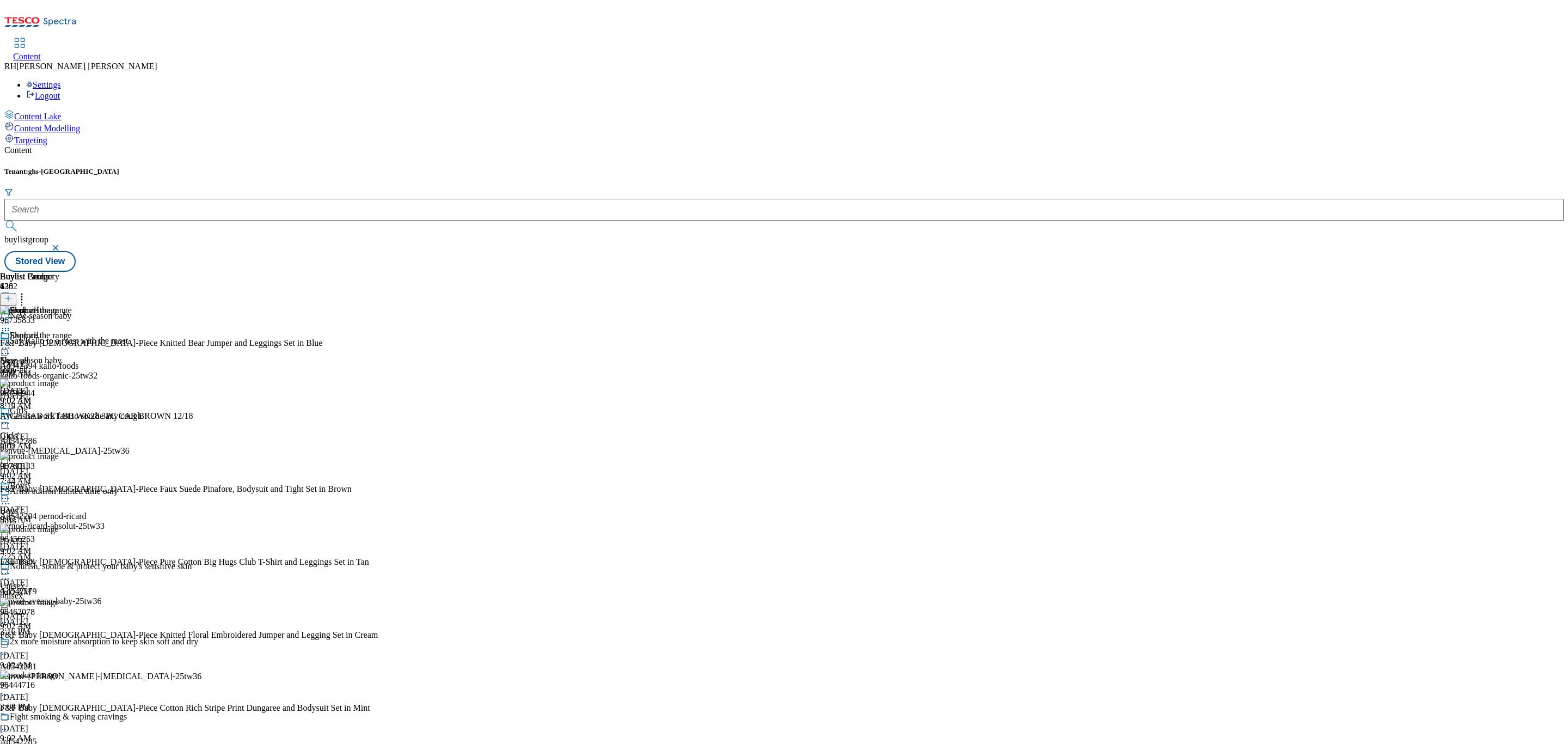
click at [59, 406] on div "Girls' Girls' girls [DATE] 9:02 AM" at bounding box center [30, 443] width 59 height 75
click at [11, 417] on icon at bounding box center [5, 423] width 11 height 11
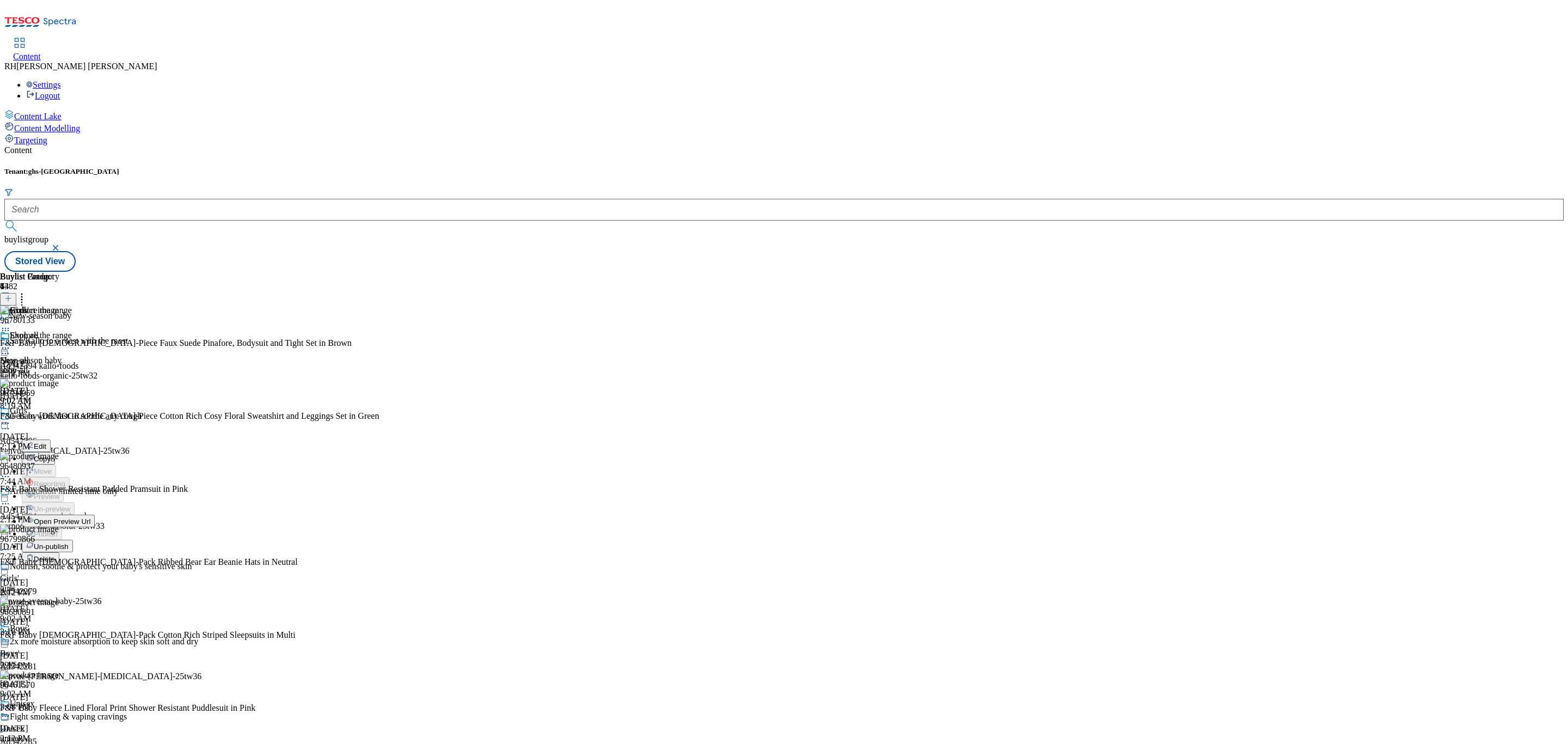
click at [69, 542] on span "Un-publish" at bounding box center [51, 547] width 35 height 9
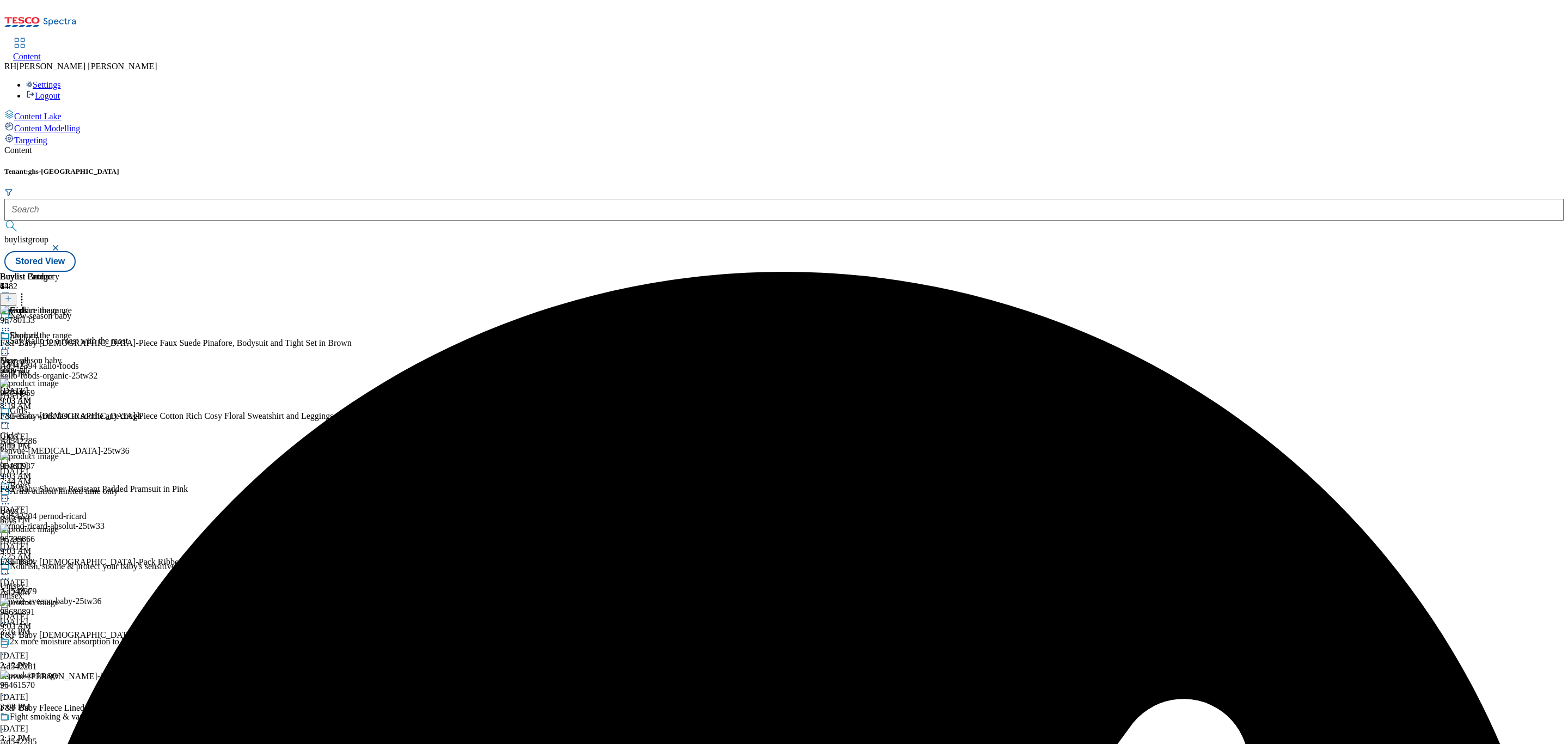
click at [11, 417] on icon at bounding box center [5, 423] width 11 height 11
click at [71, 505] on span "Un-preview" at bounding box center [52, 509] width 37 height 9
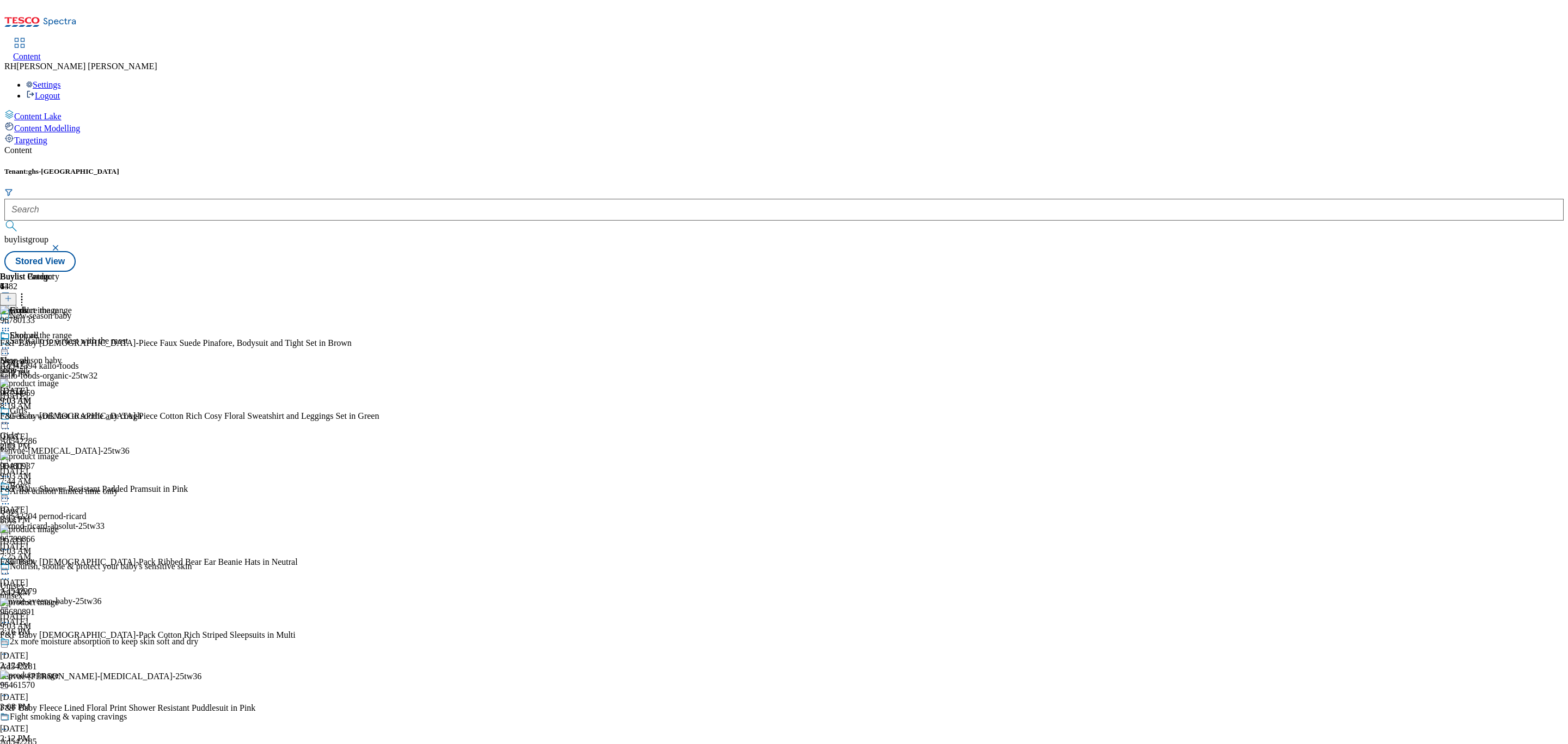
click at [59, 440] on div "girls" at bounding box center [30, 446] width 59 height 10
click at [11, 417] on icon at bounding box center [5, 423] width 11 height 11
click at [27, 292] on icon at bounding box center [21, 297] width 11 height 11
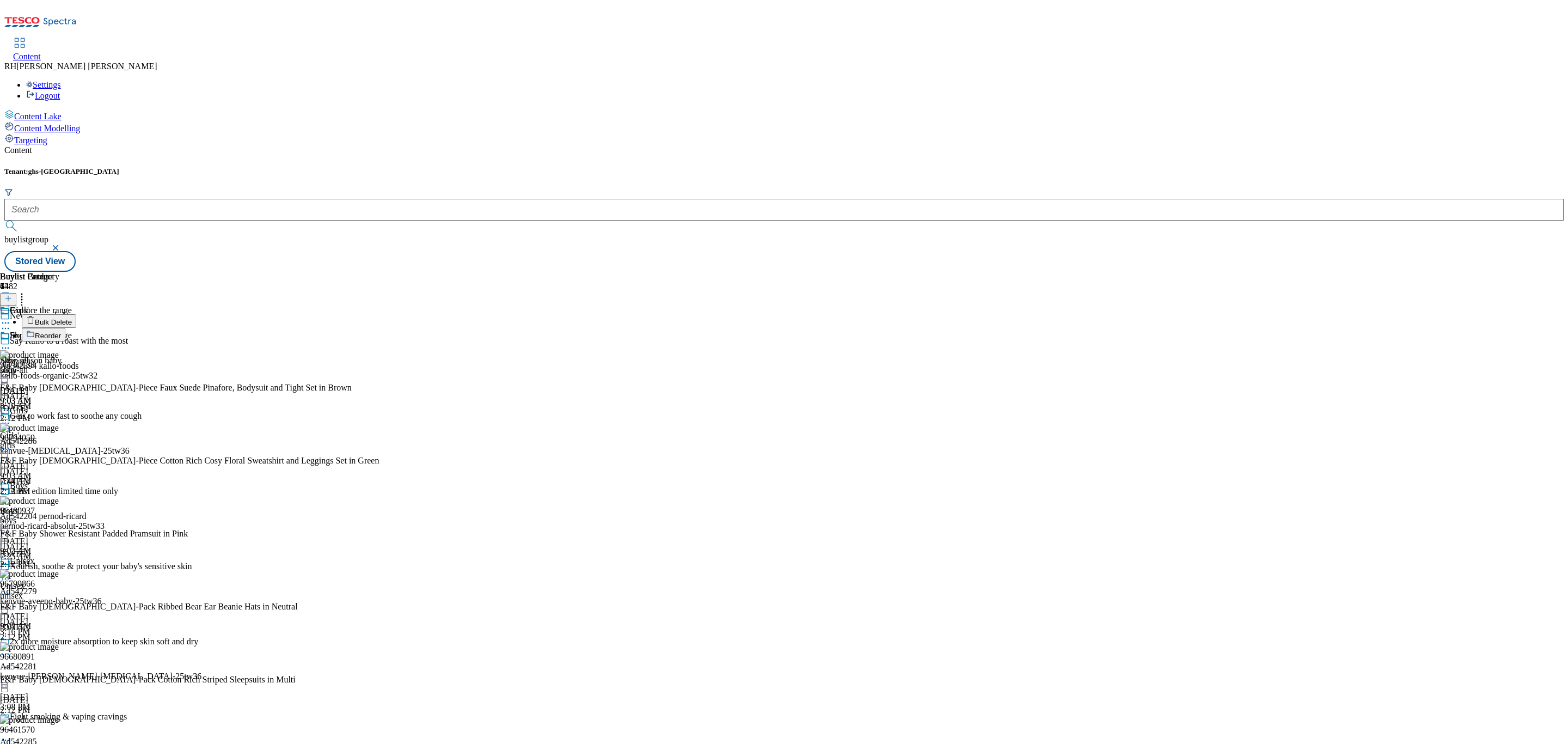
click at [72, 318] on span "Bulk Delete" at bounding box center [54, 322] width 37 height 9
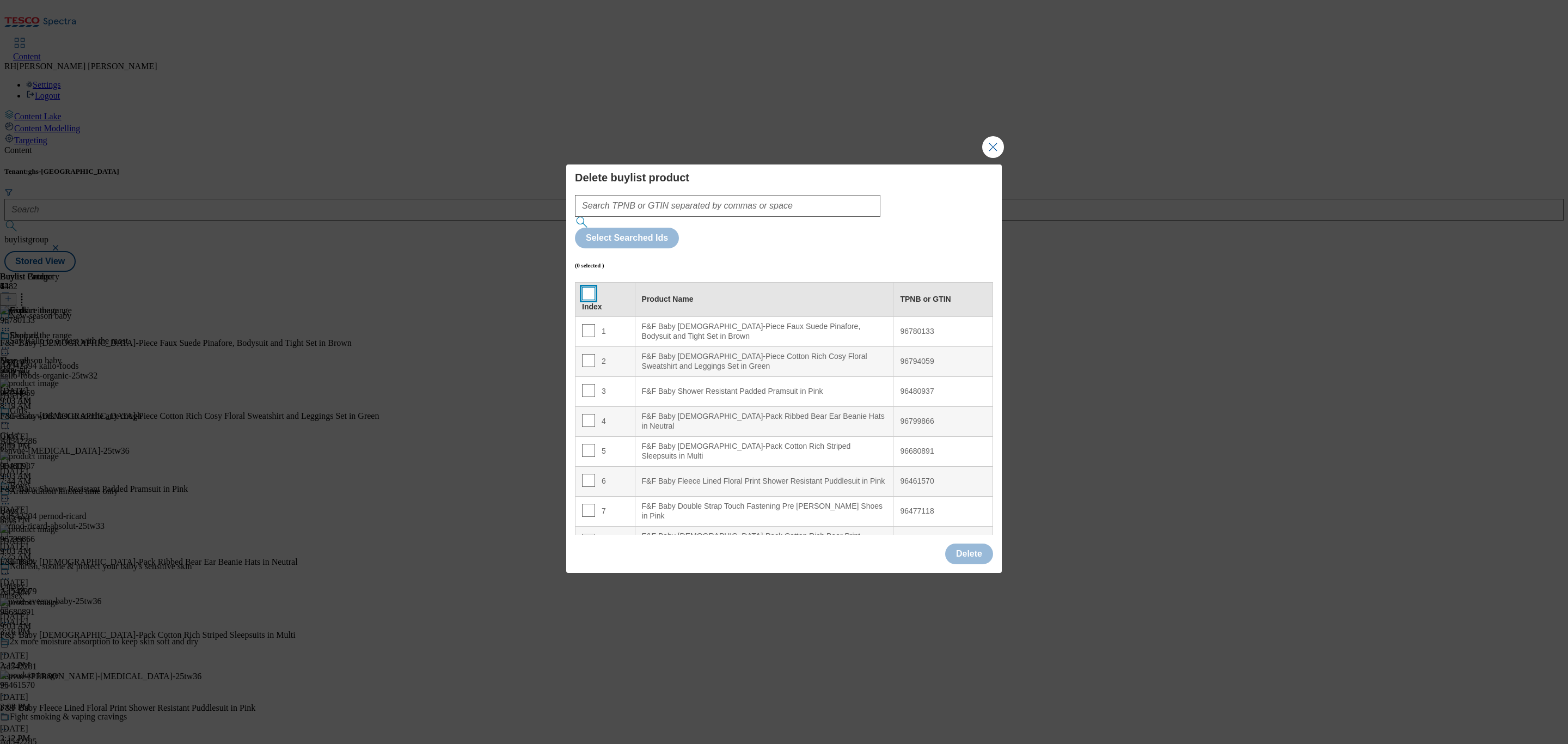
click at [592, 287] on input "Modal" at bounding box center [588, 293] width 13 height 13
checkbox input "true"
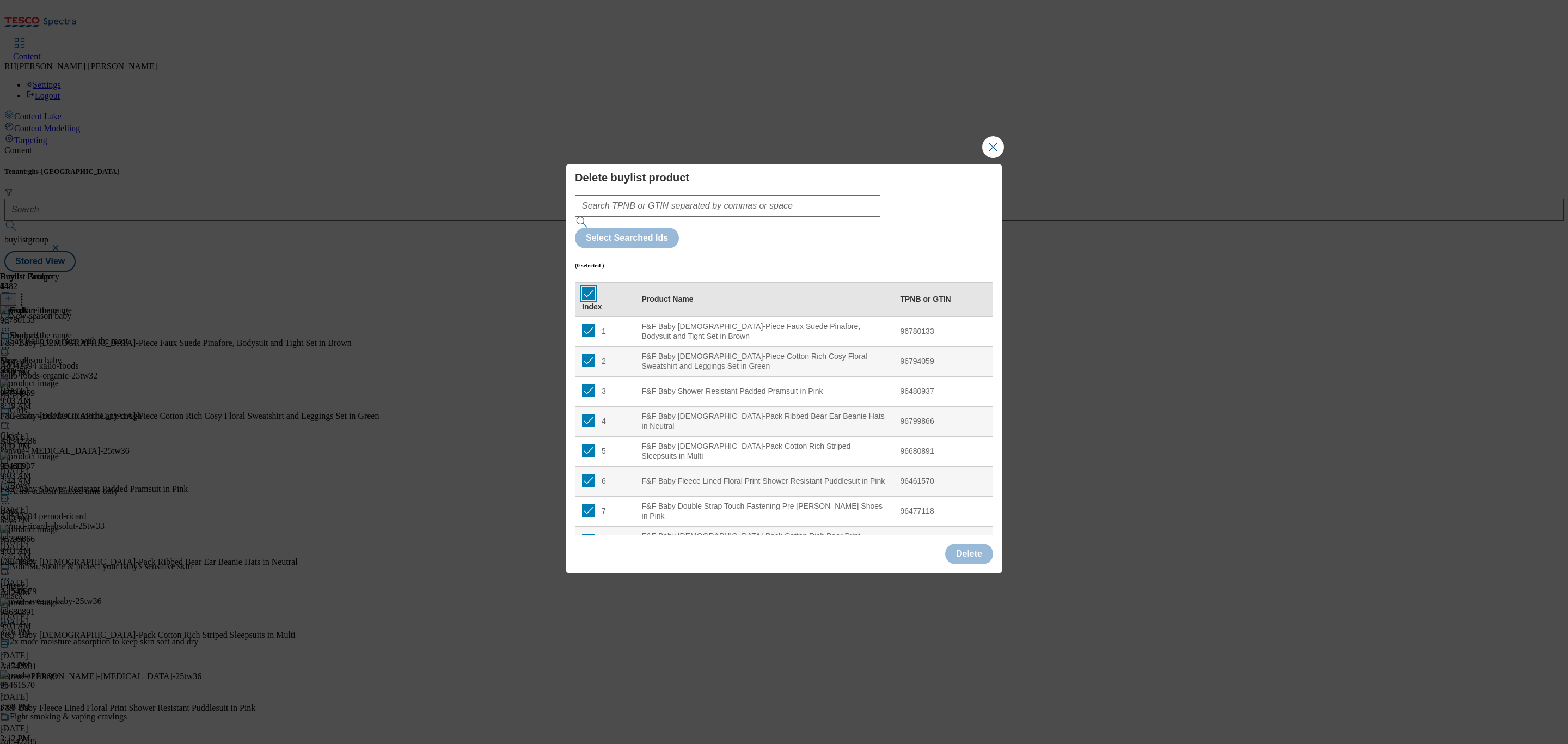
checkbox input "true"
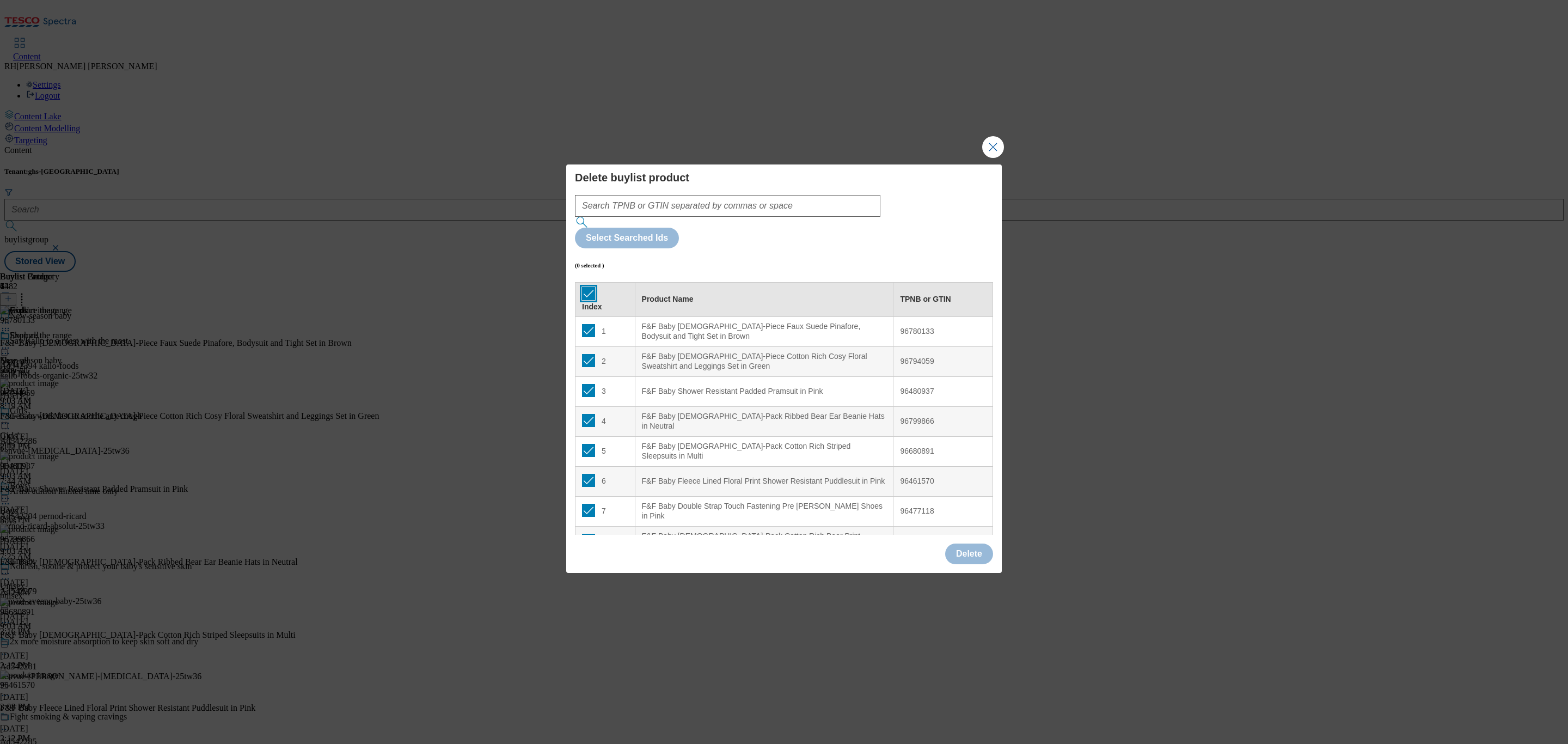
checkbox input "true"
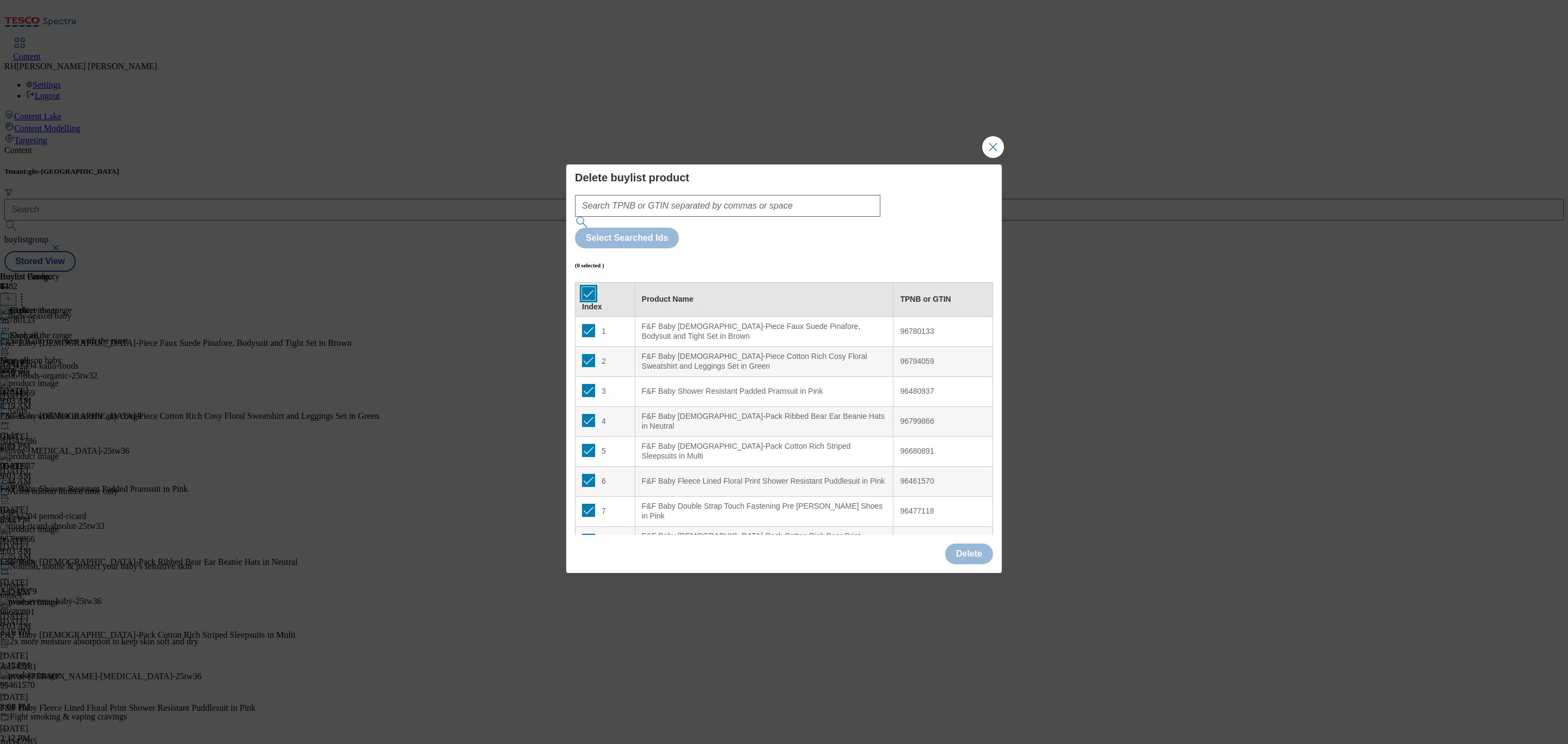
checkbox input "true"
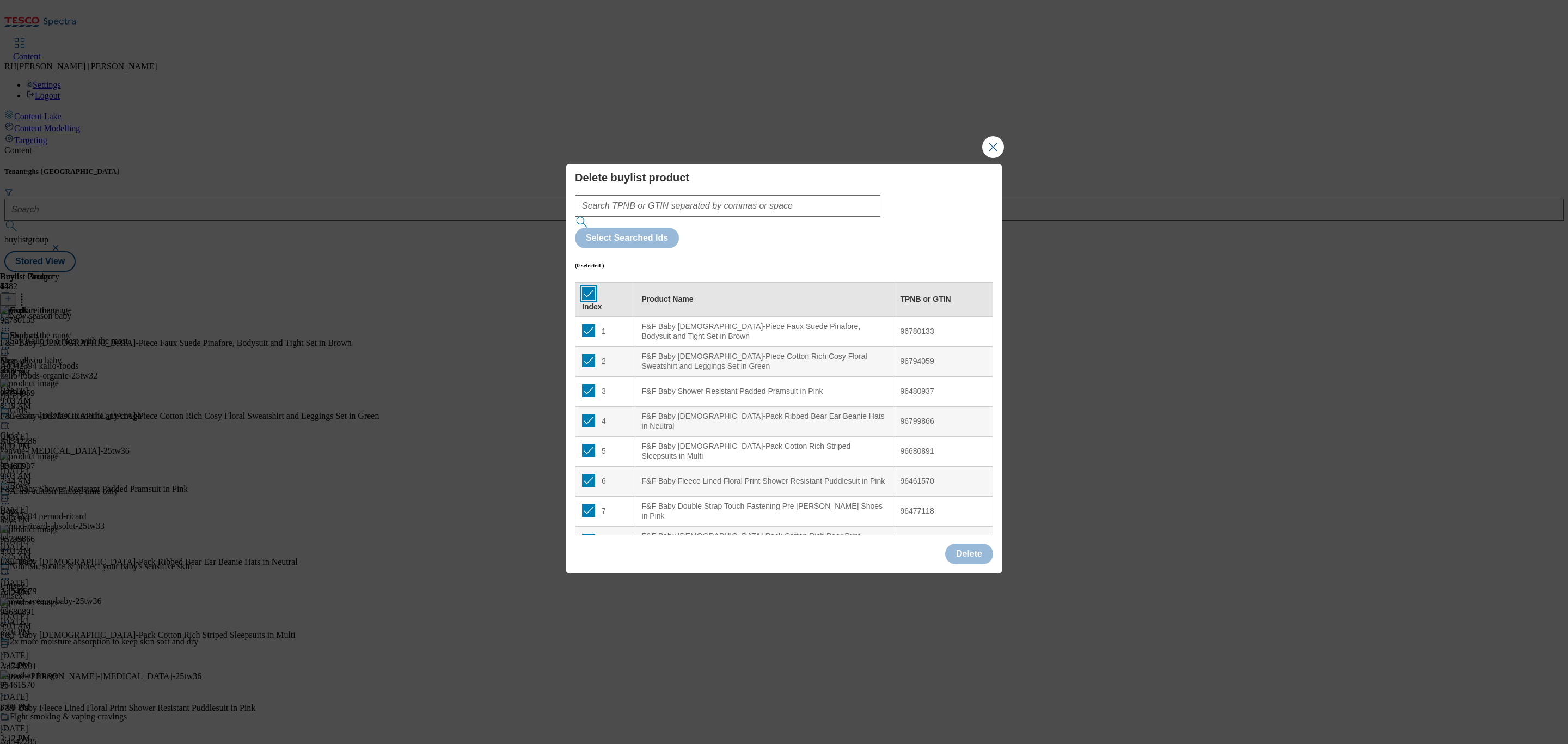
checkbox input "true"
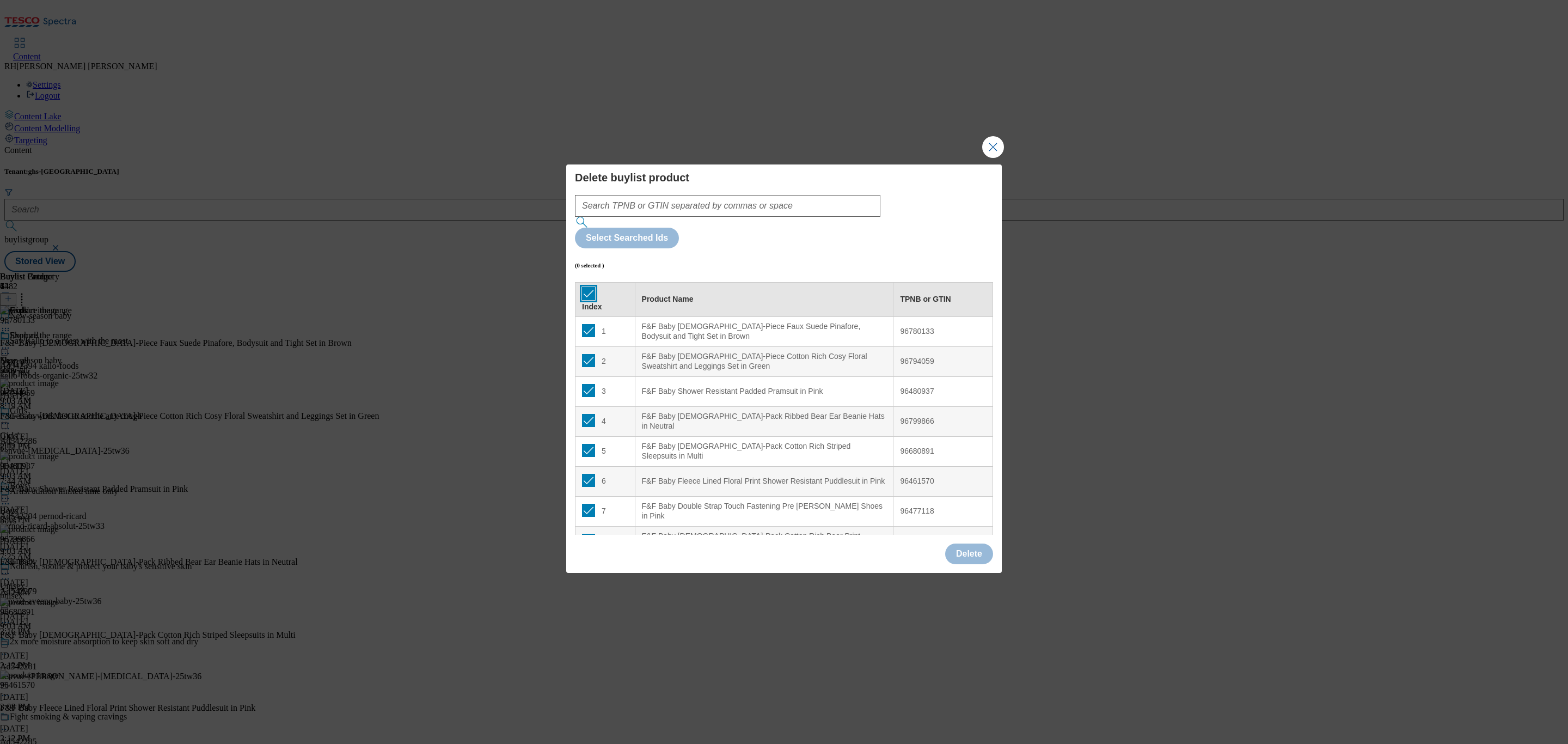
checkbox input "true"
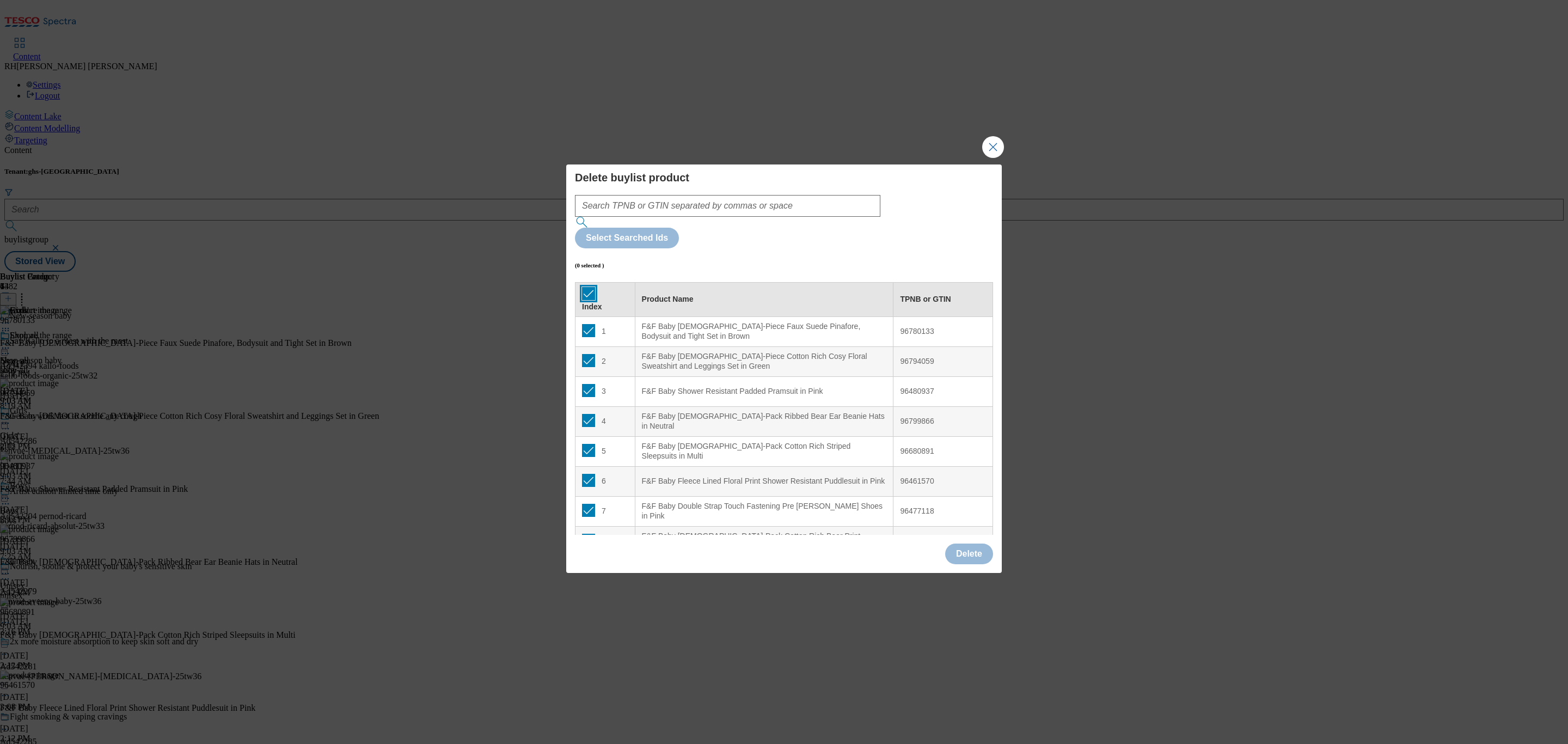
checkbox input "true"
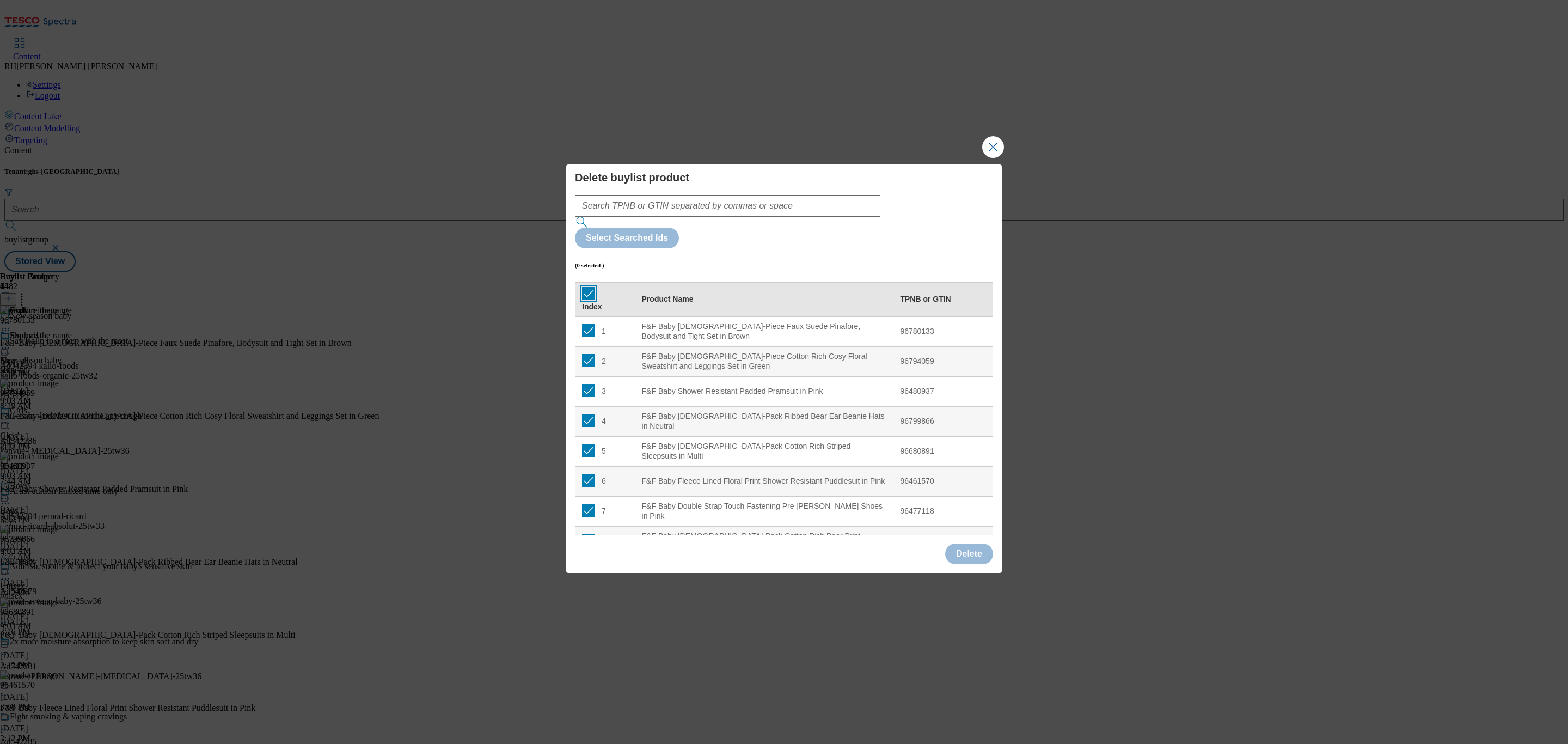
checkbox input "true"
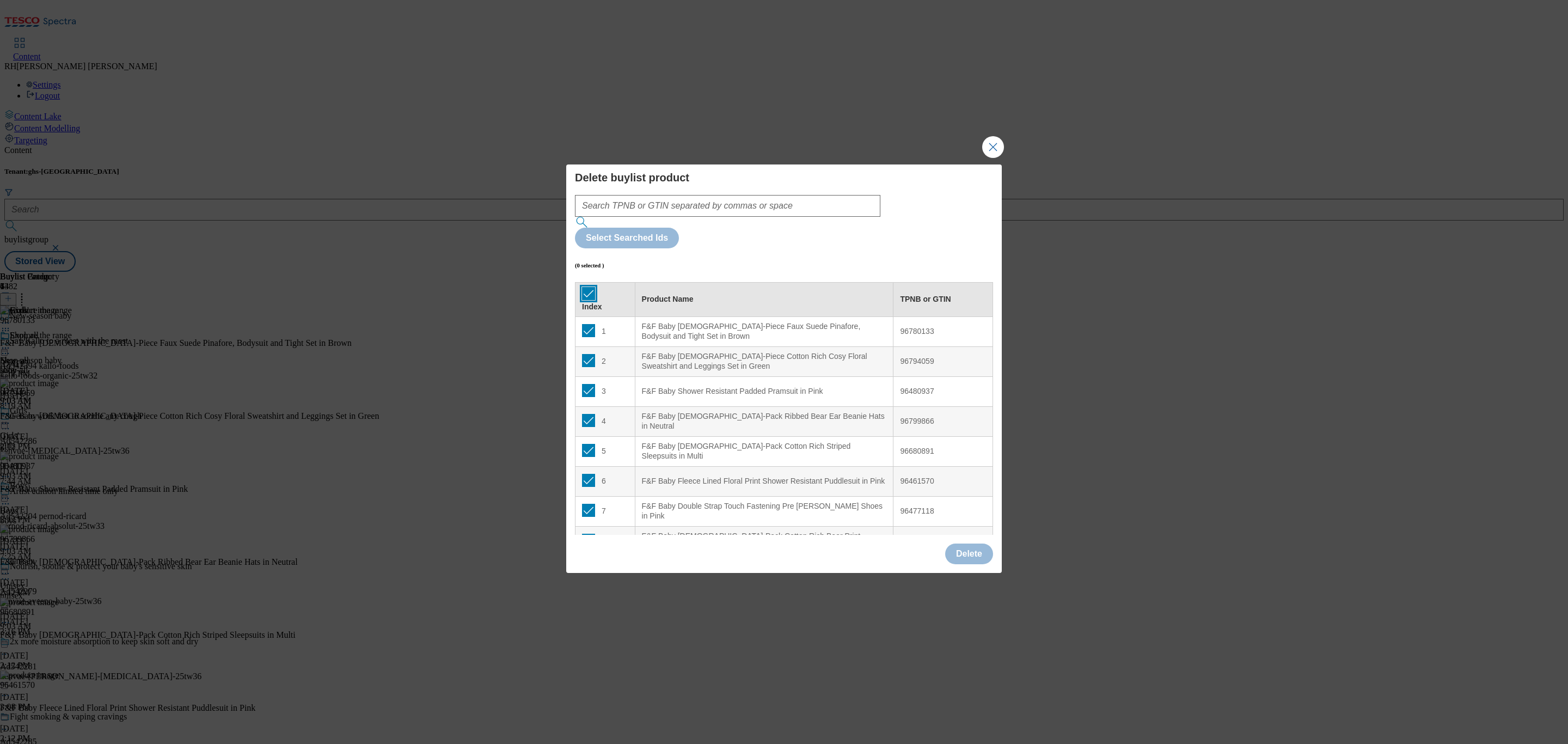
checkbox input "true"
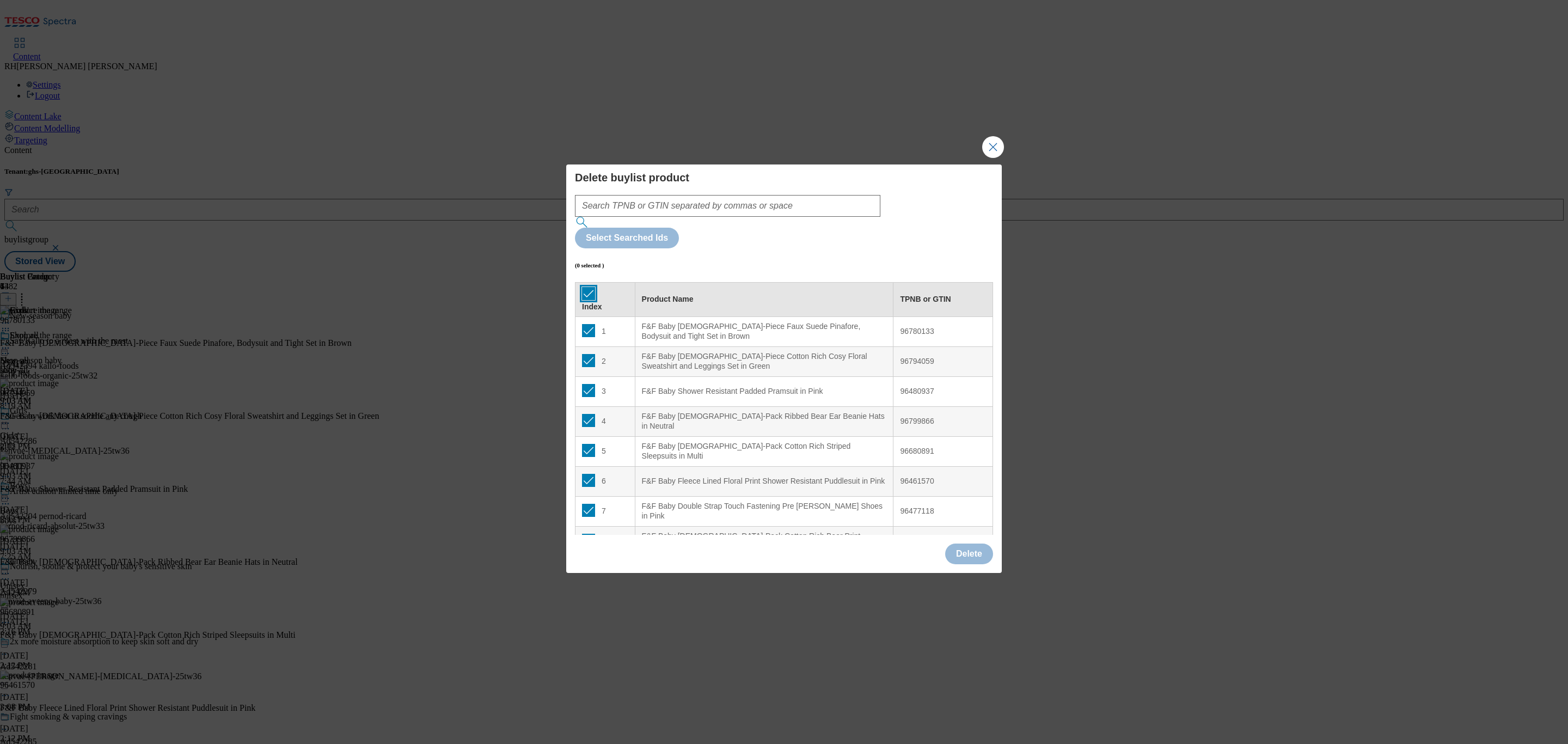
checkbox input "true"
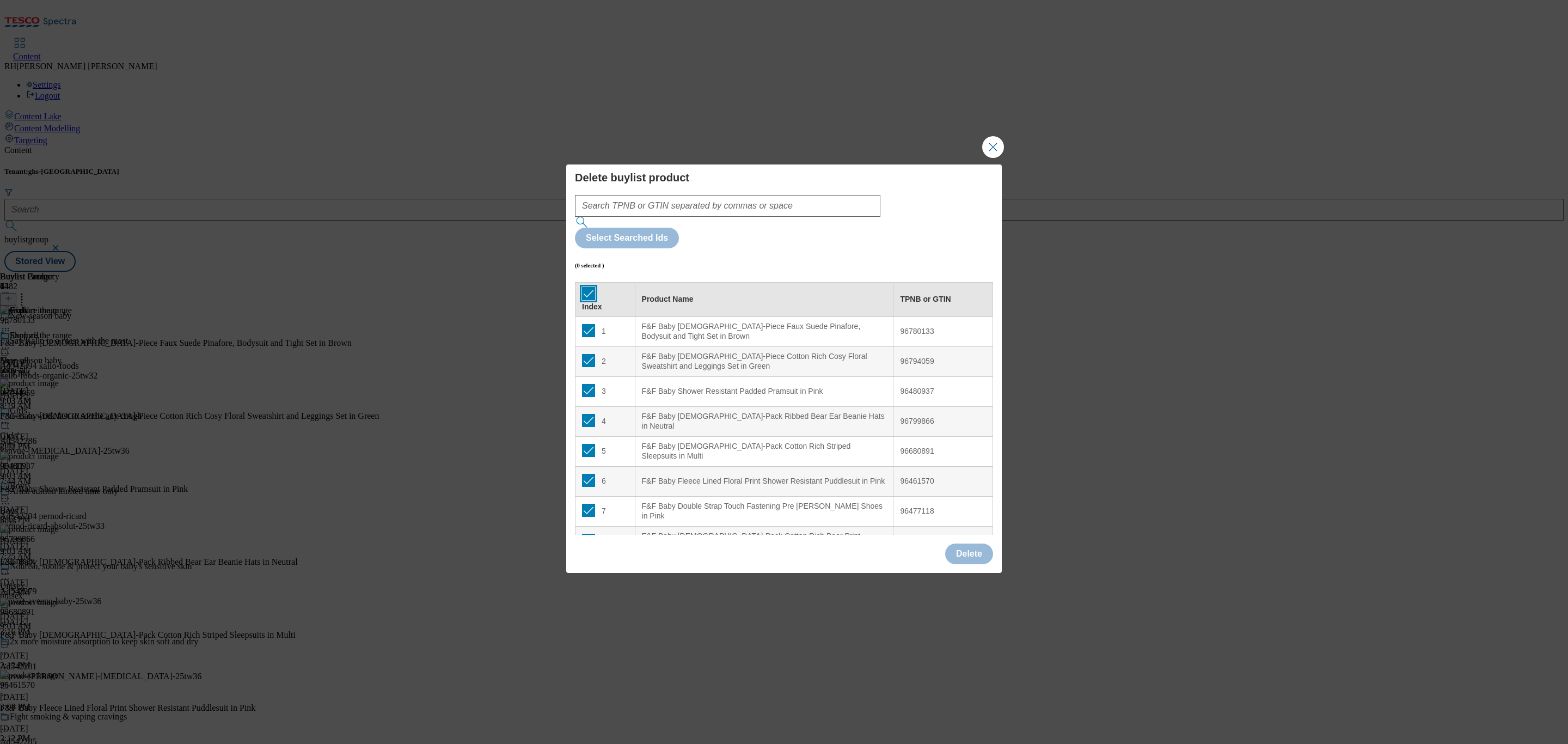
checkbox input "true"
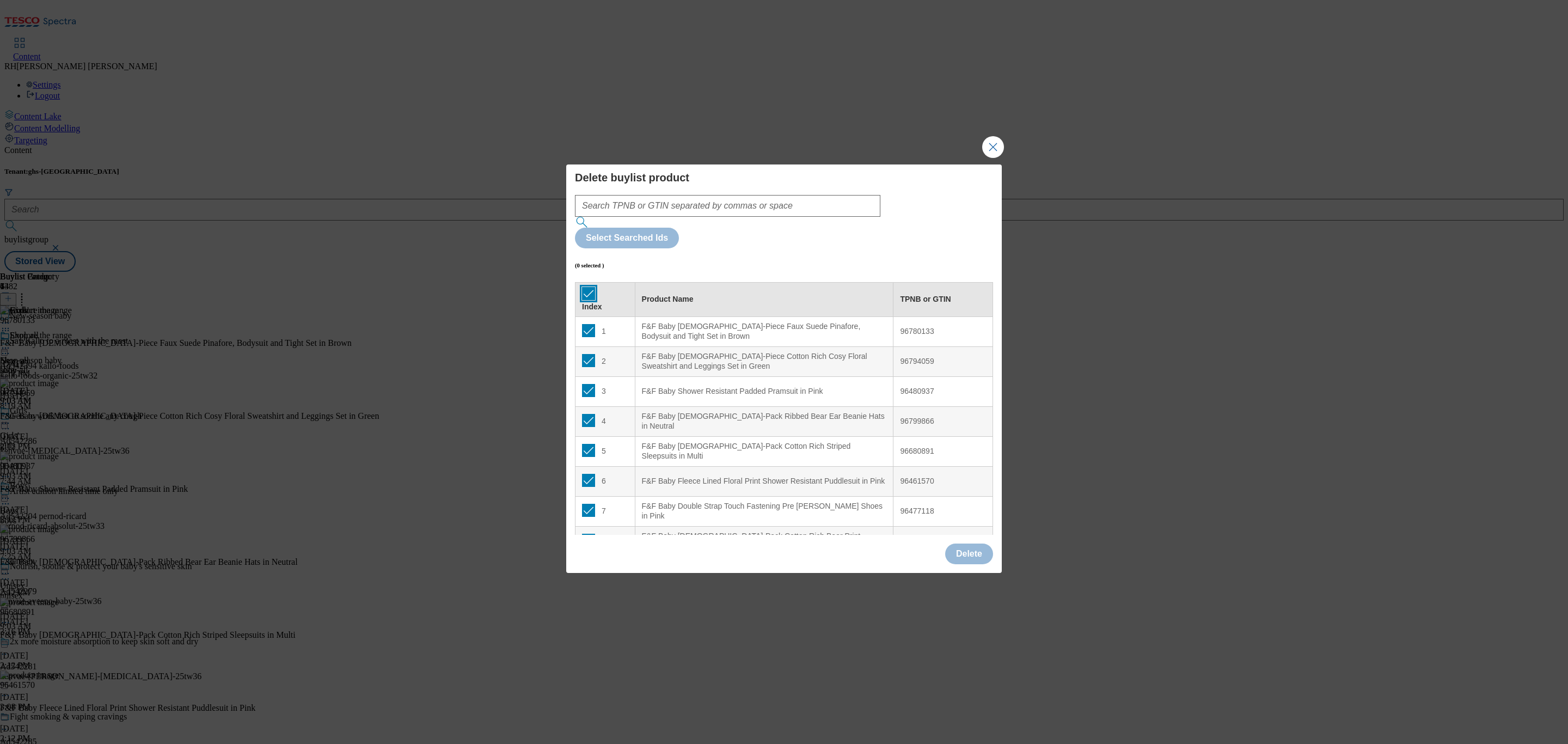
checkbox input "true"
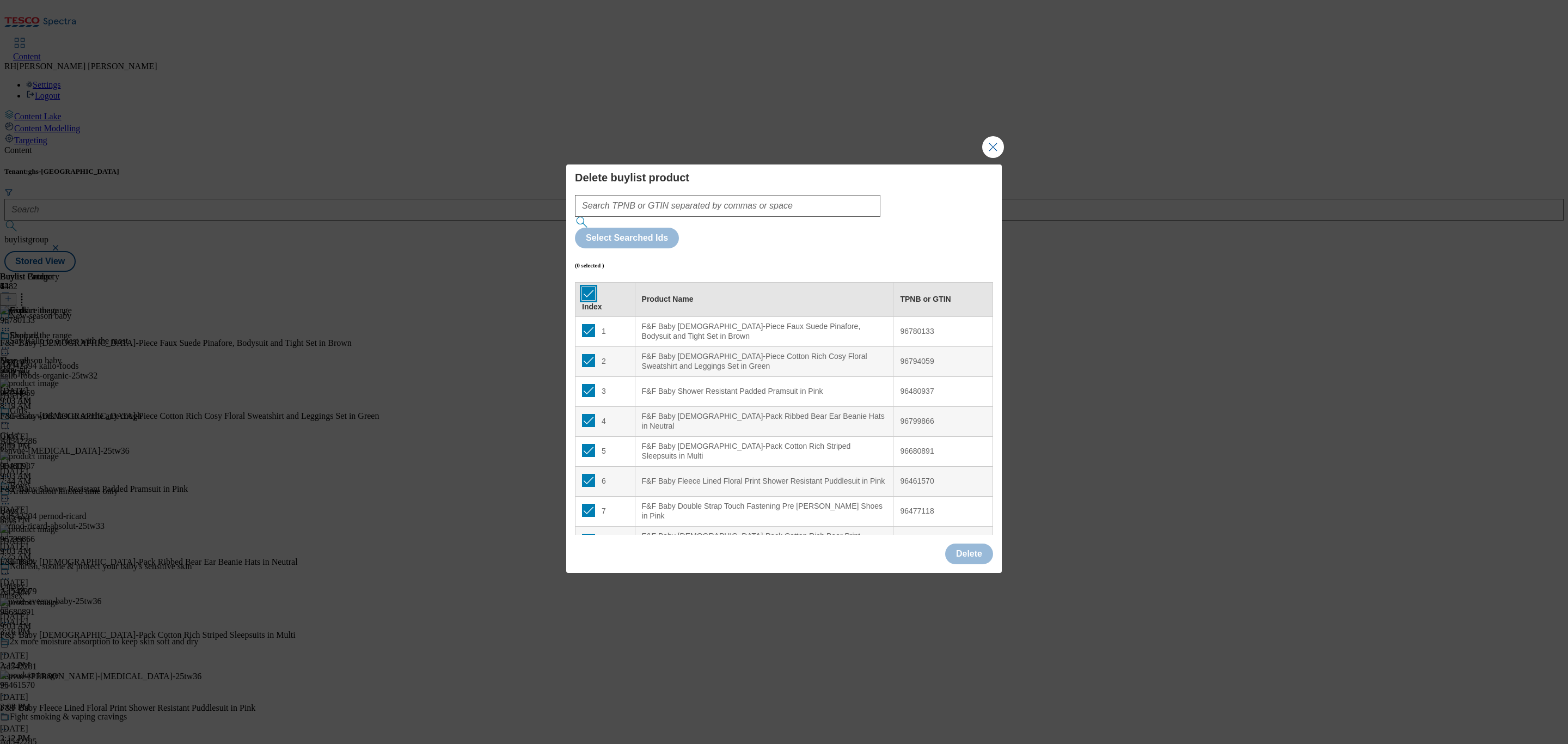
checkbox input "true"
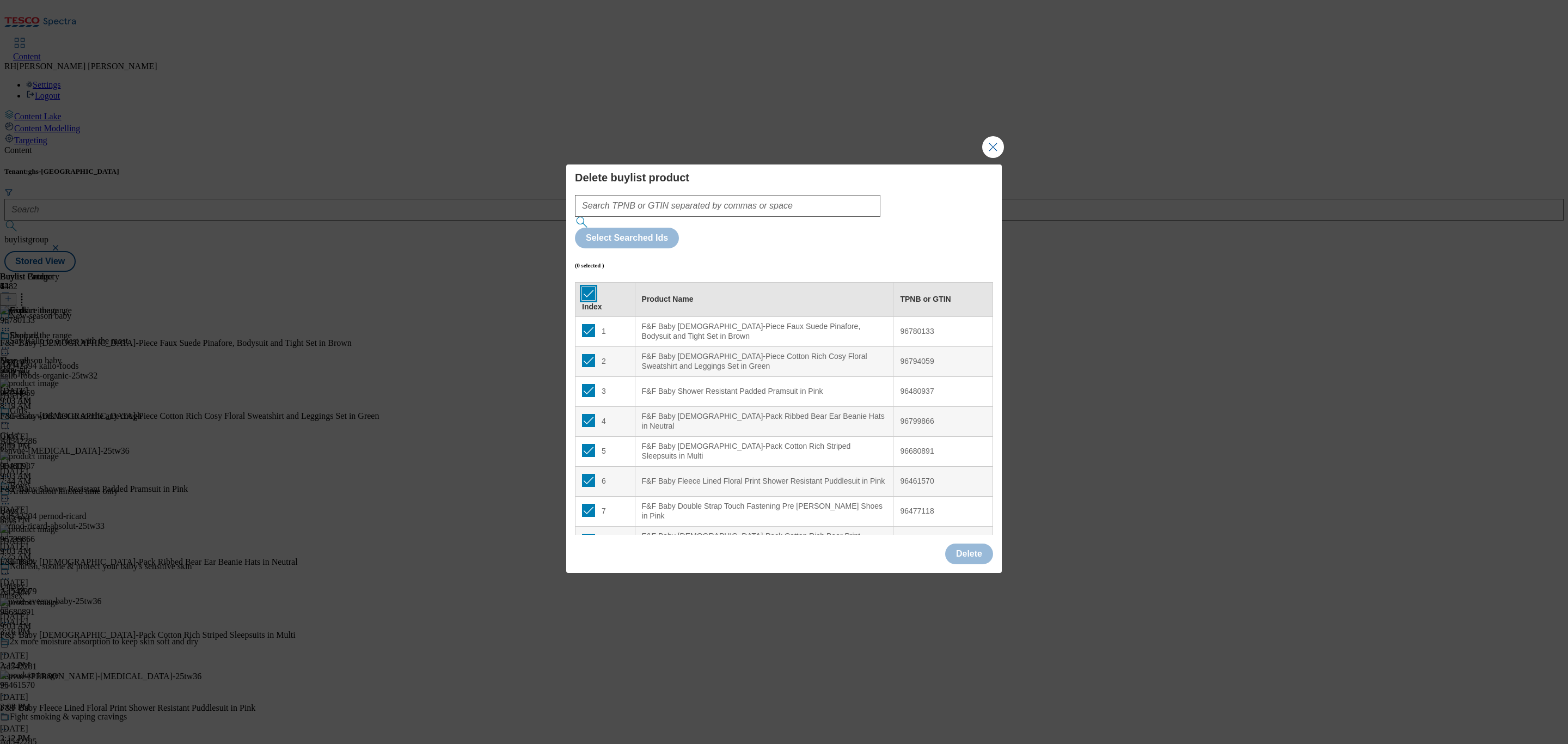
checkbox input "true"
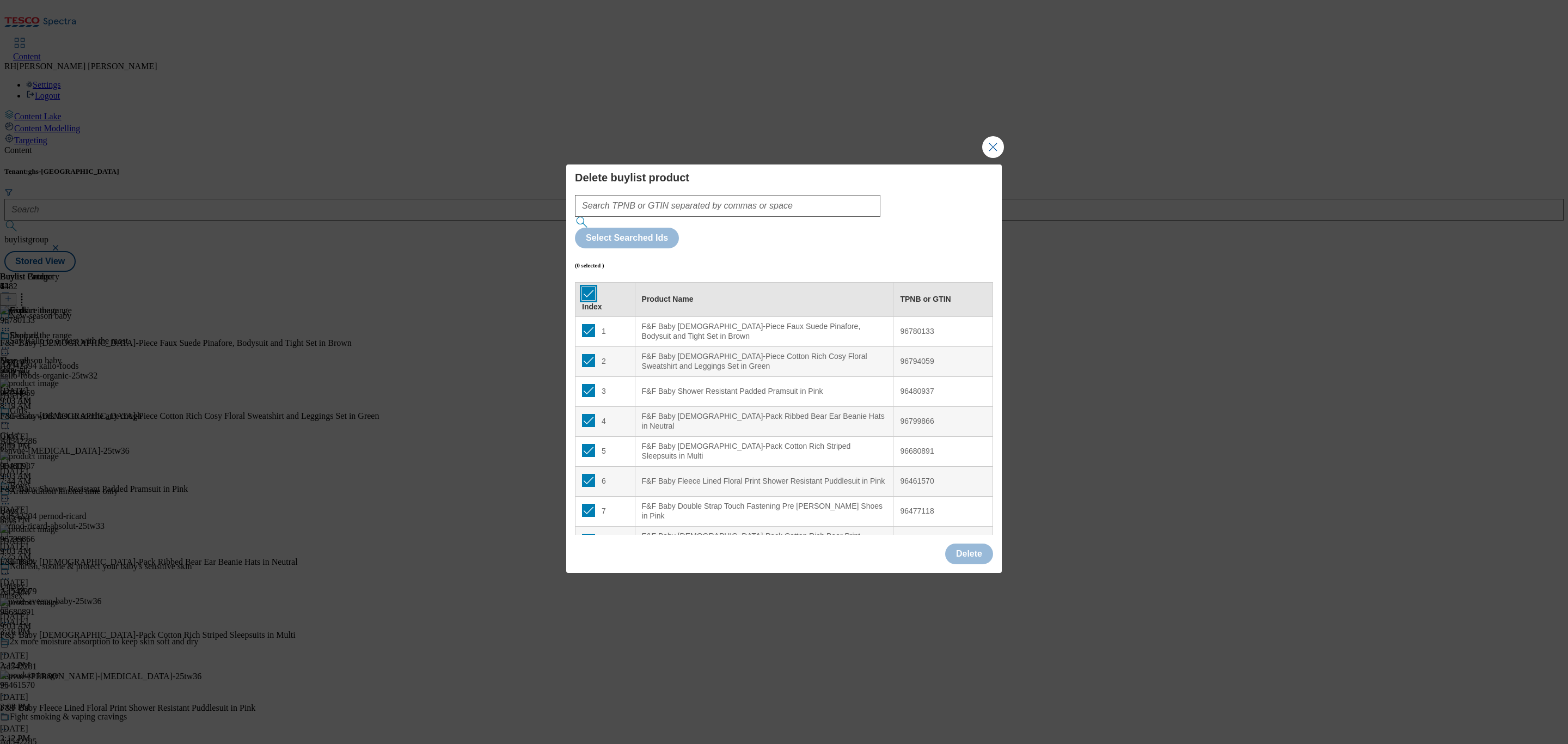
checkbox input "true"
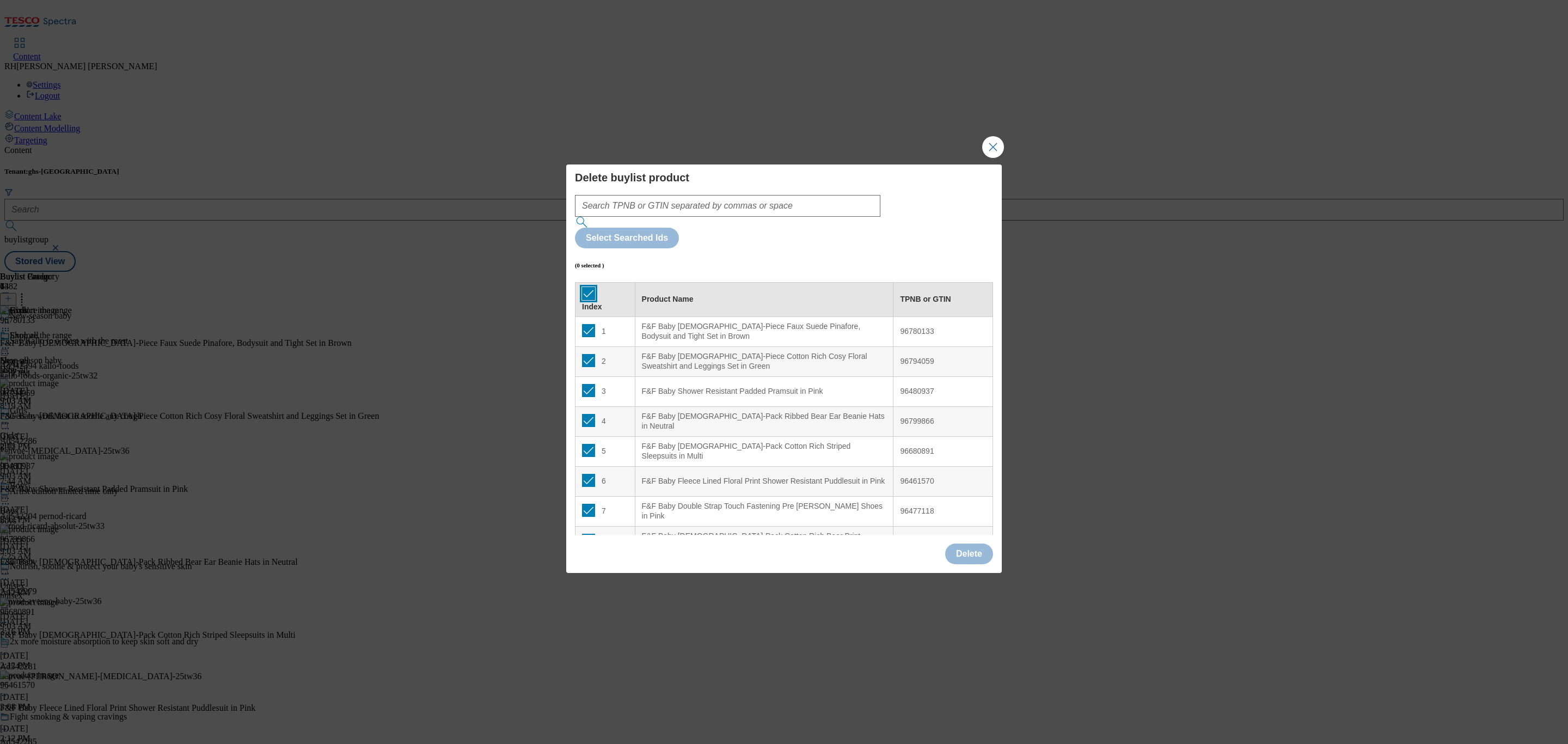
checkbox input "true"
click at [973, 543] on button "Delete" at bounding box center [969, 554] width 48 height 20
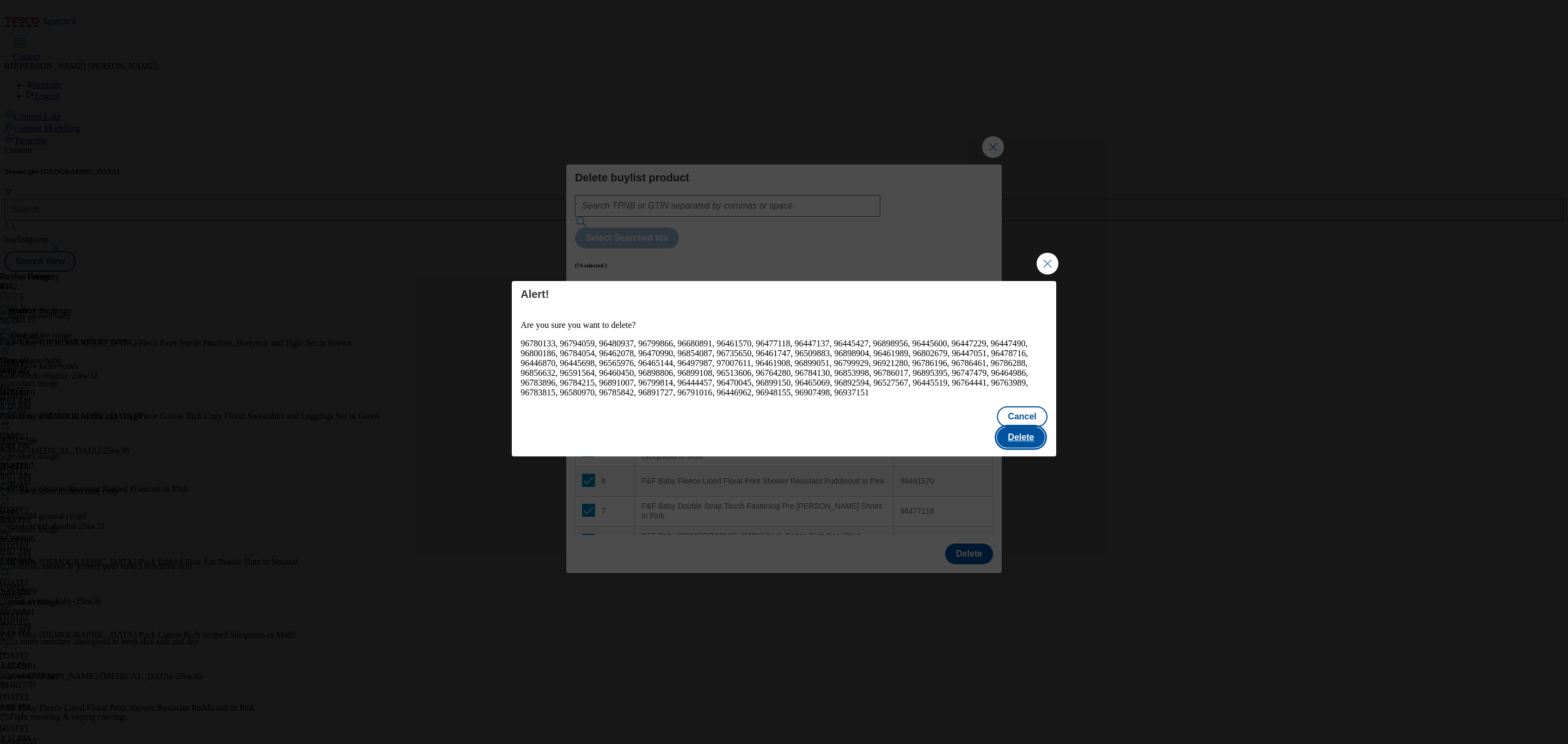
click at [1043, 427] on button "Delete" at bounding box center [1021, 437] width 48 height 20
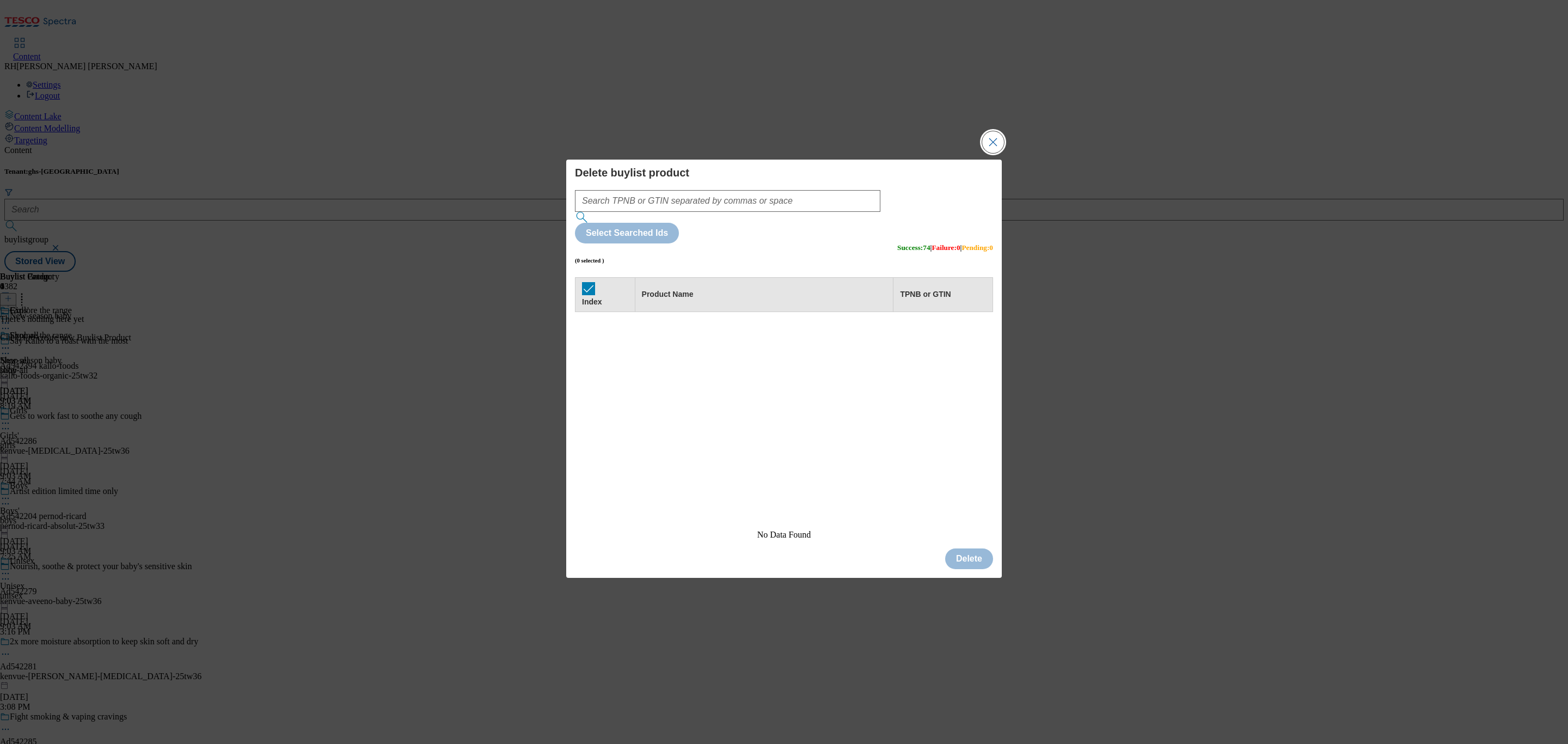
click at [990, 153] on button "Close Modal" at bounding box center [993, 142] width 22 height 22
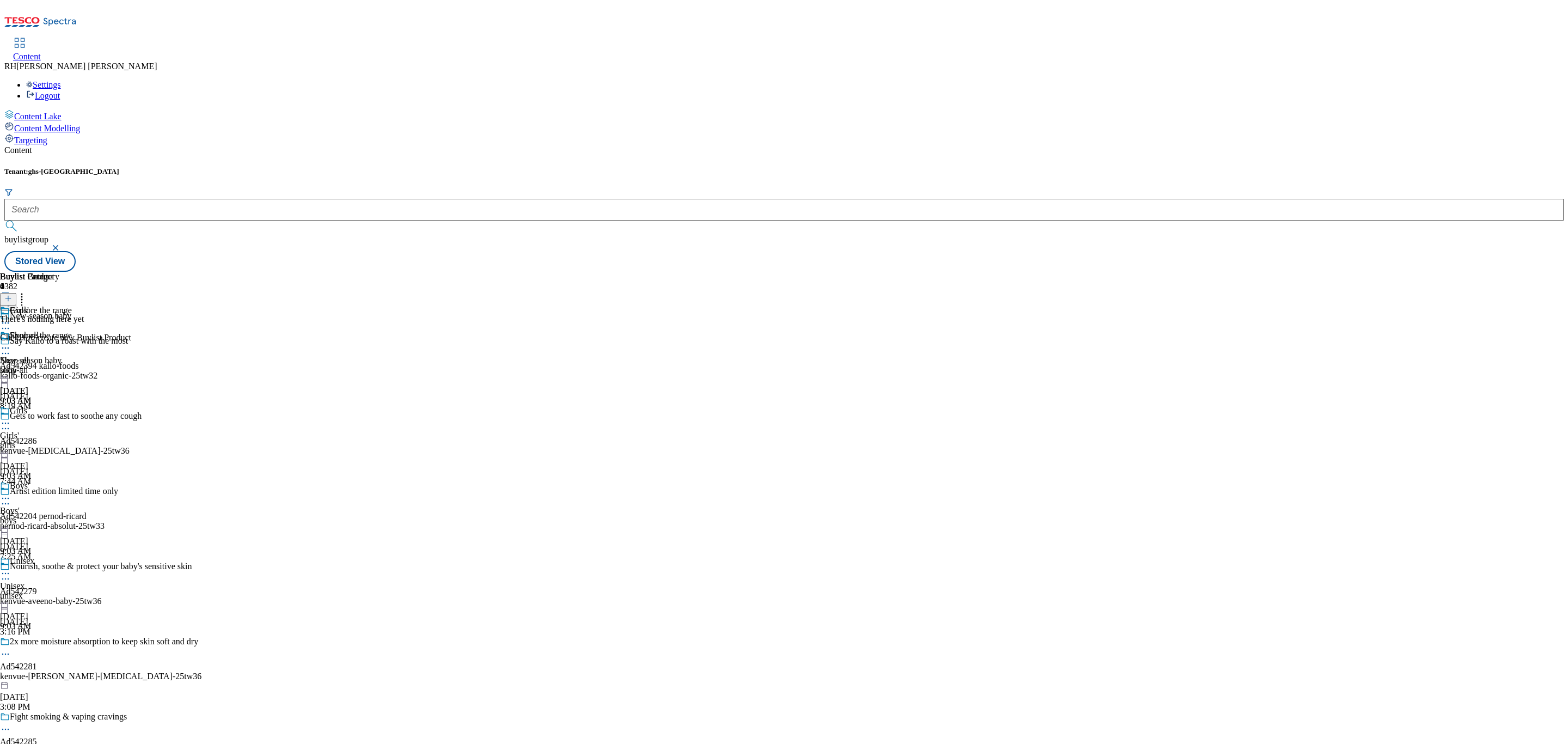
click at [12, 294] on icon at bounding box center [8, 298] width 8 height 8
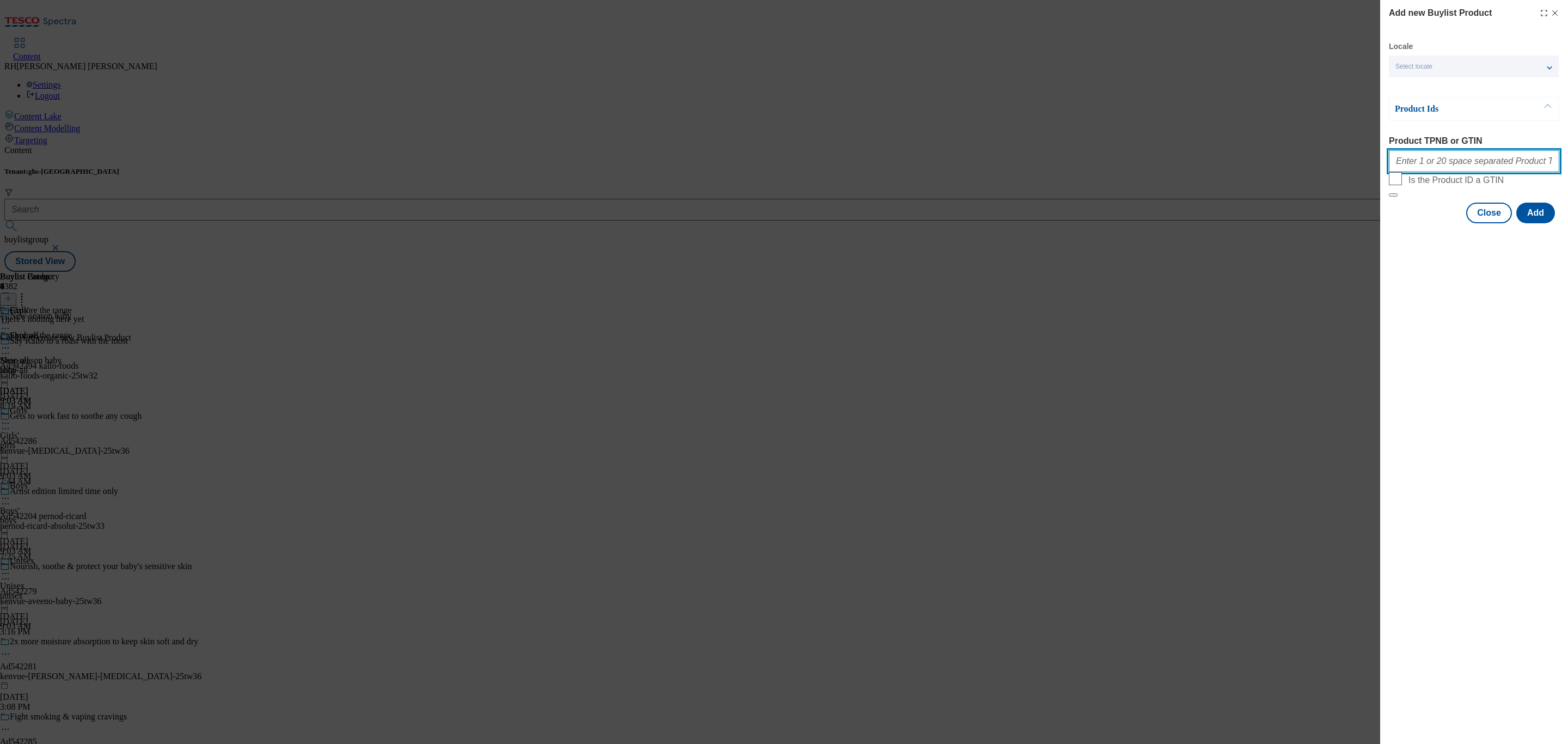
click at [1439, 168] on input "Product TPNB or GTIN" at bounding box center [1474, 162] width 170 height 22
paste input "96780133 96794059 96480937 96799866 96680891 96461570 96477118 96447137 9644542…"
click at [1548, 224] on button "Add" at bounding box center [1535, 213] width 38 height 20
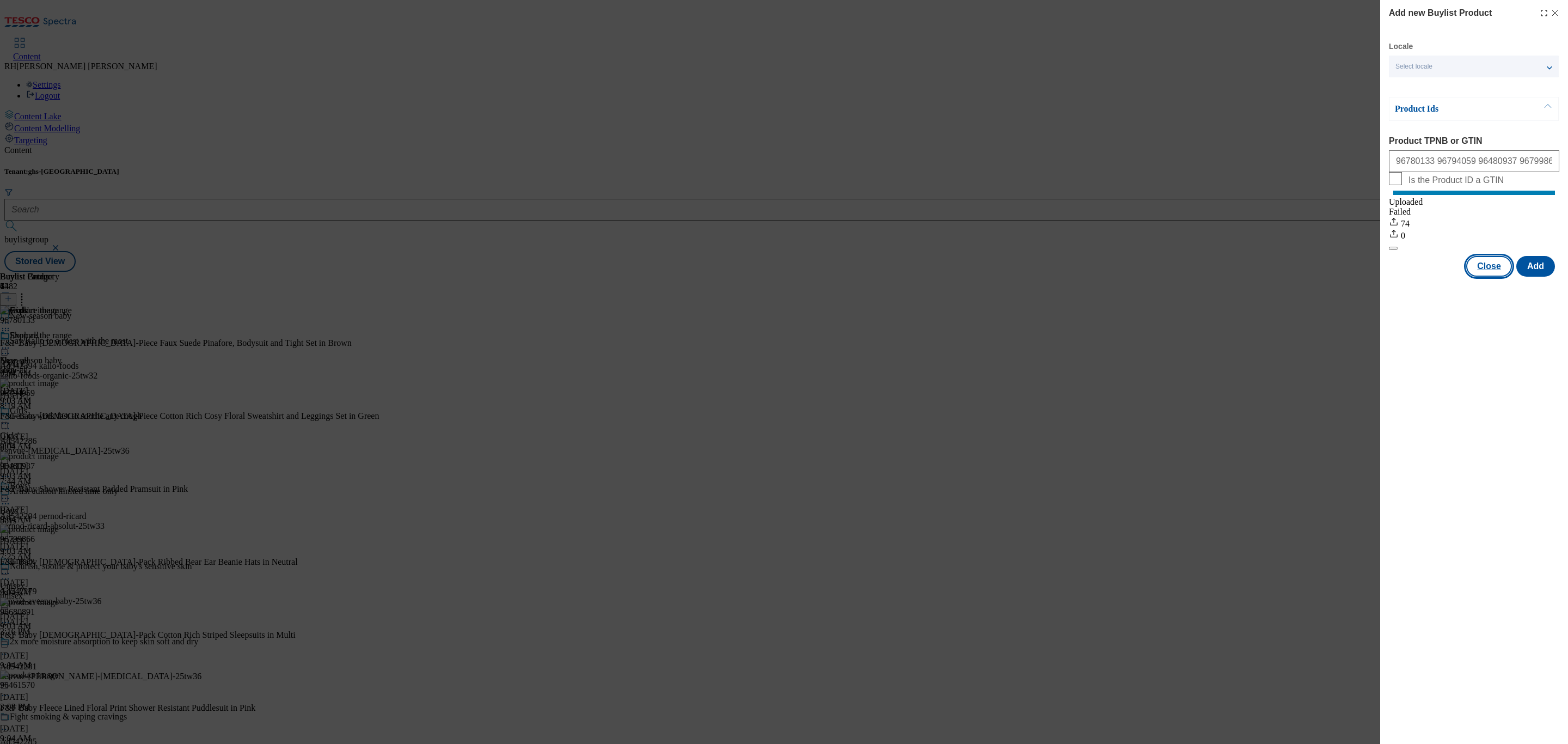
click at [1500, 274] on button "Close" at bounding box center [1489, 266] width 46 height 20
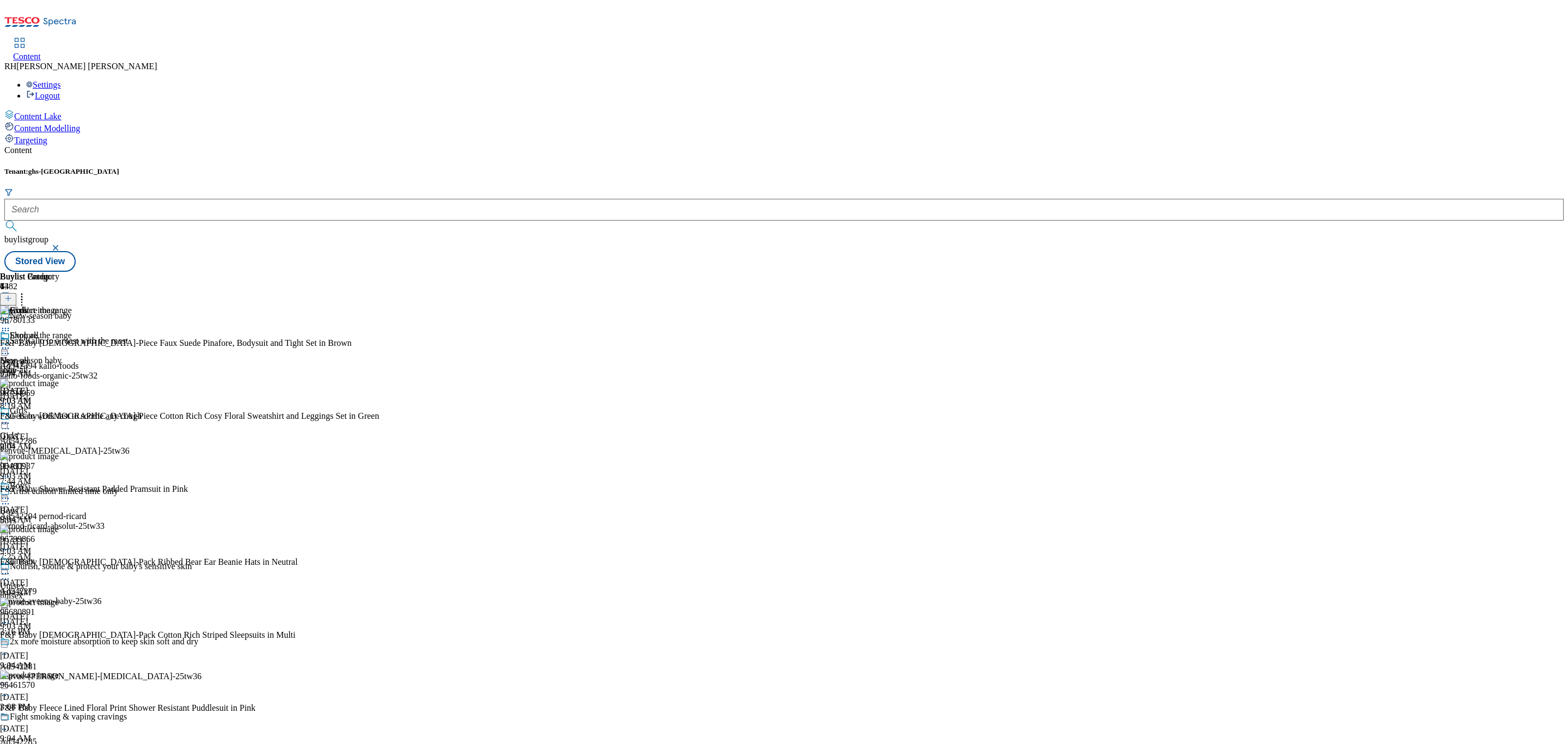
click at [11, 417] on icon at bounding box center [5, 423] width 11 height 11
click at [46, 442] on span "Edit" at bounding box center [40, 446] width 13 height 9
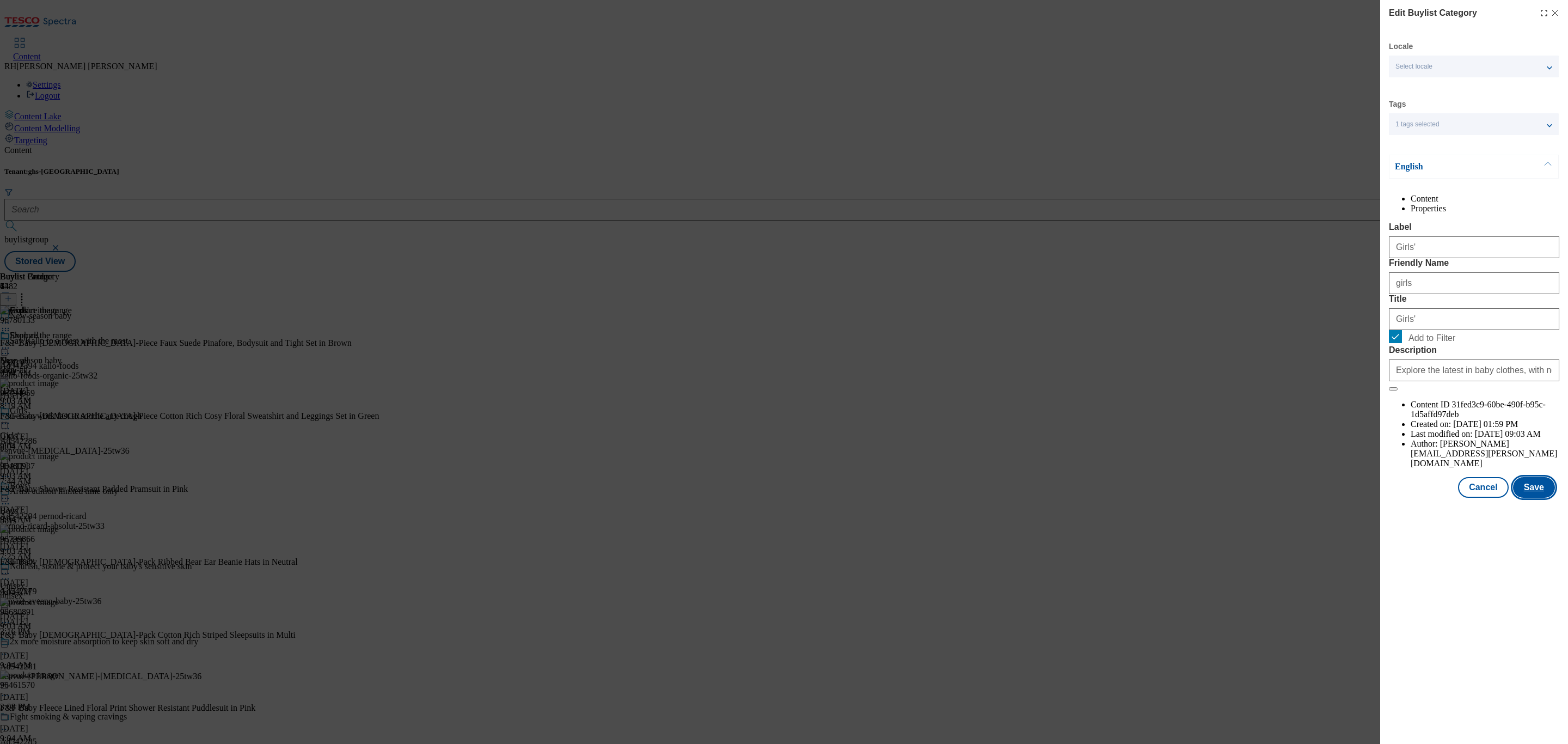
click at [1530, 497] on button "Save" at bounding box center [1533, 487] width 42 height 20
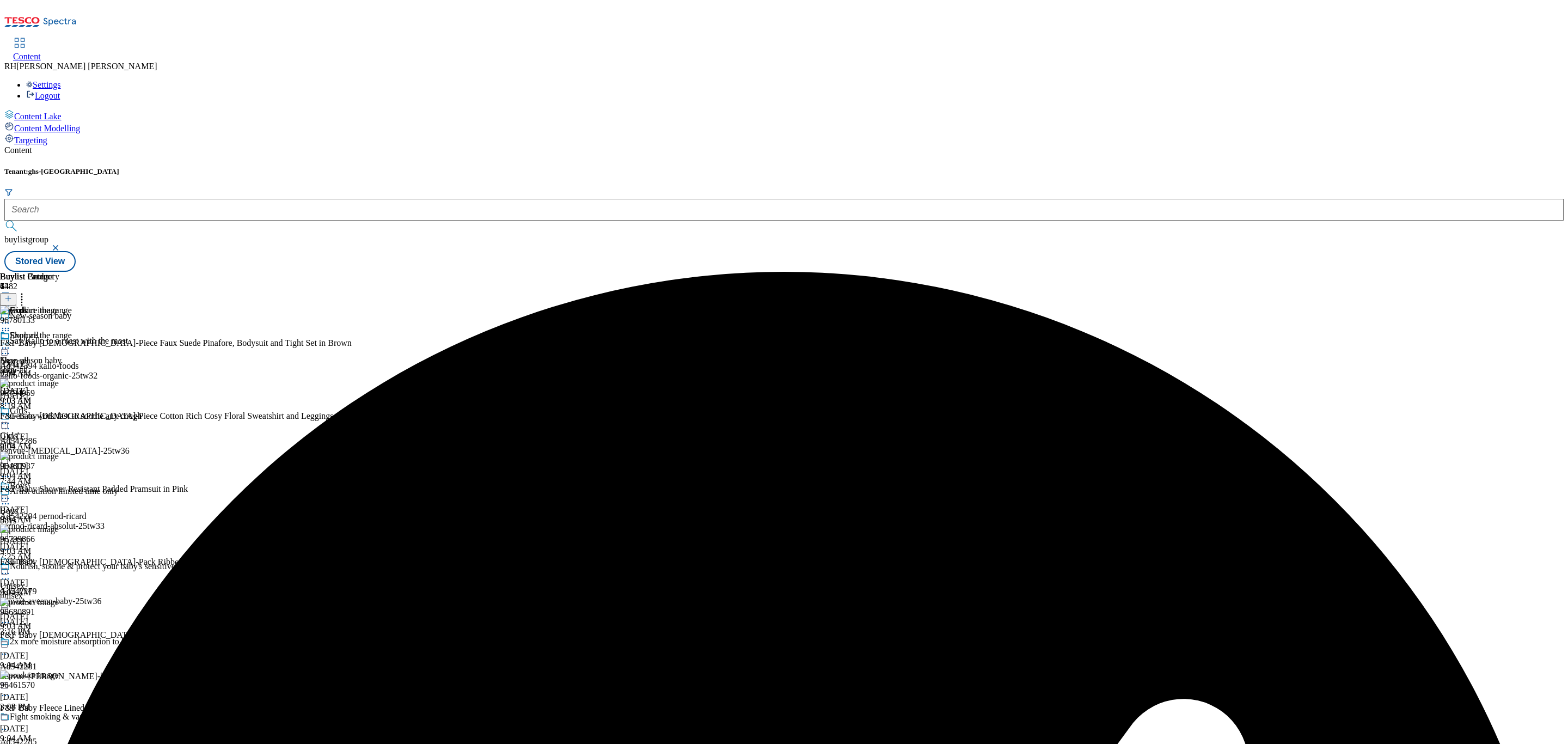
click at [11, 417] on icon at bounding box center [5, 423] width 11 height 11
click at [59, 492] on span "Preview" at bounding box center [47, 497] width 25 height 9
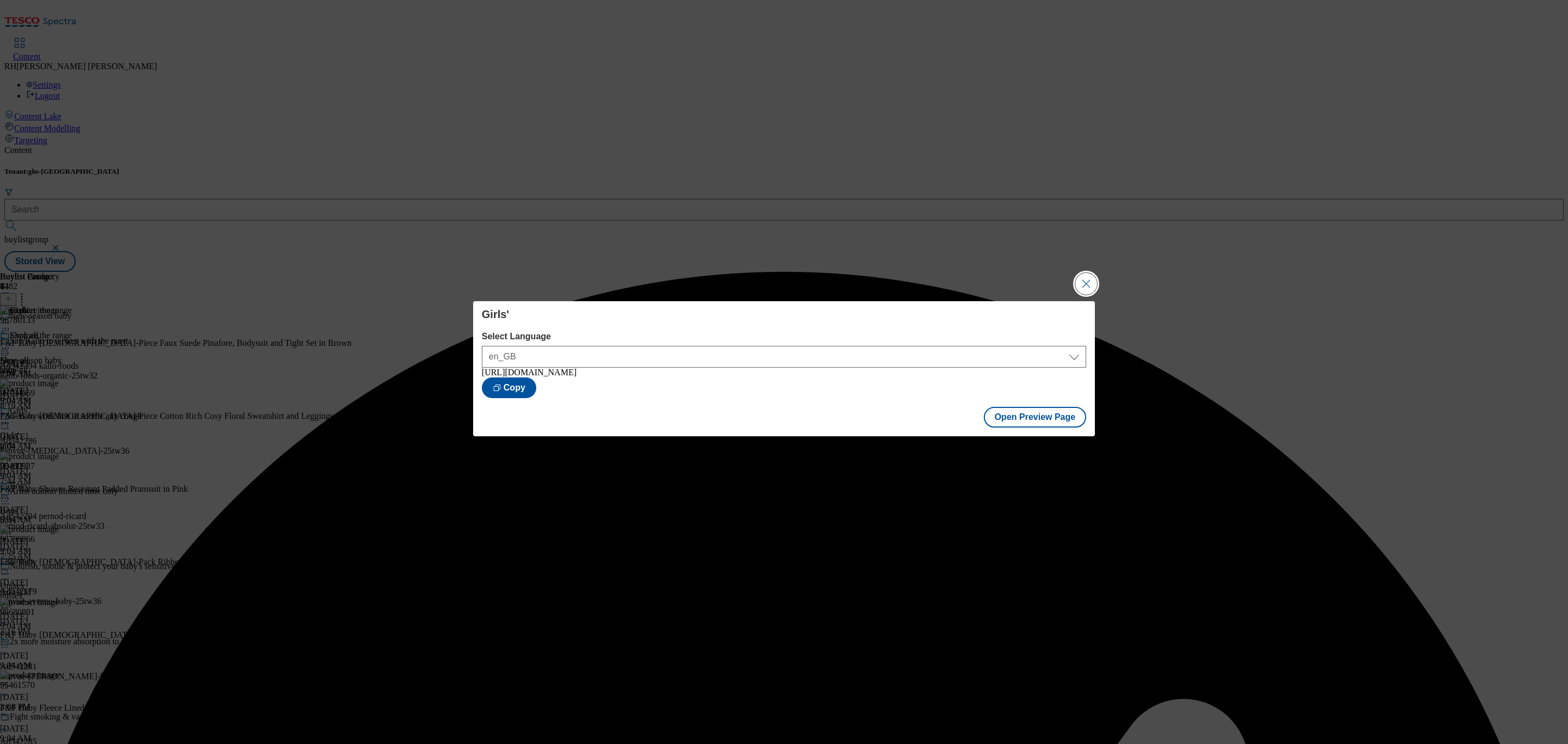
click at [1084, 280] on button "Close Modal" at bounding box center [1086, 284] width 22 height 22
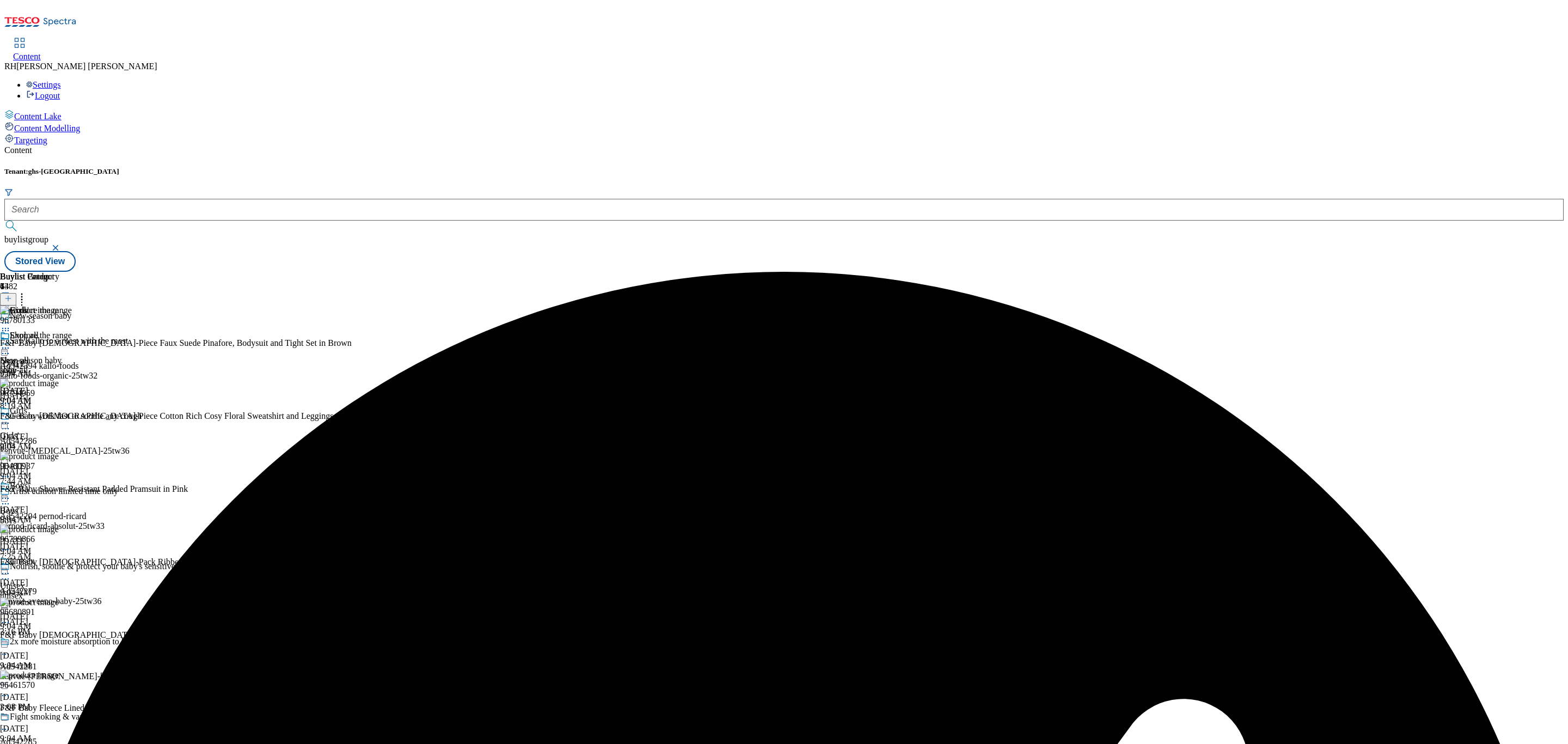
click at [11, 417] on icon at bounding box center [5, 423] width 11 height 11
click at [58, 530] on span "Publish" at bounding box center [46, 534] width 24 height 9
